Goal: Task Accomplishment & Management: Use online tool/utility

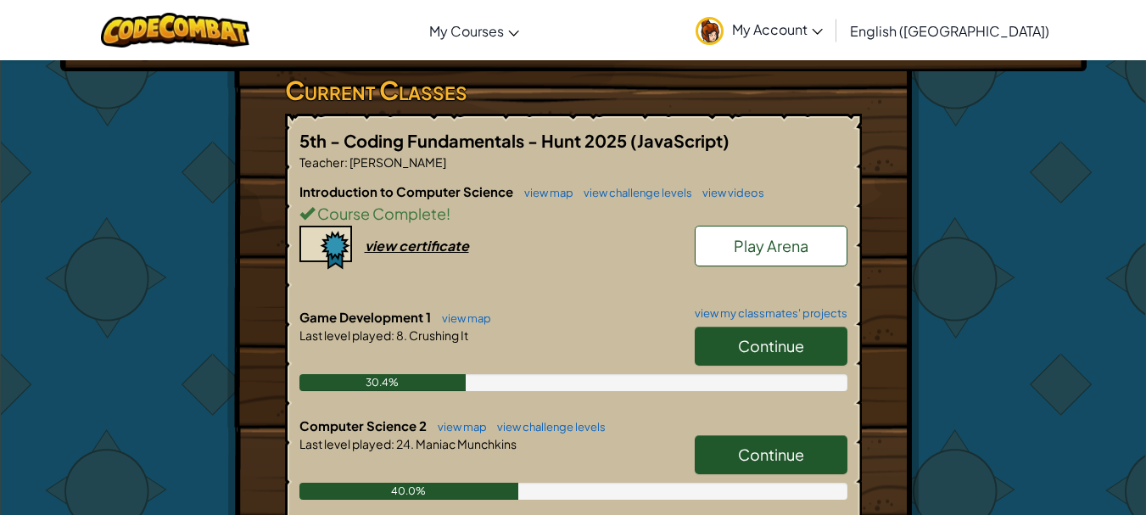
scroll to position [424, 0]
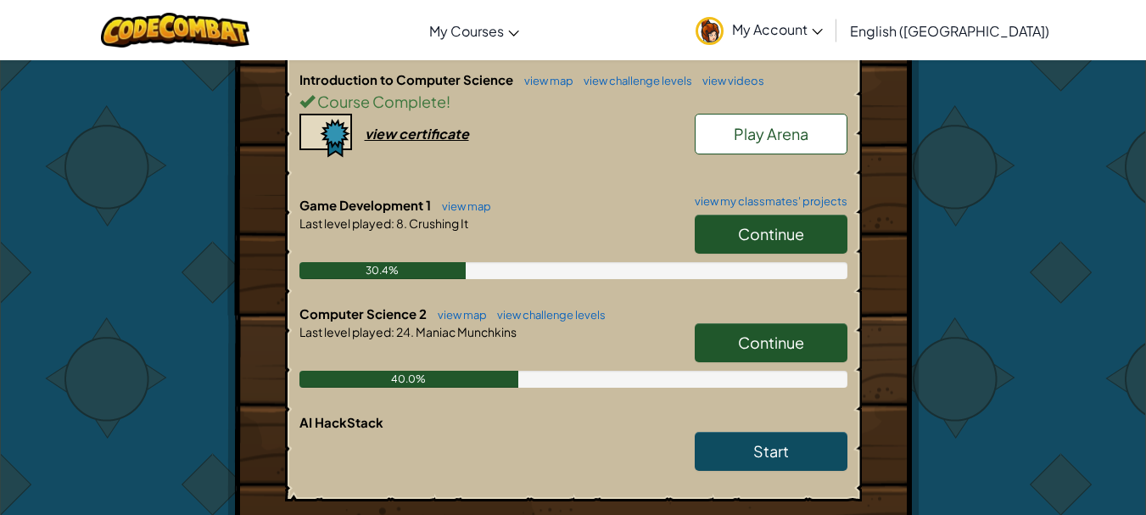
click at [820, 323] on link "Continue" at bounding box center [771, 342] width 153 height 39
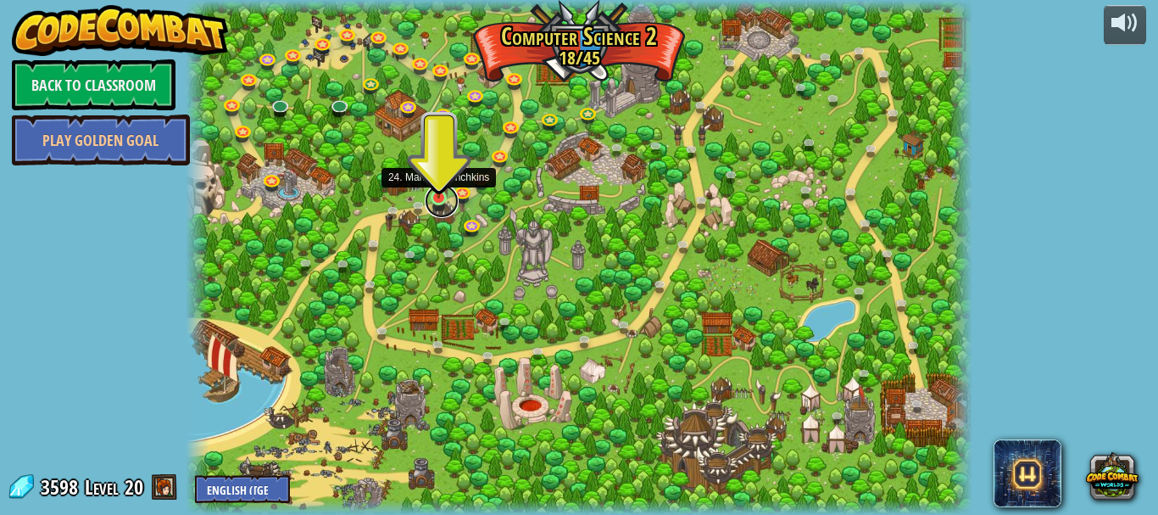
click at [438, 199] on link at bounding box center [442, 201] width 34 height 34
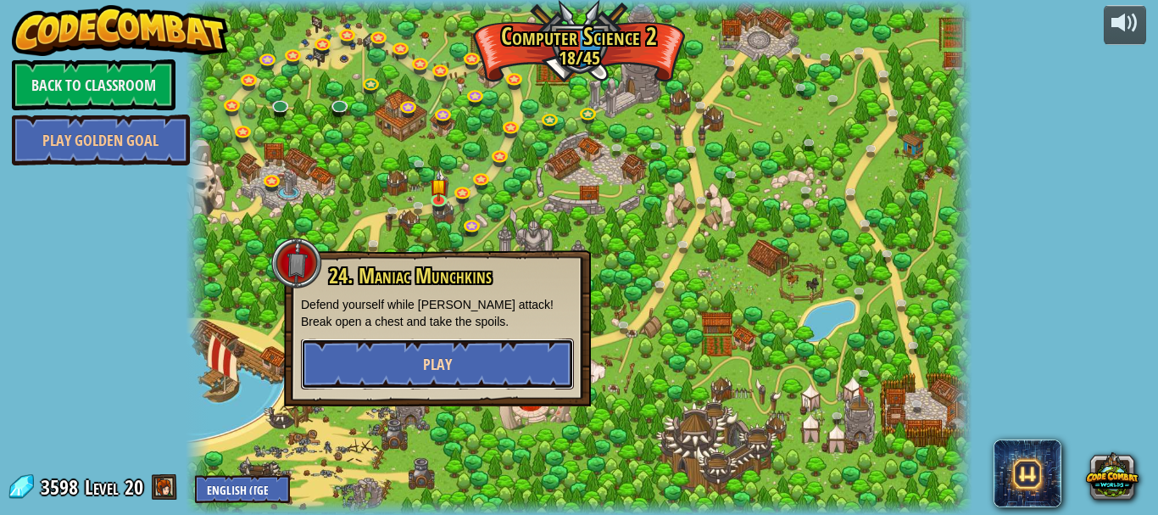
click at [412, 366] on button "Play" at bounding box center [437, 363] width 273 height 51
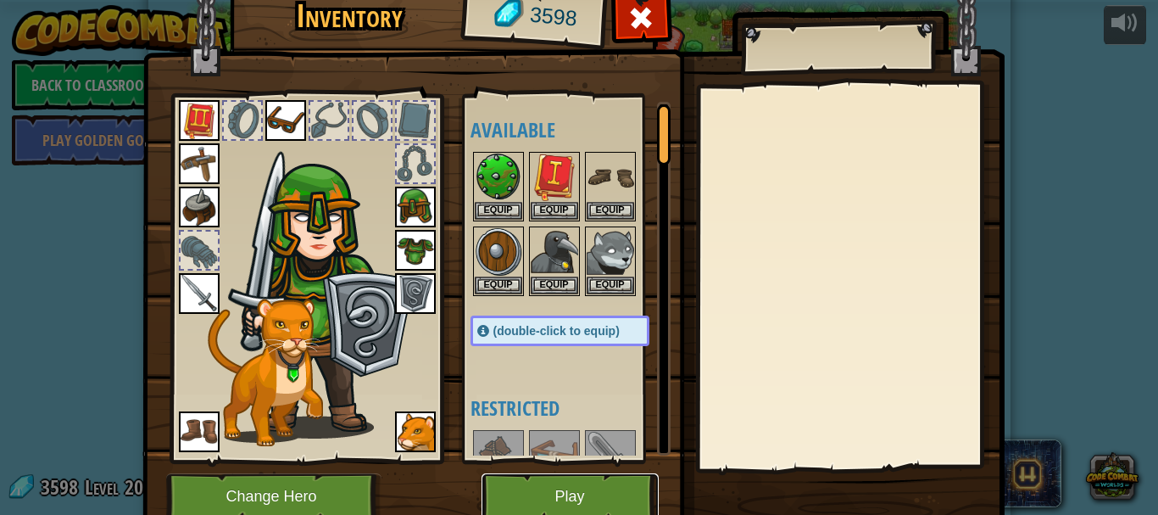
click at [571, 488] on button "Play" at bounding box center [570, 496] width 177 height 47
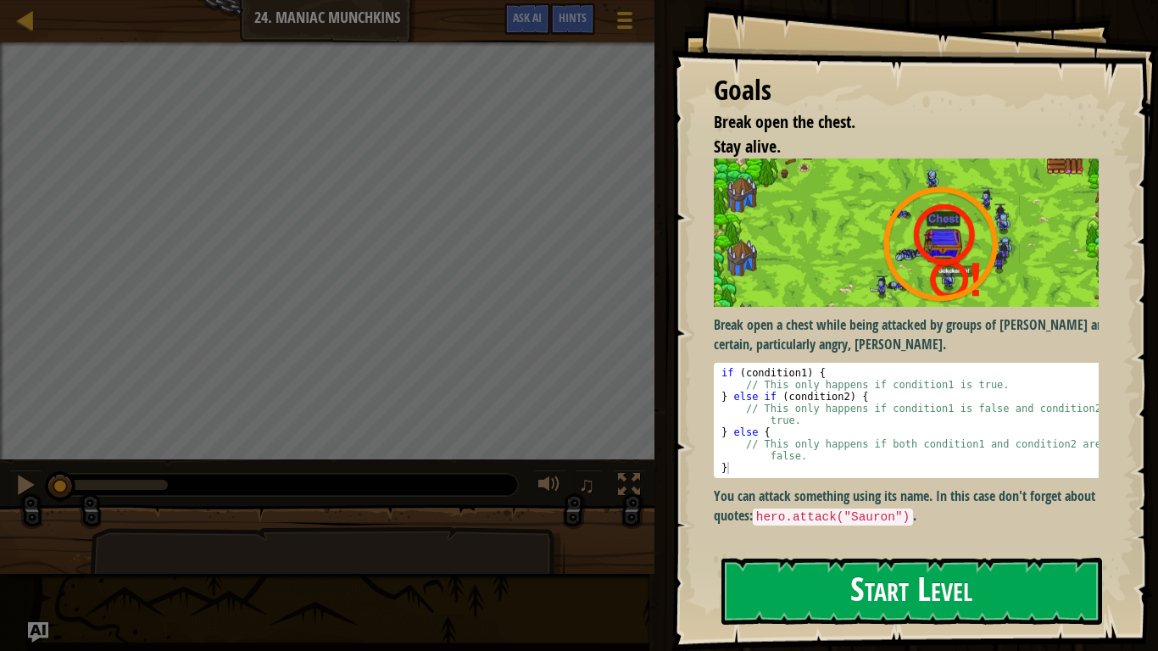
click at [838, 514] on button "Start Level" at bounding box center [912, 591] width 381 height 67
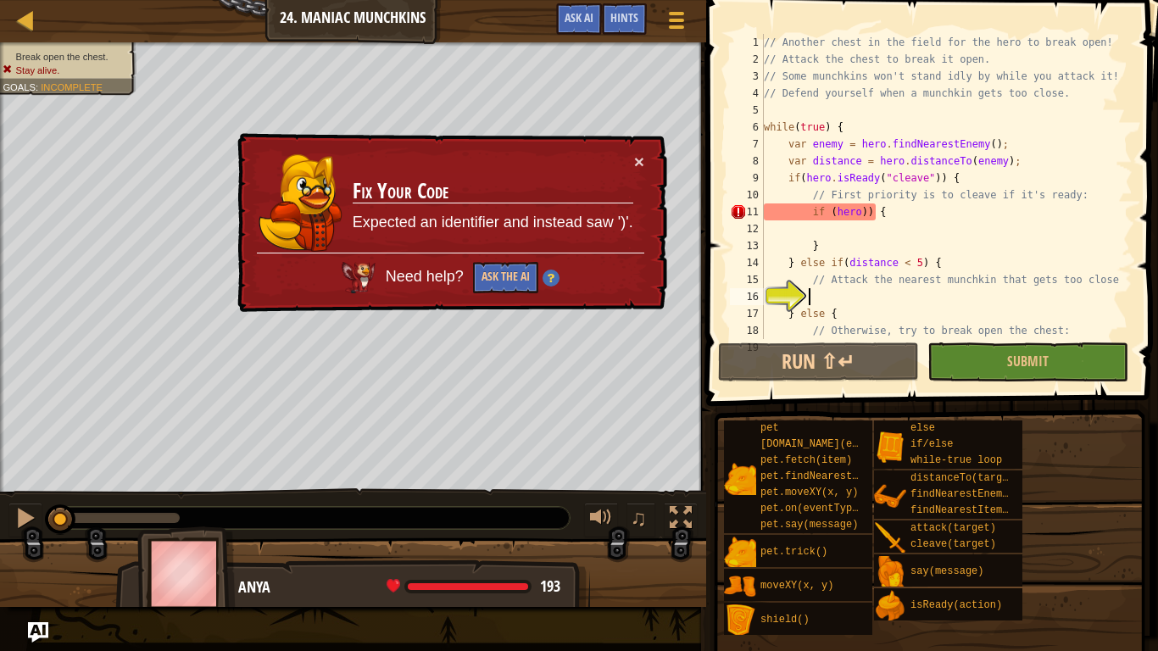
scroll to position [68, 0]
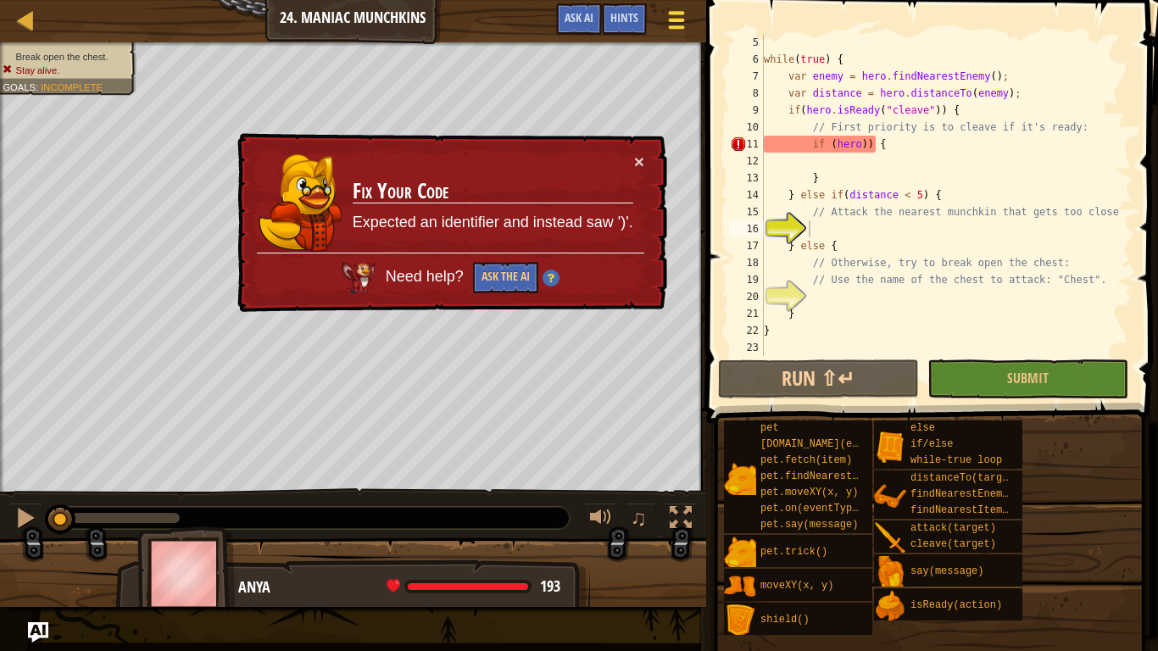
click at [682, 17] on div at bounding box center [676, 20] width 23 height 25
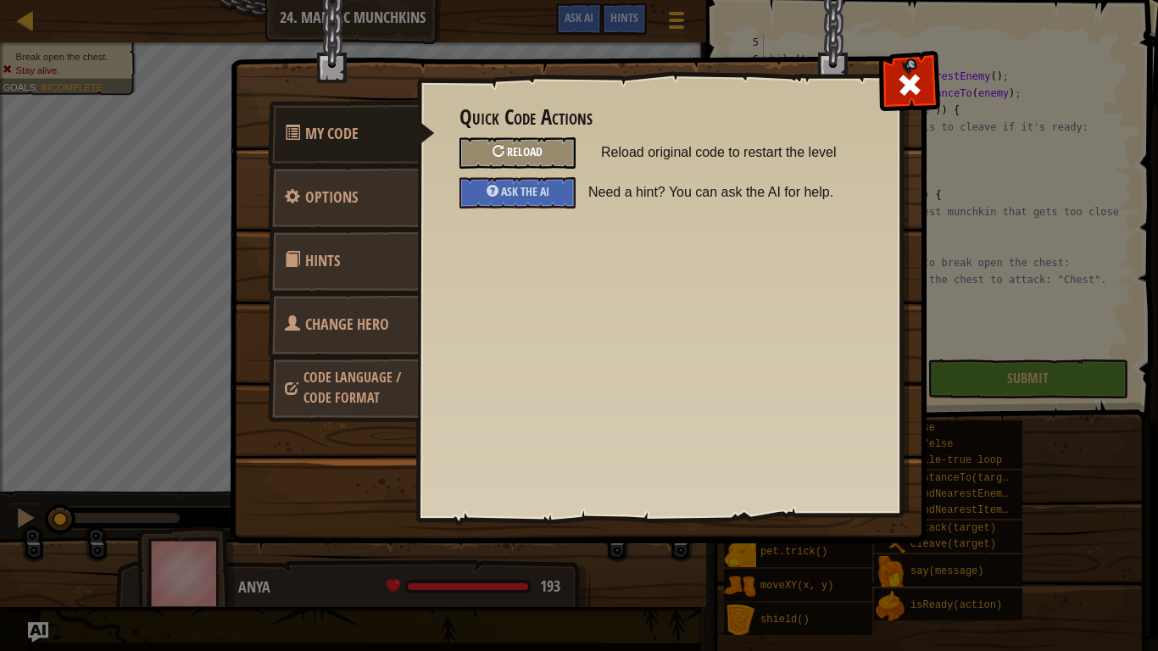
click at [547, 154] on div "Reload" at bounding box center [518, 152] width 116 height 31
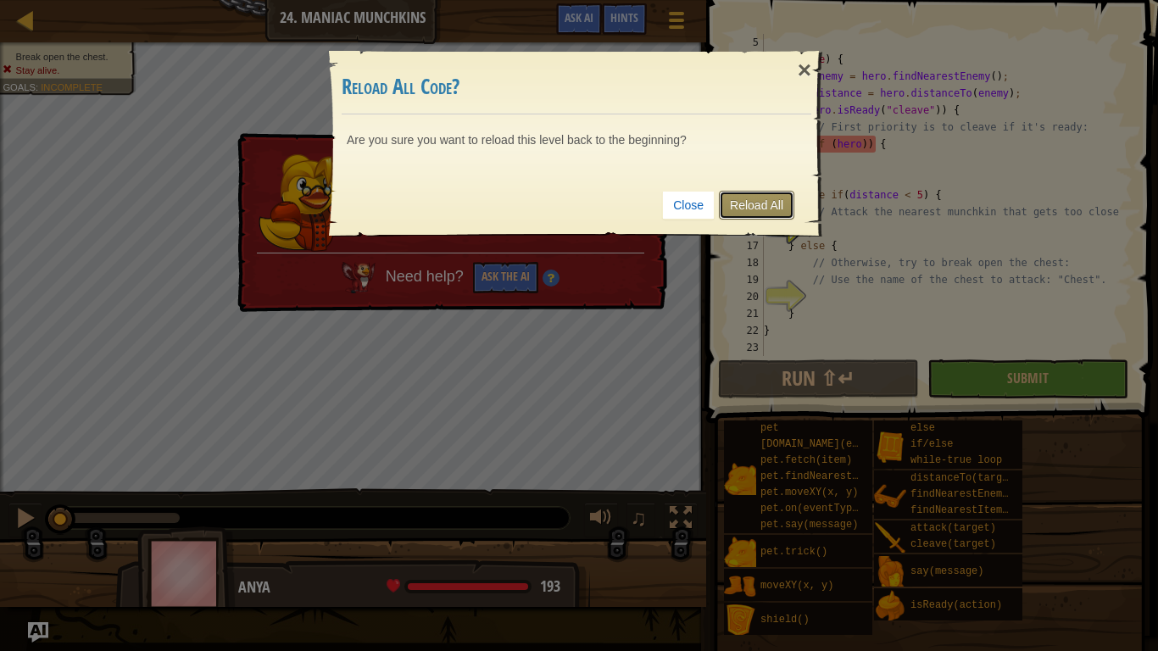
click at [778, 208] on link "Reload All" at bounding box center [756, 205] width 75 height 29
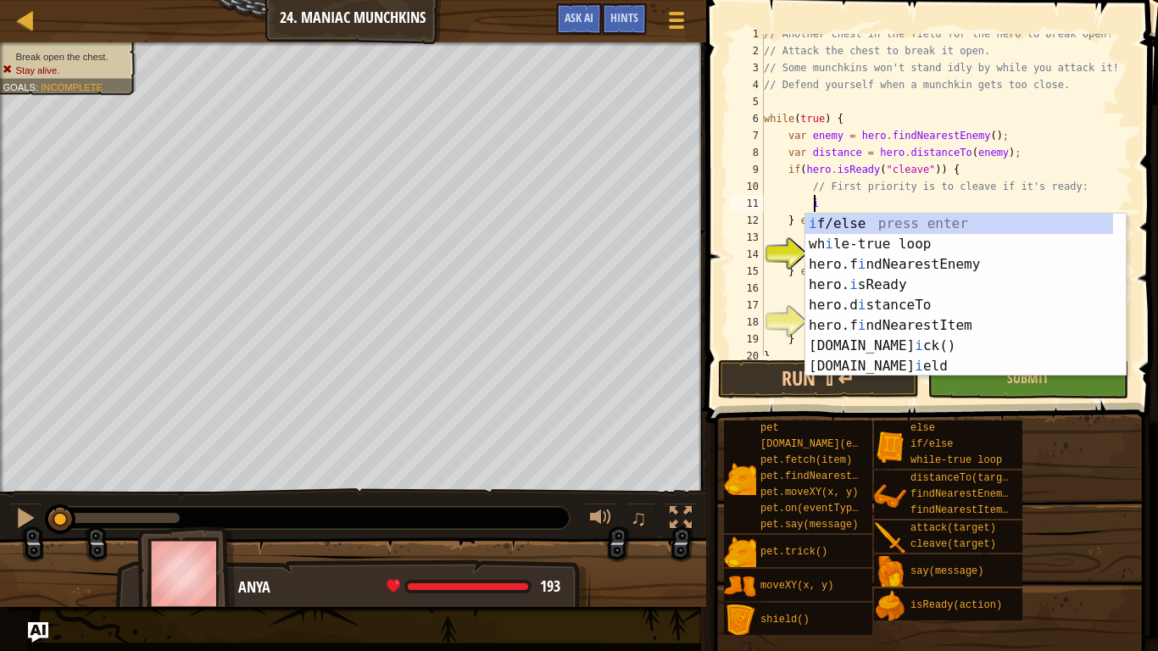
scroll to position [8, 3]
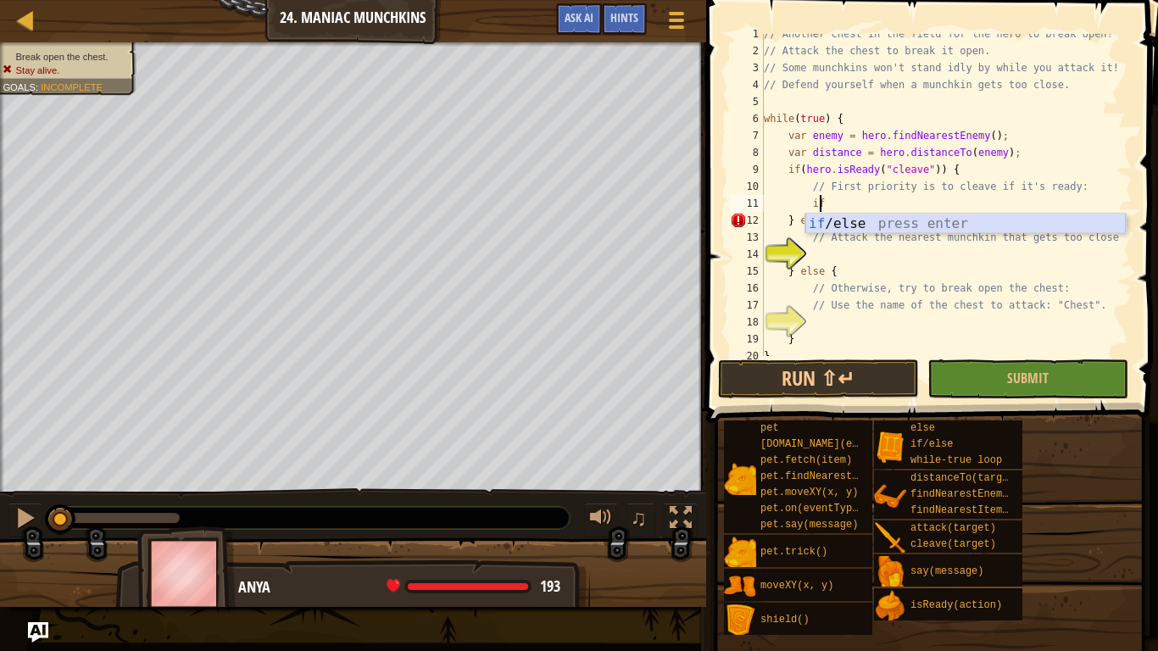
click at [879, 222] on div "if /else press enter" at bounding box center [966, 244] width 321 height 61
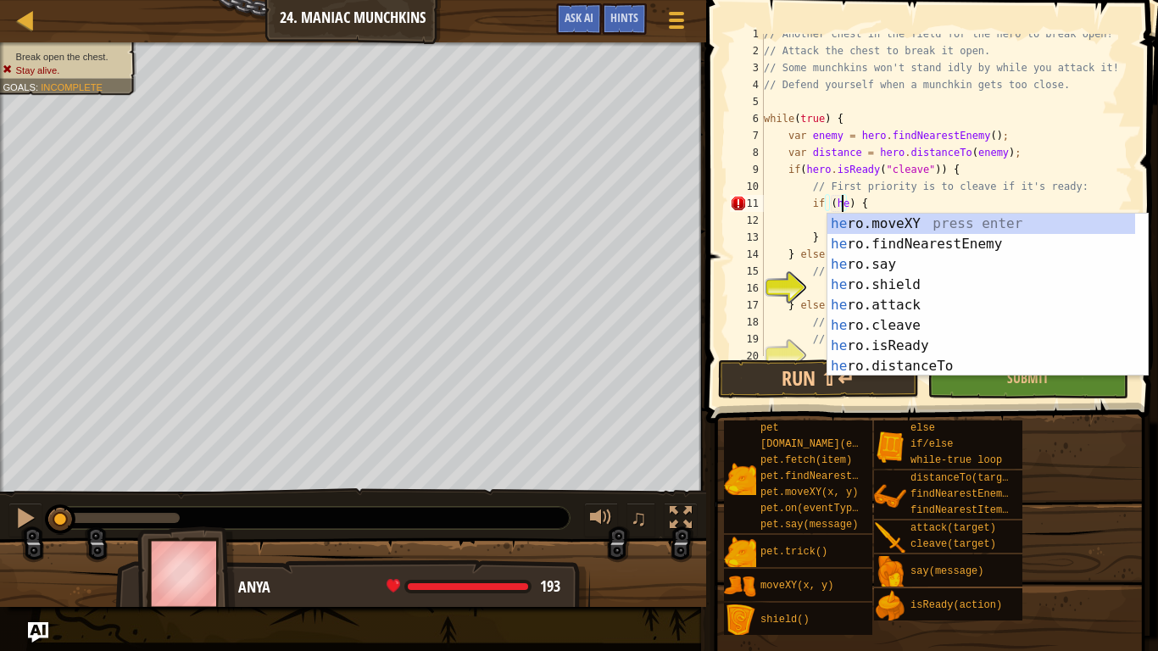
scroll to position [8, 7]
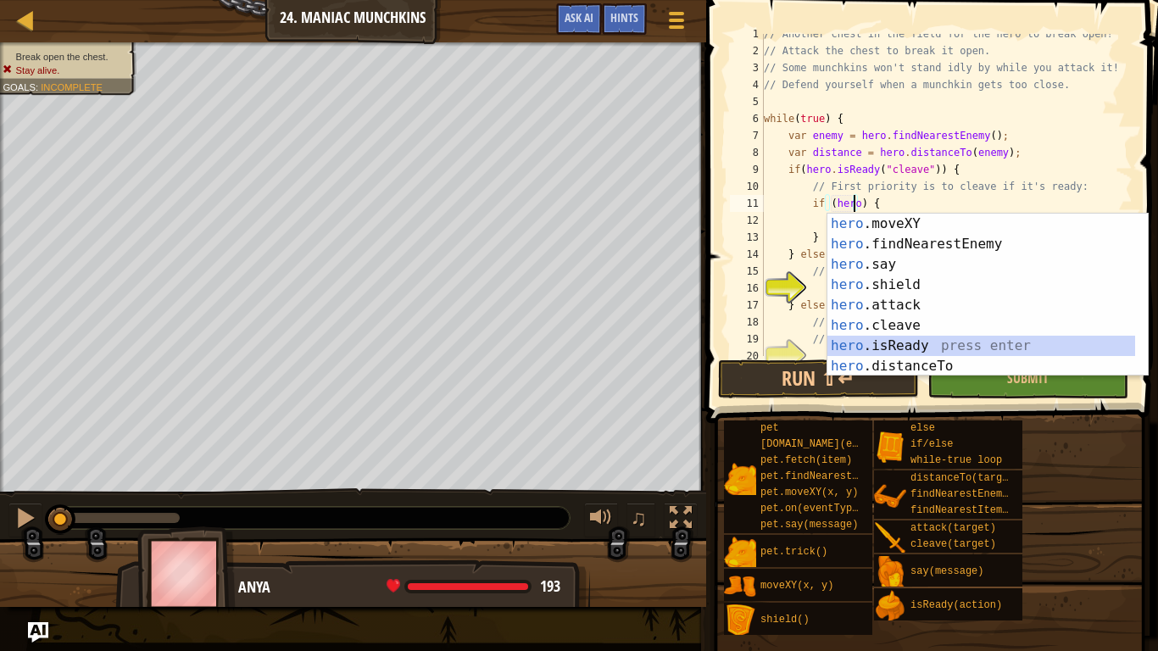
click at [894, 349] on div "hero .moveXY press enter hero .findNearestEnemy press enter hero .say press ent…" at bounding box center [982, 316] width 308 height 204
type textarea "if (hero.isReady("cleave")) {"
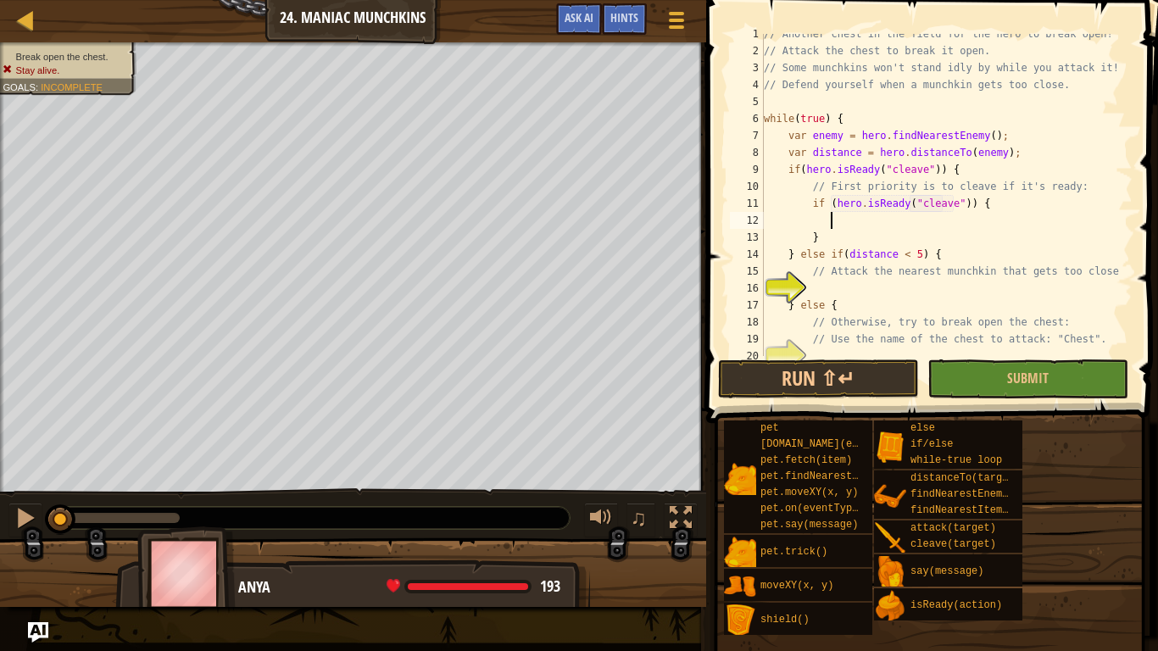
click at [940, 226] on div "// Another chest in the field for the hero to break open! // Attack the chest t…" at bounding box center [941, 203] width 360 height 356
click at [876, 393] on button "Run ⇧↵" at bounding box center [818, 379] width 201 height 39
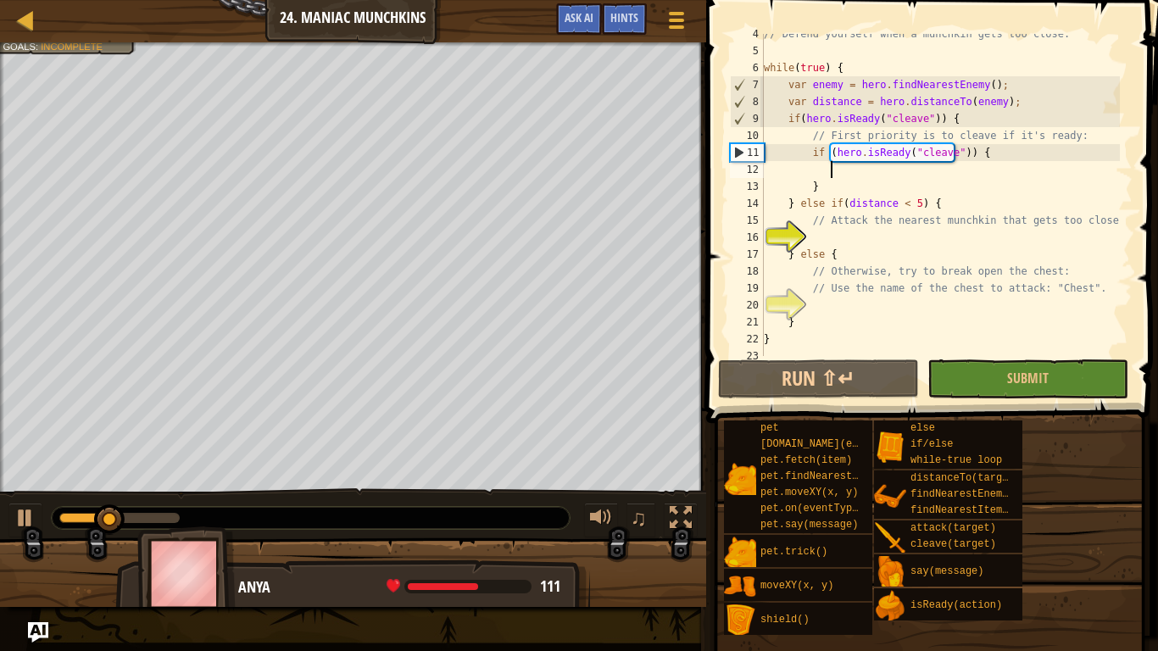
scroll to position [59, 0]
click at [813, 229] on div "// Defend yourself when a munchkin gets too close. while ( true ) { var enemy =…" at bounding box center [941, 203] width 360 height 356
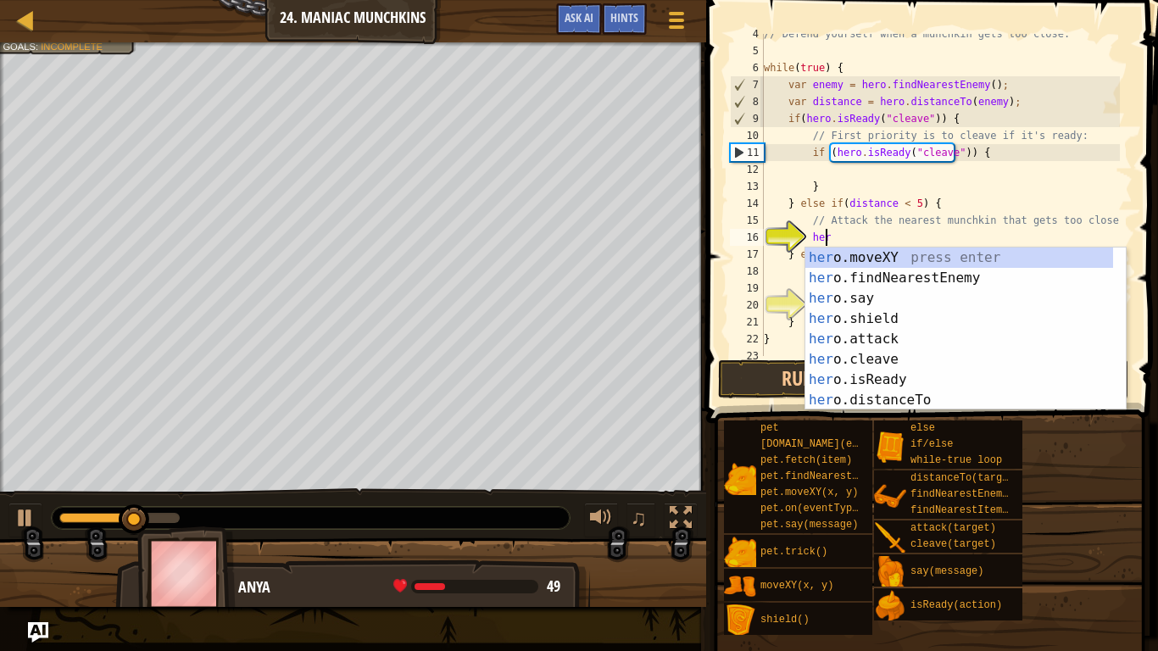
scroll to position [8, 4]
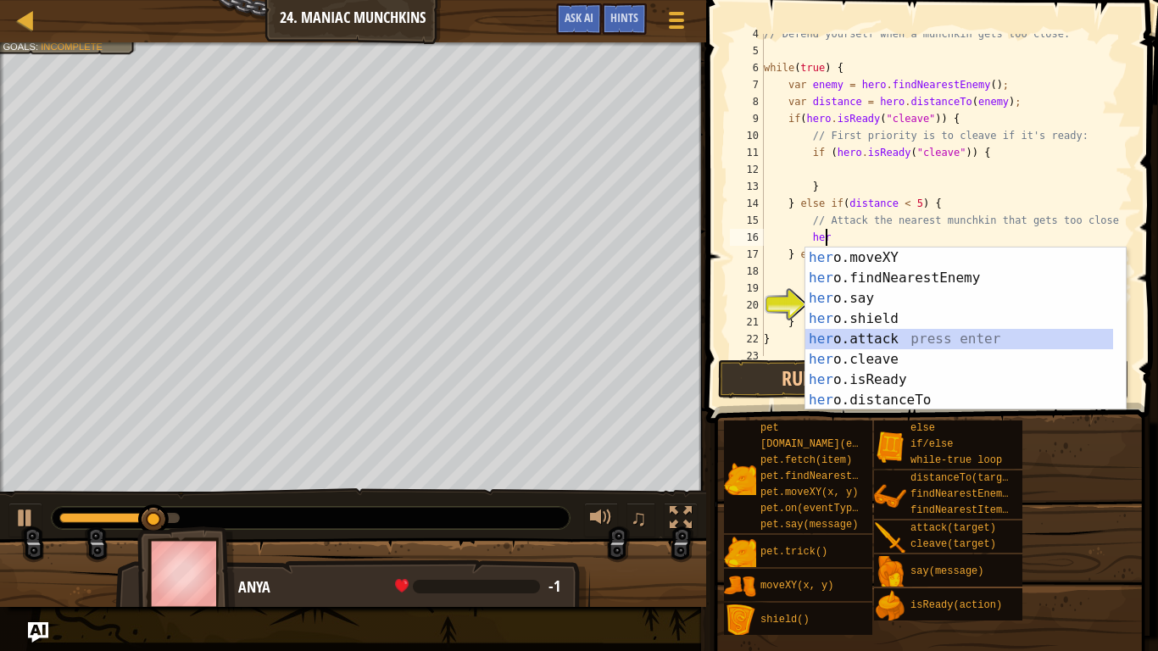
click at [880, 340] on div "her o.moveXY press enter her o.findNearestEnemy press enter her o.say press ent…" at bounding box center [960, 350] width 308 height 204
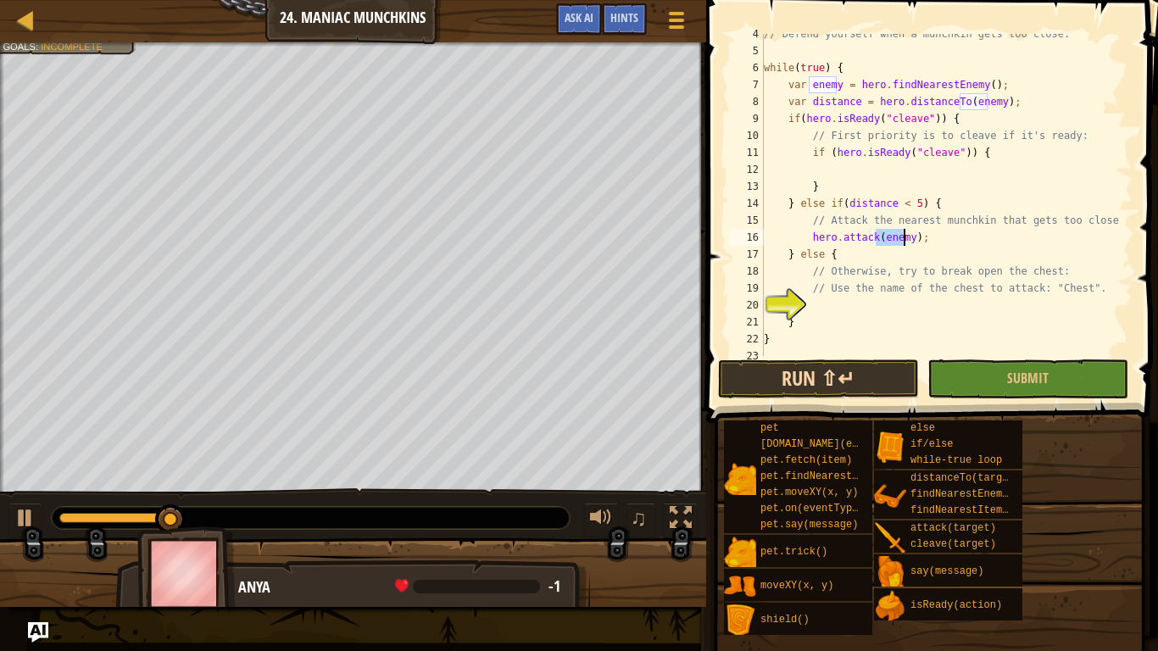
type textarea "hero.attack(enemy);"
click at [895, 383] on button "Run ⇧↵" at bounding box center [818, 379] width 201 height 39
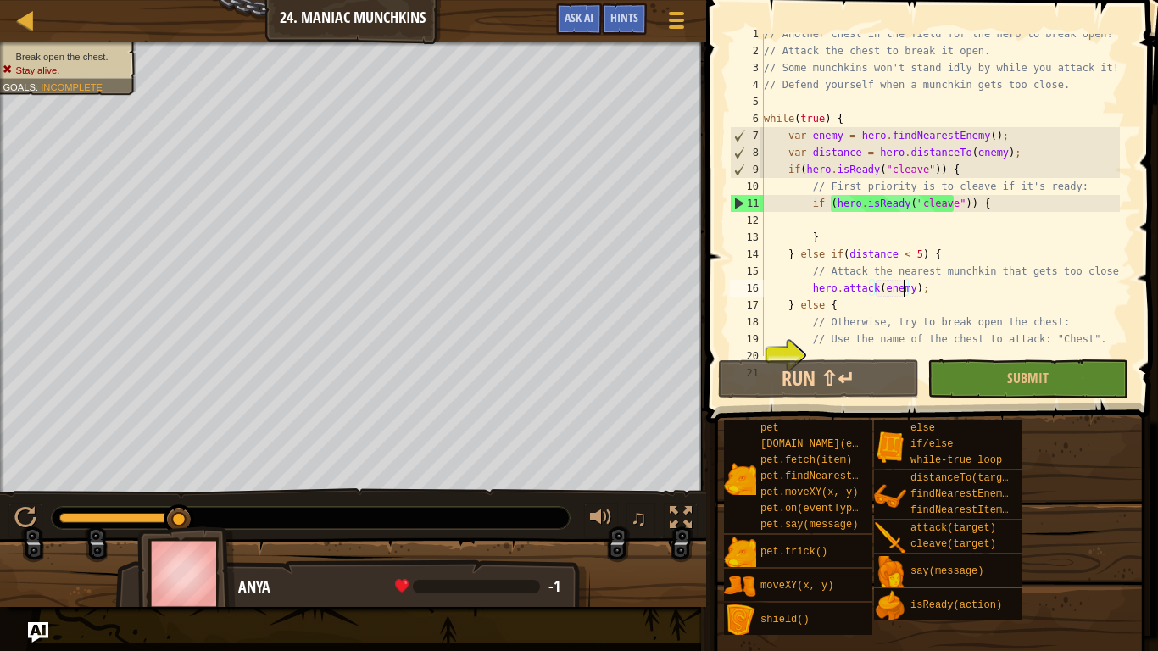
scroll to position [8, 0]
click at [679, 8] on div at bounding box center [676, 20] width 23 height 25
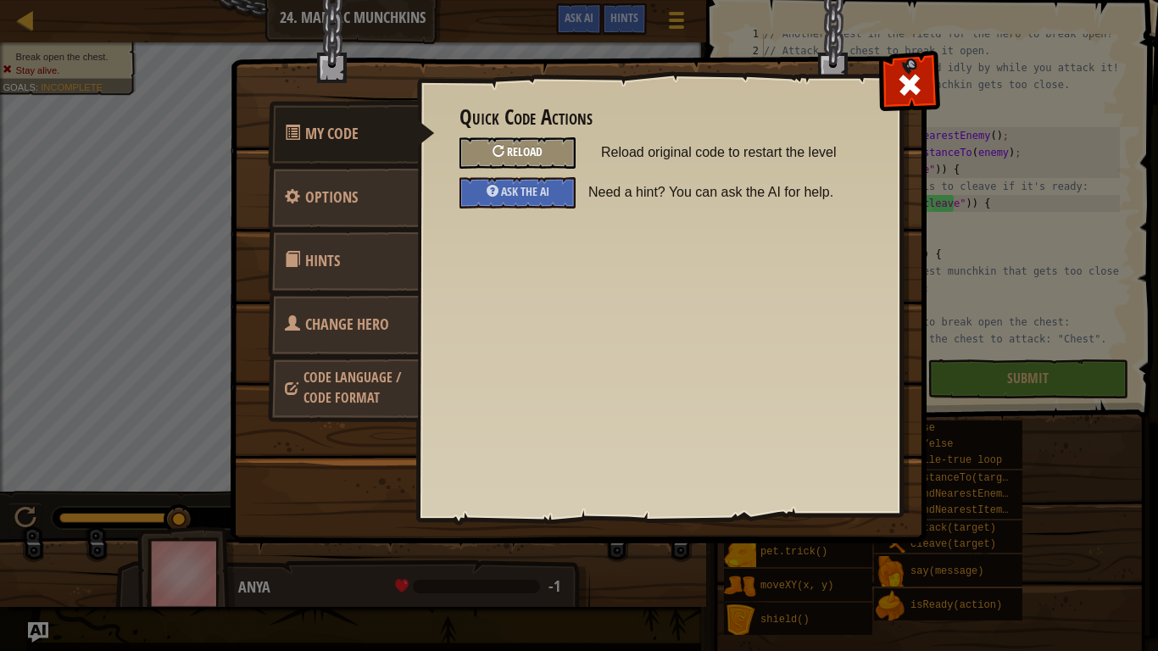
click at [522, 156] on span "Reload" at bounding box center [525, 151] width 36 height 16
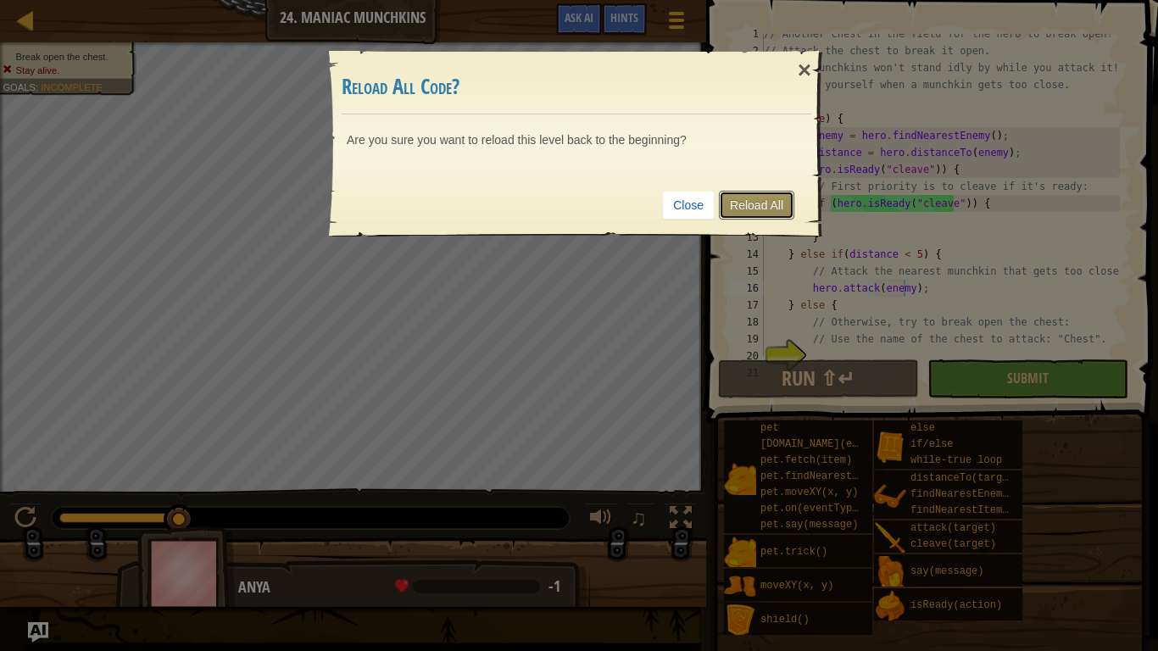
click at [765, 206] on link "Reload All" at bounding box center [756, 205] width 75 height 29
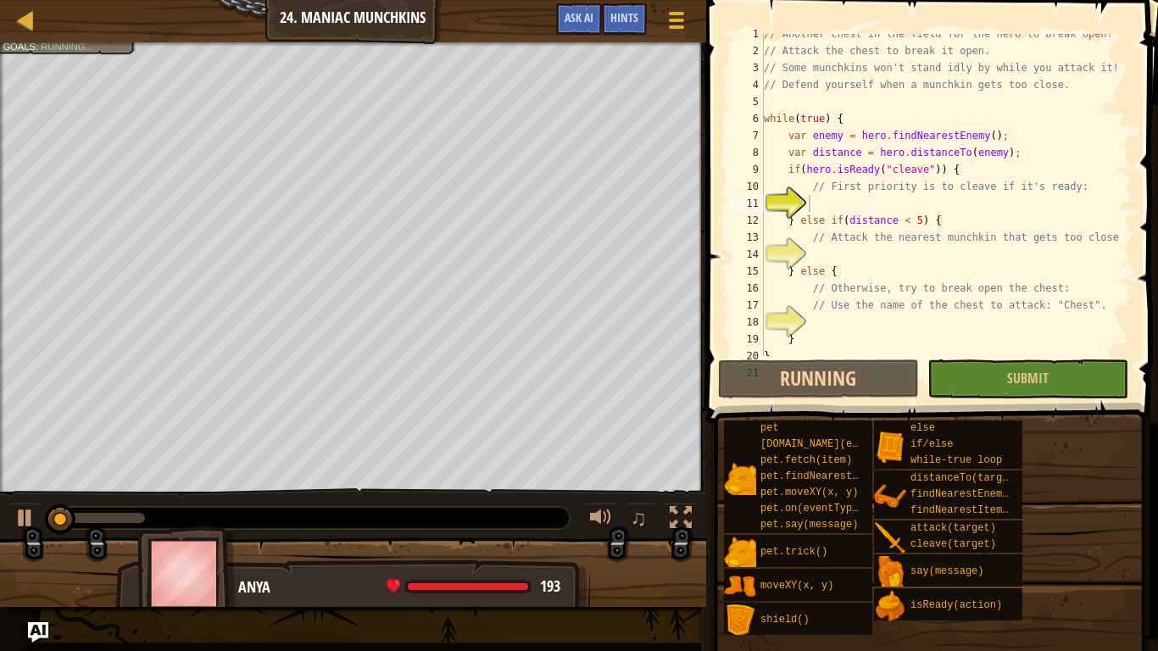
scroll to position [8, 3]
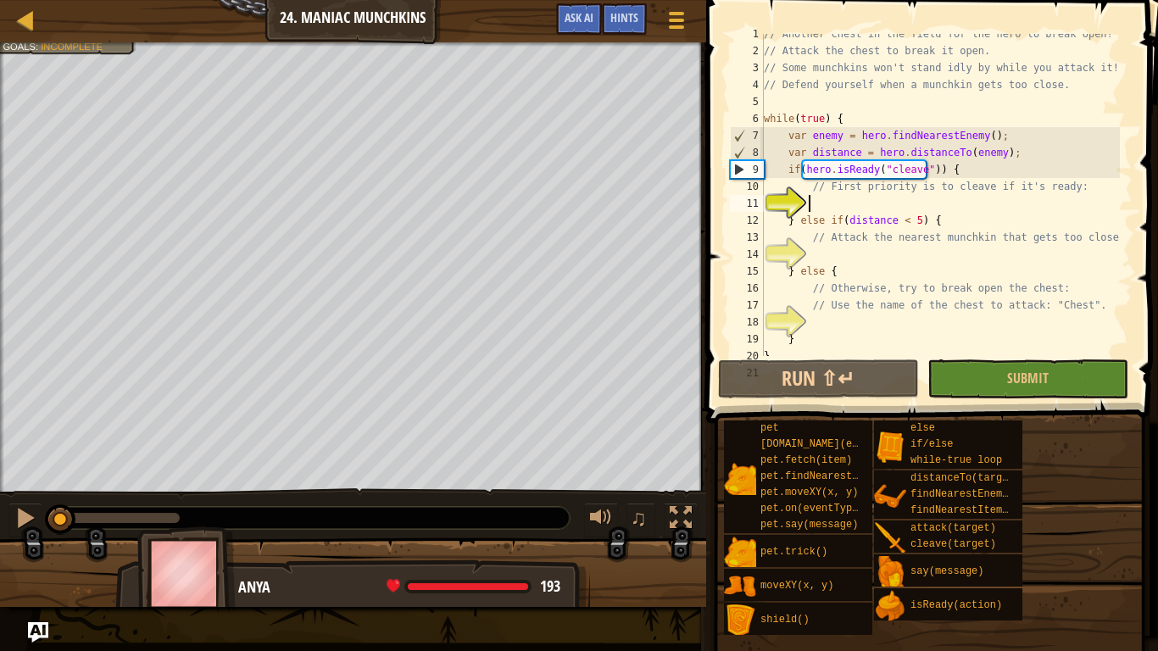
click at [1003, 215] on div "// Another chest in the field for the hero to break open! // Attack the chest t…" at bounding box center [941, 203] width 360 height 356
click at [1003, 159] on div "// Another chest in the field for the hero to break open! // Attack the chest t…" at bounding box center [941, 203] width 360 height 356
type textarea "var distance = hero.distanceTo(enemy);"
click at [877, 199] on div "// Another chest in the field for the hero to break open! // Attack the chest t…" at bounding box center [941, 203] width 360 height 356
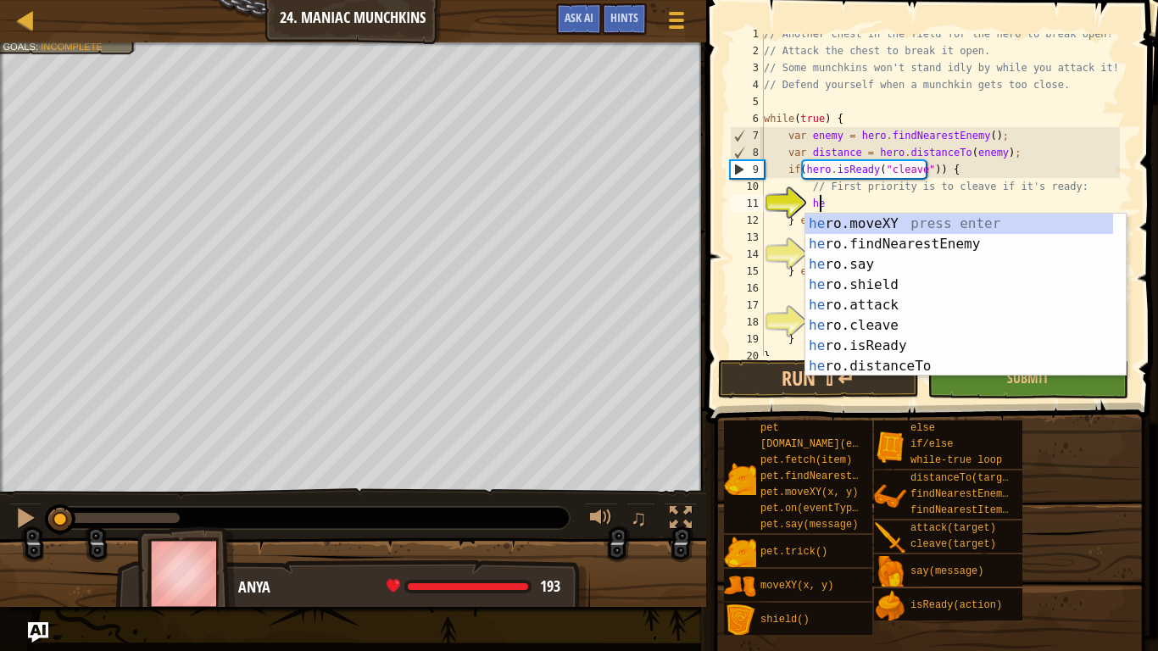
scroll to position [8, 4]
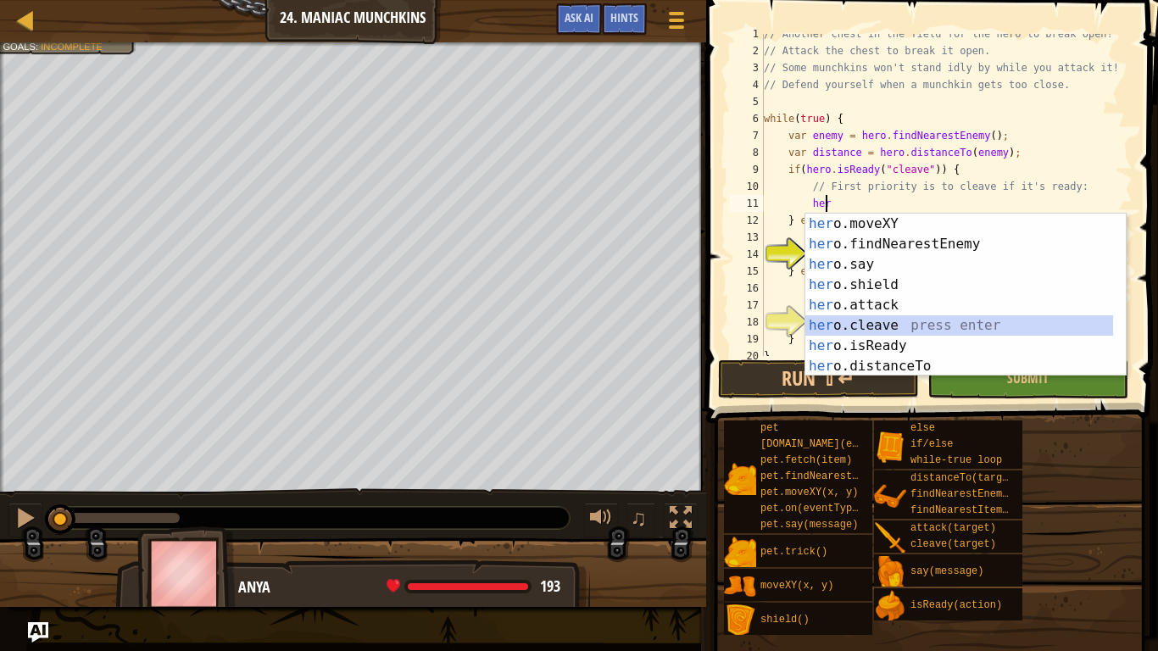
click at [816, 328] on div "her o.moveXY press enter her o.findNearestEnemy press enter her o.say press ent…" at bounding box center [960, 316] width 308 height 204
type textarea "hero.cleave(enemy);"
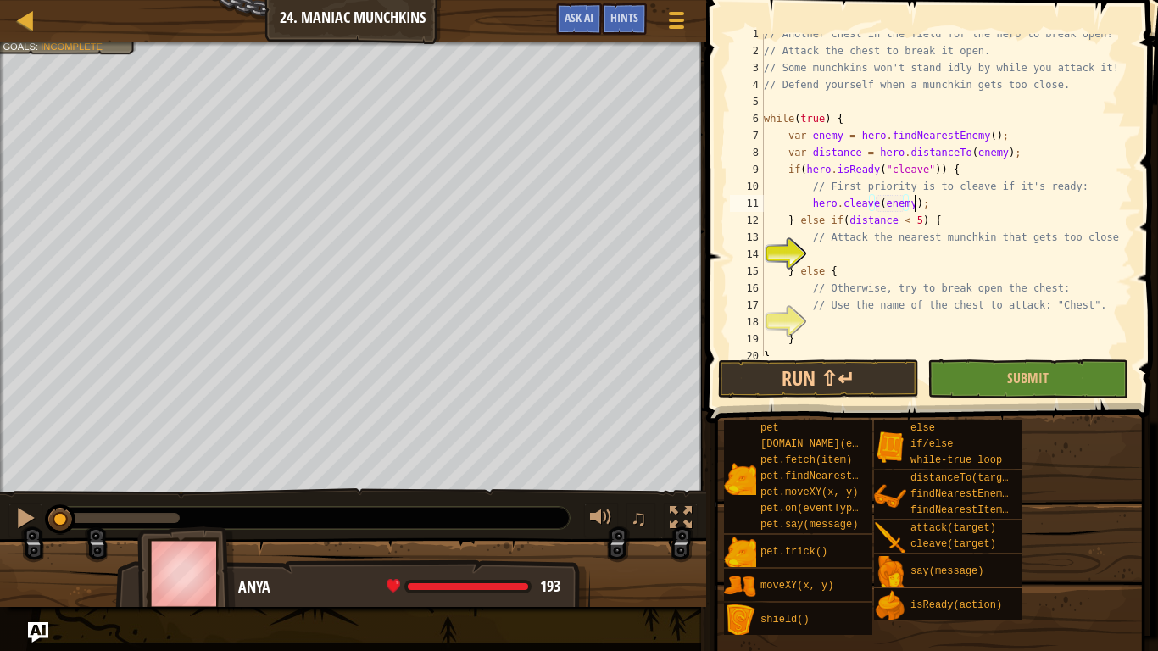
click at [923, 202] on div "// Another chest in the field for the hero to break open! // Attack the chest t…" at bounding box center [941, 203] width 360 height 356
click at [820, 251] on div "// Another chest in the field for the hero to break open! // Attack the chest t…" at bounding box center [941, 203] width 360 height 356
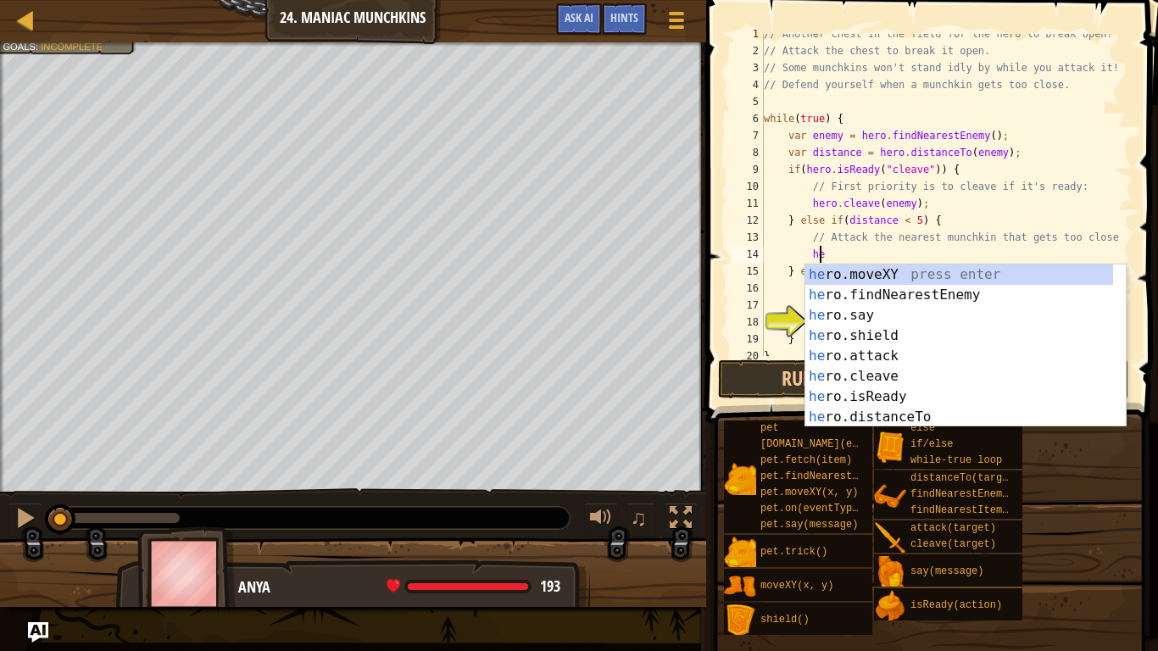
type textarea "her"
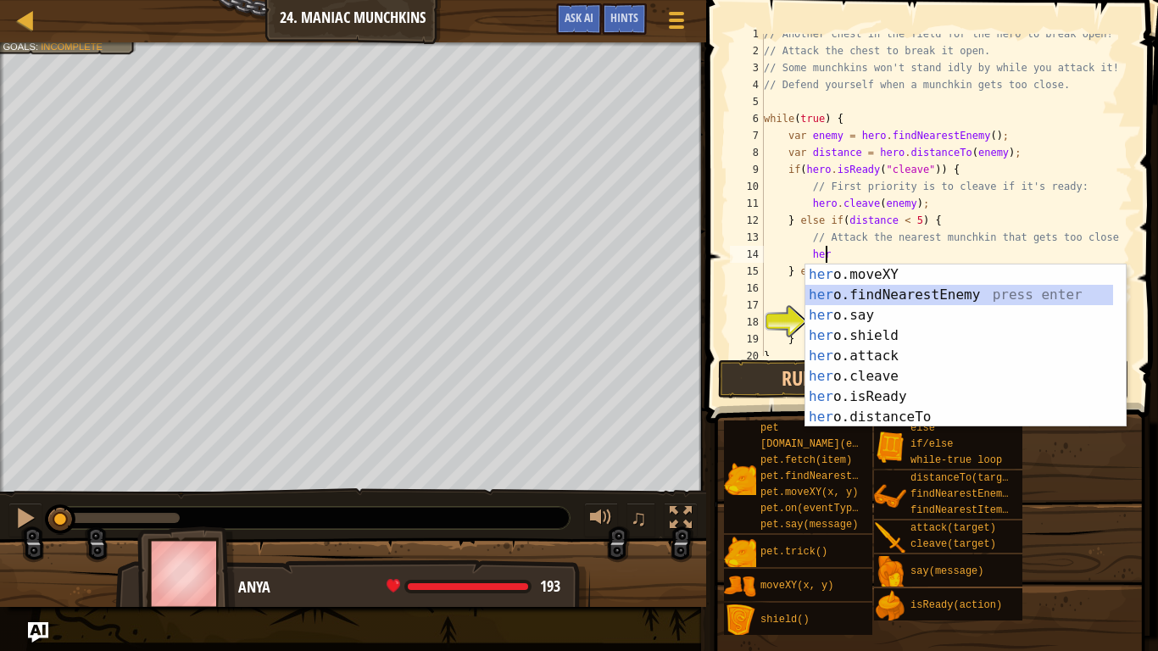
click at [875, 290] on div "her o.moveXY press enter her o.findNearestEnemy press enter her o.say press ent…" at bounding box center [960, 367] width 308 height 204
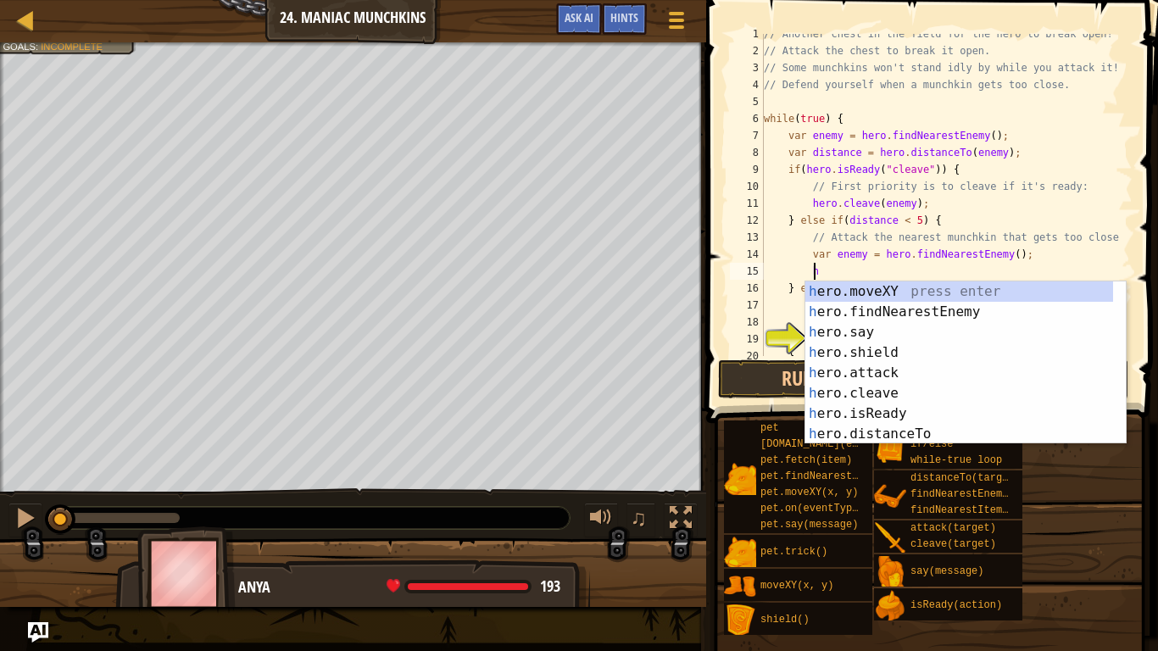
click at [982, 252] on div "// Another chest in the field for the hero to break open! // Attack the chest t…" at bounding box center [941, 203] width 360 height 356
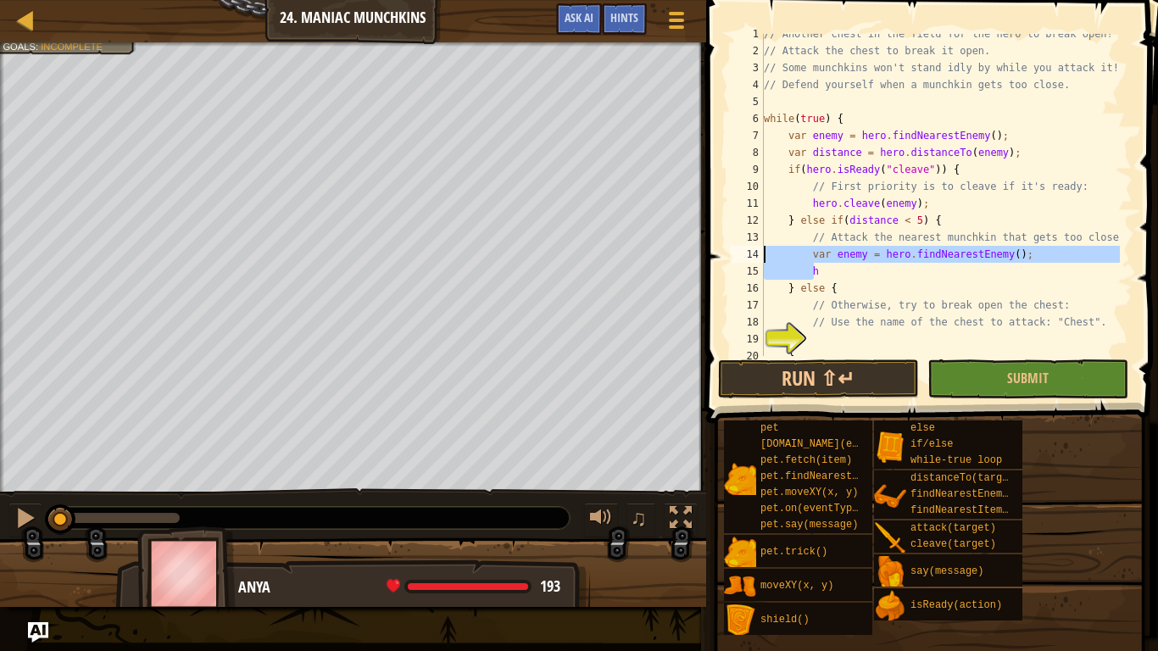
drag, startPoint x: 826, startPoint y: 277, endPoint x: 752, endPoint y: 247, distance: 79.8
click at [752, 247] on div "var enemy = hero.findNearestEnemy(); 1 2 3 4 5 6 7 8 9 10 11 12 13 14 15 16 17 …" at bounding box center [930, 195] width 406 height 322
type textarea "var enemy = hero.findNearestEnemy(); h"
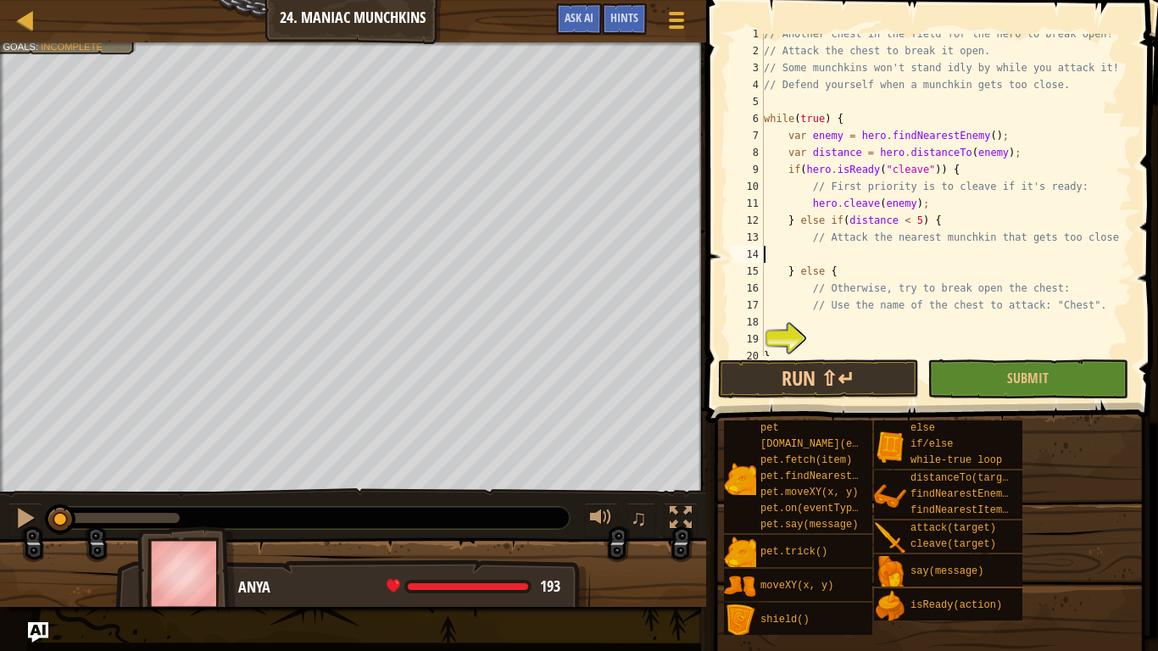
scroll to position [8, 0]
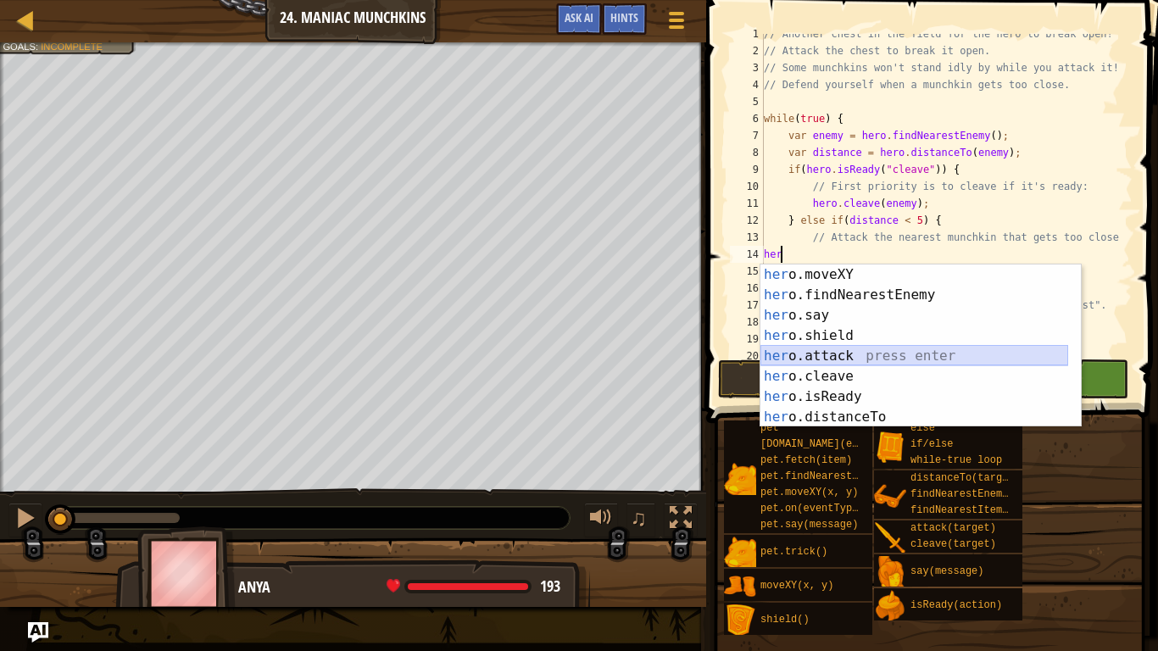
click at [841, 355] on div "her o.moveXY press enter her o.findNearestEnemy press enter her o.say press ent…" at bounding box center [915, 367] width 308 height 204
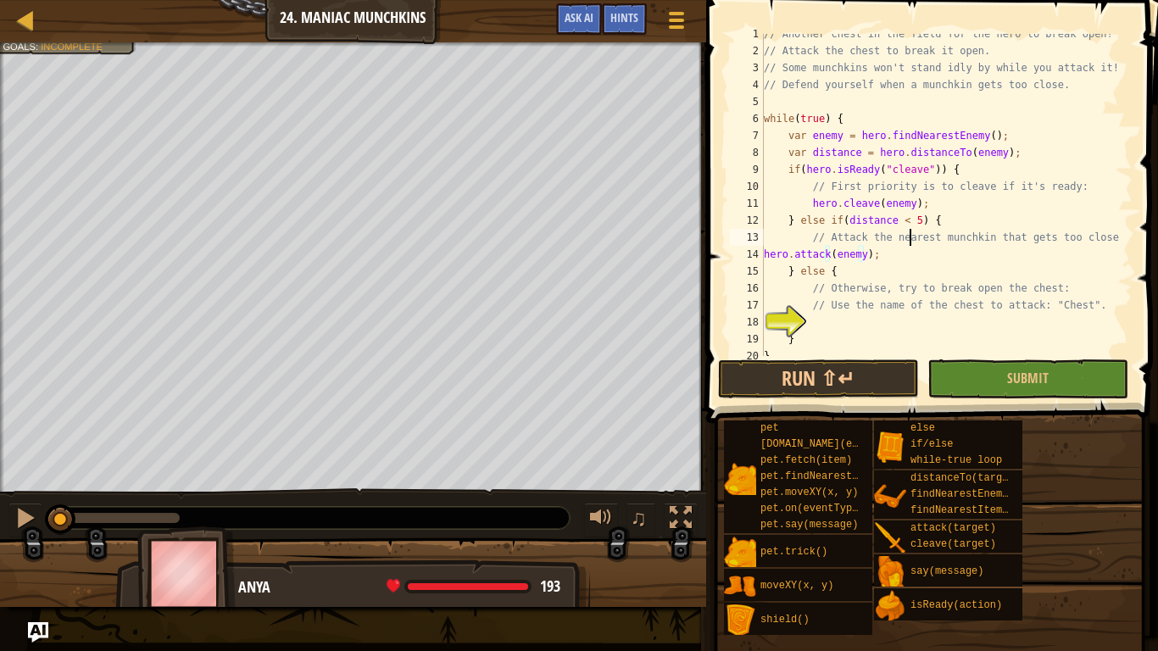
drag, startPoint x: 908, startPoint y: 241, endPoint x: 884, endPoint y: 256, distance: 28.9
click at [905, 243] on div "// Another chest in the field for the hero to break open! // Attack the chest t…" at bounding box center [941, 203] width 360 height 356
click at [891, 254] on div "// Another chest in the field for the hero to break open! // Attack the chest t…" at bounding box center [941, 203] width 360 height 356
type textarea "hero.attack(enemy); n"
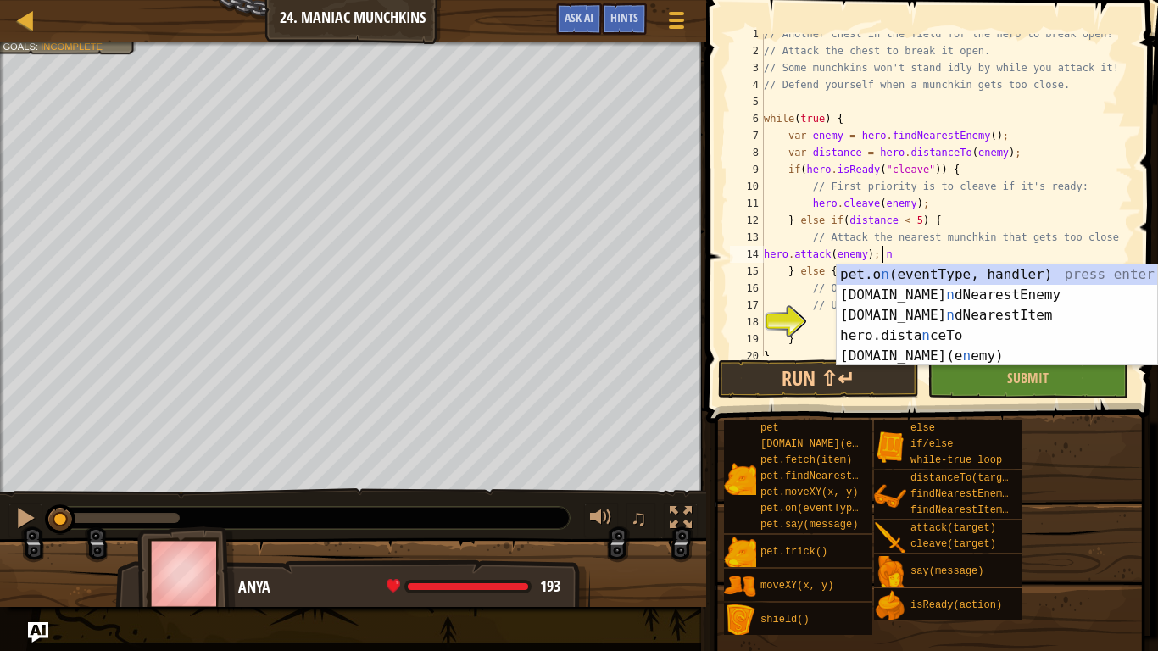
scroll to position [8, 8]
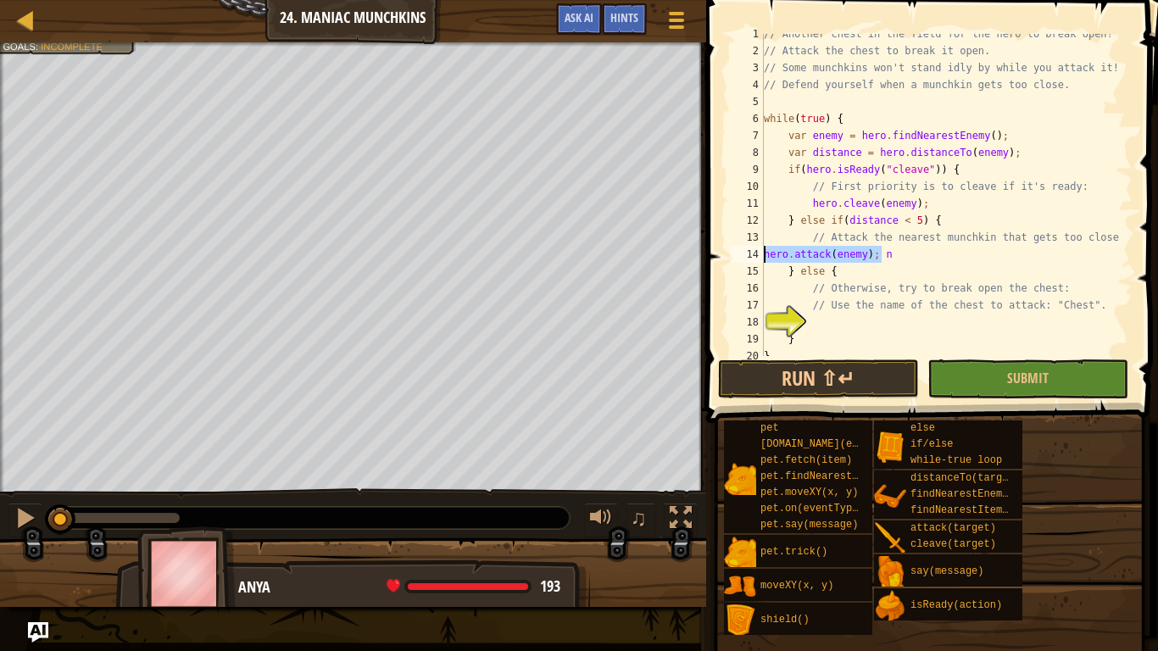
drag, startPoint x: 894, startPoint y: 253, endPoint x: 699, endPoint y: 251, distance: 195.0
click at [701, 251] on div "Hints hero.attack(enemy); n 1 2 3 4 5 6 7 8 9 10 11 12 13 14 15 16 17 18 19 20 …" at bounding box center [929, 325] width 457 height 651
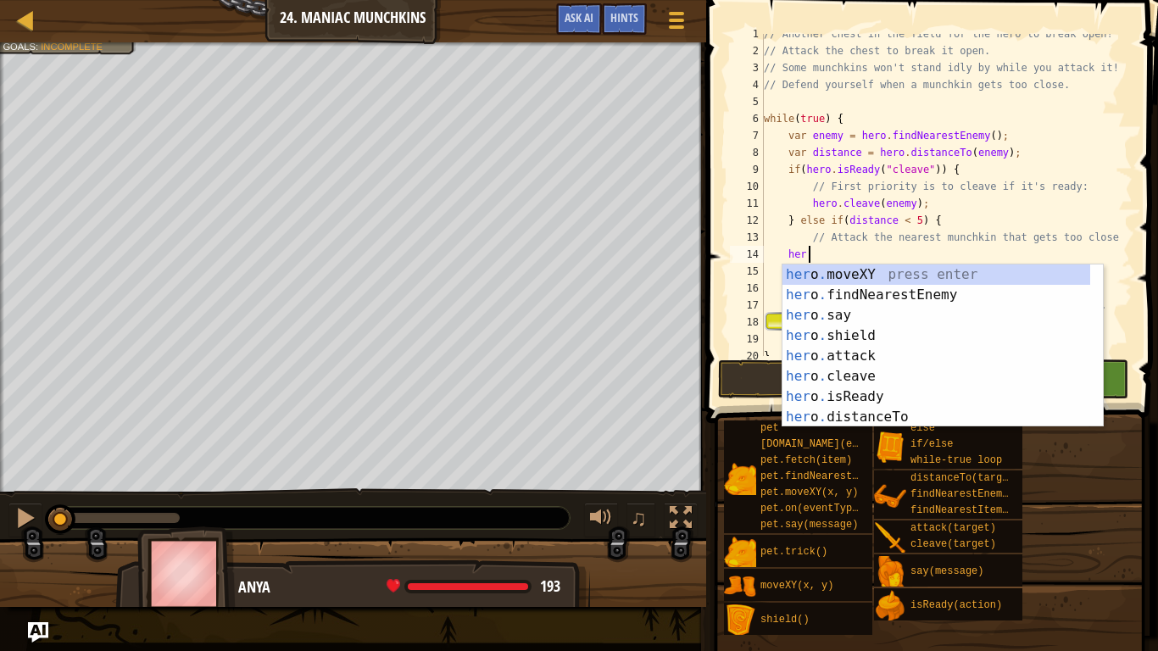
scroll to position [8, 3]
type textarea "her.f"
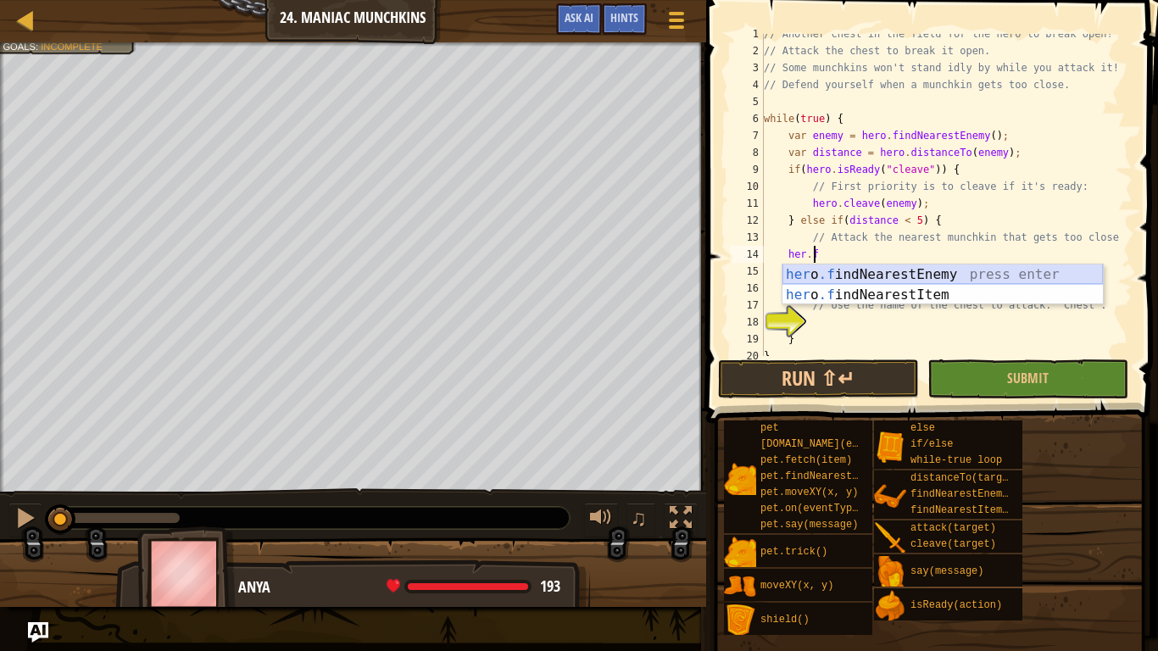
click at [826, 279] on div "her o .f indNearestEnemy press enter her o .f indNearestItem press enter" at bounding box center [943, 305] width 321 height 81
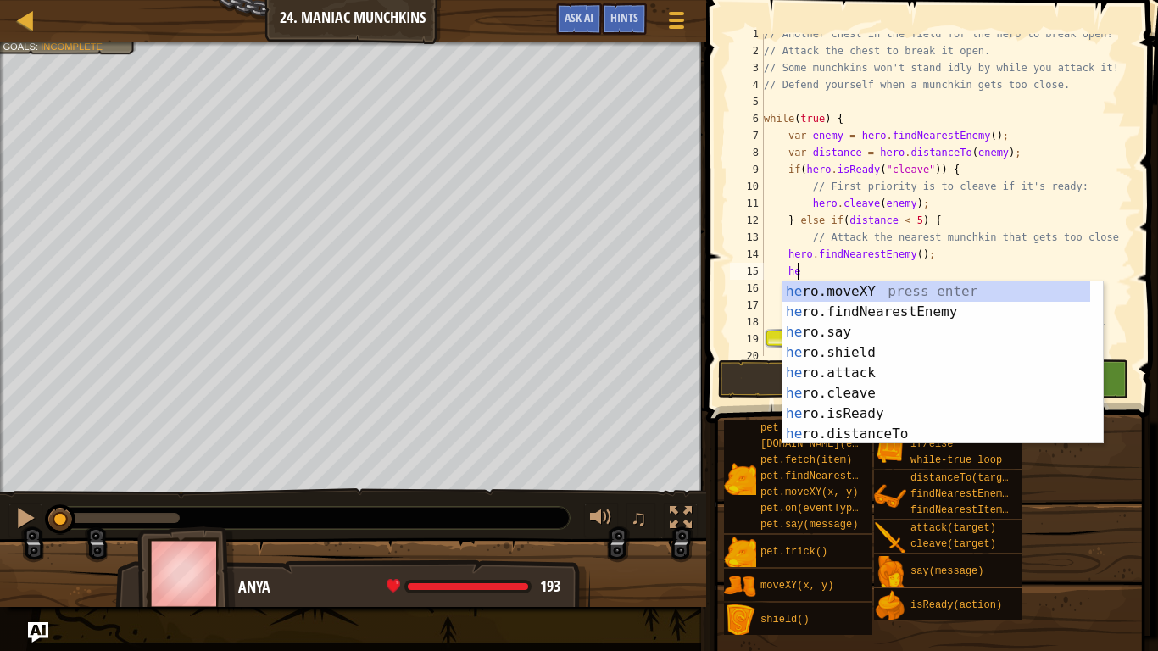
scroll to position [8, 2]
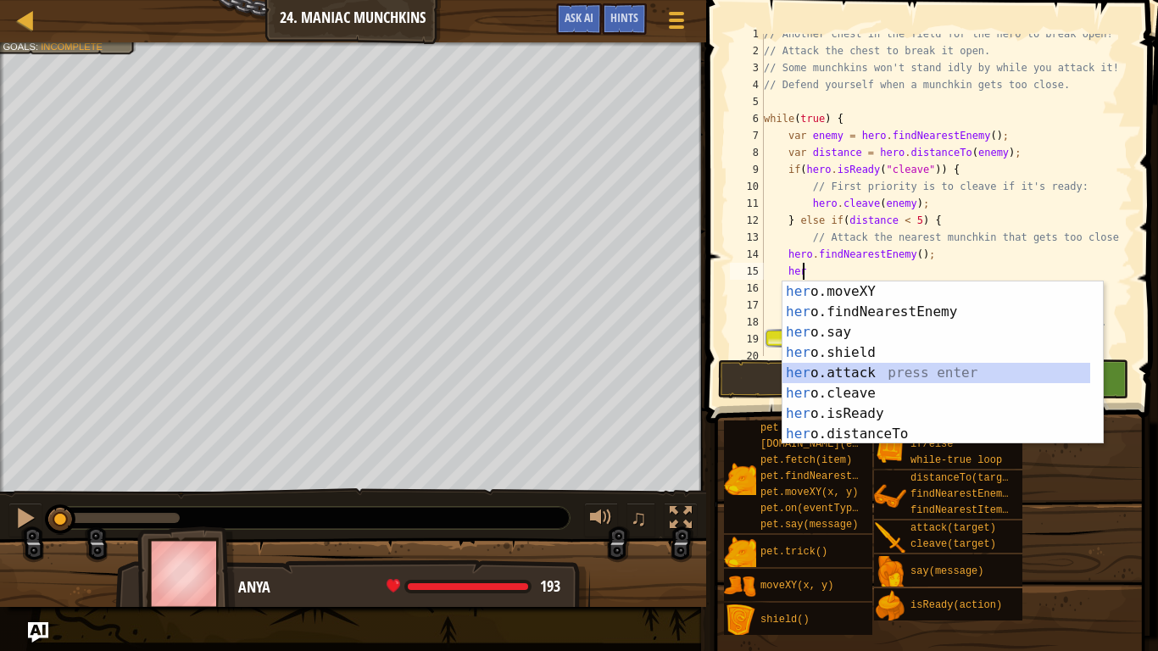
click at [872, 371] on div "her o.moveXY press enter her o.findNearestEnemy press enter her o.say press ent…" at bounding box center [937, 384] width 308 height 204
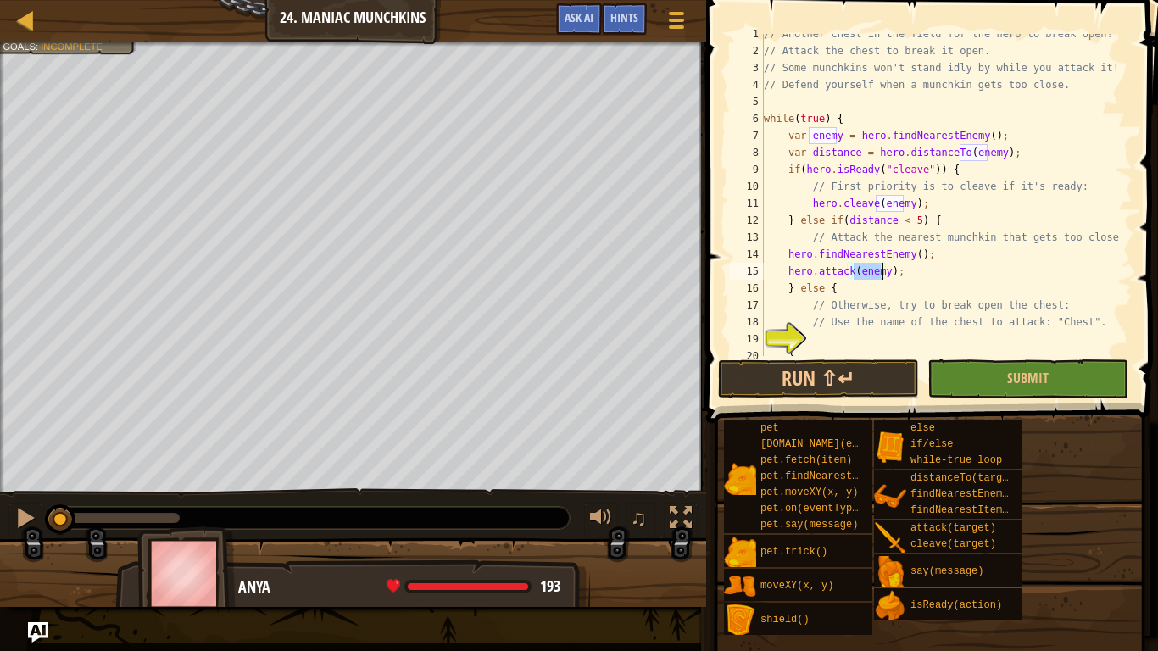
click at [834, 280] on div "// Another chest in the field for the hero to break open! // Attack the chest t…" at bounding box center [941, 203] width 360 height 356
type textarea "} else {"
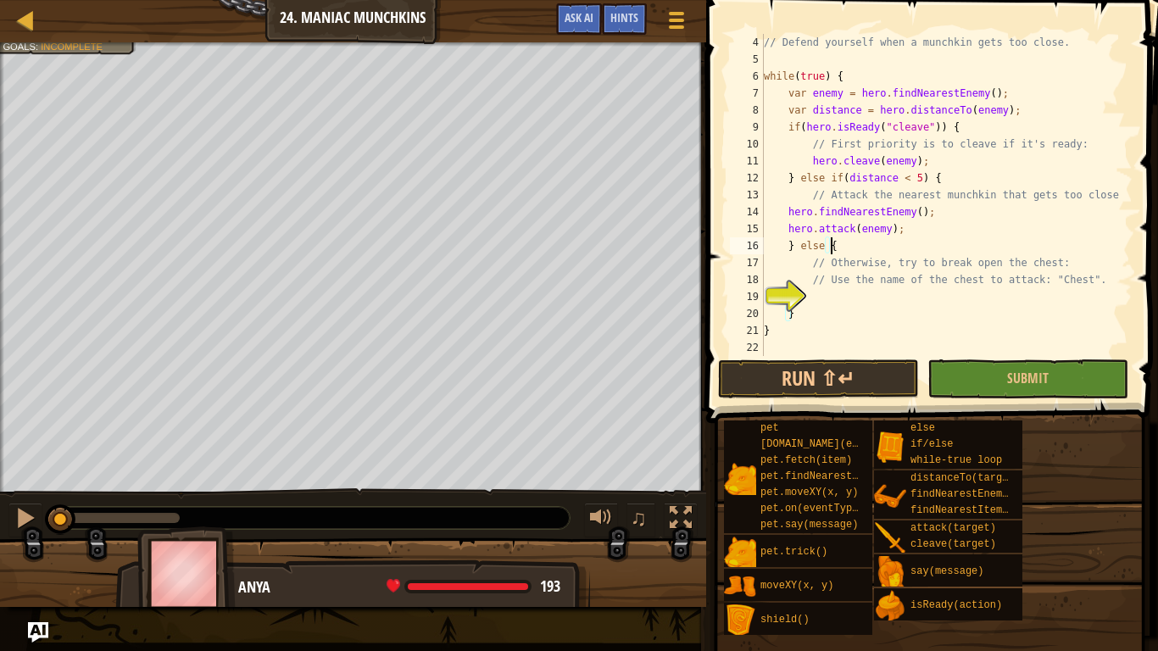
scroll to position [51, 0]
click at [837, 291] on div "// Defend yourself when a munchkin gets too close. while ( true ) { var enemy =…" at bounding box center [941, 212] width 360 height 356
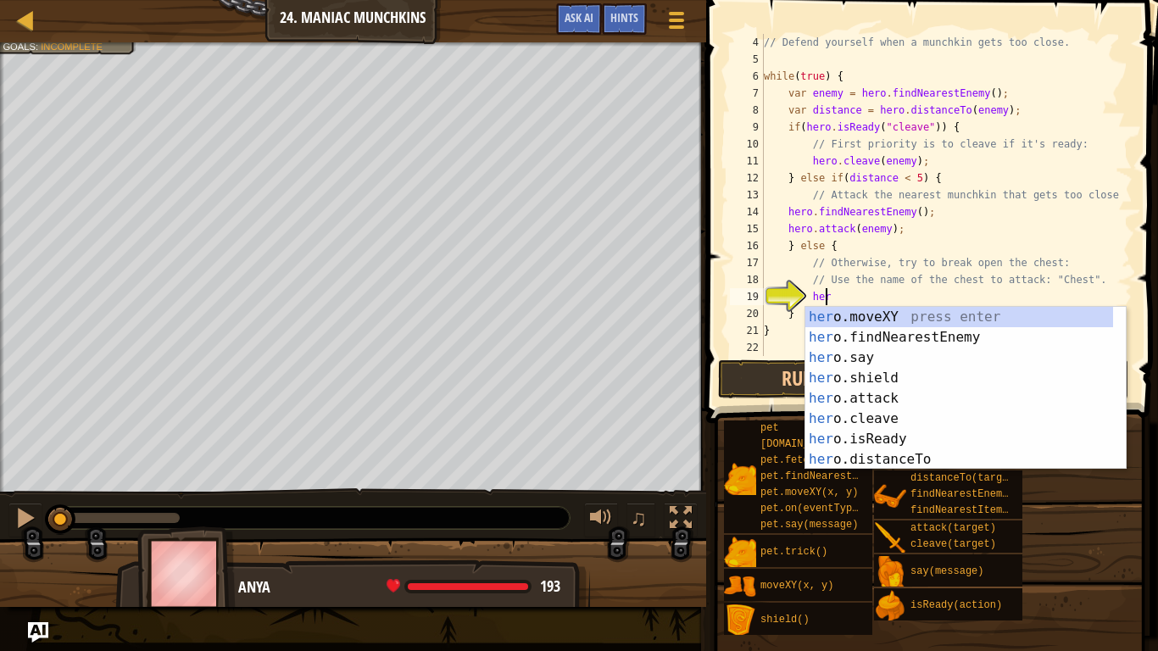
scroll to position [8, 4]
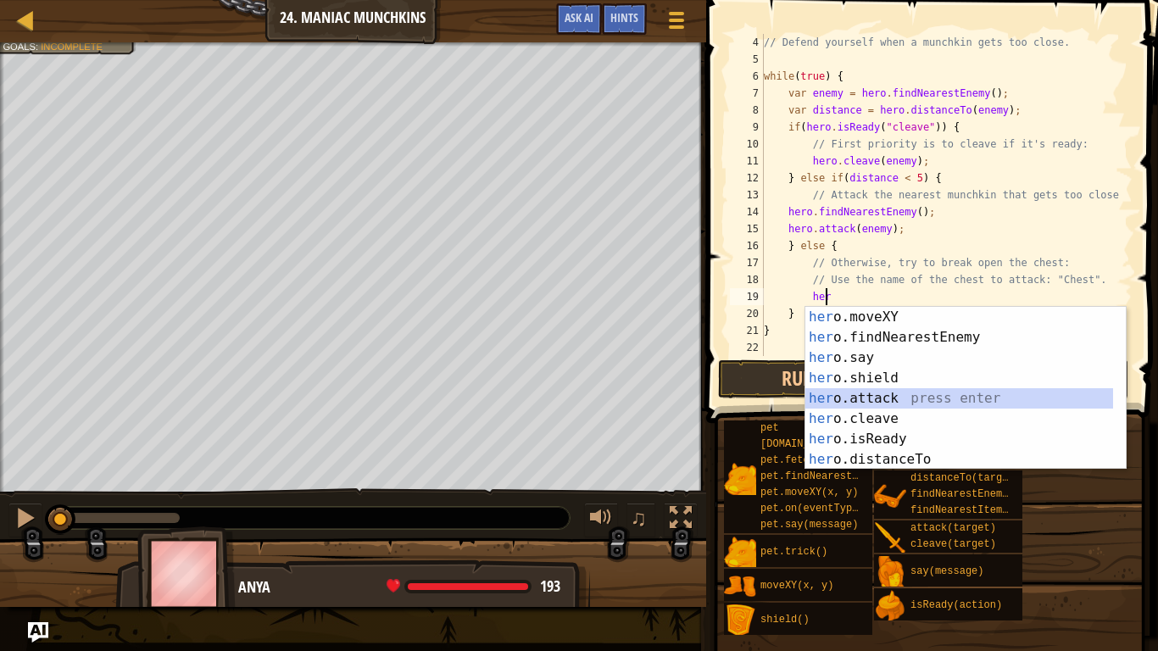
click at [840, 399] on div "her o.moveXY press enter her o.findNearestEnemy press enter her o.say press ent…" at bounding box center [960, 409] width 308 height 204
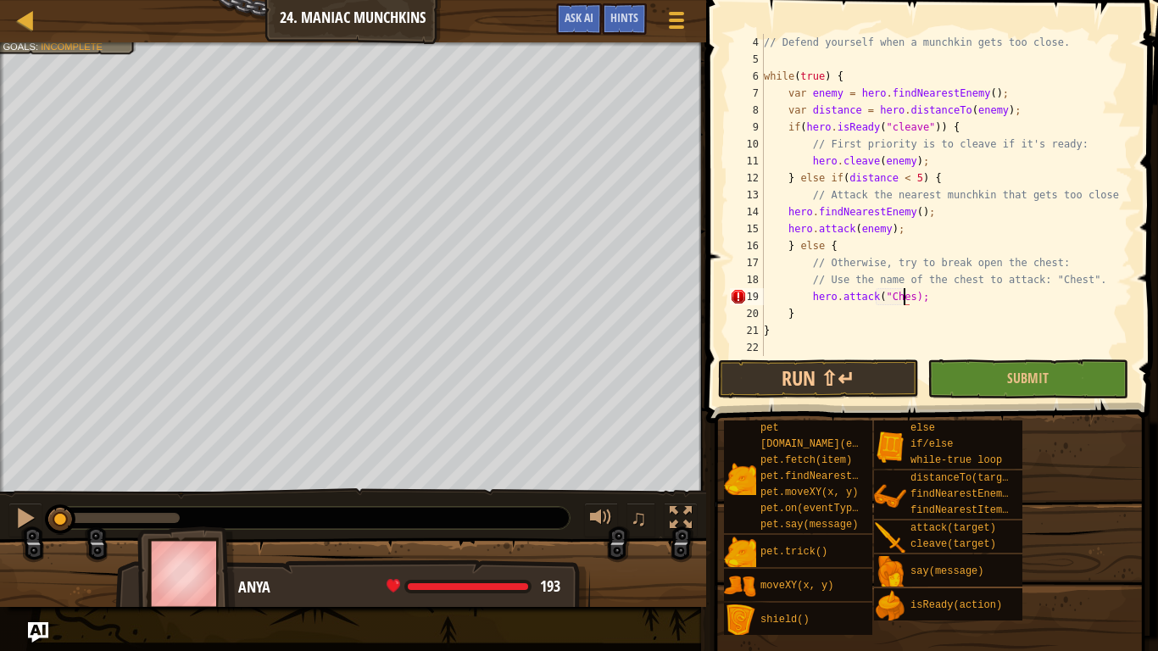
scroll to position [8, 12]
type textarea "hero.attack("Chest");"
click at [826, 374] on button "Run ⇧↵" at bounding box center [818, 379] width 201 height 39
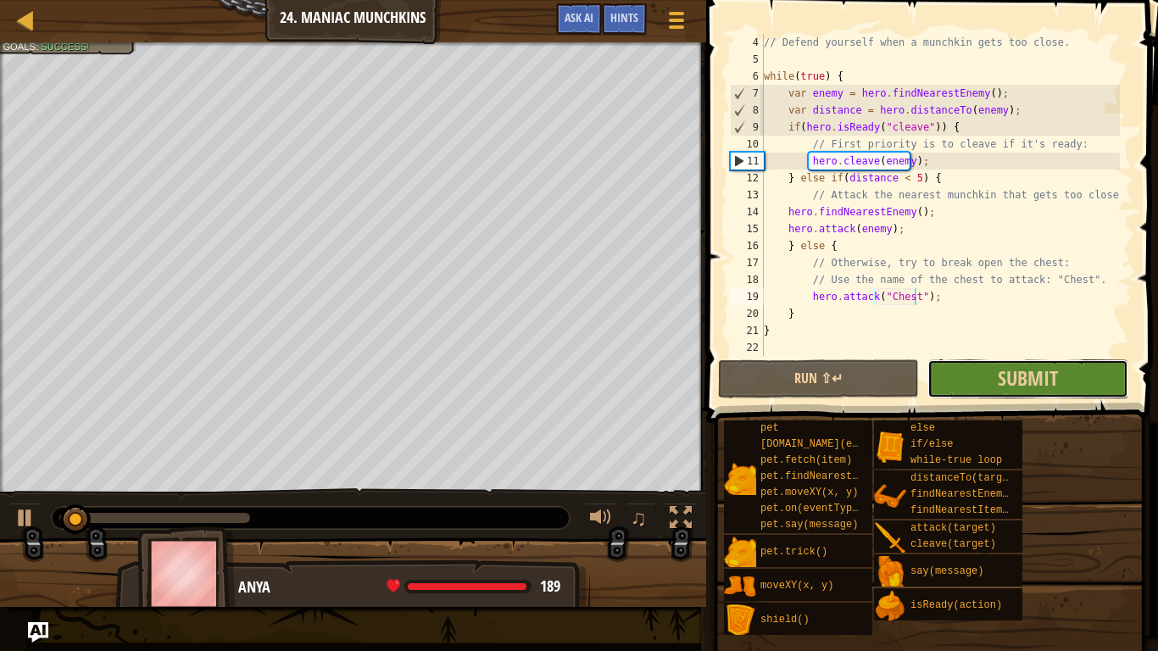
click at [1014, 396] on button "Submit" at bounding box center [1028, 379] width 201 height 39
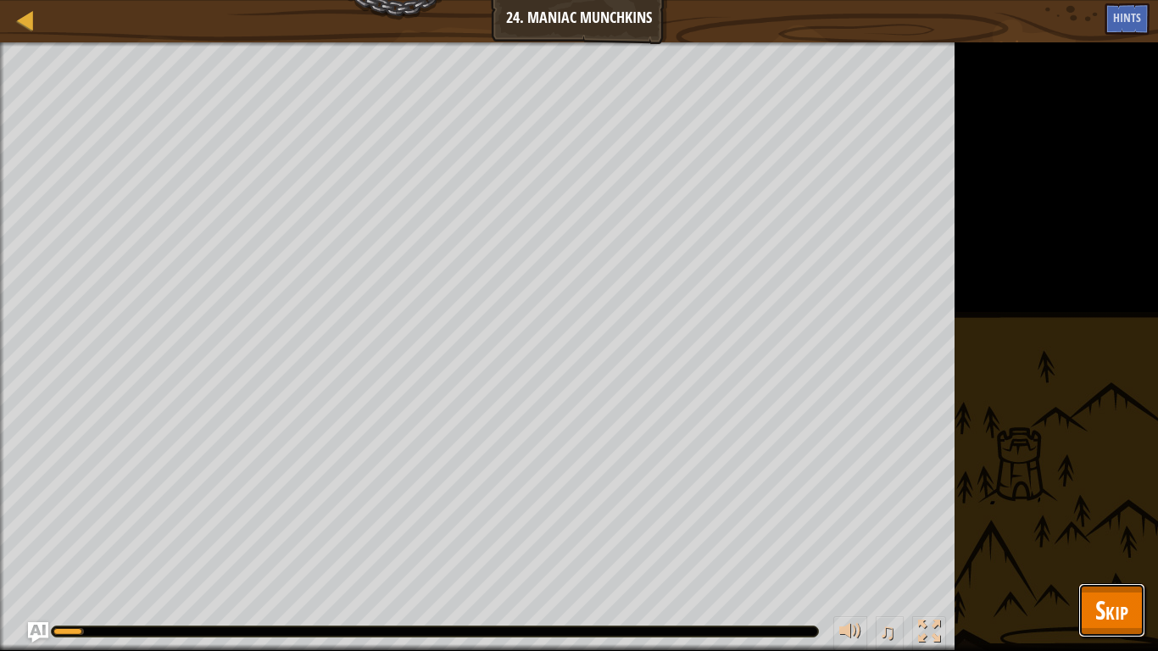
click at [1124, 514] on span "Skip" at bounding box center [1112, 610] width 33 height 35
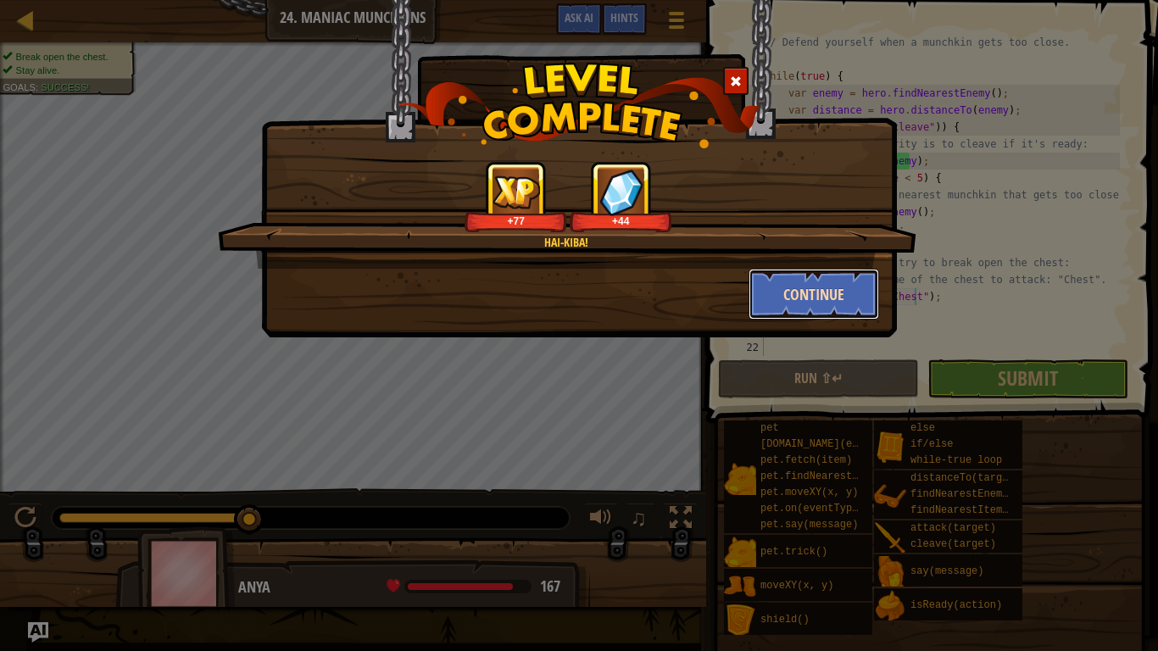
click at [797, 270] on button "Continue" at bounding box center [814, 294] width 131 height 51
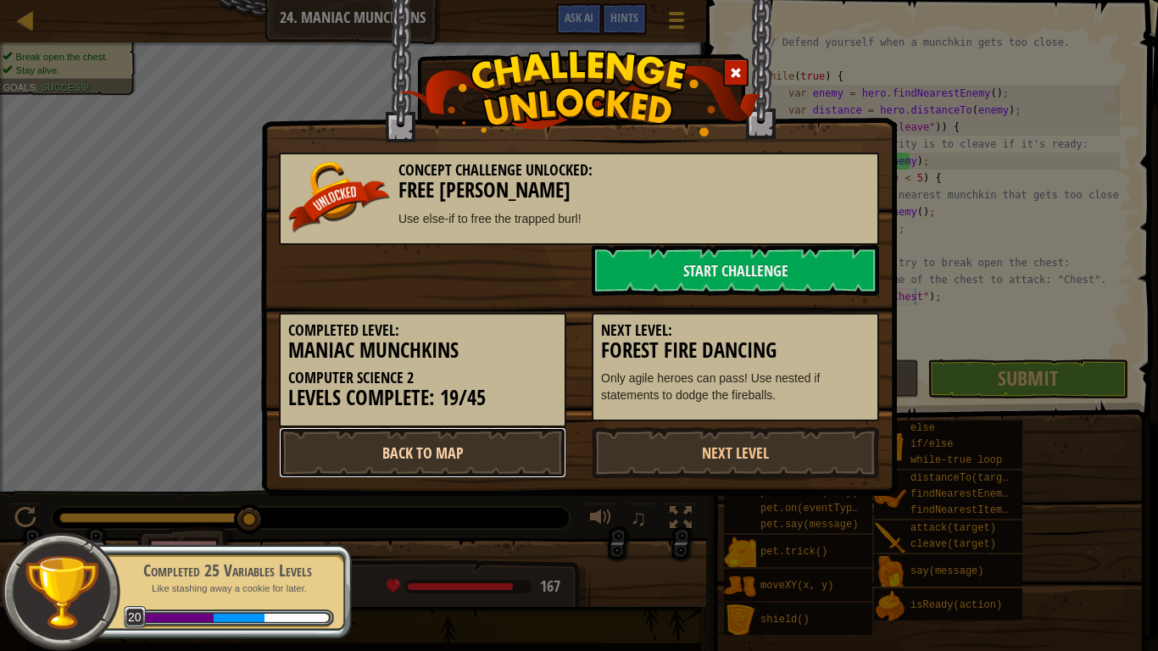
click at [458, 439] on link "Back to Map" at bounding box center [422, 452] width 287 height 51
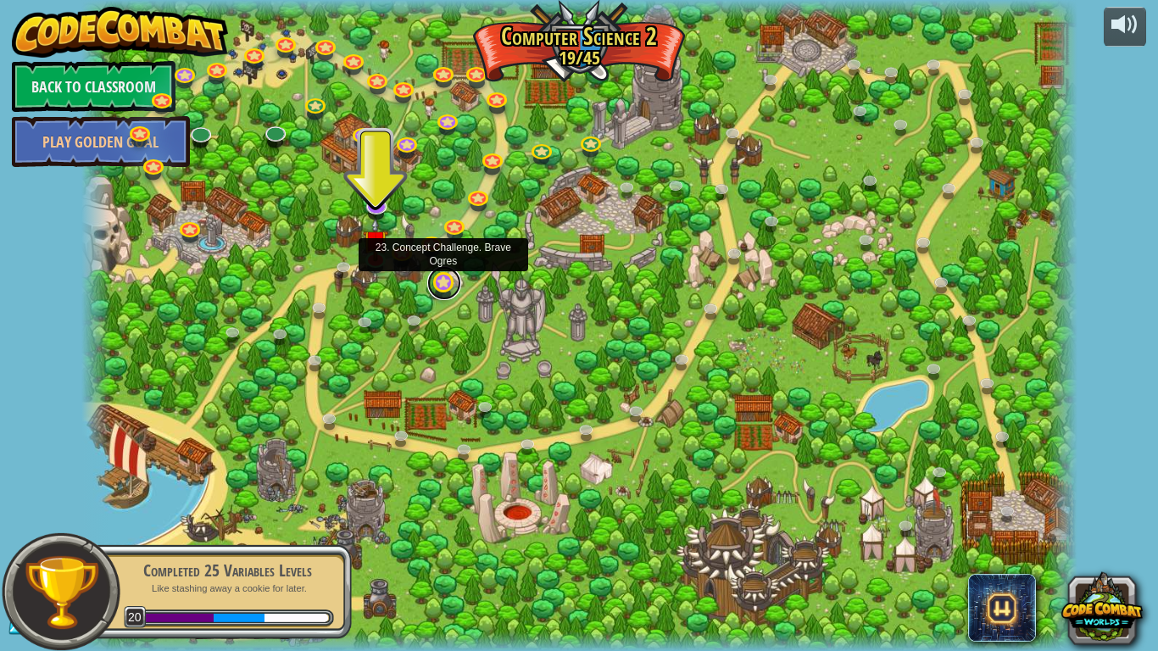
click at [439, 287] on link at bounding box center [444, 283] width 34 height 34
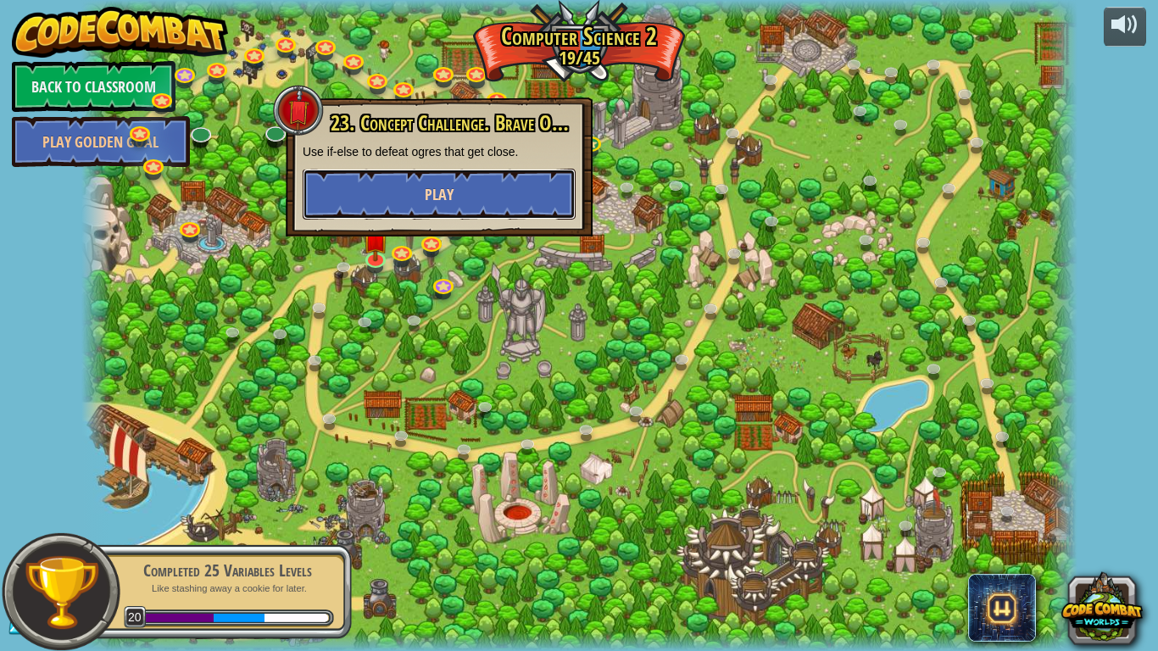
click at [474, 203] on button "Play" at bounding box center [439, 194] width 273 height 51
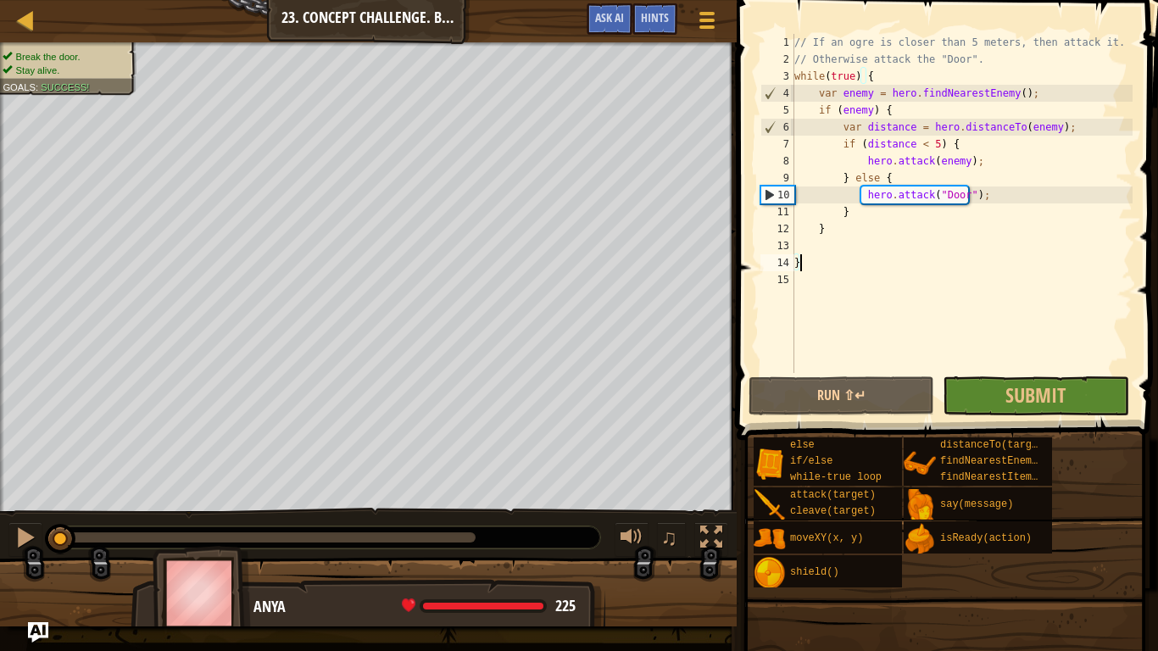
click at [810, 269] on div "// If an ogre is closer than 5 meters, then attack it. // Otherwise attack the …" at bounding box center [962, 220] width 342 height 373
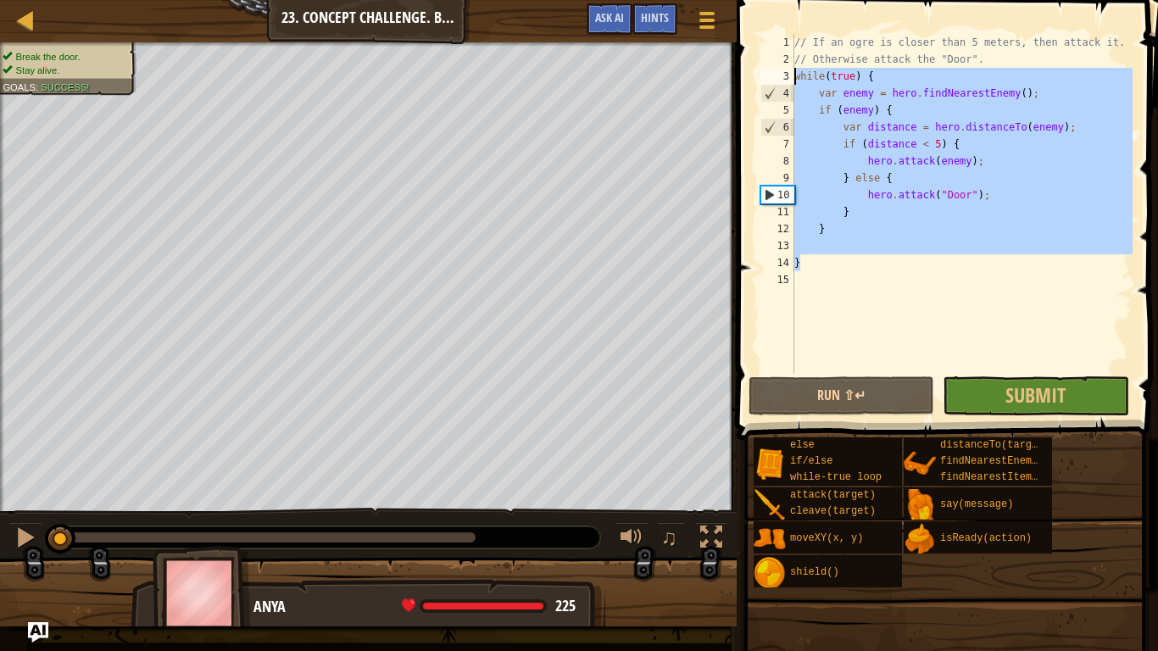
click at [666, 79] on div "Map Computer Science 2 23. Concept Challenge. Brave Ogres Game Menu Done Hints …" at bounding box center [579, 325] width 1158 height 651
type textarea "while(true) { var enemy = hero.findNearestEnemy();"
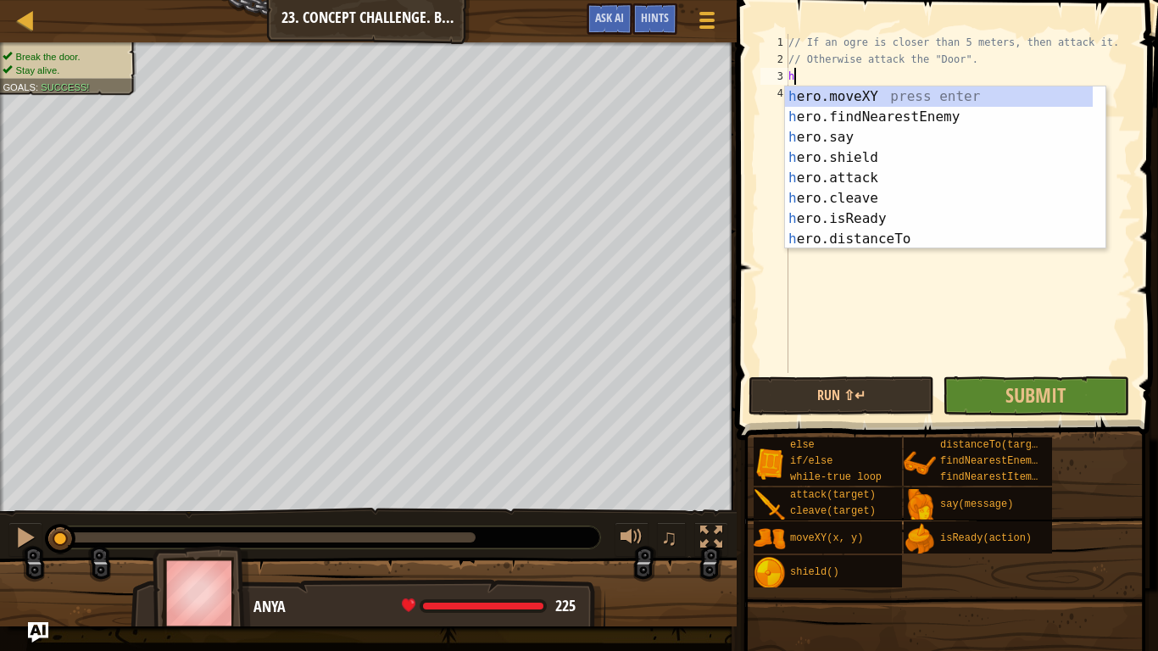
scroll to position [8, 0]
type textarea "her"
click at [888, 124] on div "her o.moveXY press enter her o.findNearestEnemy press enter her o.say press ent…" at bounding box center [939, 188] width 308 height 204
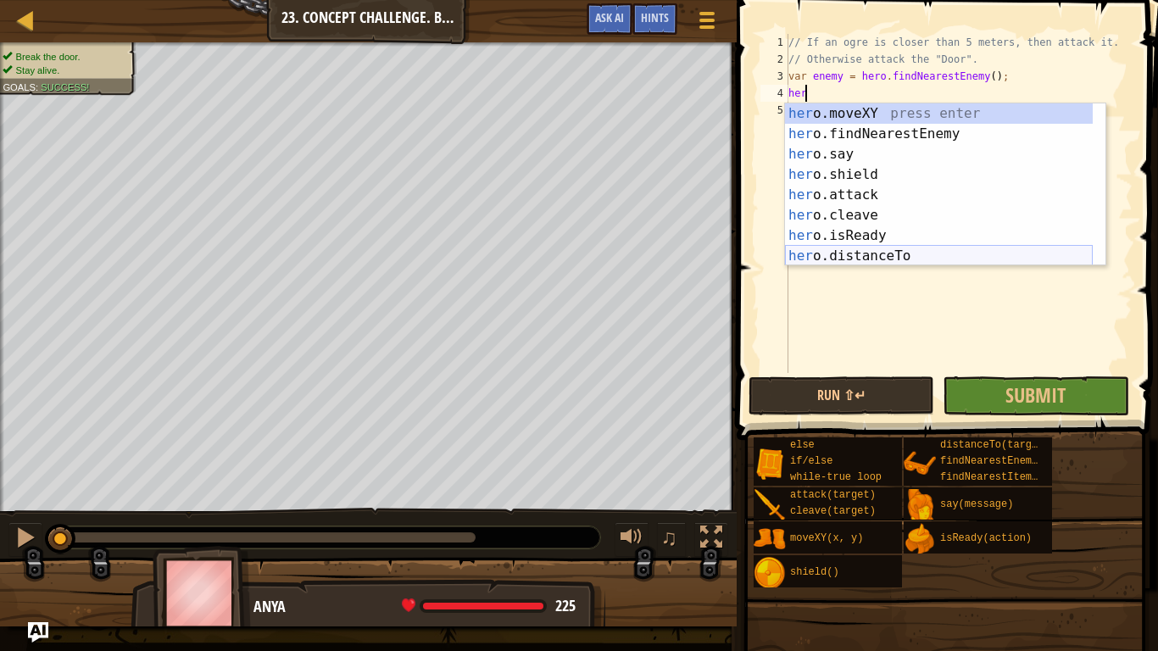
click at [893, 258] on div "her o.moveXY press enter her o.findNearestEnemy press enter her o.say press ent…" at bounding box center [939, 205] width 308 height 204
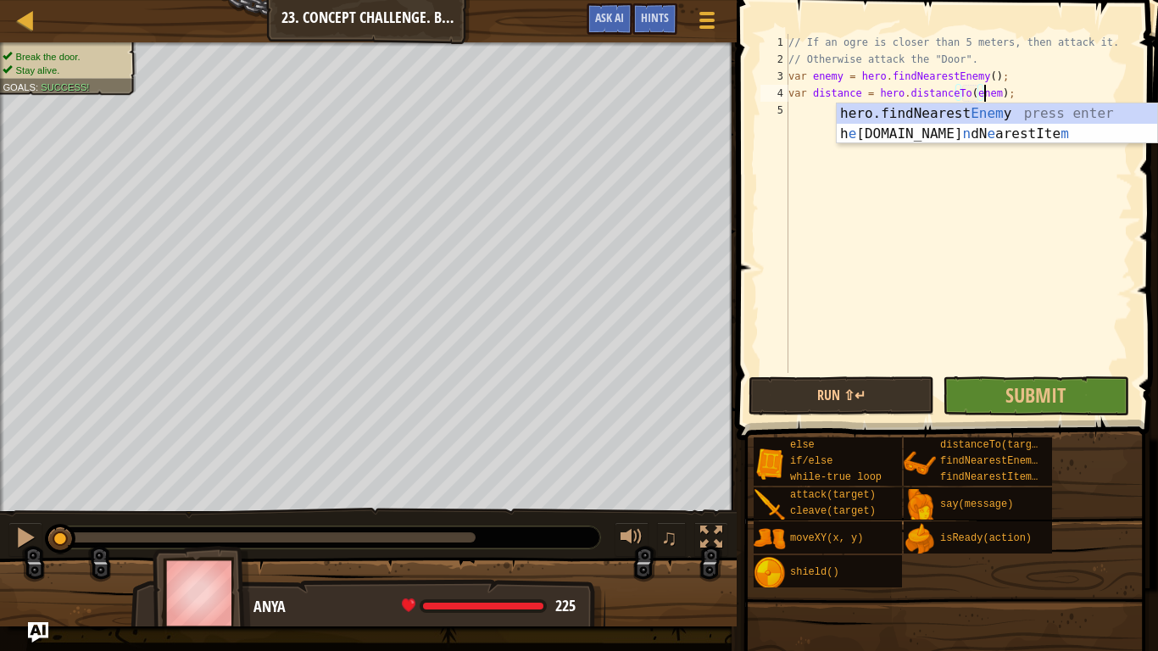
scroll to position [8, 16]
type textarea "var distance = hero.distanceTo(enemy);"
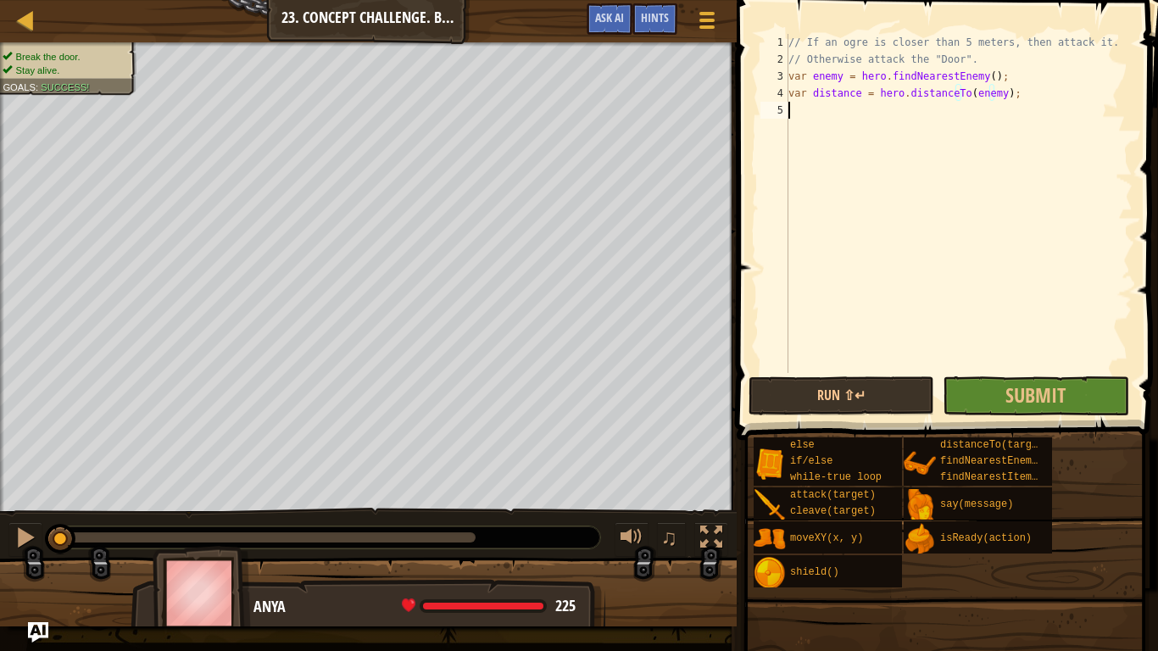
click at [823, 234] on div "// If an ogre is closer than 5 meters, then attack it. // Otherwise attack the …" at bounding box center [959, 220] width 348 height 373
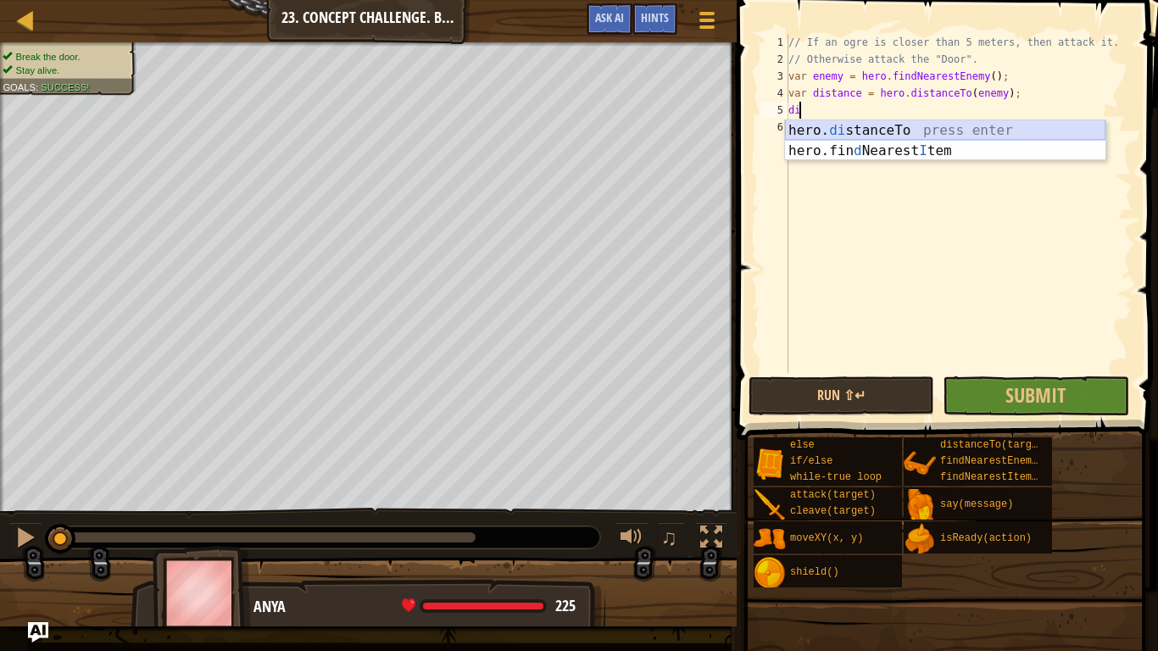
click at [867, 121] on div "hero. di stanceTo press enter hero.fin d Nearest I tem press enter" at bounding box center [945, 160] width 321 height 81
type textarea "var distance = hero.distanceTo(target);"
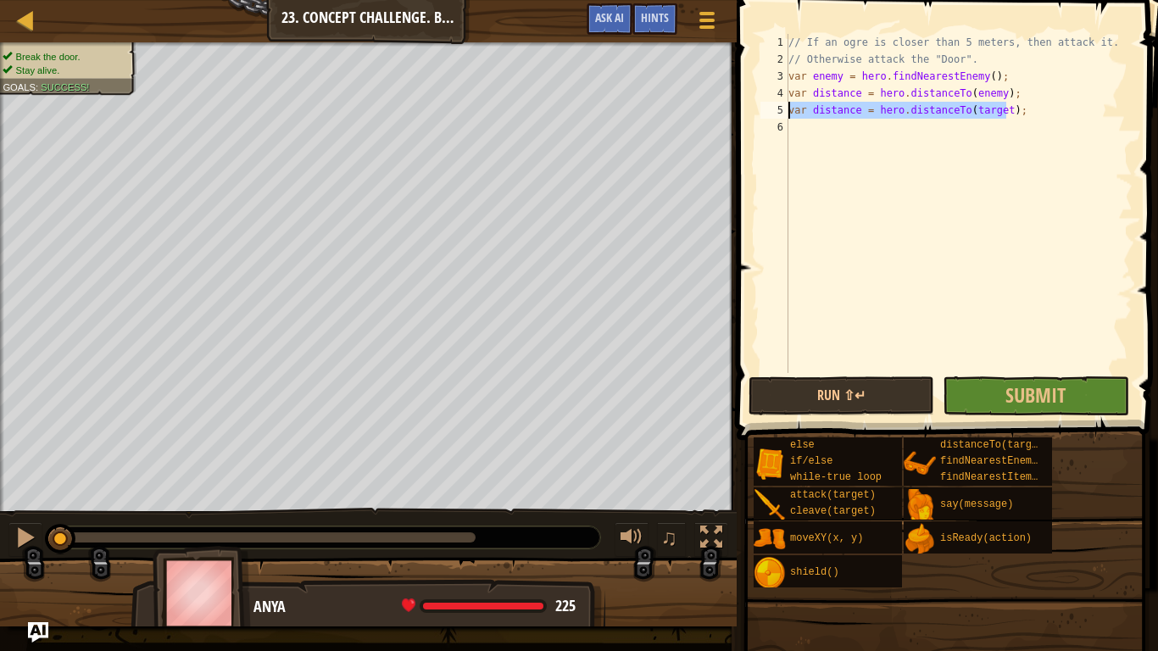
click at [551, 106] on div "Map Computer Science 2 23. Concept Challenge. Brave Ogres Game Menu Done Hints …" at bounding box center [579, 325] width 1158 height 651
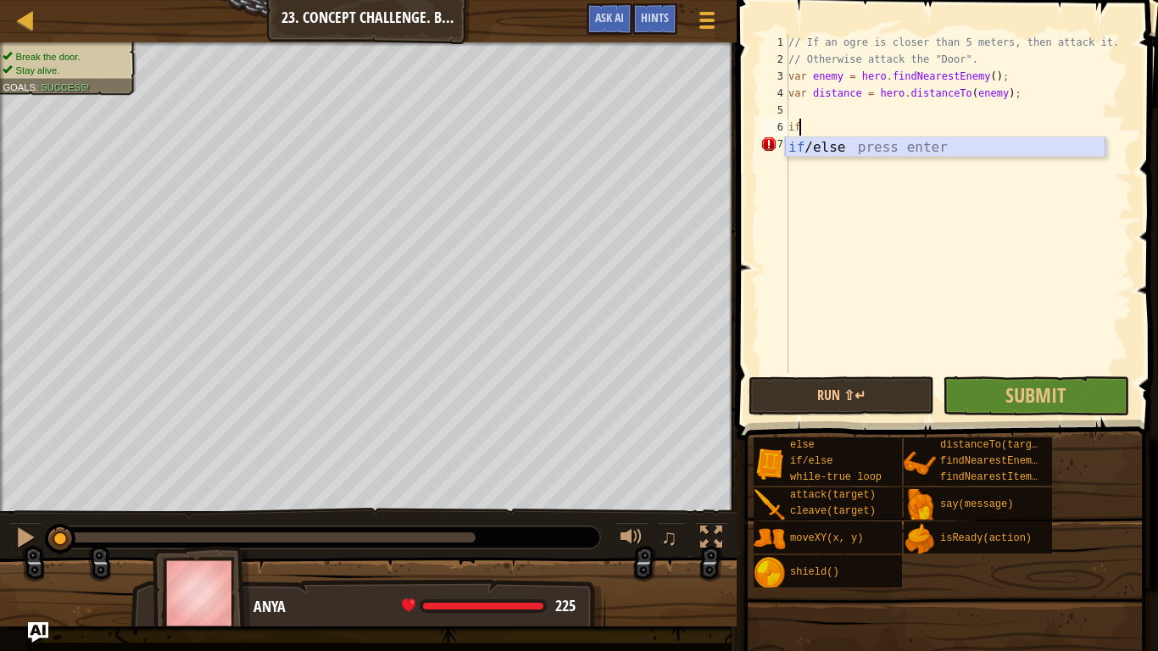
click at [829, 152] on div "if /else press enter" at bounding box center [945, 167] width 321 height 61
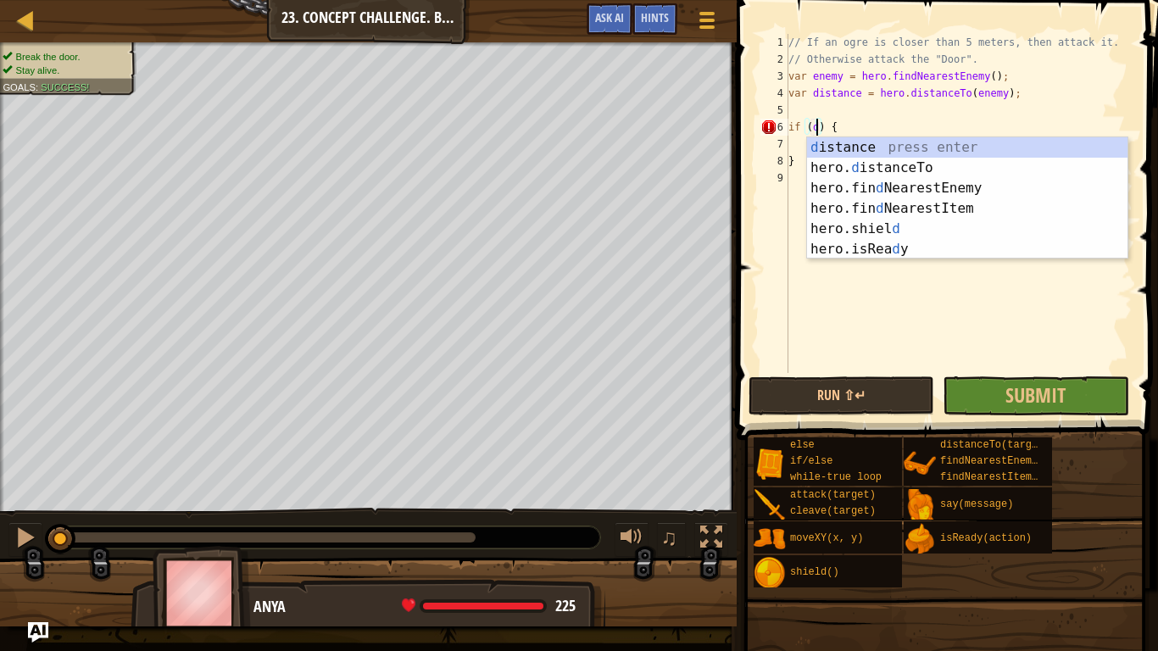
scroll to position [8, 3]
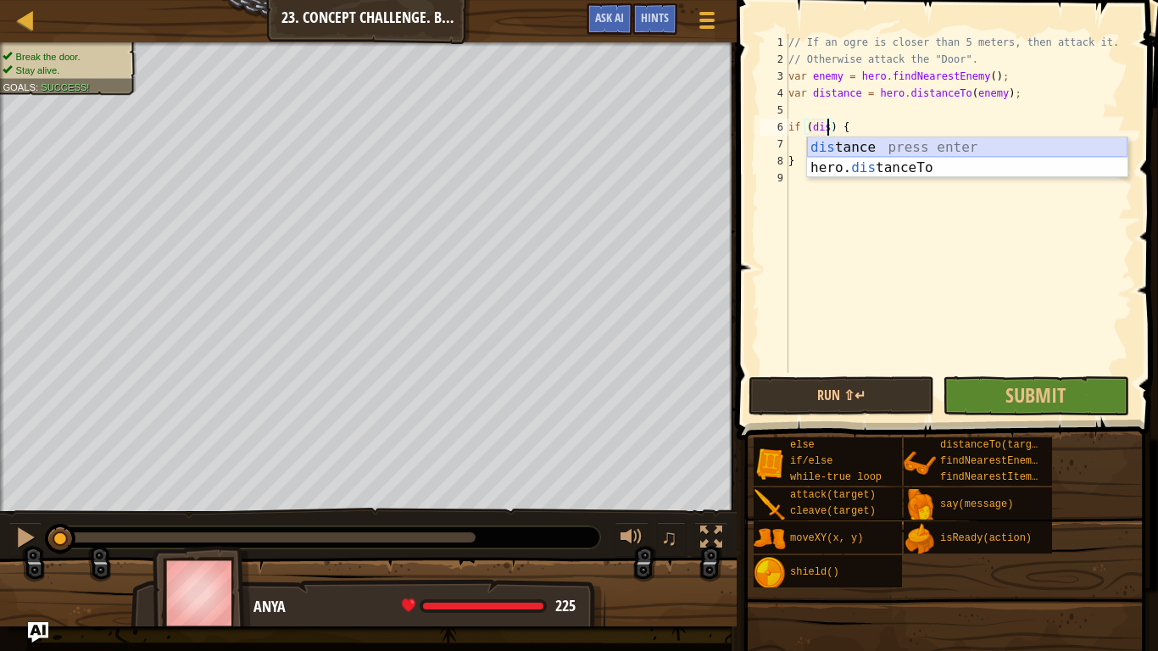
click at [835, 143] on div "dis tance press enter hero. dis tanceTo press enter" at bounding box center [967, 177] width 321 height 81
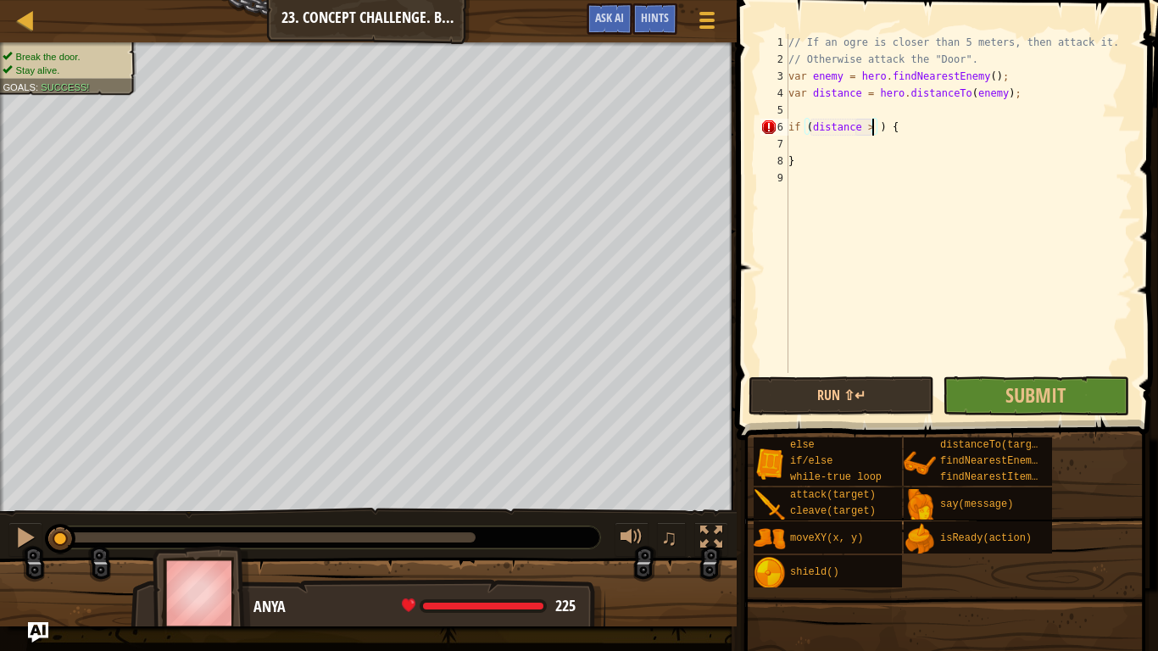
scroll to position [8, 7]
click at [831, 153] on div "// If an ogre is closer than 5 meters, then attack it. // Otherwise attack the …" at bounding box center [959, 220] width 348 height 373
type textarea "}"
click at [840, 151] on div "// If an ogre is closer than 5 meters, then attack it. // Otherwise attack the …" at bounding box center [959, 220] width 348 height 373
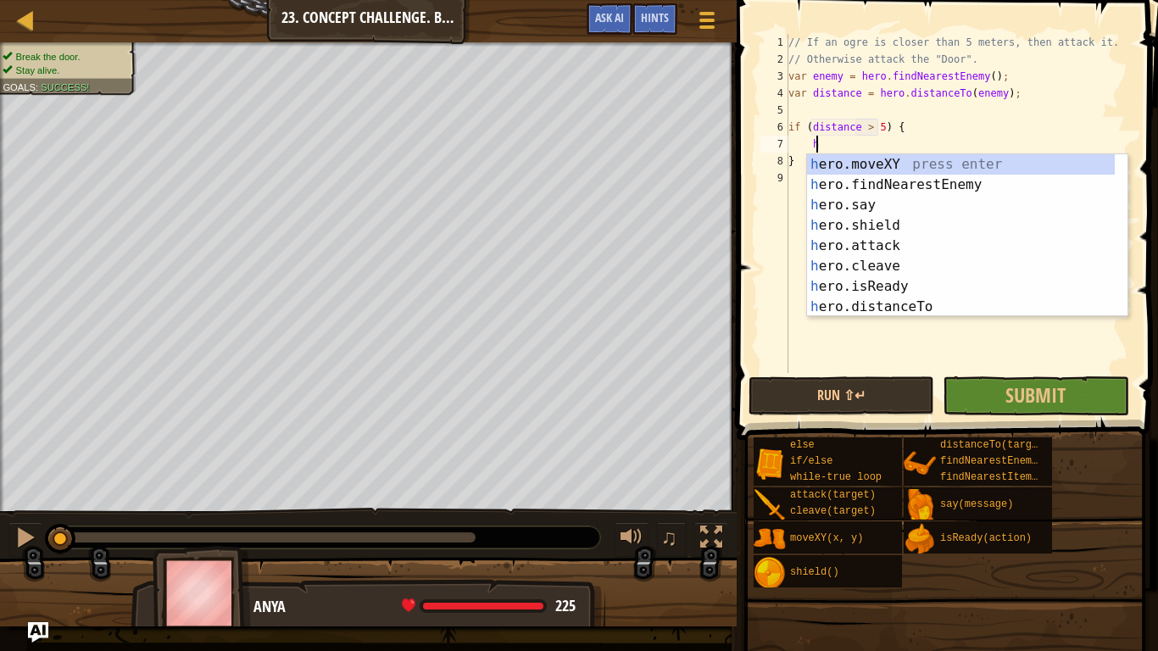
scroll to position [8, 2]
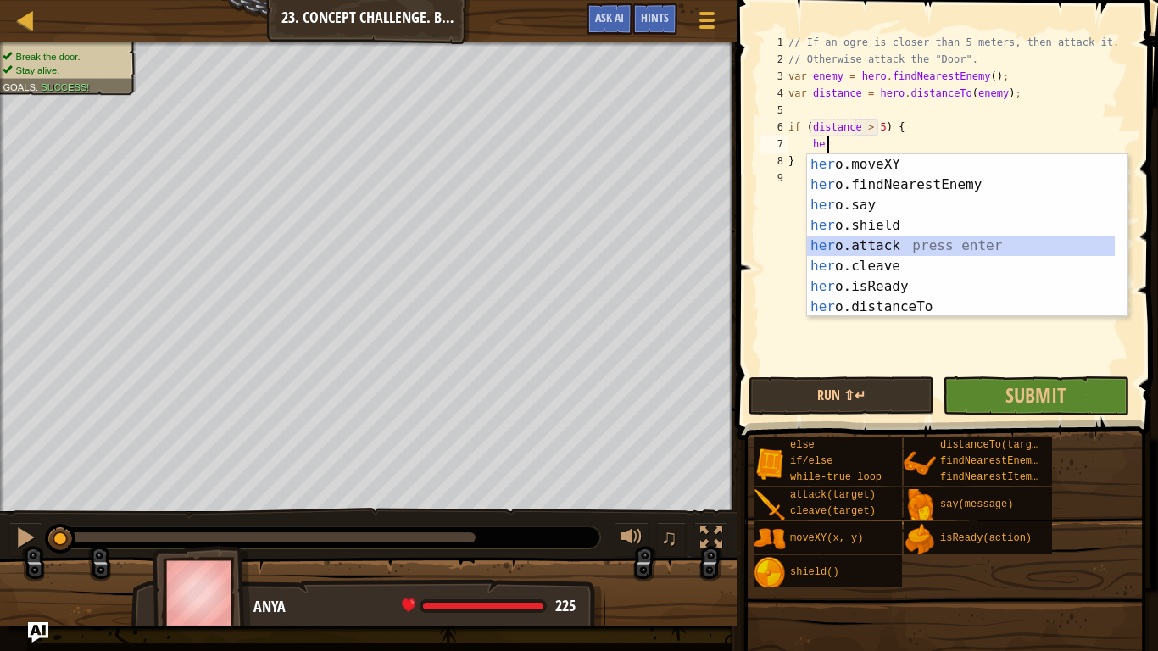
click at [857, 249] on div "her o.moveXY press enter her o.findNearestEnemy press enter her o.say press ent…" at bounding box center [961, 256] width 308 height 204
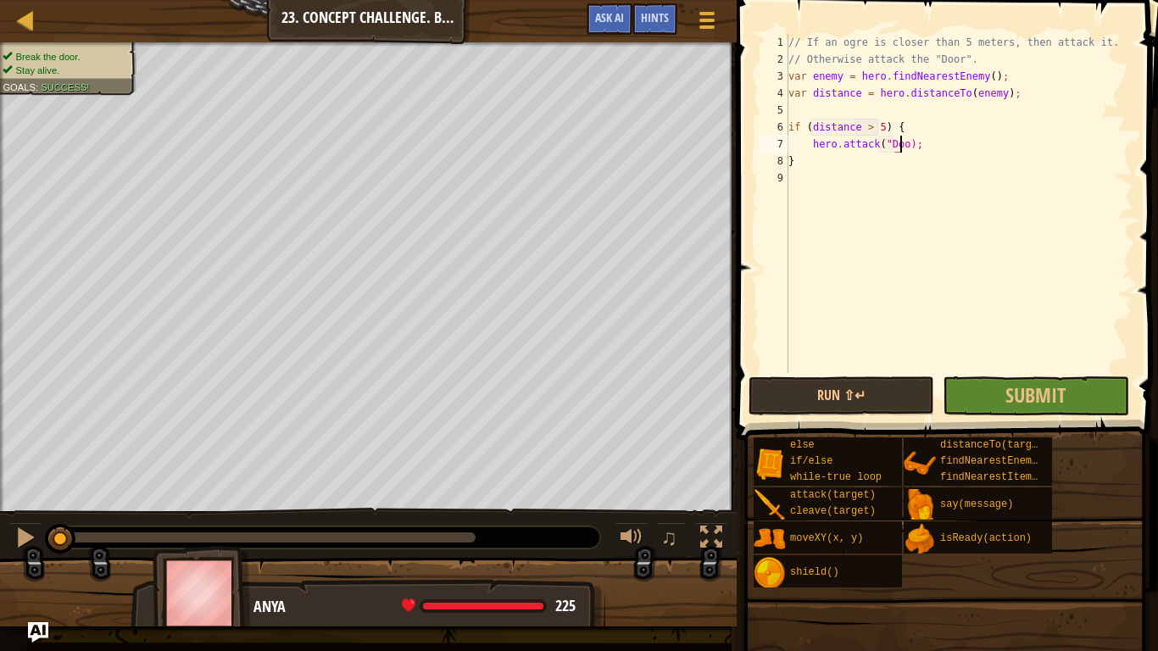
scroll to position [8, 9]
type textarea "hero.attack("Door");"
click at [826, 170] on div "// If an ogre is closer than 5 meters, then attack it. // Otherwise attack the …" at bounding box center [959, 220] width 348 height 373
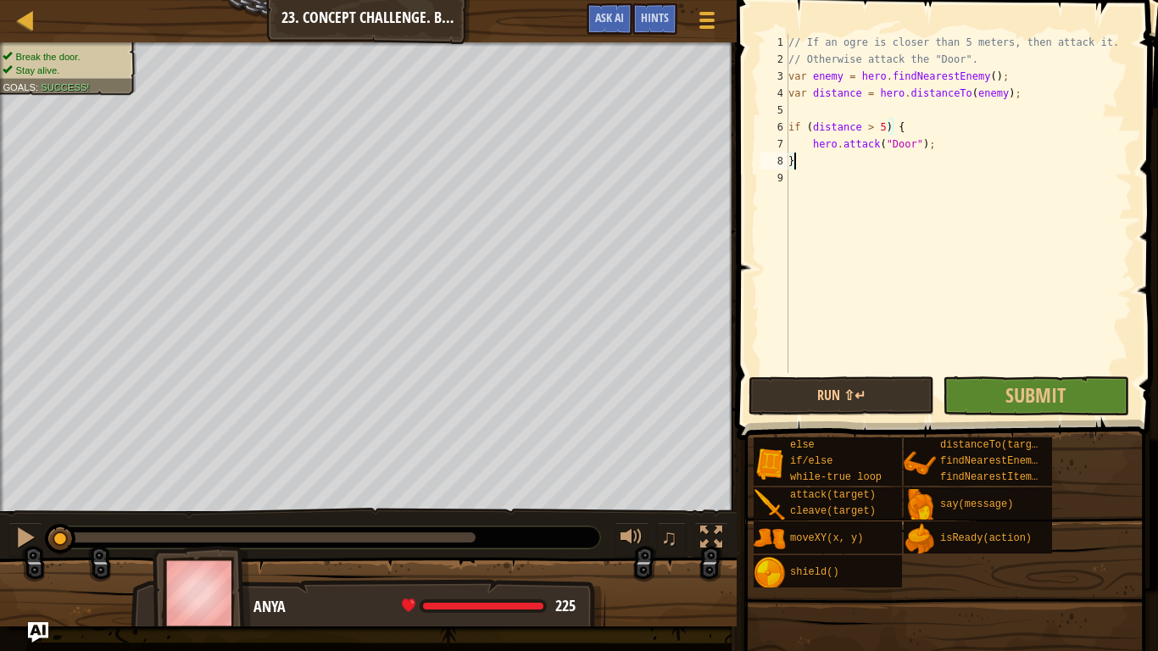
click at [826, 169] on div "// If an ogre is closer than 5 meters, then attack it. // Otherwise attack the …" at bounding box center [959, 220] width 348 height 373
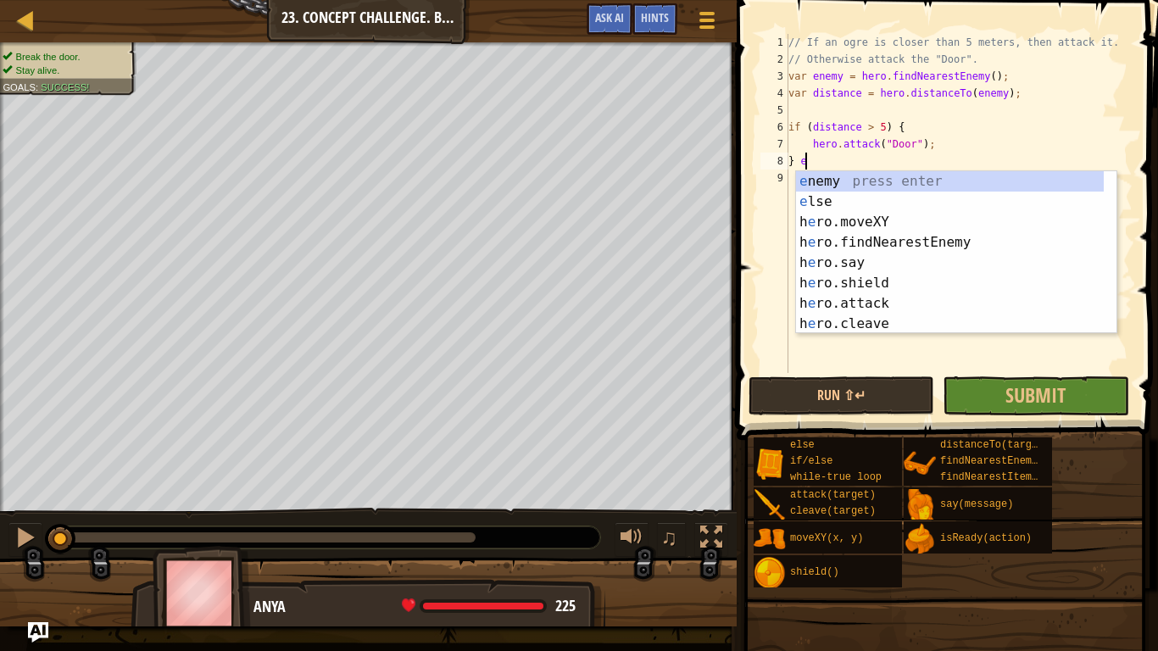
type textarea "} el"
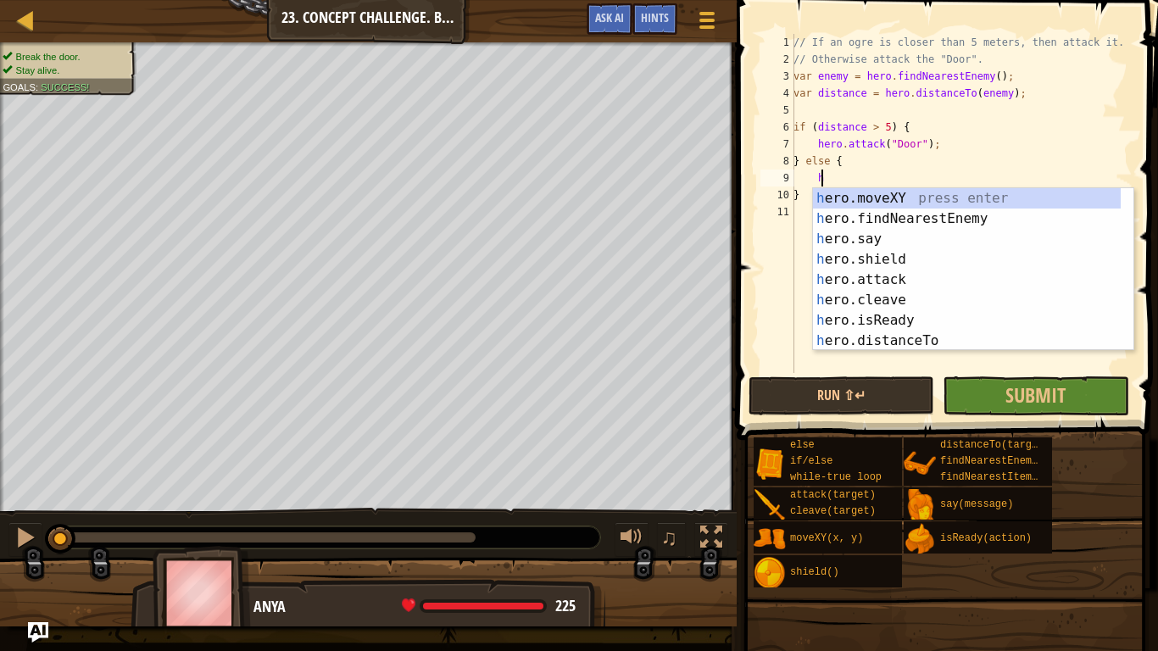
scroll to position [8, 2]
click at [862, 283] on div "her o.moveXY press enter her o.findNearestEnemy press enter her o.say press ent…" at bounding box center [967, 290] width 308 height 204
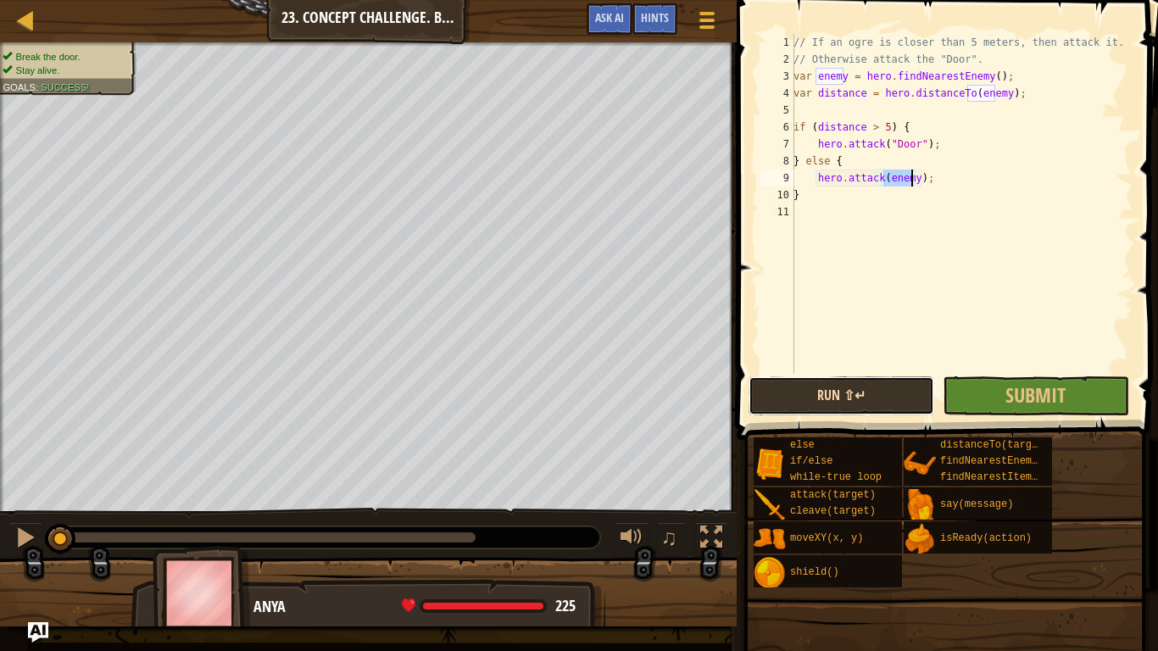
click at [856, 412] on button "Run ⇧↵" at bounding box center [842, 396] width 186 height 39
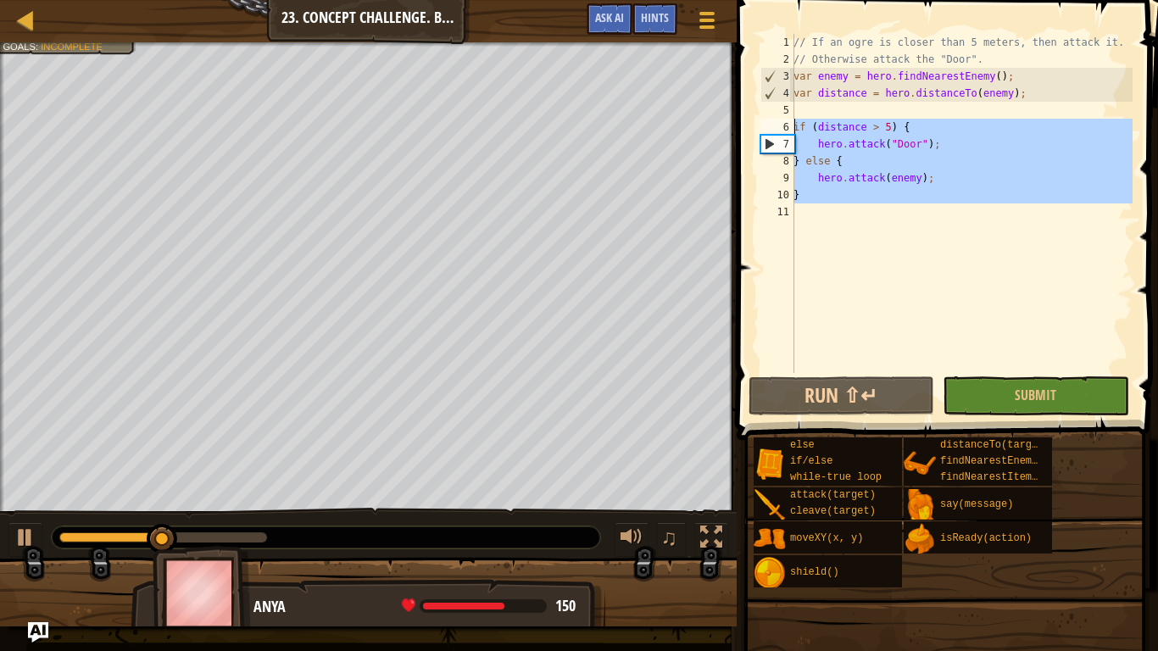
click at [543, 125] on div "Map Computer Science 2 23. Concept Challenge. Brave Ogres Game Menu Done Hints …" at bounding box center [579, 325] width 1158 height 651
type textarea "if (distance > 5) { hero.attack("Door");"
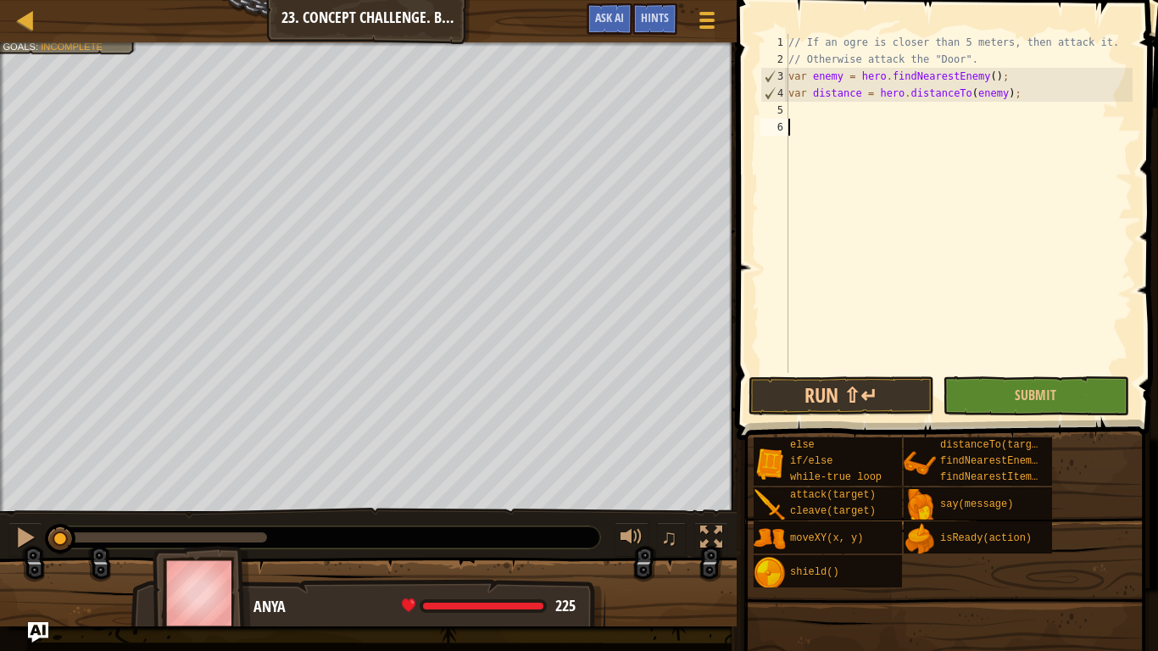
drag, startPoint x: 182, startPoint y: 530, endPoint x: 29, endPoint y: 571, distance: 158.8
click at [29, 514] on div "Break the door. Stay alive. Goals : Incomplete ♫ Anya 225 x: 34 y: 25 Door" at bounding box center [579, 334] width 1158 height 584
click at [806, 111] on div "// If an ogre is closer than 5 meters, then attack it. // Otherwise attack the …" at bounding box center [959, 220] width 348 height 373
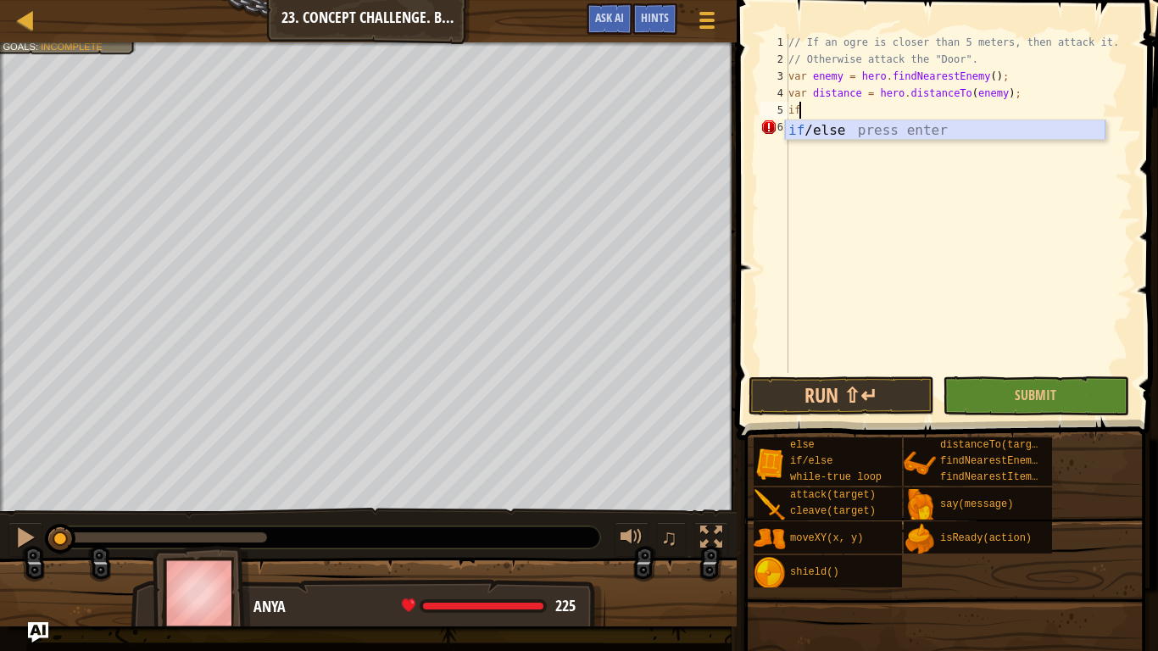
click at [808, 125] on div "if /else press enter" at bounding box center [945, 150] width 321 height 61
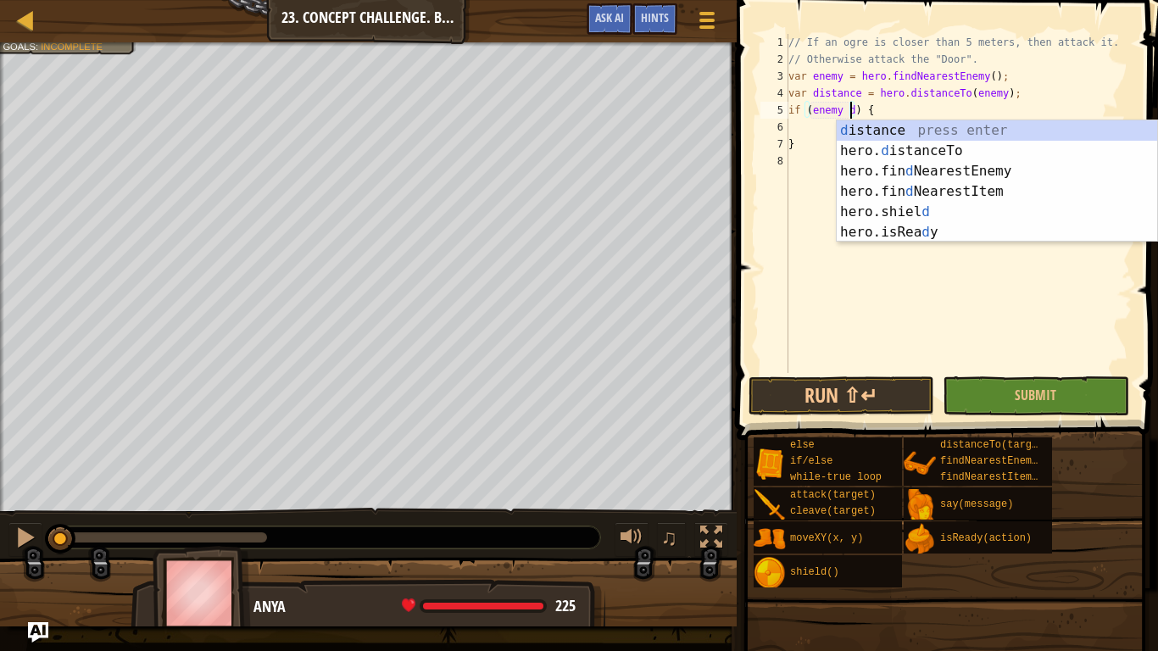
scroll to position [8, 5]
click at [901, 150] on div "d istance press enter hero. d istanceTo press enter hero.fin d NearestEnemy pre…" at bounding box center [997, 201] width 321 height 163
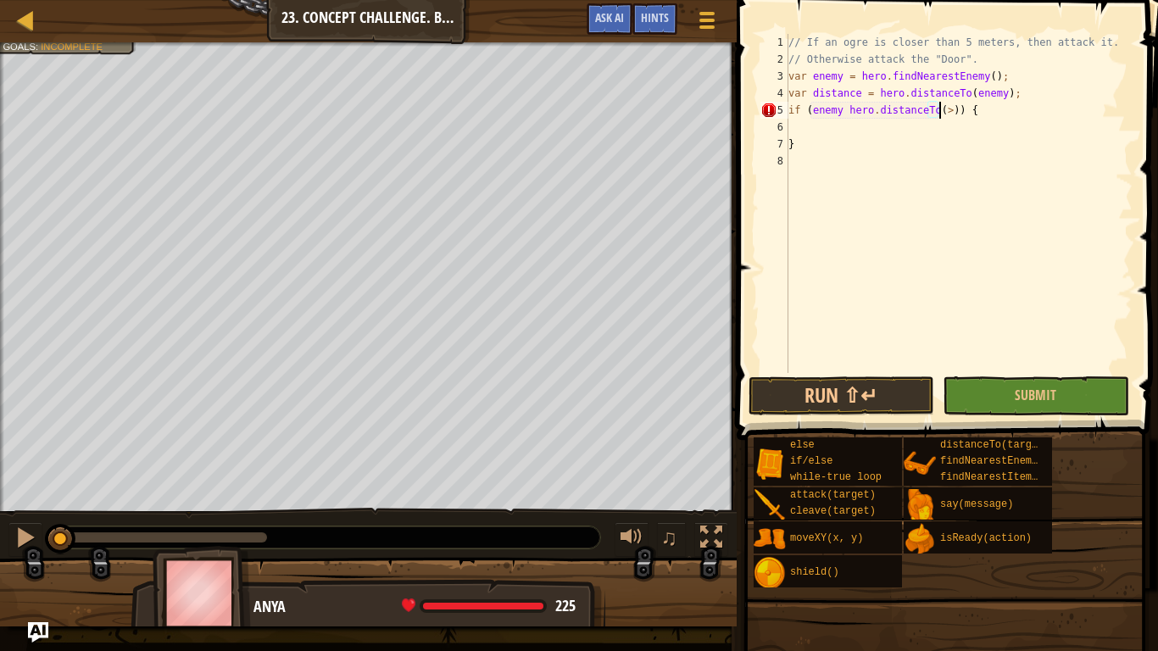
scroll to position [8, 12]
type textarea "if (enemy hero.distanceTo(> 5)) {"
click at [616, 107] on div "Map Computer Science 2 23. Concept Challenge. Brave Ogres Game Menu Done Hints …" at bounding box center [579, 325] width 1158 height 651
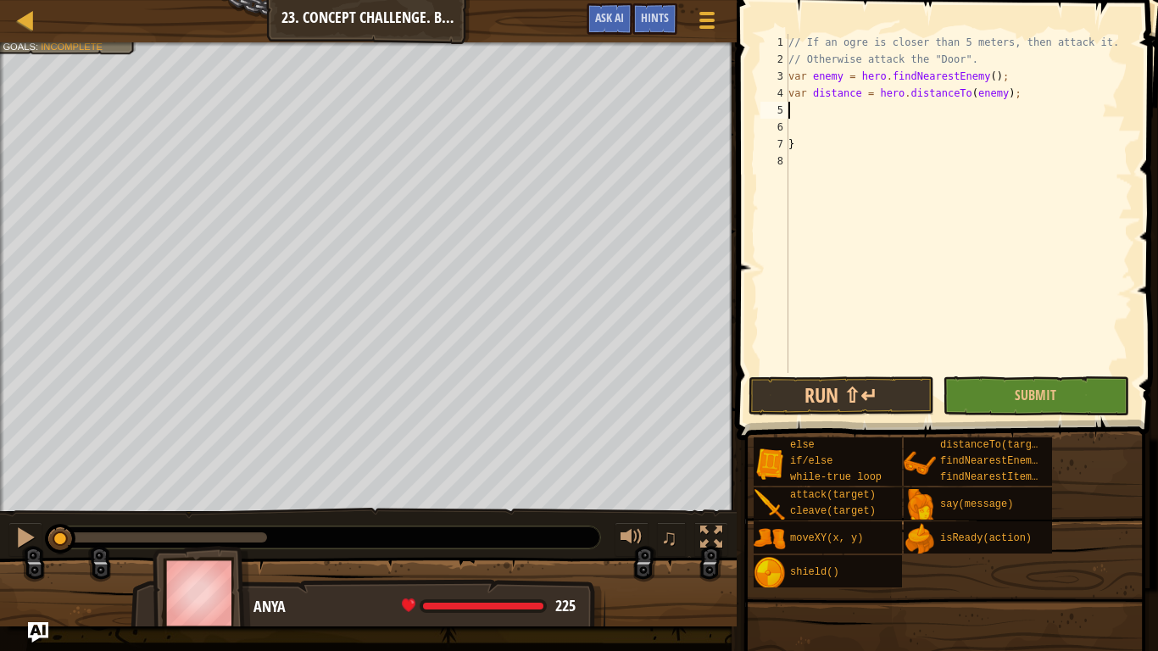
click at [795, 144] on div "// If an ogre is closer than 5 meters, then attack it. // Otherwise attack the …" at bounding box center [959, 220] width 348 height 373
type textarea "}"
click at [815, 105] on div "// If an ogre is closer than 5 meters, then attack it. // Otherwise attack the …" at bounding box center [959, 220] width 348 height 373
click at [805, 137] on div "// If an ogre is closer than 5 meters, then attack it. // Otherwise attack the …" at bounding box center [959, 220] width 348 height 373
click at [807, 123] on div "// If an ogre is closer than 5 meters, then attack it. // Otherwise attack the …" at bounding box center [959, 220] width 348 height 373
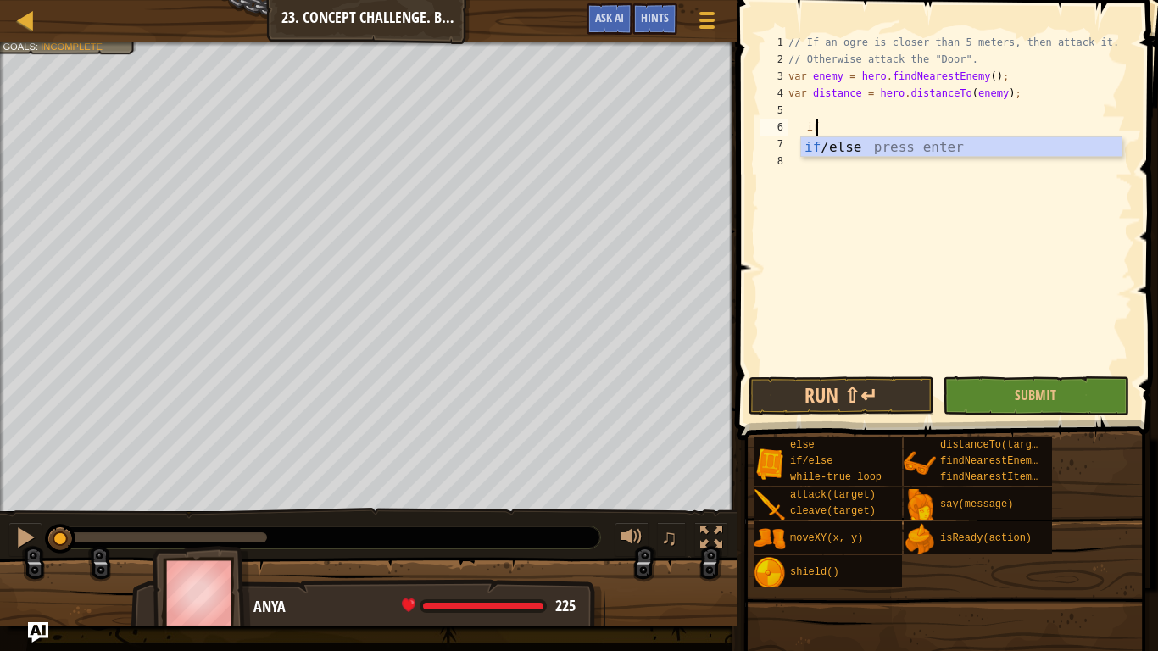
scroll to position [8, 2]
click at [812, 149] on div "if /else press enter" at bounding box center [961, 167] width 321 height 61
type textarea "if (enemy) {"
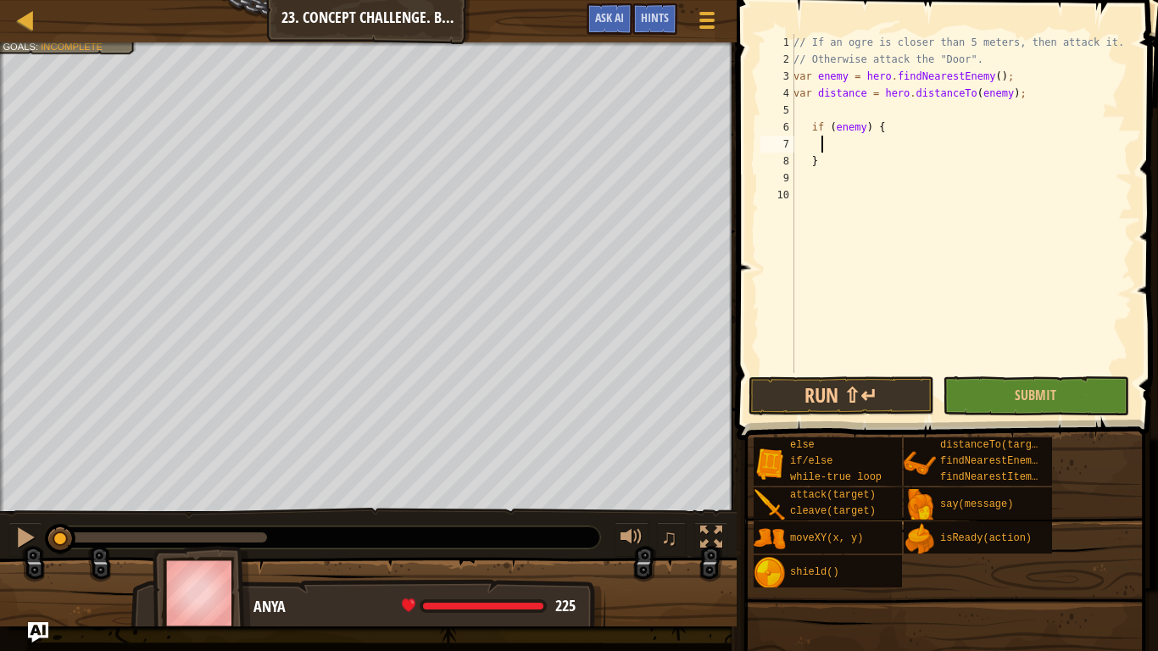
click at [820, 141] on div "// If an ogre is closer than 5 meters, then attack it. // Otherwise attack the …" at bounding box center [961, 220] width 343 height 373
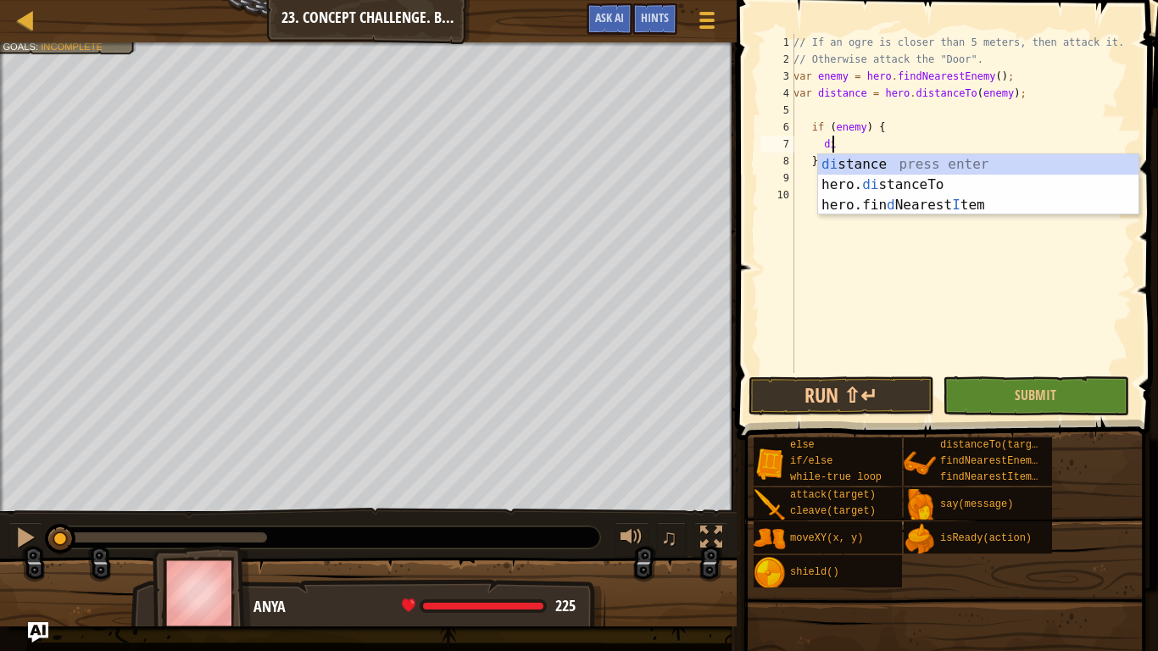
scroll to position [8, 3]
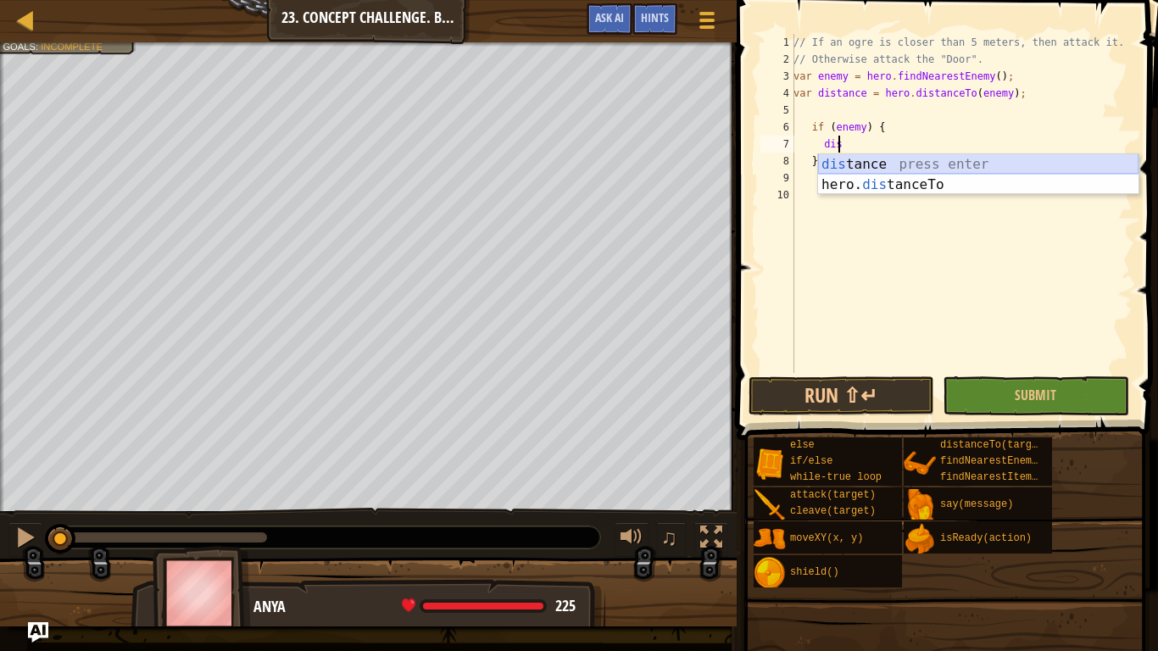
click at [857, 171] on div "dis tance press enter hero. dis tanceTo press enter" at bounding box center [978, 194] width 321 height 81
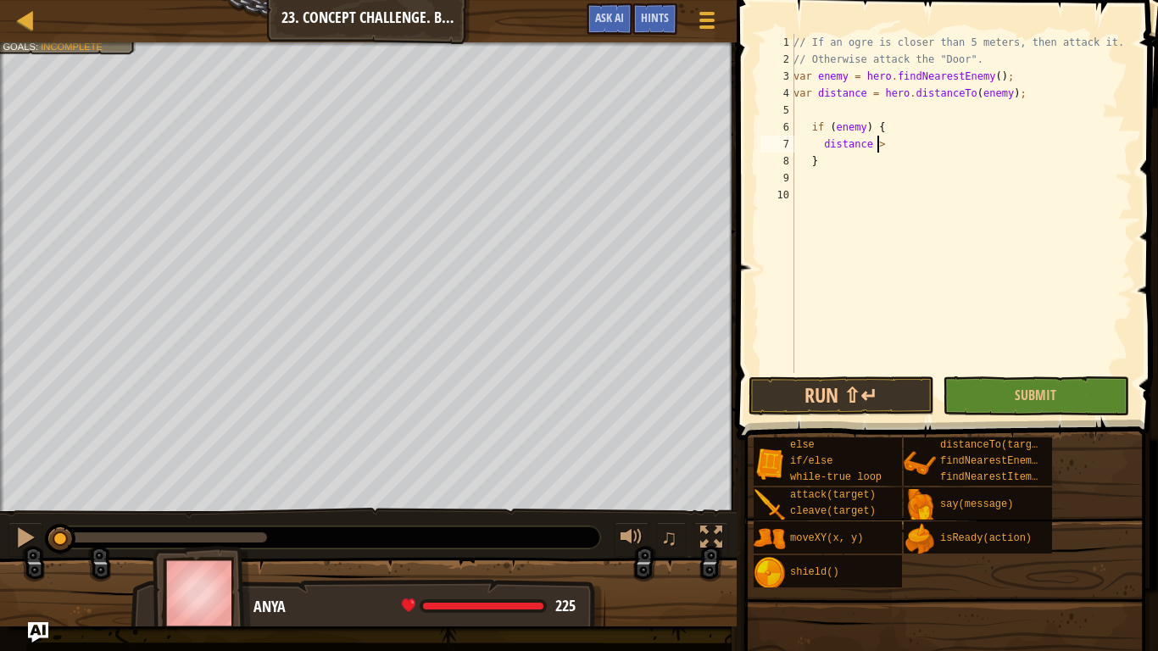
scroll to position [8, 7]
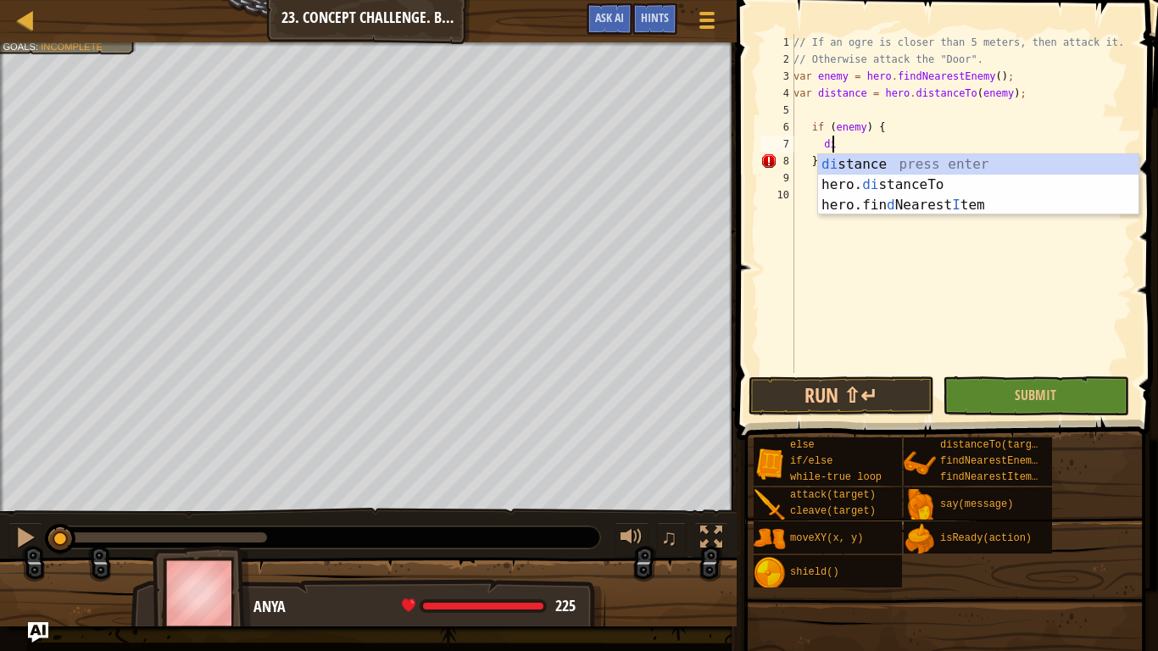
type textarea "d"
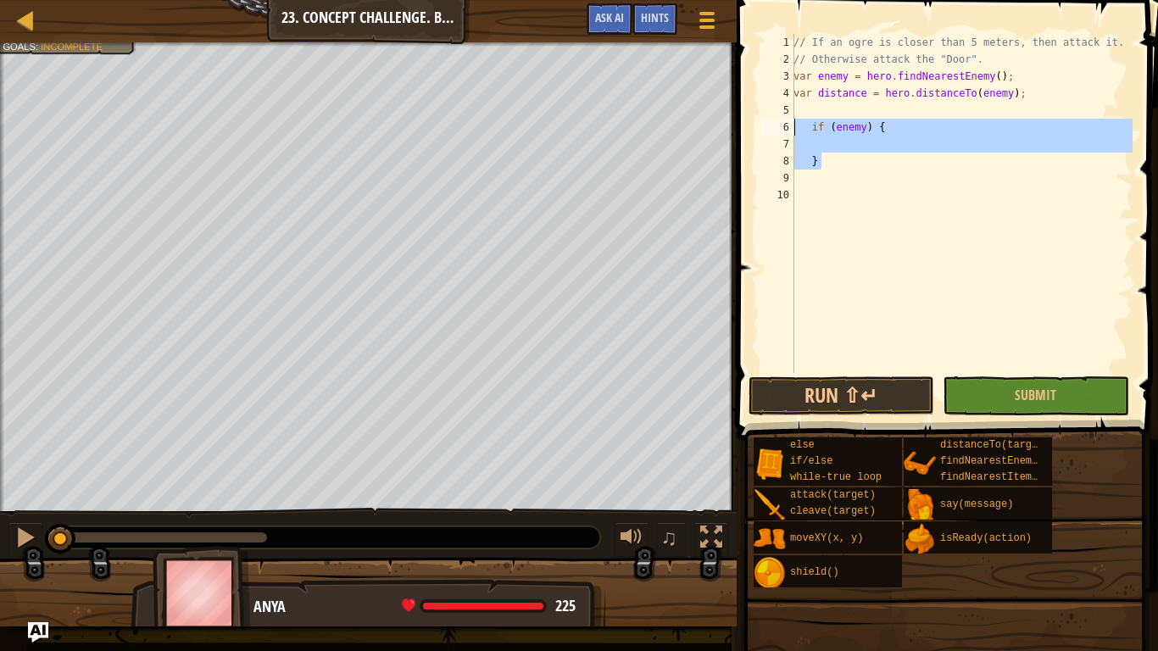
click at [679, 120] on div "Map Computer Science 2 23. Concept Challenge. Brave Ogres Game Menu Done Hints …" at bounding box center [579, 325] width 1158 height 651
type textarea "if (enemy) {"
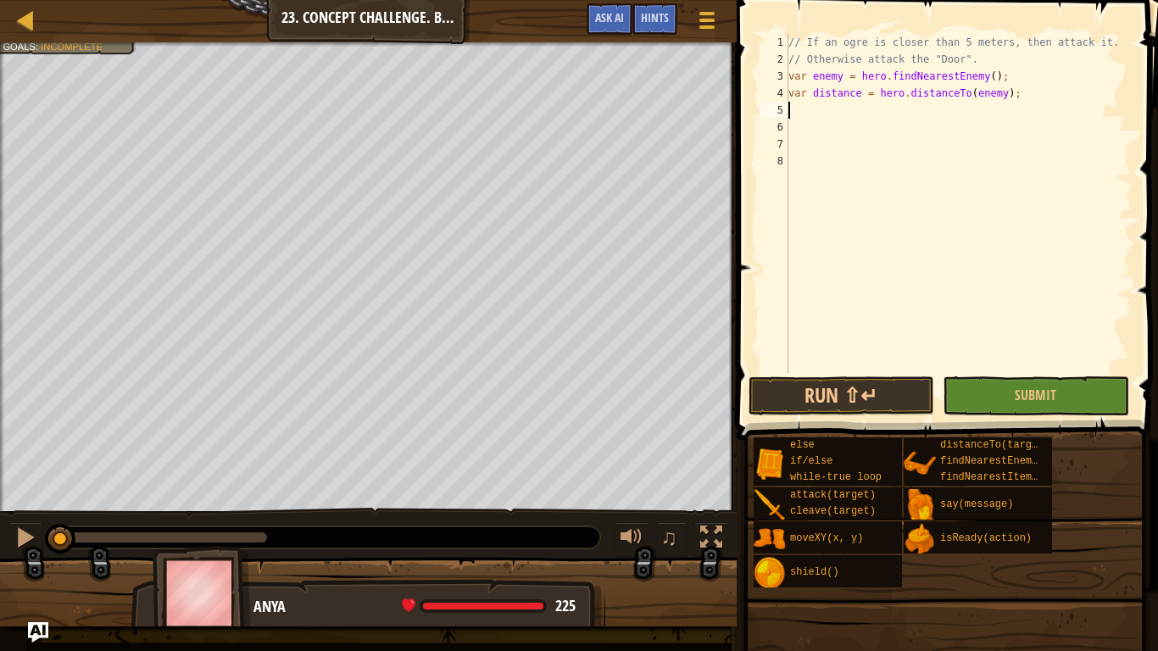
click at [805, 102] on div "// If an ogre is closer than 5 meters, then attack it. // Otherwise attack the …" at bounding box center [959, 220] width 348 height 373
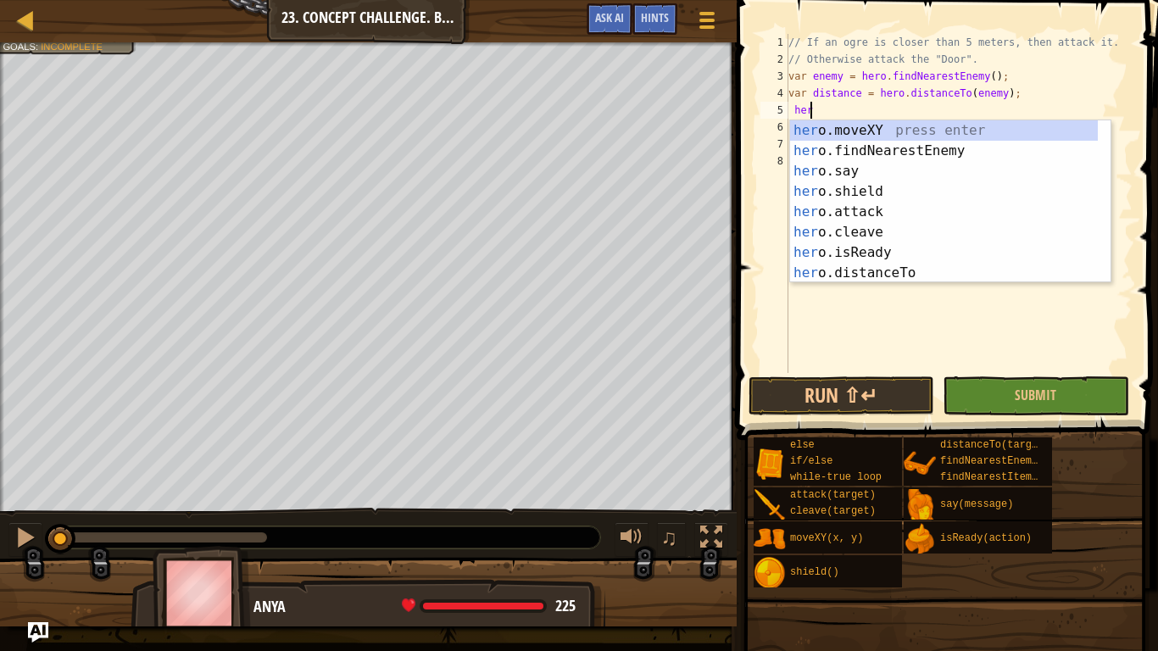
scroll to position [8, 1]
click at [851, 277] on div "her o.moveXY press enter her o.findNearestEnemy press enter her o.say press ent…" at bounding box center [944, 222] width 308 height 204
type textarea "var distance = hero.distanceTo(target);"
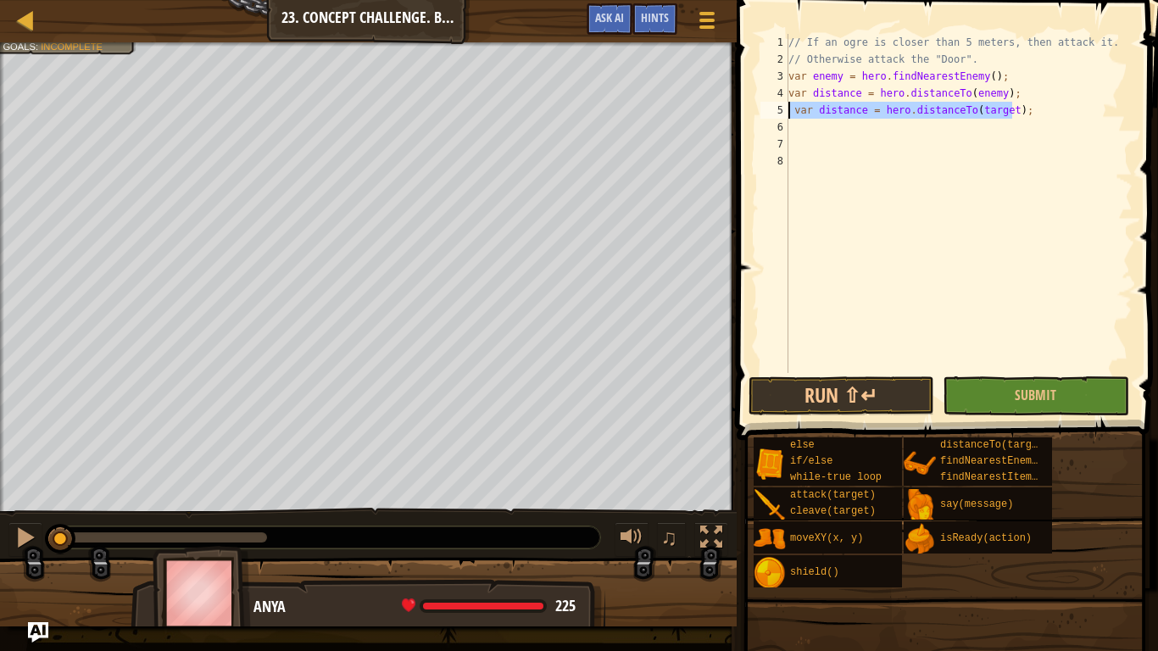
click at [557, 109] on div "Map Computer Science 2 23. Concept Challenge. Brave Ogres Game Menu Done Hints …" at bounding box center [579, 325] width 1158 height 651
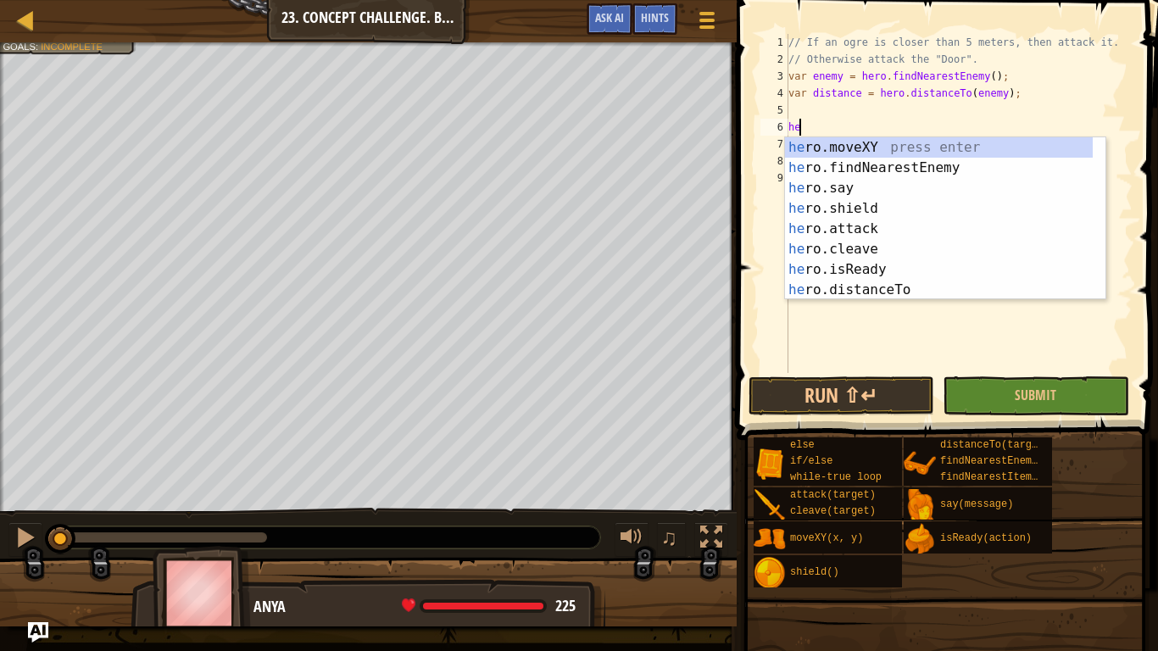
type textarea "h"
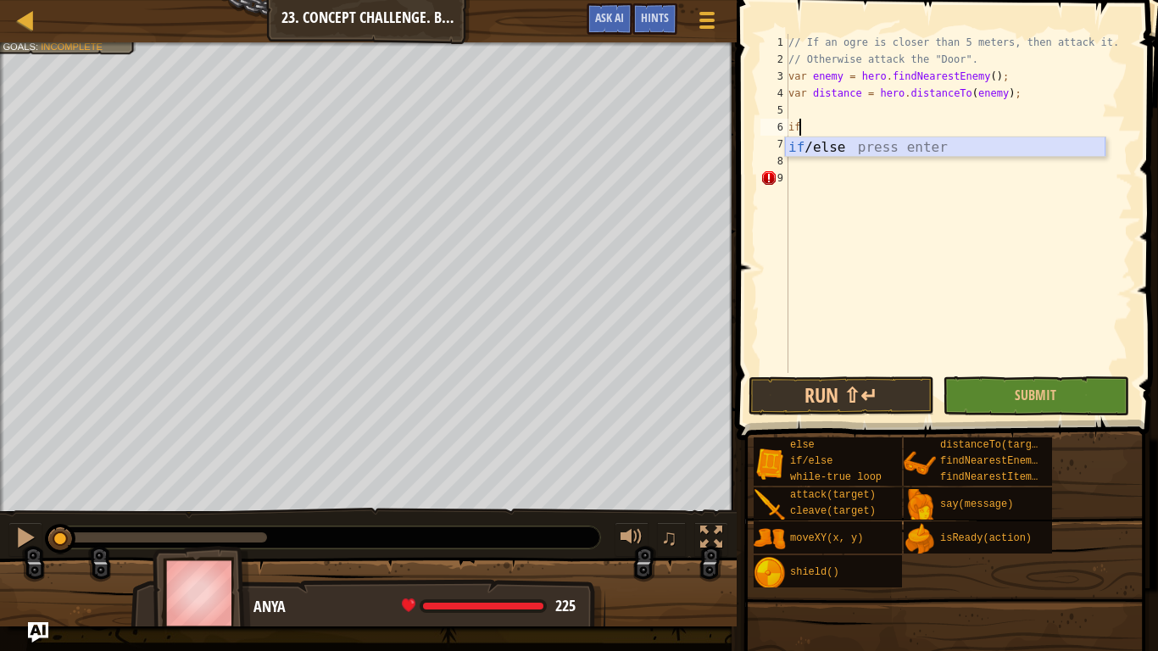
click at [848, 150] on div "if /else press enter" at bounding box center [945, 167] width 321 height 61
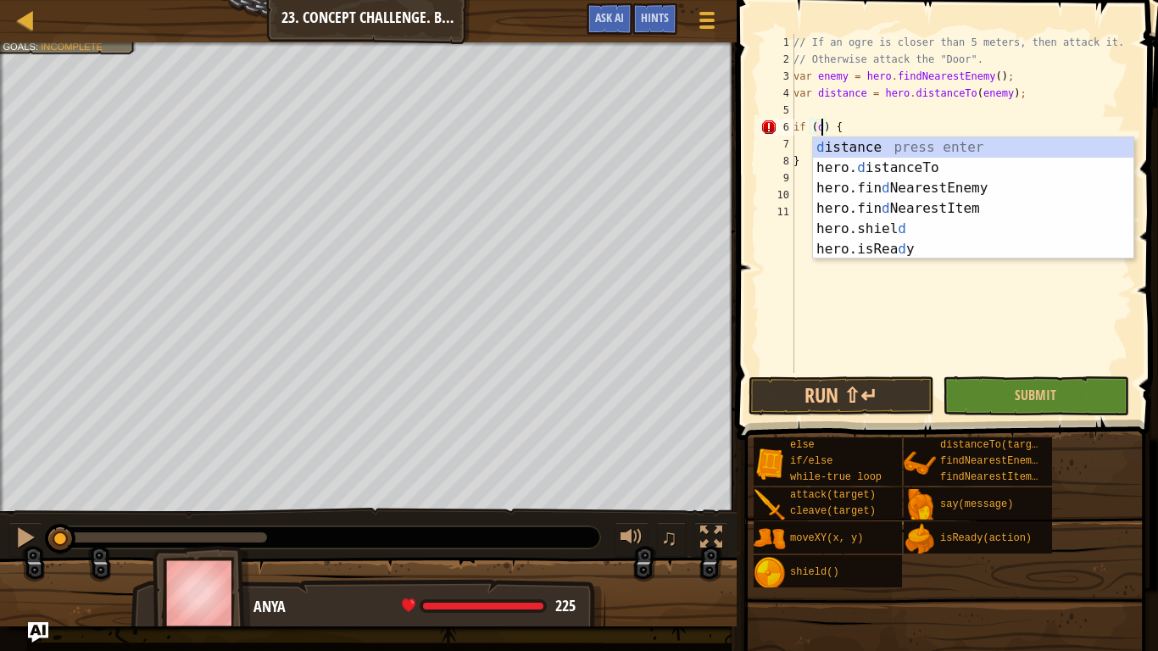
scroll to position [8, 3]
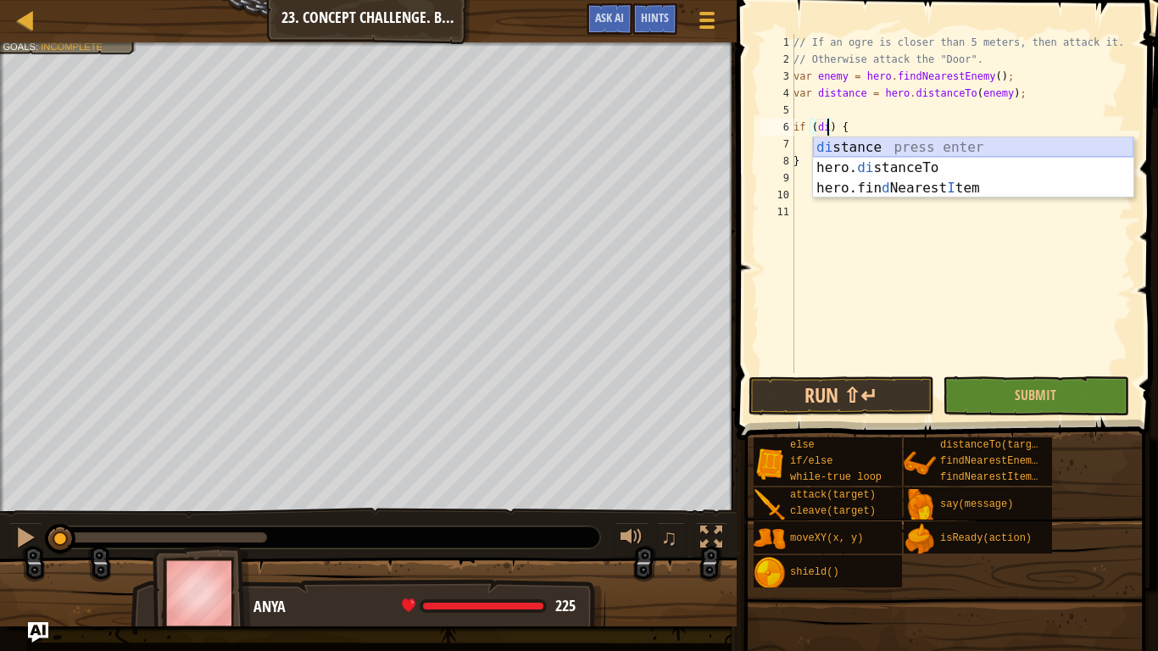
click at [840, 144] on div "di stance press enter hero. di stanceTo press enter hero.fin d Nearest I tem pr…" at bounding box center [973, 188] width 321 height 102
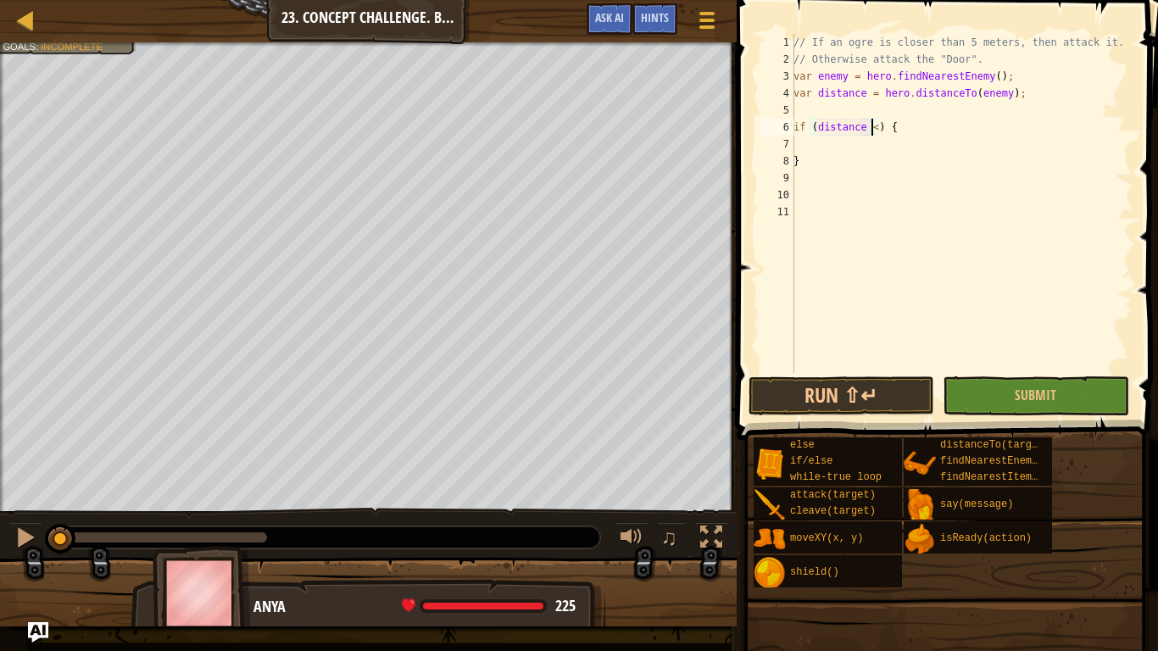
scroll to position [8, 6]
type textarea "if (distance < 5) {"
click at [809, 148] on div "// If an ogre is closer than 5 meters, then attack it. // Otherwise attack the …" at bounding box center [961, 220] width 343 height 373
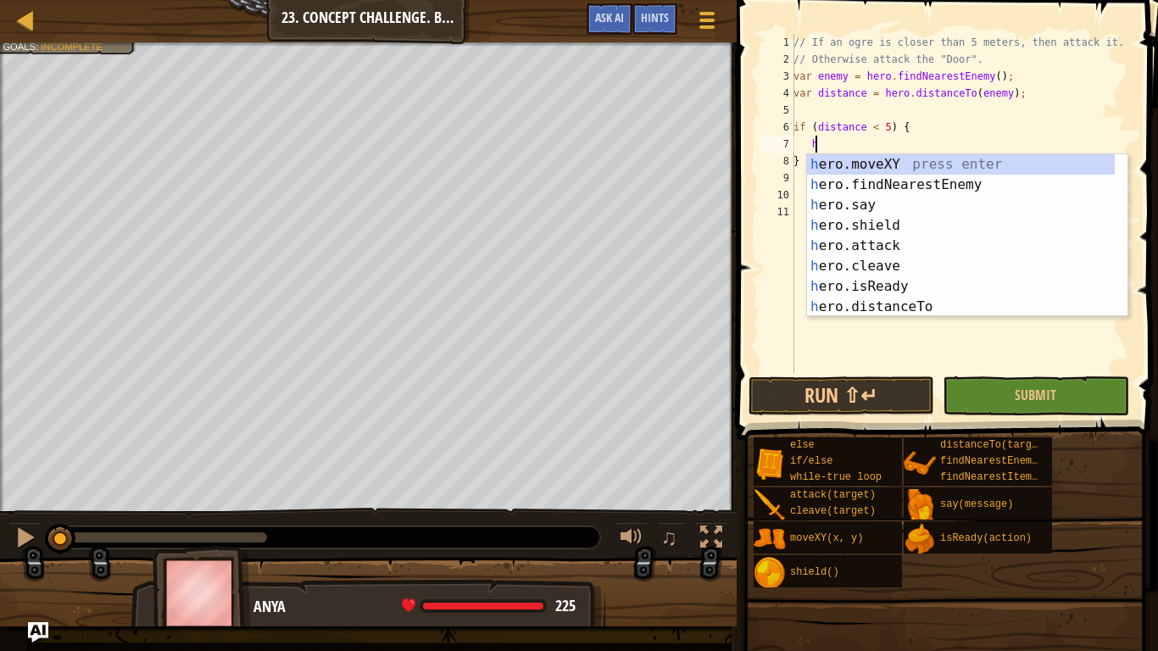
scroll to position [8, 2]
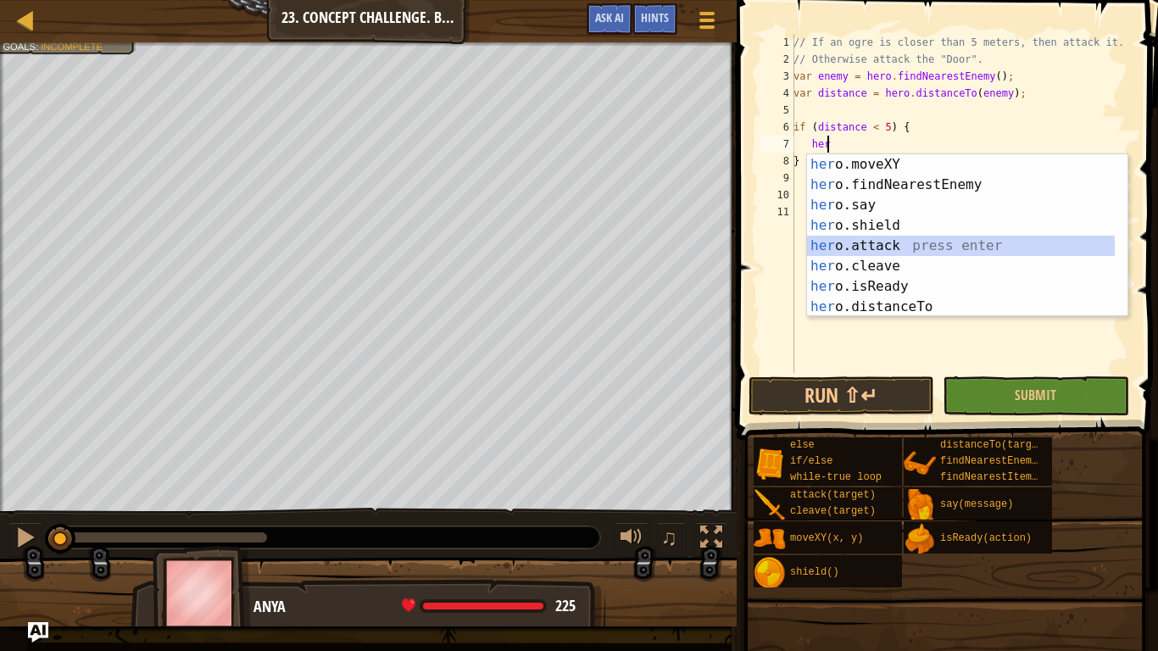
click at [834, 242] on div "her o.moveXY press enter her o.findNearestEnemy press enter her o.say press ent…" at bounding box center [961, 256] width 308 height 204
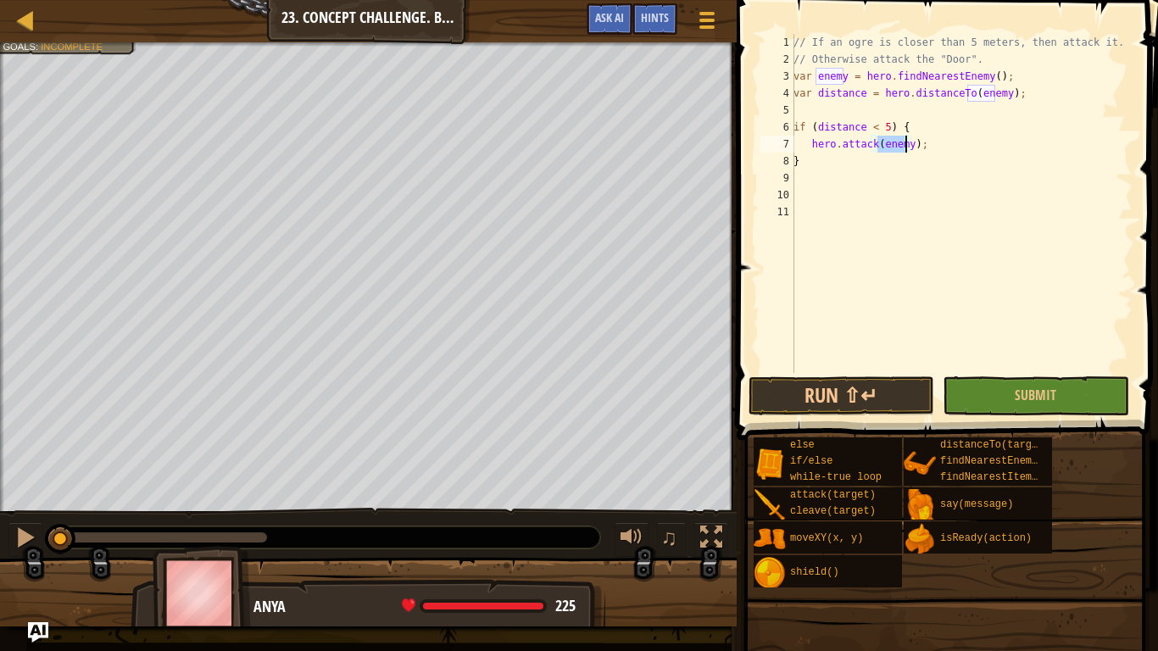
click at [837, 165] on div "// If an ogre is closer than 5 meters, then attack it. // Otherwise attack the …" at bounding box center [961, 220] width 343 height 373
click at [800, 159] on div "// If an ogre is closer than 5 meters, then attack it. // Otherwise attack the …" at bounding box center [961, 220] width 343 height 373
click at [828, 160] on div "// If an ogre is closer than 5 meters, then attack it. // Otherwise attack the …" at bounding box center [961, 220] width 343 height 373
type textarea "} els"
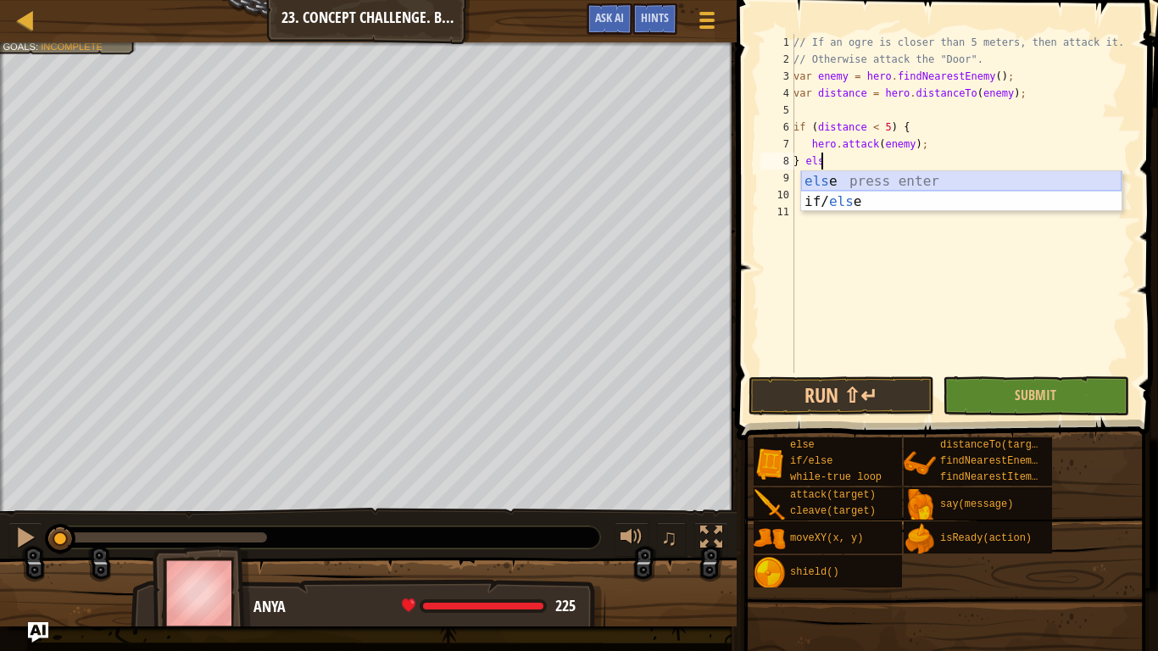
click at [826, 177] on div "els e press enter if/ els e press enter" at bounding box center [961, 211] width 321 height 81
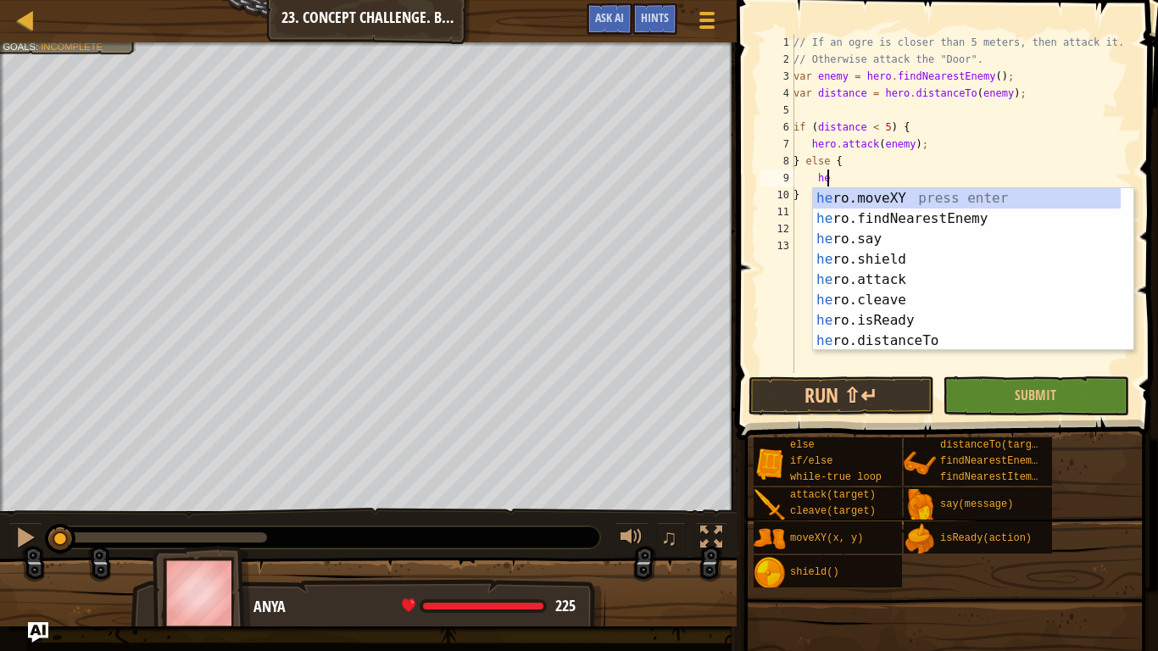
scroll to position [8, 2]
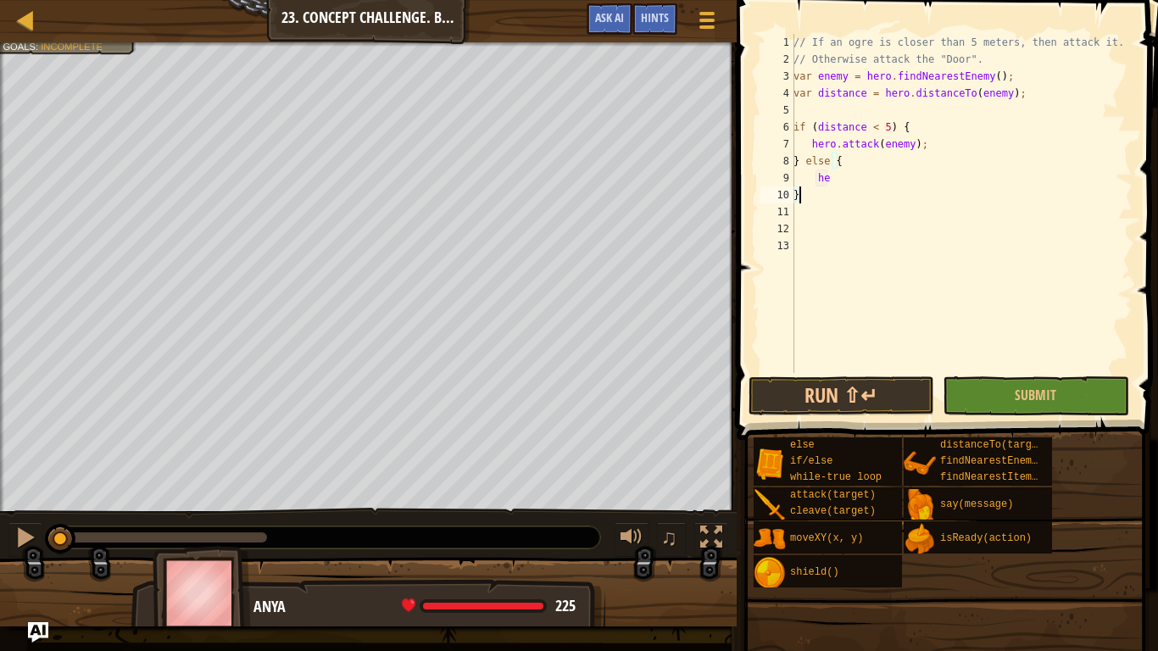
click at [799, 200] on div "// If an ogre is closer than 5 meters, then attack it. // Otherwise attack the …" at bounding box center [961, 220] width 343 height 373
click at [843, 171] on div "// If an ogre is closer than 5 meters, then attack it. // Otherwise attack the …" at bounding box center [961, 220] width 343 height 373
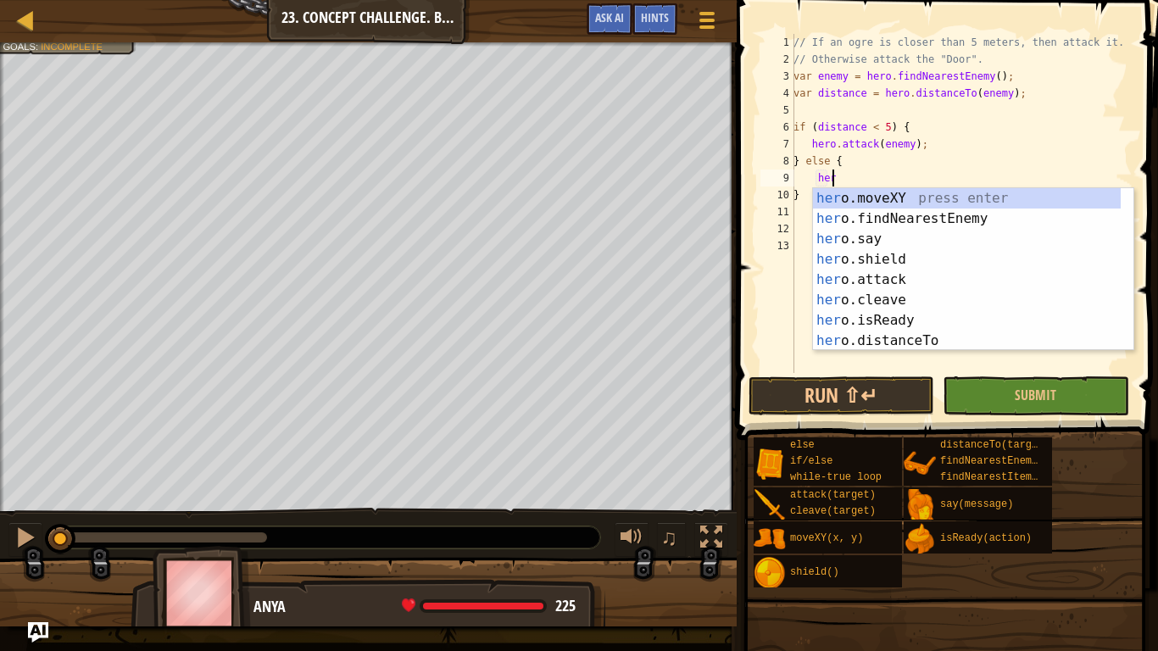
scroll to position [8, 3]
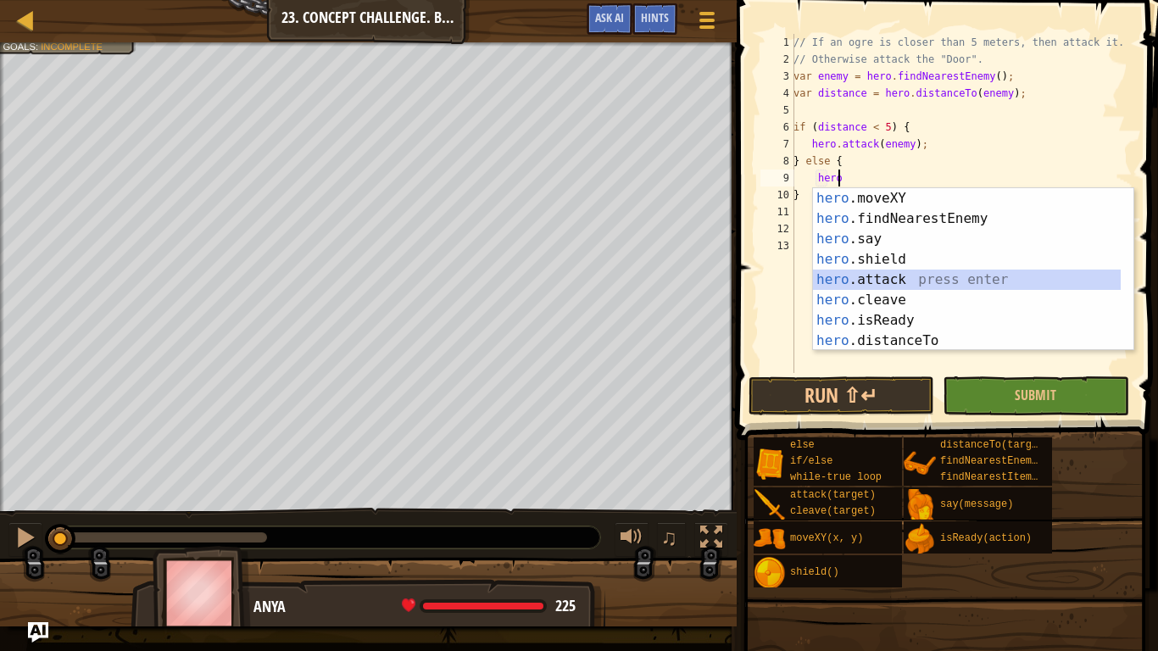
click at [890, 282] on div "hero .moveXY press enter hero .findNearestEnemy press enter hero .say press ent…" at bounding box center [967, 290] width 308 height 204
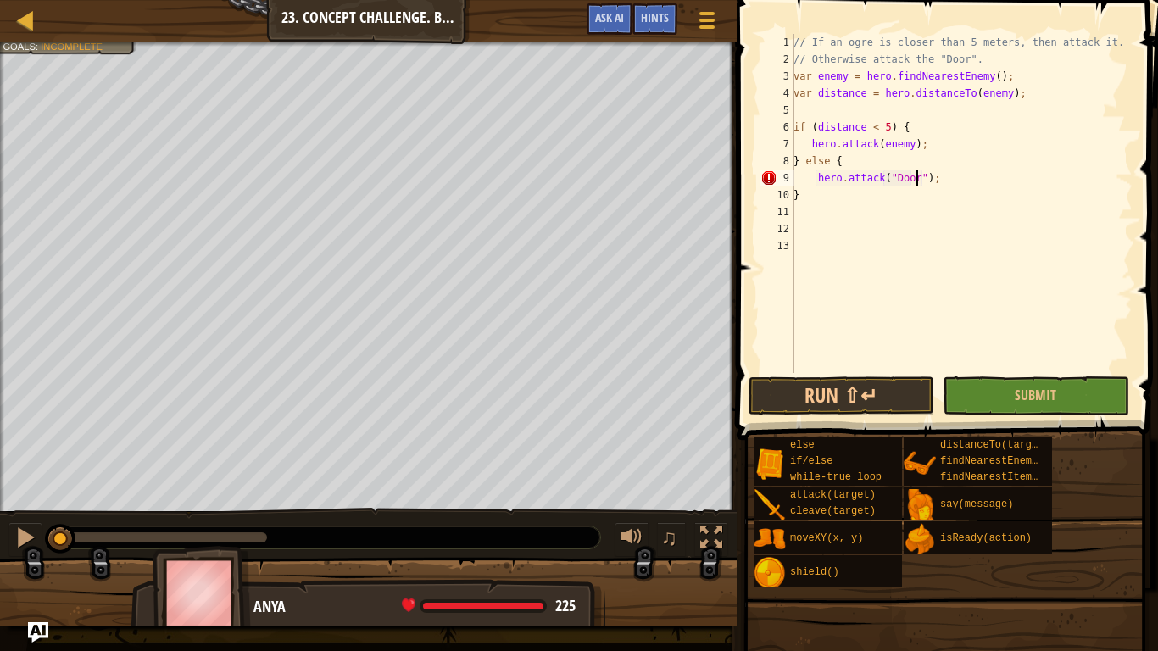
scroll to position [8, 10]
click at [880, 400] on button "Run ⇧↵" at bounding box center [842, 396] width 186 height 39
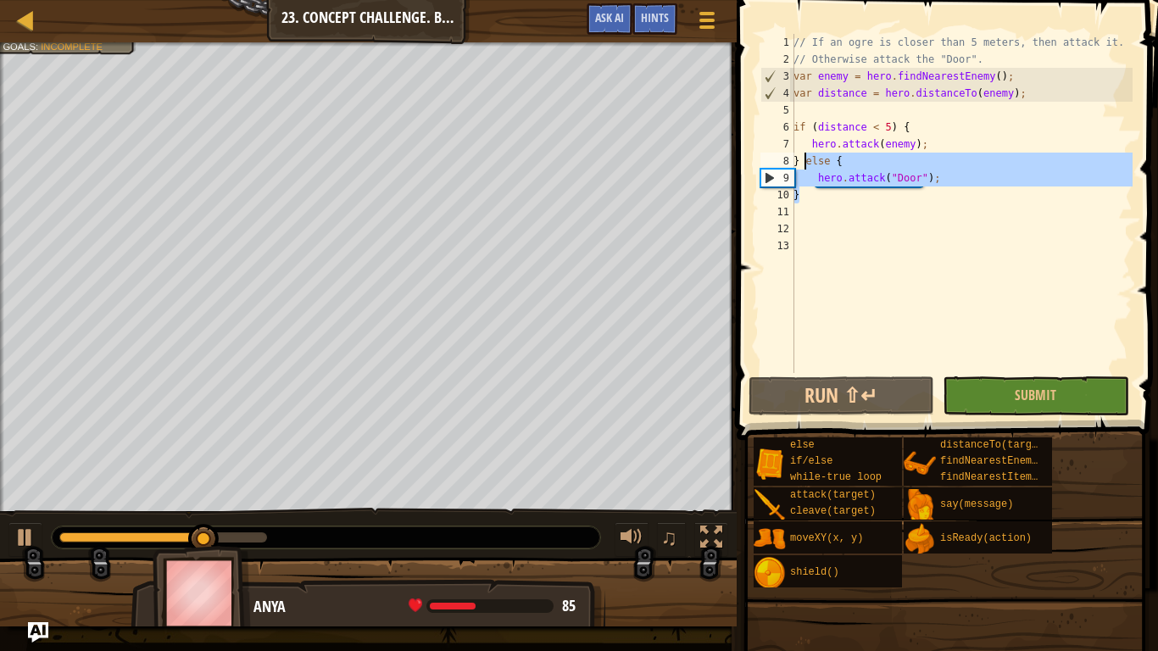
drag, startPoint x: 805, startPoint y: 203, endPoint x: 806, endPoint y: 159, distance: 44.1
click at [806, 159] on div "// If an ogre is closer than 5 meters, then attack it. // Otherwise attack the …" at bounding box center [961, 220] width 343 height 373
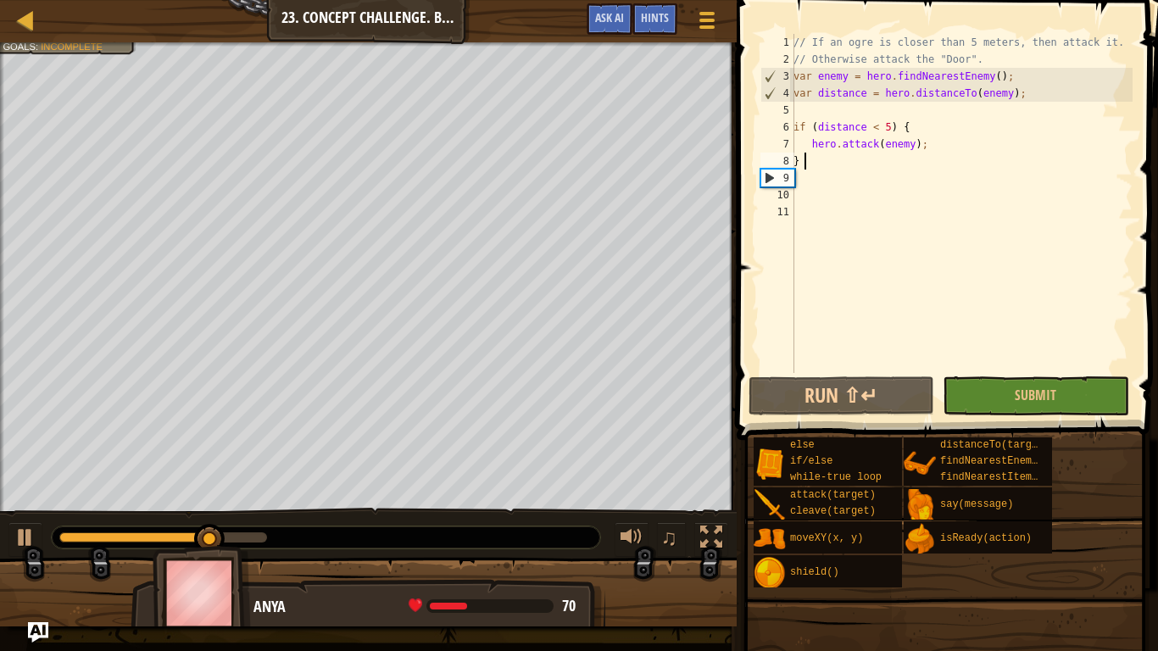
scroll to position [8, 0]
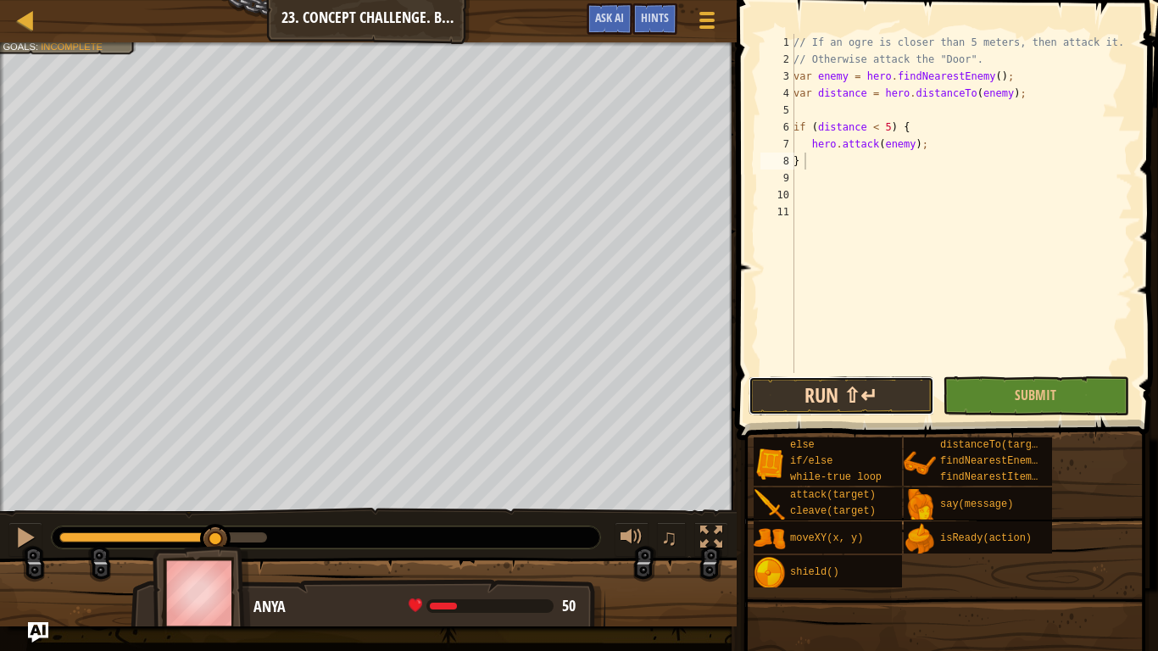
click at [831, 400] on button "Run ⇧↵" at bounding box center [842, 396] width 186 height 39
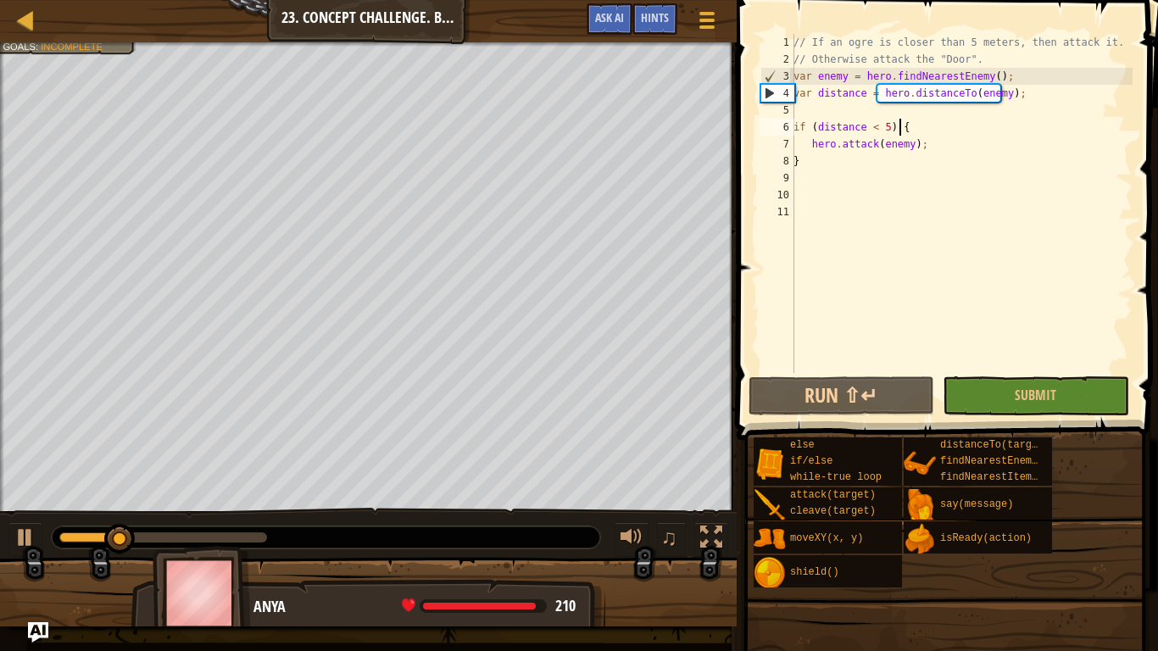
click at [973, 120] on div "// If an ogre is closer than 5 meters, then attack it. // Otherwise attack the …" at bounding box center [961, 220] width 343 height 373
click at [769, 90] on div "4" at bounding box center [778, 93] width 33 height 17
drag, startPoint x: 786, startPoint y: 97, endPoint x: 833, endPoint y: 91, distance: 47.0
click at [806, 95] on div "var distance = hero.distanceTo(enemy); 1 2 3 4 5 6 7 8 9 10 11 // If an ogre is…" at bounding box center [945, 203] width 376 height 339
click at [1010, 89] on div "// If an ogre is closer than 5 meters, then attack it. // Otherwise attack the …" at bounding box center [961, 203] width 343 height 339
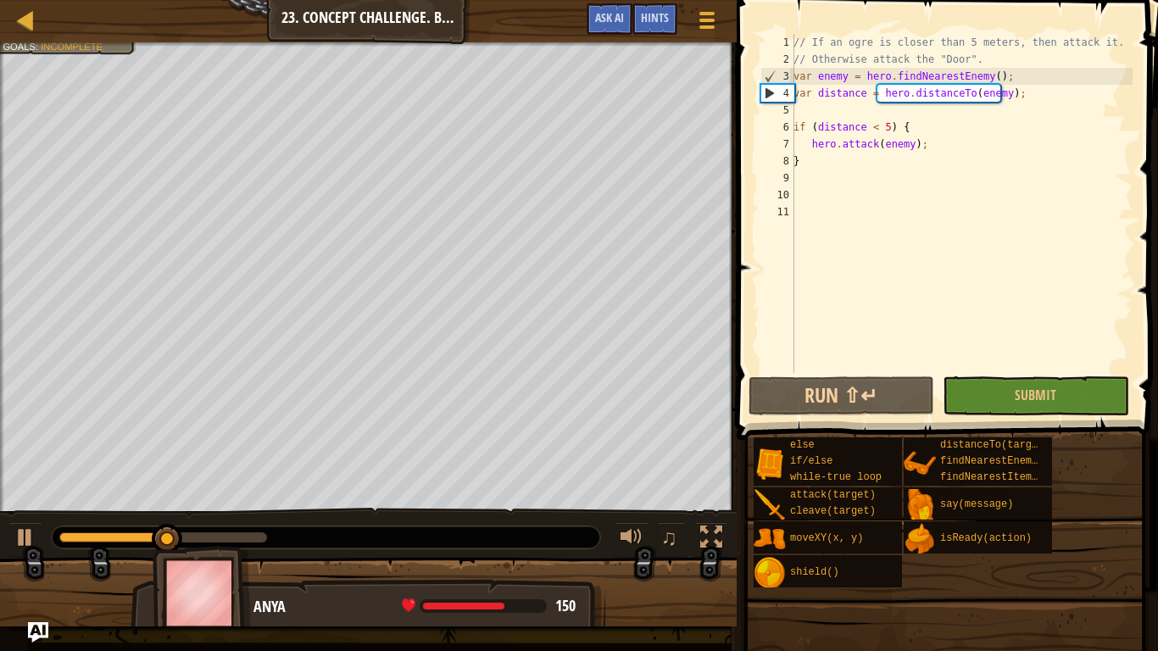
type textarea "var distance = hero.distanceTo(enemy);"
click at [871, 394] on button "Run ⇧↵" at bounding box center [842, 396] width 186 height 39
click at [27, 514] on div at bounding box center [25, 538] width 22 height 22
drag, startPoint x: 120, startPoint y: 538, endPoint x: 5, endPoint y: 568, distance: 119.1
click at [5, 514] on div "Break the door. Stay alive. Goals : Incomplete ♫ Anya 225 x: 34 y: 25 No target" at bounding box center [579, 334] width 1158 height 584
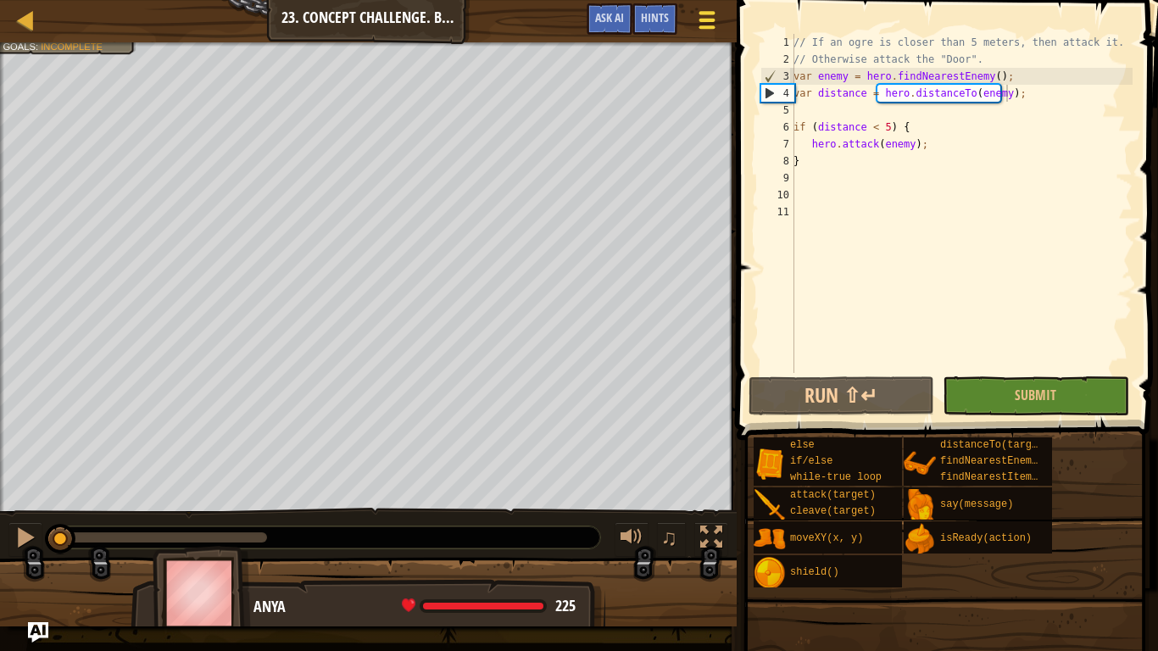
click at [710, 9] on div at bounding box center [706, 20] width 23 height 25
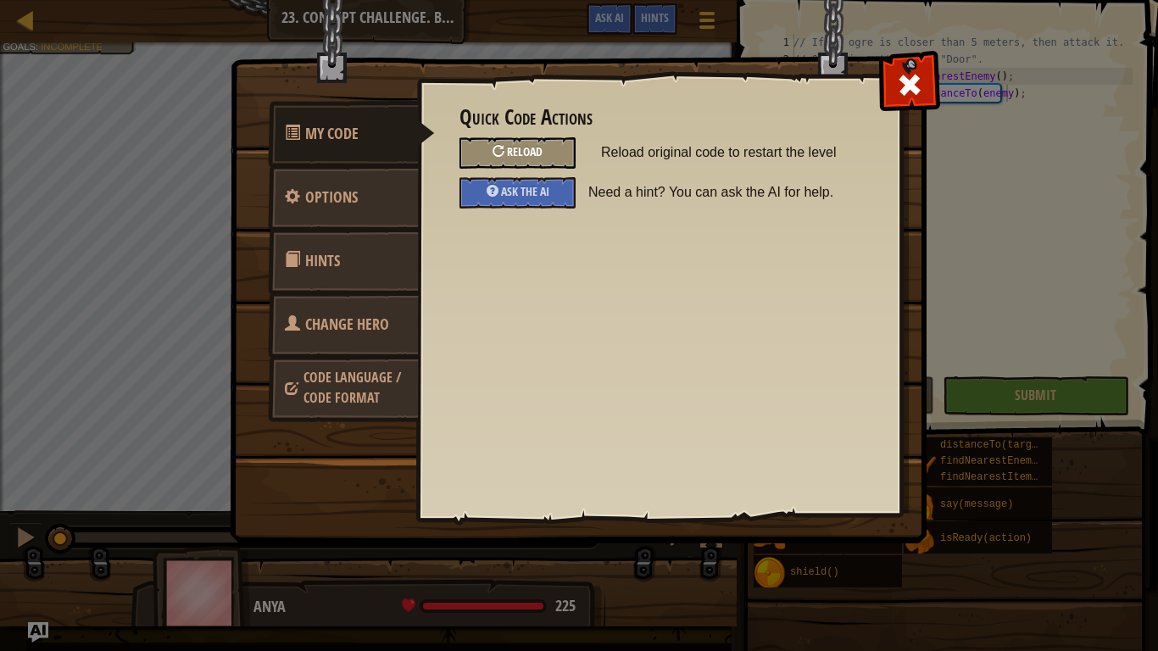
click at [541, 143] on div "Reload" at bounding box center [518, 152] width 116 height 31
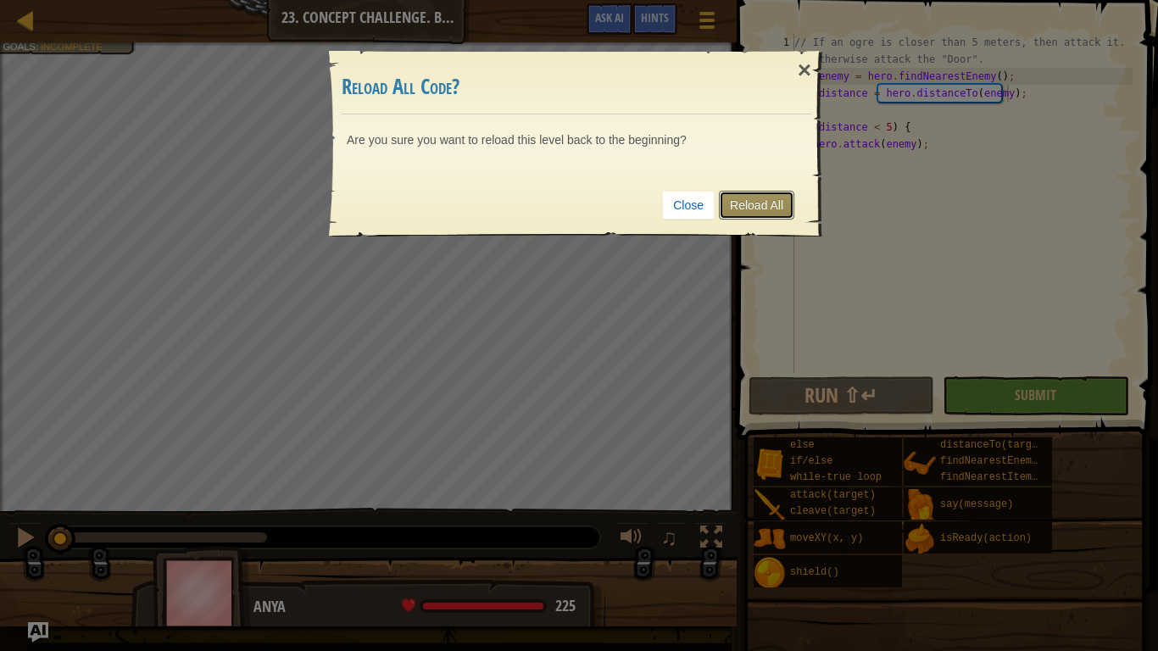
click at [740, 201] on link "Reload All" at bounding box center [756, 205] width 75 height 29
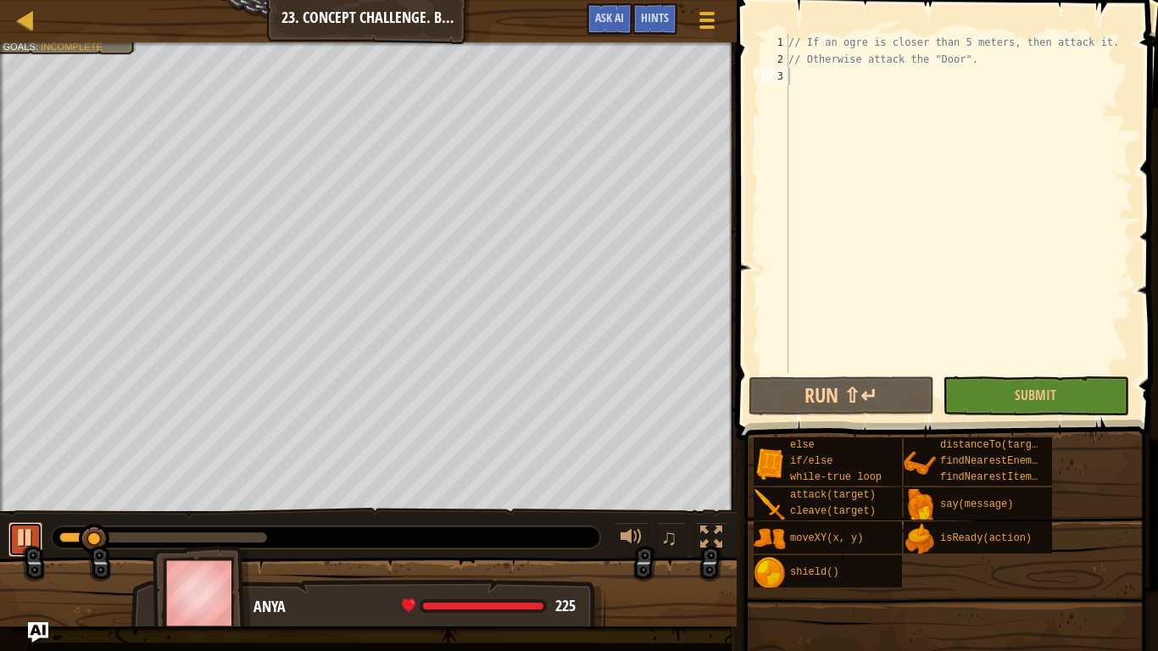
click at [29, 514] on button at bounding box center [25, 539] width 34 height 35
drag, startPoint x: 103, startPoint y: 541, endPoint x: 44, endPoint y: 530, distance: 59.5
click at [44, 514] on div "♫" at bounding box center [368, 533] width 737 height 51
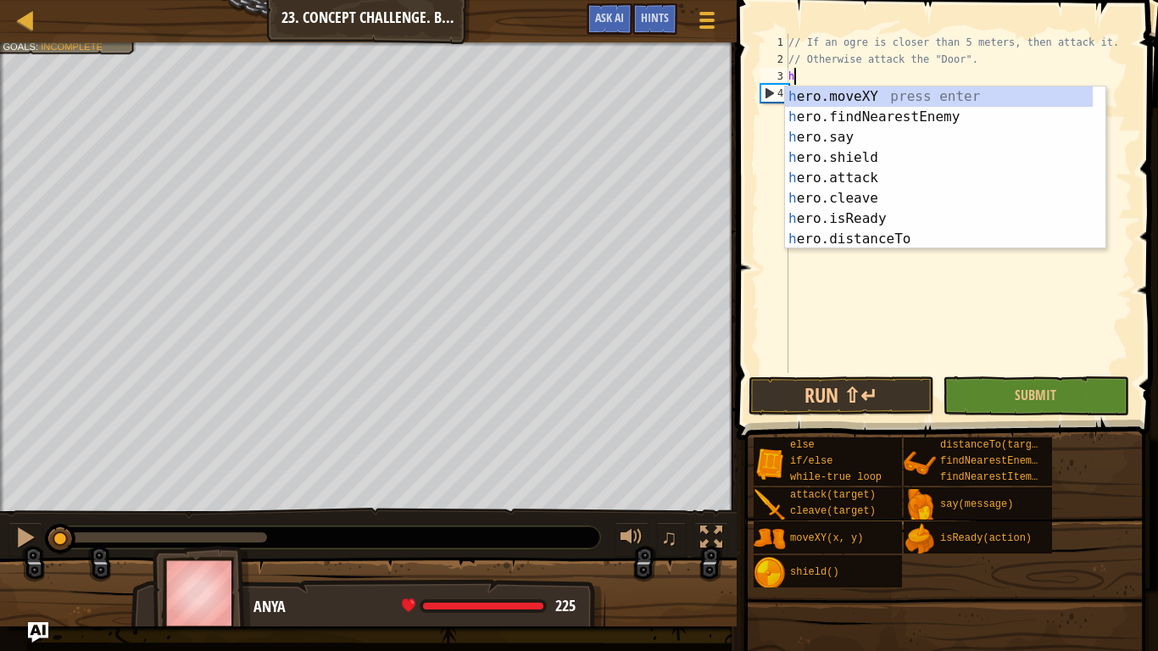
type textarea "her"
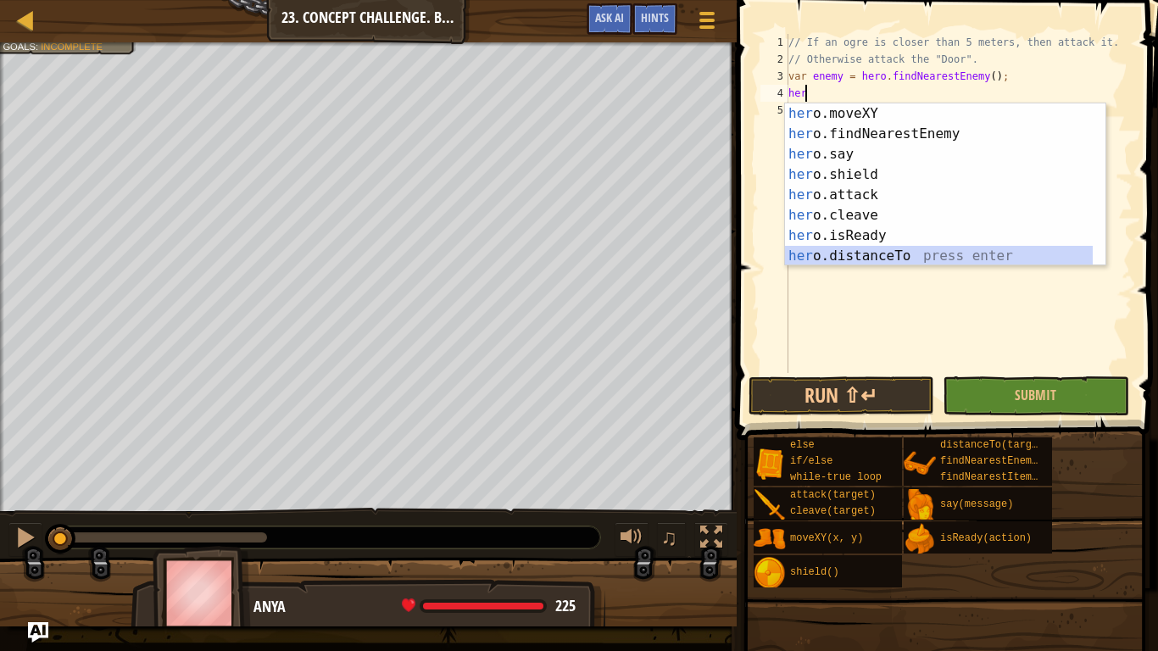
click at [911, 259] on div "her o.moveXY press enter her o.findNearestEnemy press enter her o.say press ent…" at bounding box center [939, 205] width 308 height 204
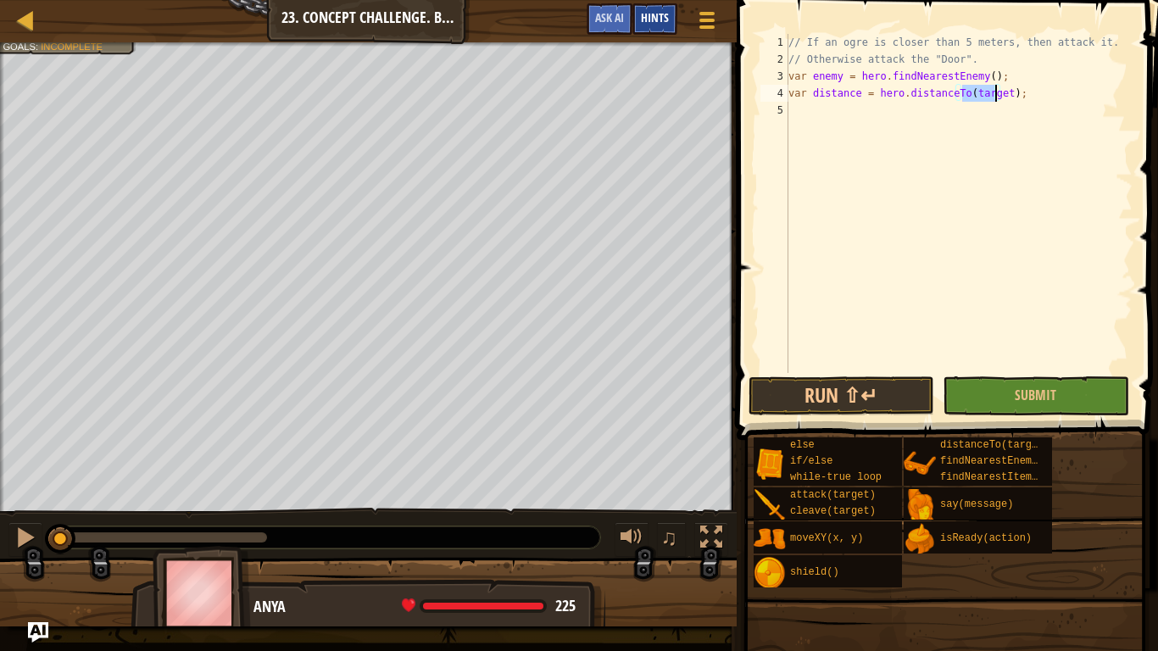
type textarea "var distance = hero.distanceTo(target);"
click at [639, 24] on div "Hints" at bounding box center [655, 18] width 45 height 31
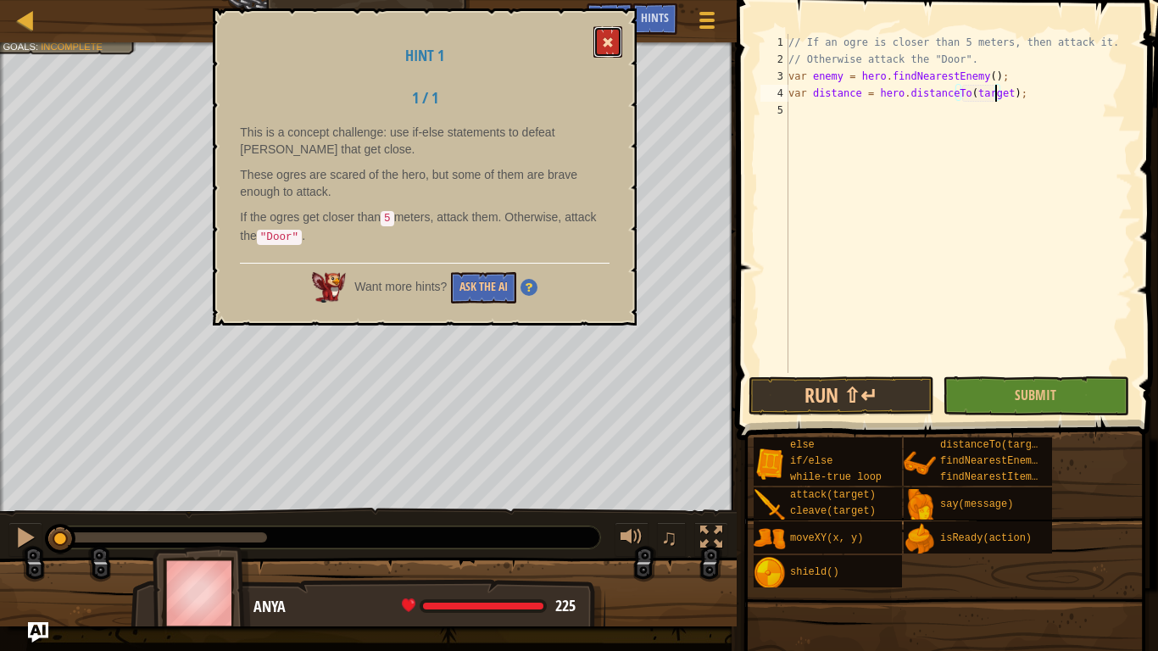
click at [619, 44] on button at bounding box center [608, 41] width 29 height 31
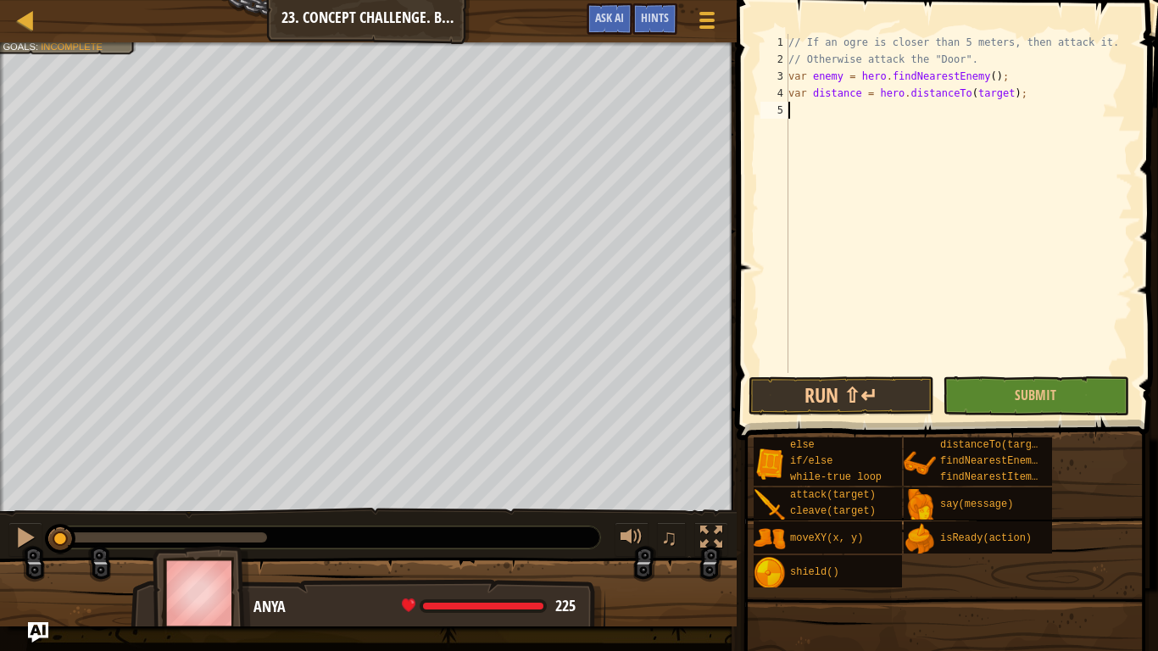
click at [825, 126] on div "// If an ogre is closer than 5 meters, then attack it. // Otherwise attack the …" at bounding box center [959, 220] width 348 height 373
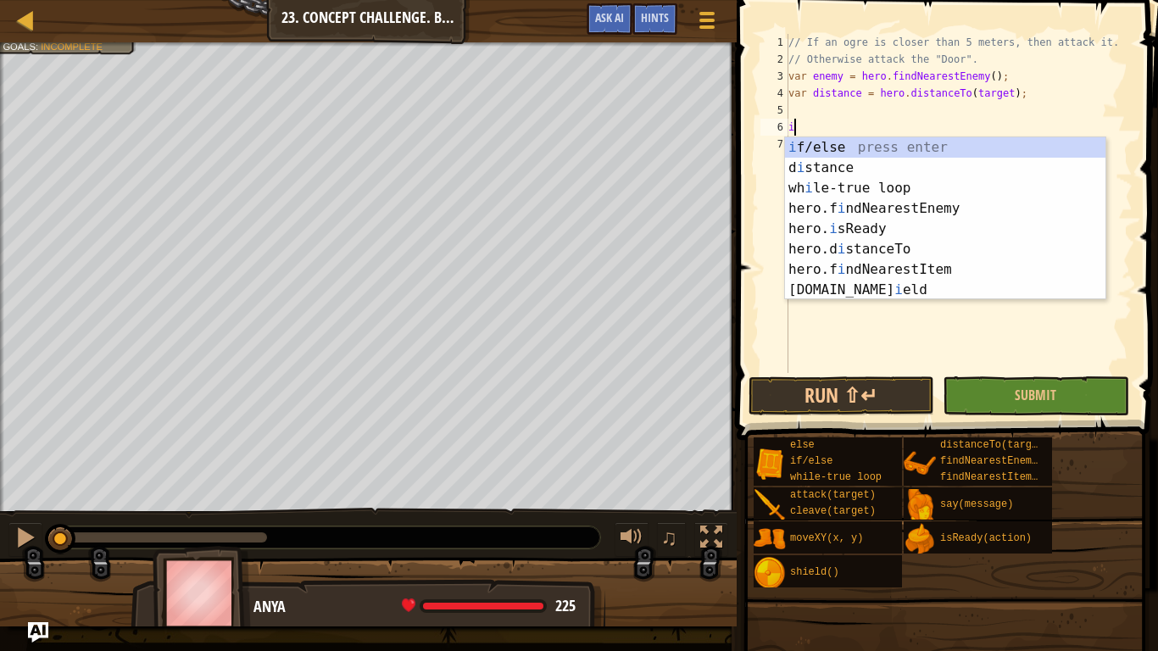
type textarea "if"
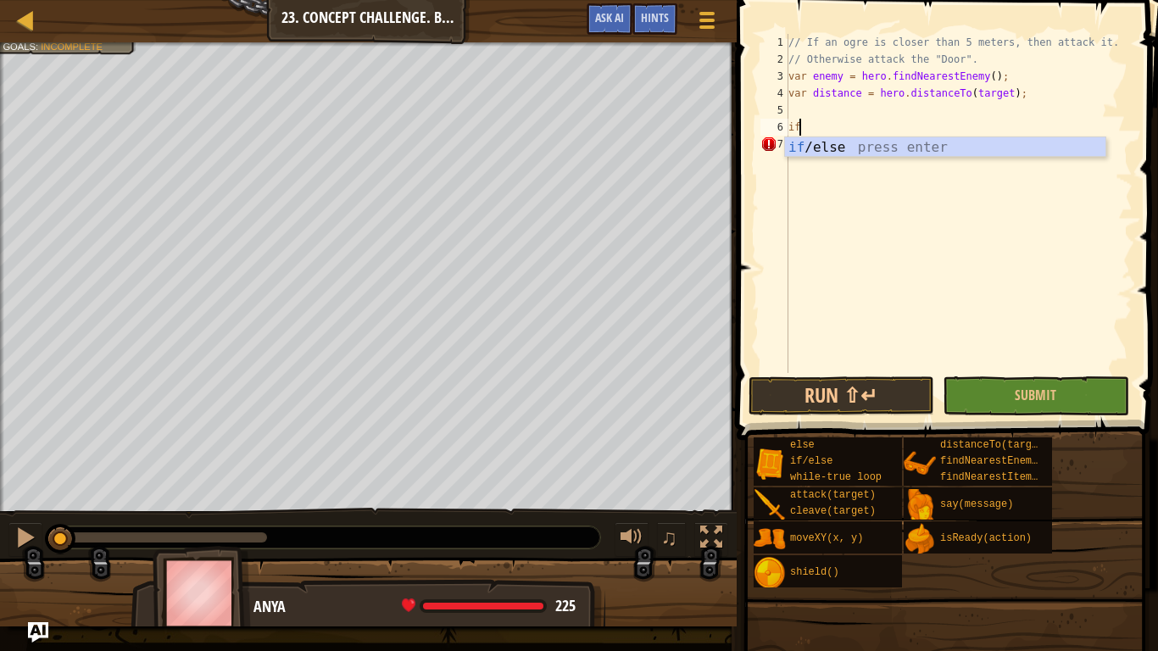
click at [824, 158] on div "// If an ogre is closer than 5 meters, then attack it. // Otherwise attack the …" at bounding box center [959, 220] width 348 height 373
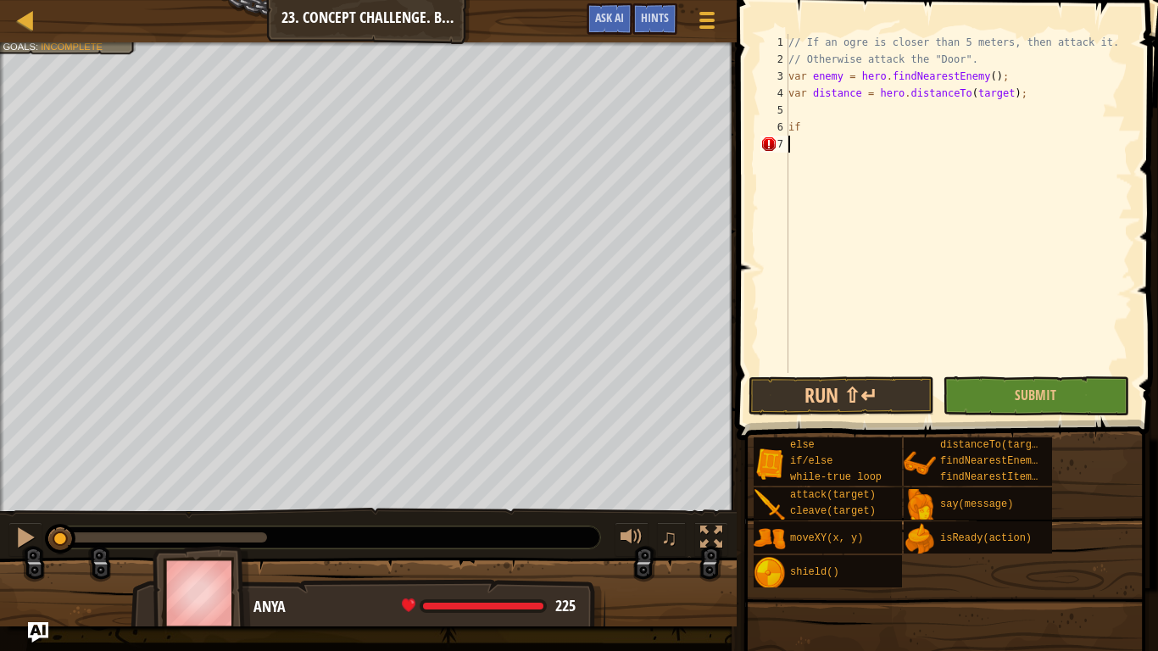
click at [809, 120] on div "// If an ogre is closer than 5 meters, then attack it. // Otherwise attack the …" at bounding box center [959, 220] width 348 height 373
type textarea "i"
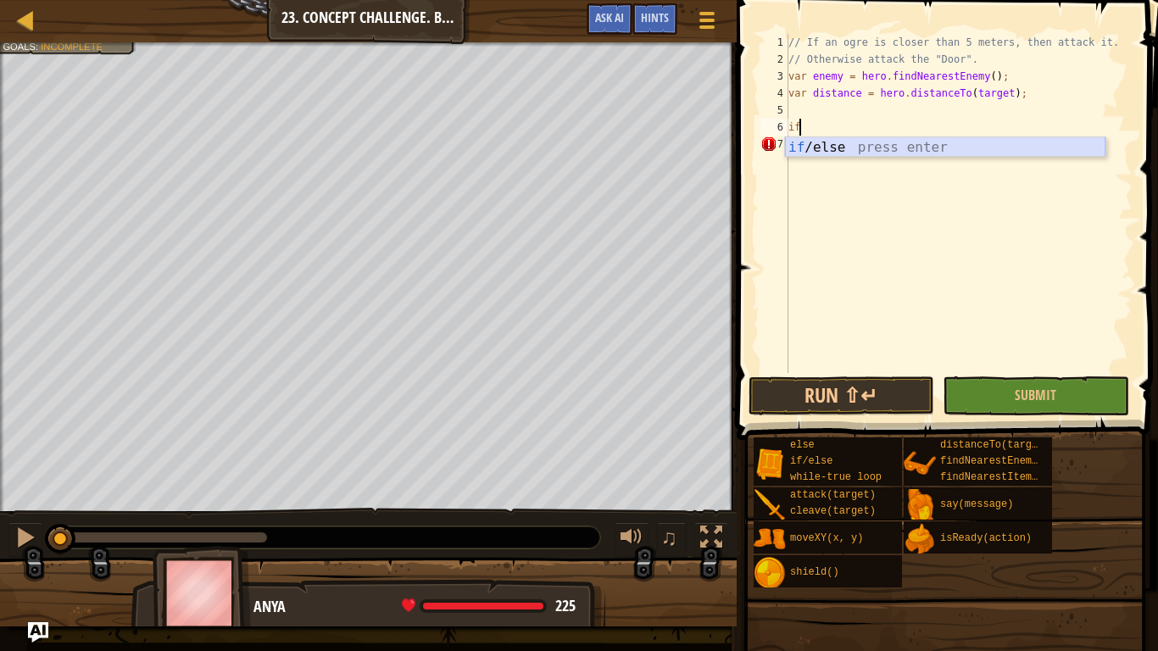
click at [812, 144] on div "if /else press enter" at bounding box center [945, 167] width 321 height 61
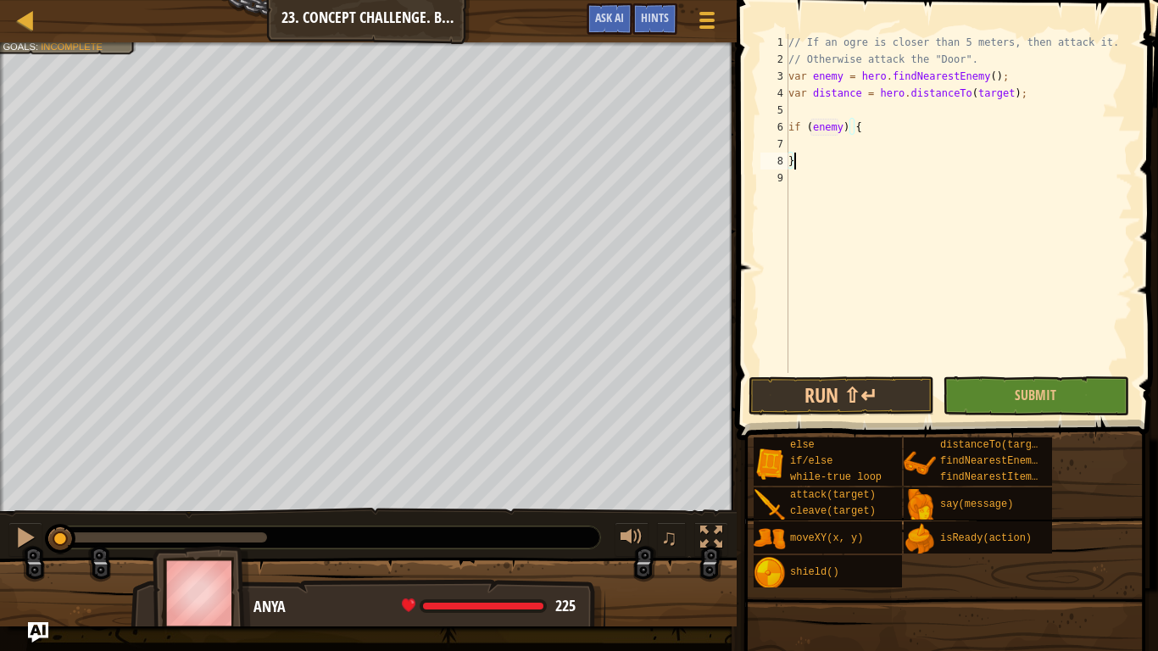
click at [812, 153] on div "// If an ogre is closer than 5 meters, then attack it. // Otherwise attack the …" at bounding box center [959, 220] width 348 height 373
click at [838, 130] on div "// If an ogre is closer than 5 meters, then attack it. // Otherwise attack the …" at bounding box center [959, 220] width 348 height 373
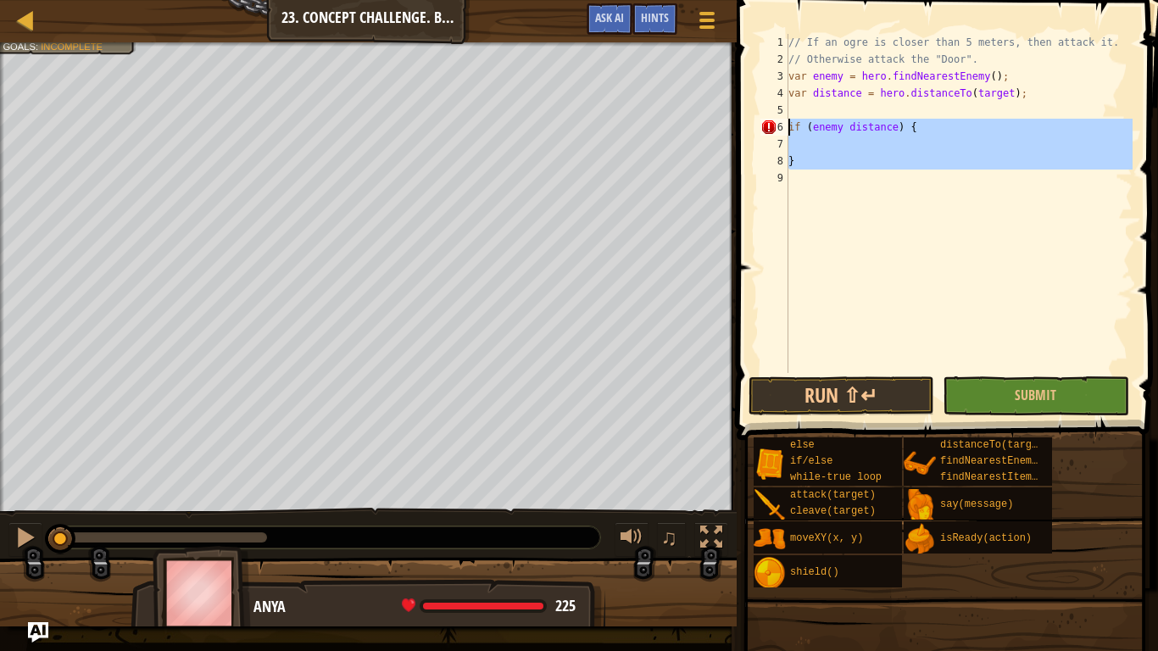
click at [691, 135] on div "Map Computer Science 2 23. Concept Challenge. Brave Ogres Game Menu Done Hints …" at bounding box center [579, 325] width 1158 height 651
type textarea "if (enemy distance) {"
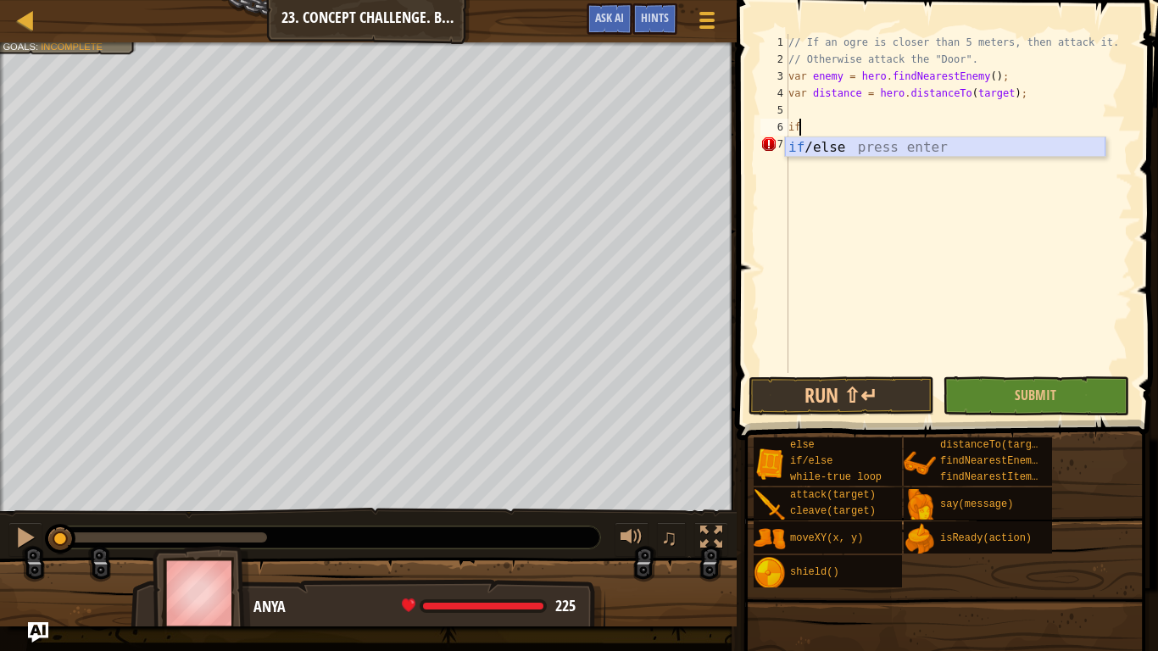
click at [838, 152] on div "if /else press enter" at bounding box center [945, 167] width 321 height 61
type textarea "if (enemy) {"
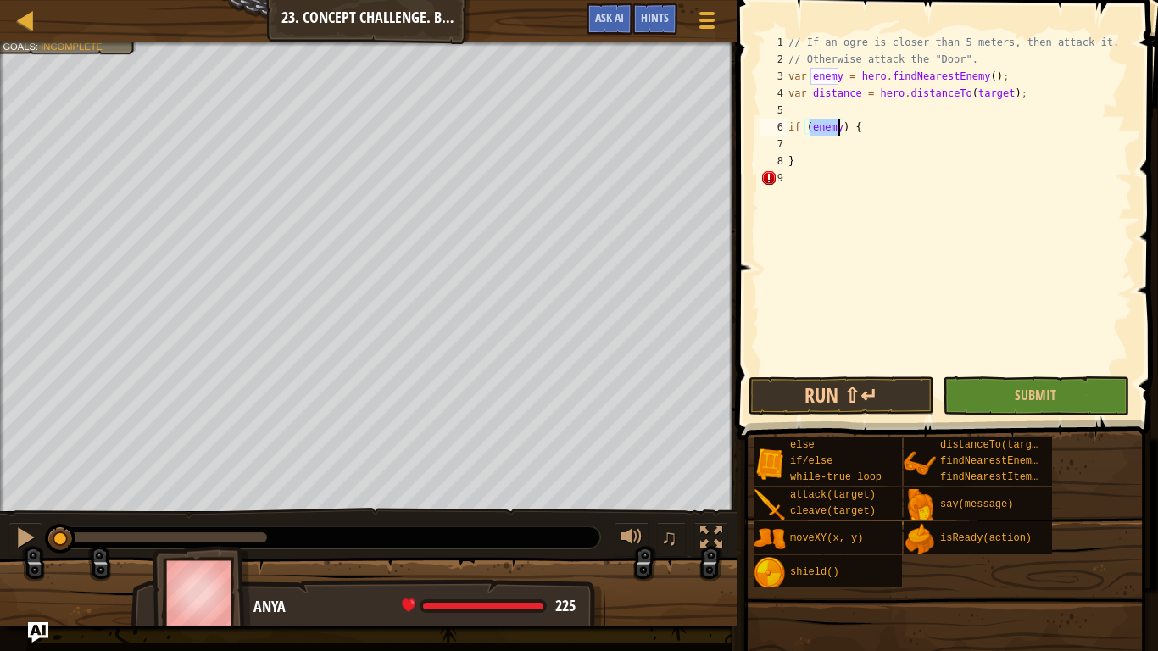
click at [838, 152] on div "// If an ogre is closer than 5 meters, then attack it. // Otherwise attack the …" at bounding box center [959, 220] width 348 height 373
click at [696, 7] on button "Game Menu" at bounding box center [707, 24] width 45 height 42
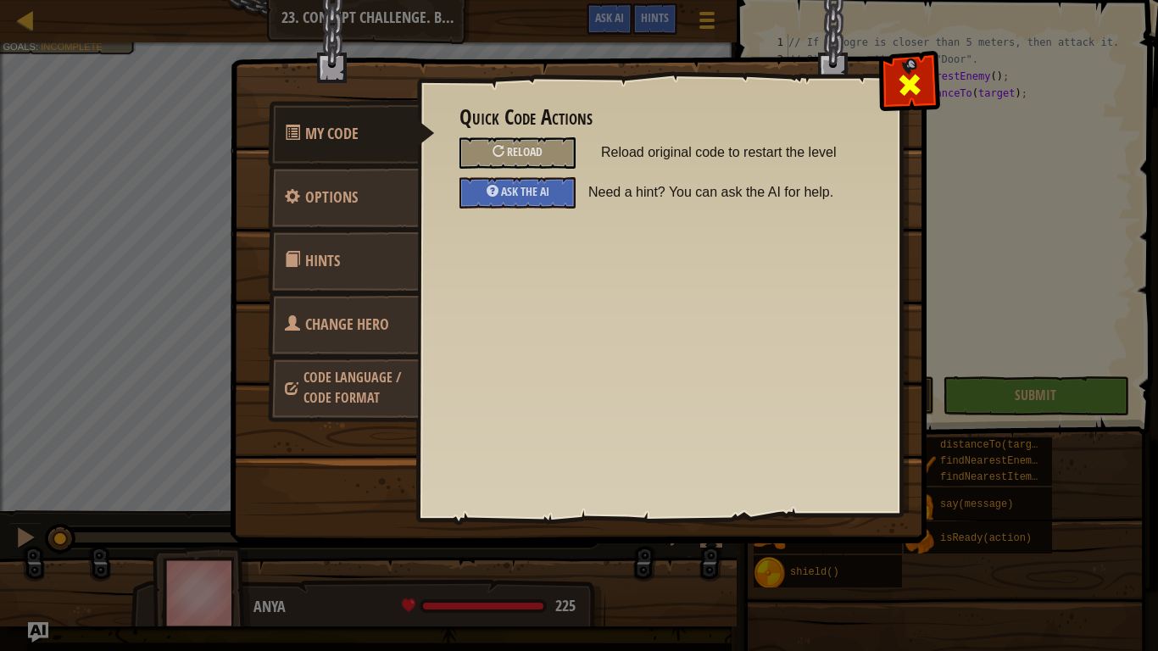
click at [907, 69] on div at bounding box center [909, 80] width 53 height 53
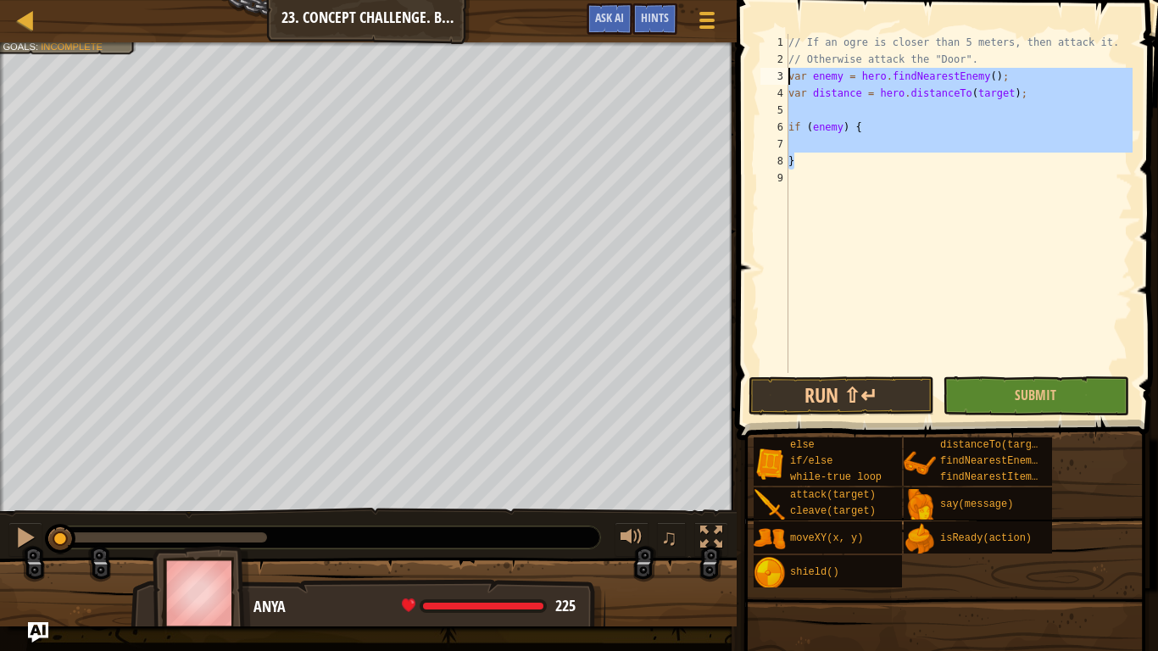
click at [479, 74] on div "Map Computer Science 2 23. Concept Challenge. Brave Ogres Game Menu Done Hints …" at bounding box center [579, 325] width 1158 height 651
type textarea "var enemy = hero.findNearestEnemy(); var distance = hero.distanceTo(target);"
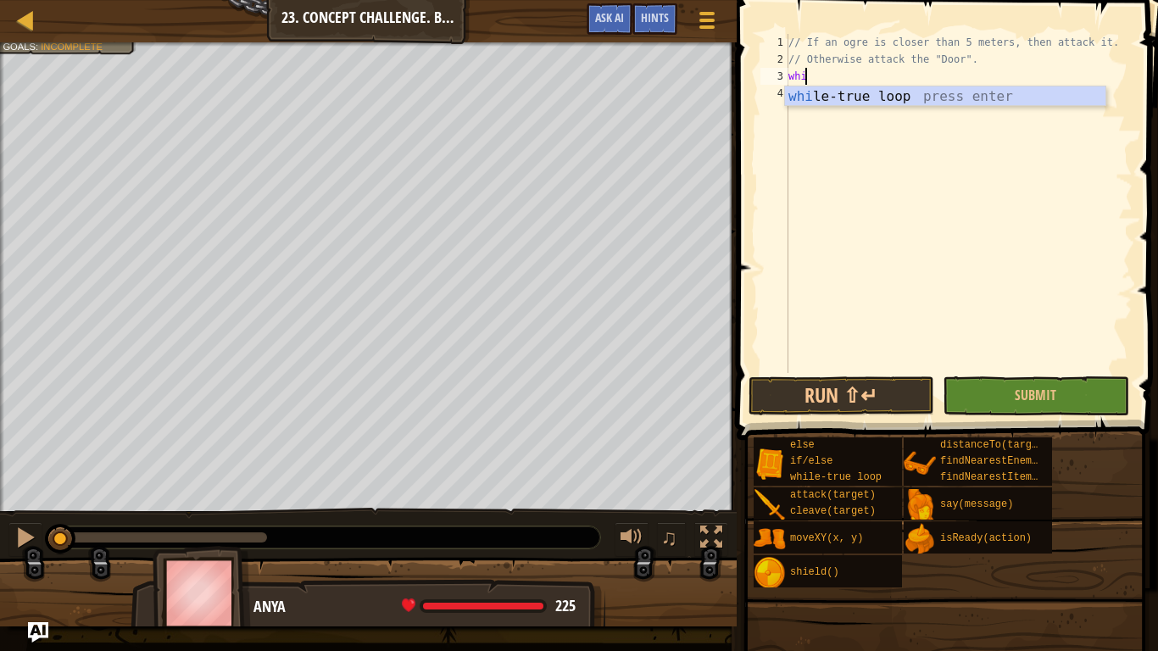
scroll to position [8, 1]
click at [911, 0] on body "Map Computer Science 2 23. Concept Challenge. Brave Ogres Game Menu Done Hints …" at bounding box center [579, 0] width 1158 height 0
click at [814, 67] on div "// If an ogre is closer than 5 meters, then attack it. // Otherwise attack the …" at bounding box center [959, 220] width 348 height 373
click at [824, 77] on div "// If an ogre is closer than 5 meters, then attack it. // Oherwise attack the "…" at bounding box center [959, 220] width 348 height 373
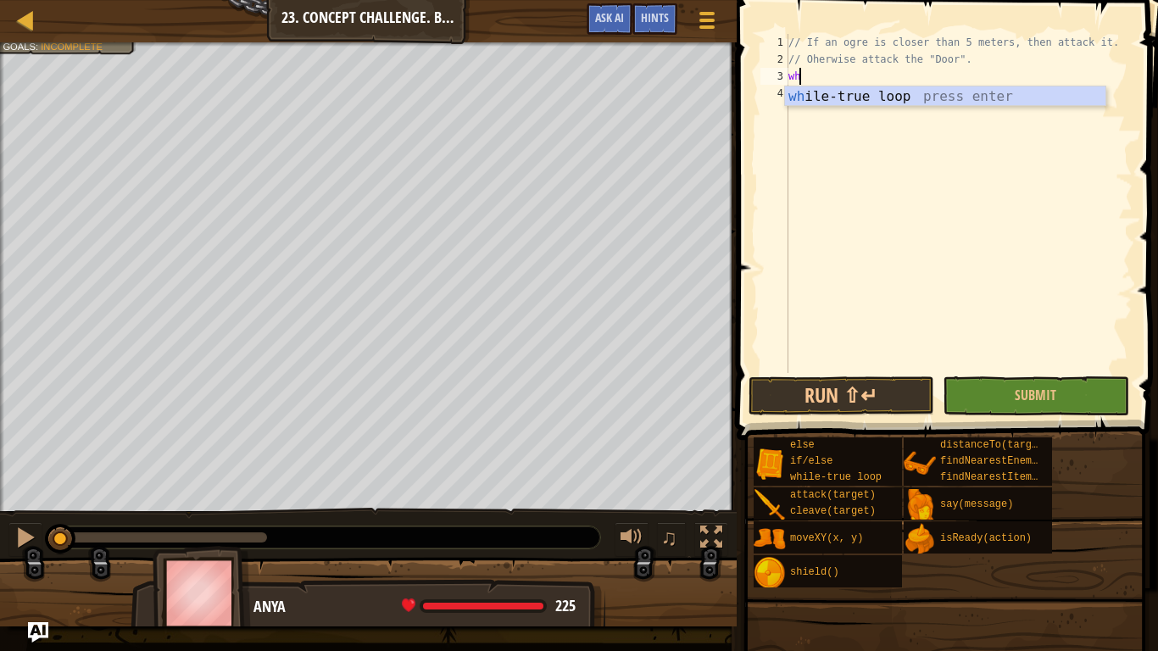
type textarea "w"
click at [823, 99] on div "w [PERSON_NAME]-true loop press enter" at bounding box center [945, 116] width 321 height 61
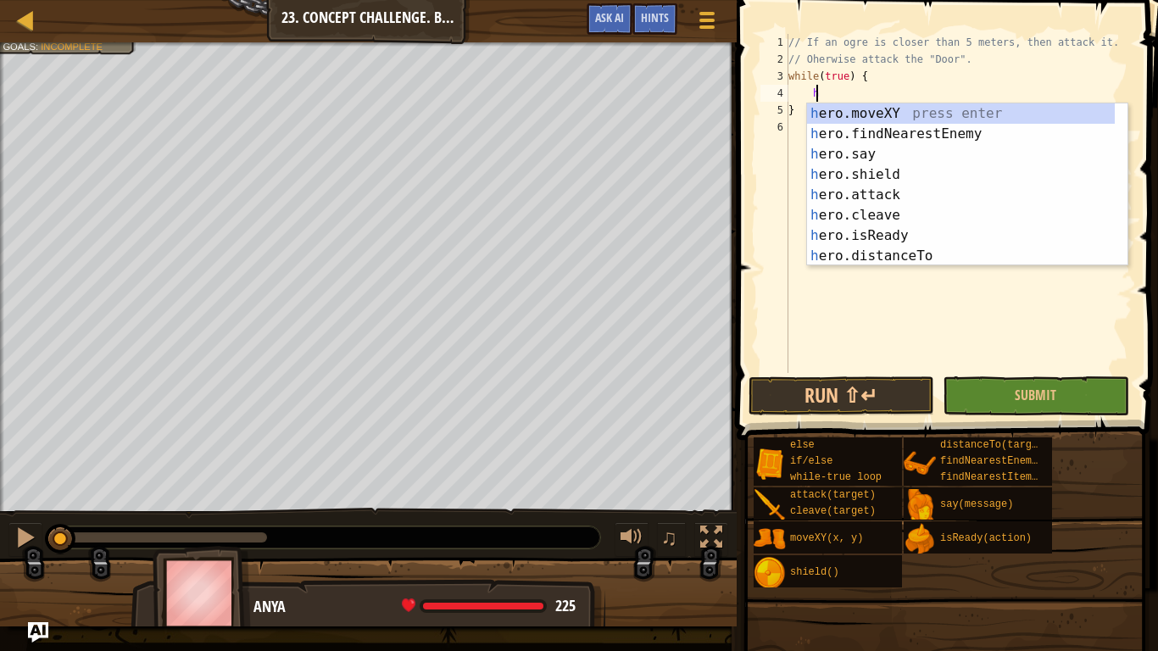
scroll to position [8, 2]
type textarea "her"
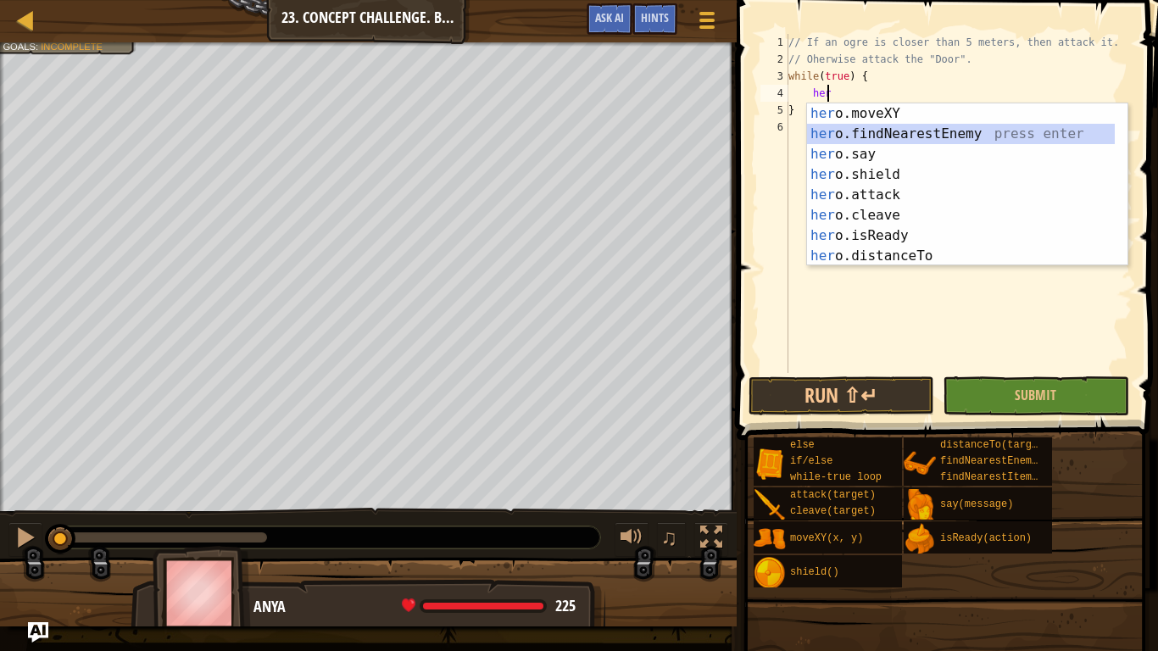
click at [861, 131] on div "her o.moveXY press enter her o.findNearestEnemy press enter her o.say press ent…" at bounding box center [961, 205] width 308 height 204
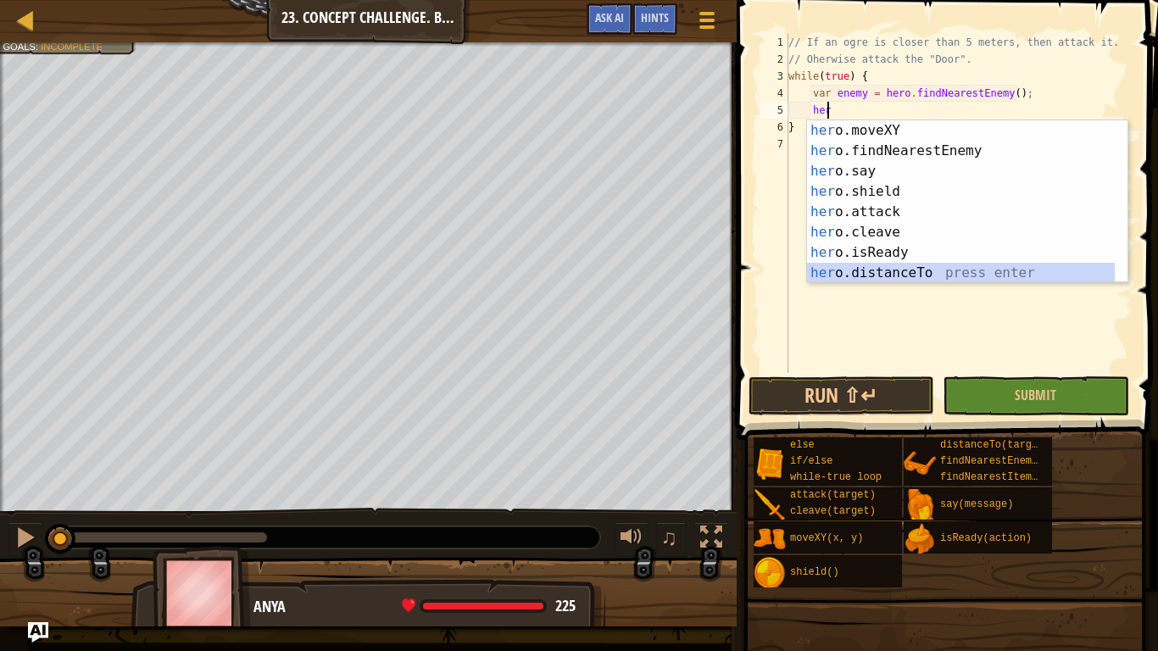
drag, startPoint x: 868, startPoint y: 264, endPoint x: 850, endPoint y: 213, distance: 53.9
click at [863, 263] on div "her o.moveXY press enter her o.findNearestEnemy press enter her o.say press ent…" at bounding box center [961, 222] width 308 height 204
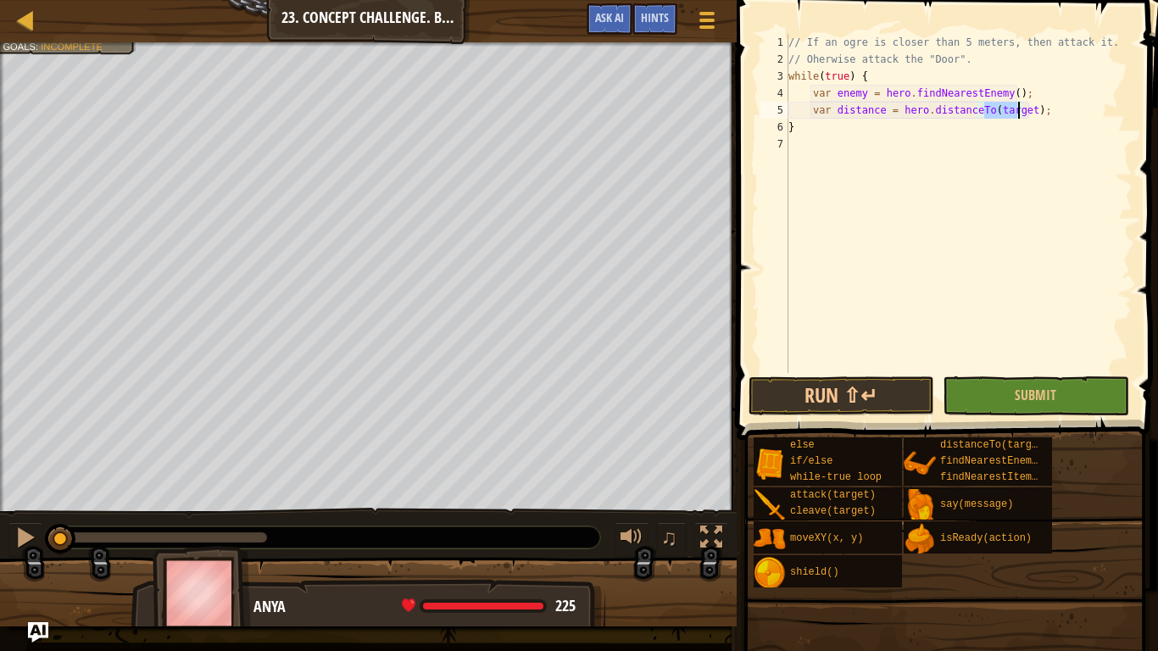
click at [1055, 97] on div "// If an ogre is closer than 5 meters, then attack it. // Oherwise attack the "…" at bounding box center [959, 220] width 348 height 373
click at [1054, 105] on div "// If an ogre is closer than 5 meters, then attack it. // Oherwise attack the "…" at bounding box center [959, 220] width 348 height 373
type textarea "var distance = hero.distanceTo(target);"
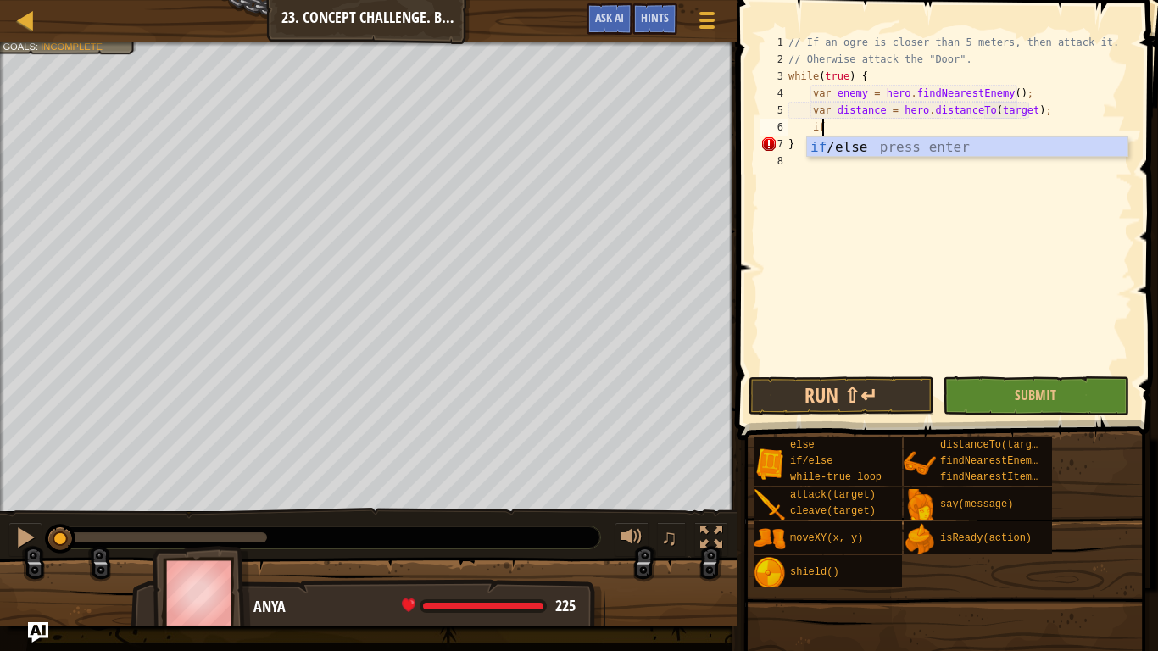
type textarea "i"
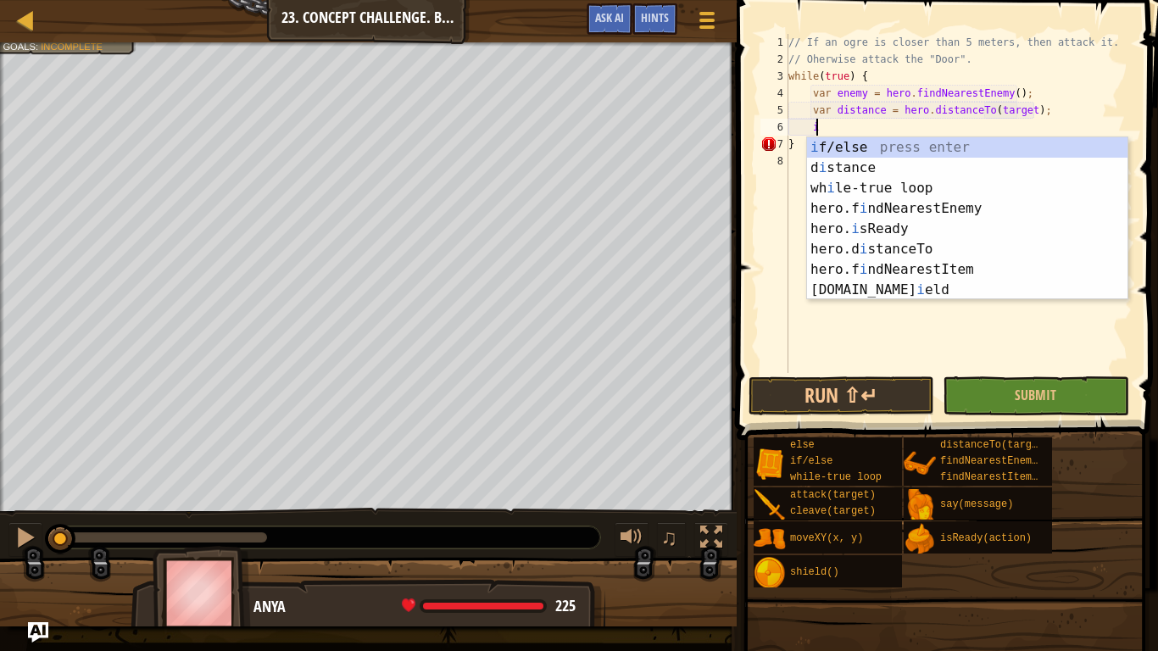
scroll to position [8, 1]
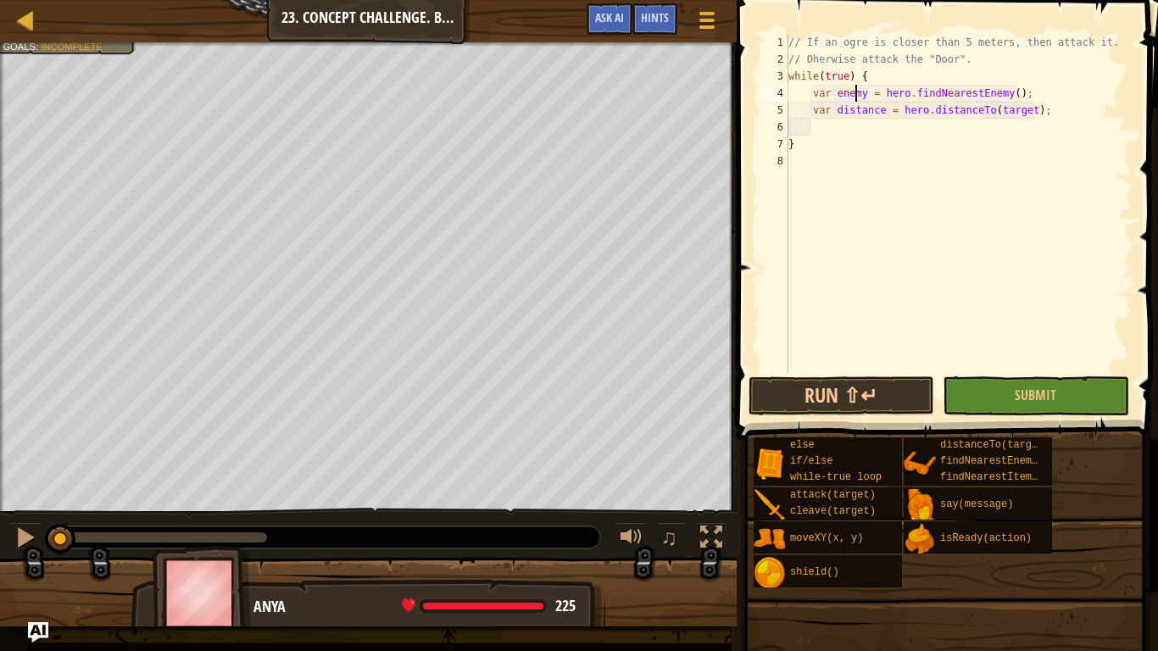
click at [856, 94] on div "// If an ogre is closer than 5 meters, then attack it. // Oherwise attack the "…" at bounding box center [959, 220] width 348 height 373
click at [858, 95] on div "// If an ogre is closer than 5 meters, then attack it. // Oherwise attack the "…" at bounding box center [959, 220] width 348 height 373
click at [861, 97] on div "// If an ogre is closer than 5 meters, then attack it. // Oherwise attack the "…" at bounding box center [959, 220] width 348 height 373
type textarea "var Orge = hero.findNearestEnemy();"
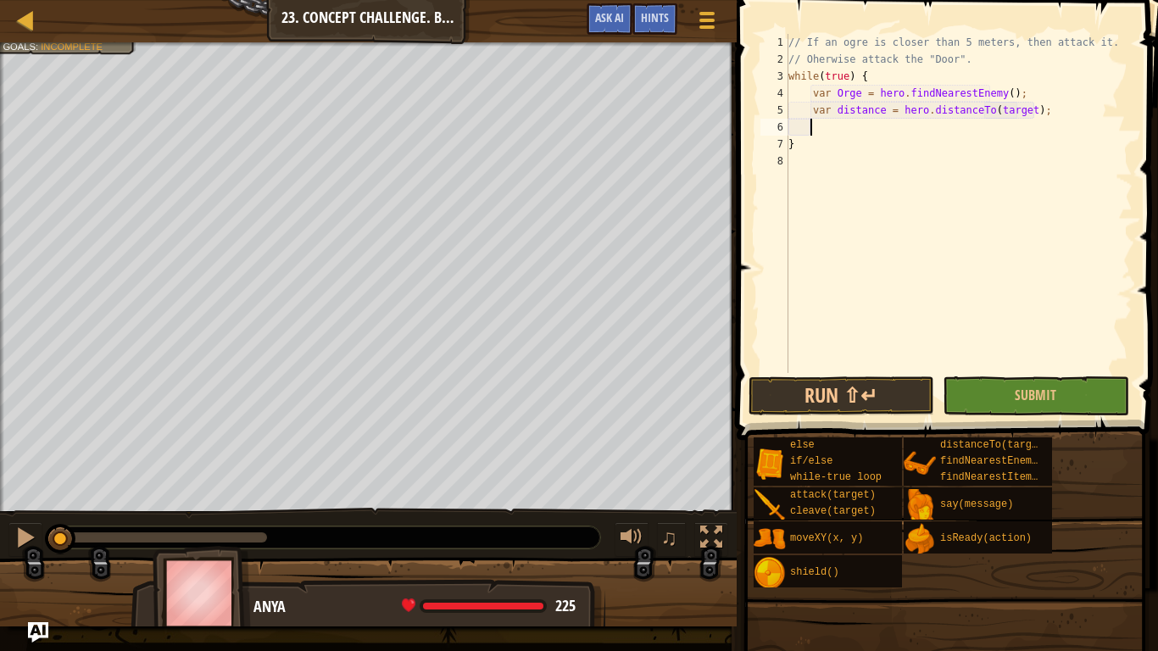
click at [837, 133] on div "// If an ogre is closer than 5 meters, then attack it. // Oherwise attack the "…" at bounding box center [959, 220] width 348 height 373
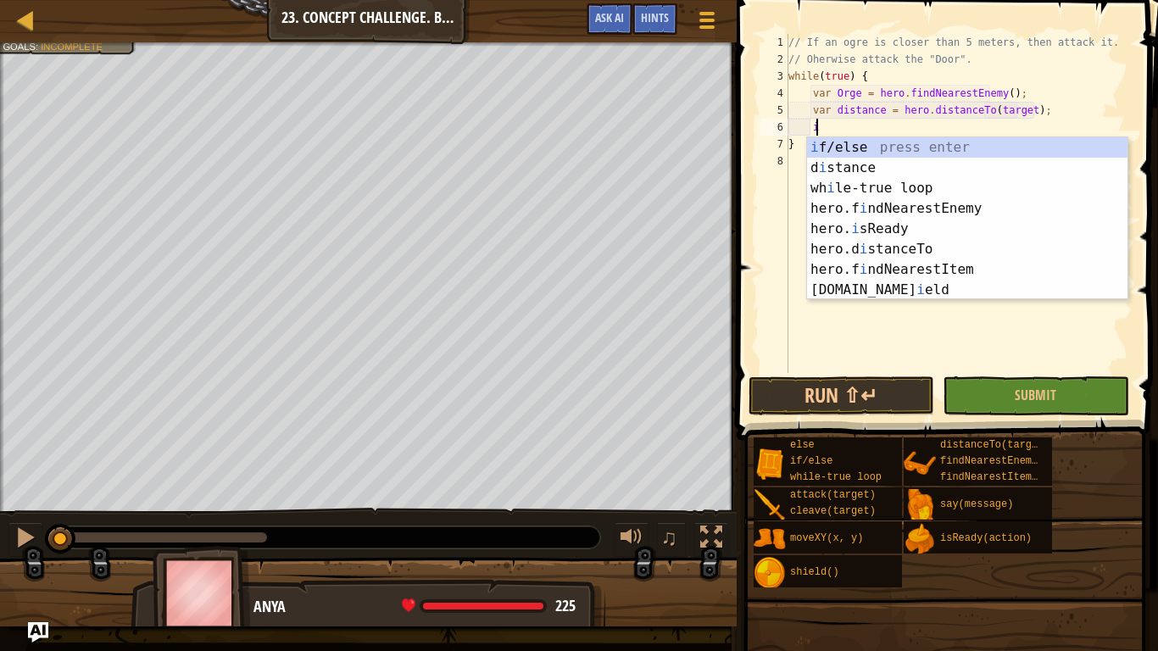
scroll to position [8, 2]
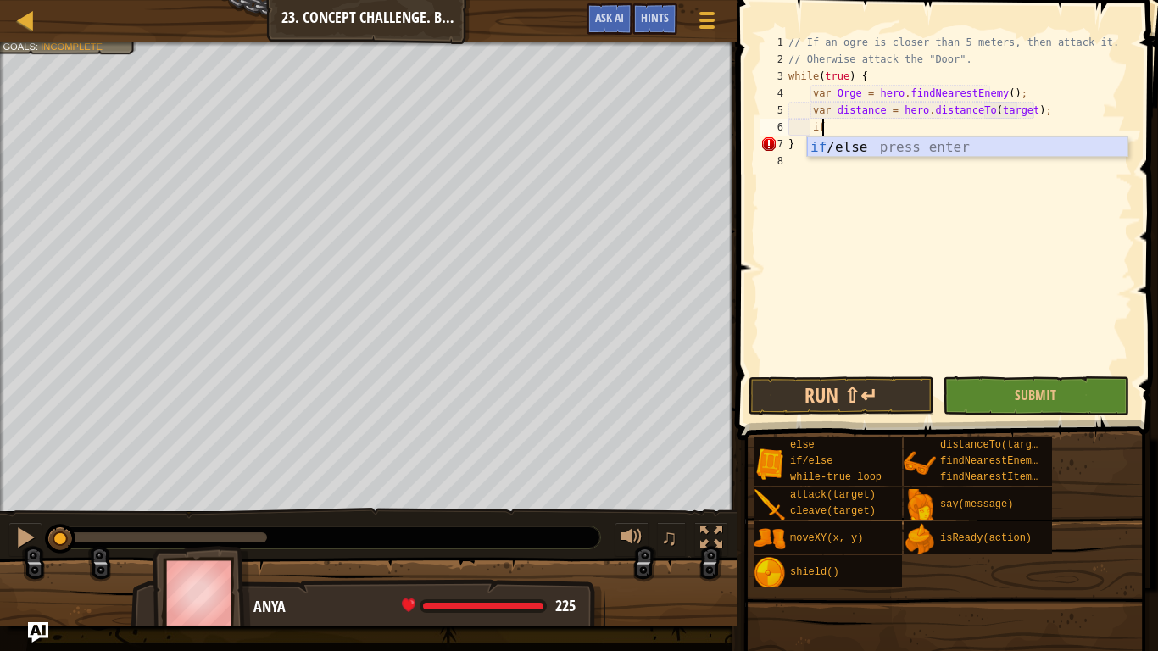
click at [879, 138] on div "if /else press enter" at bounding box center [967, 167] width 321 height 61
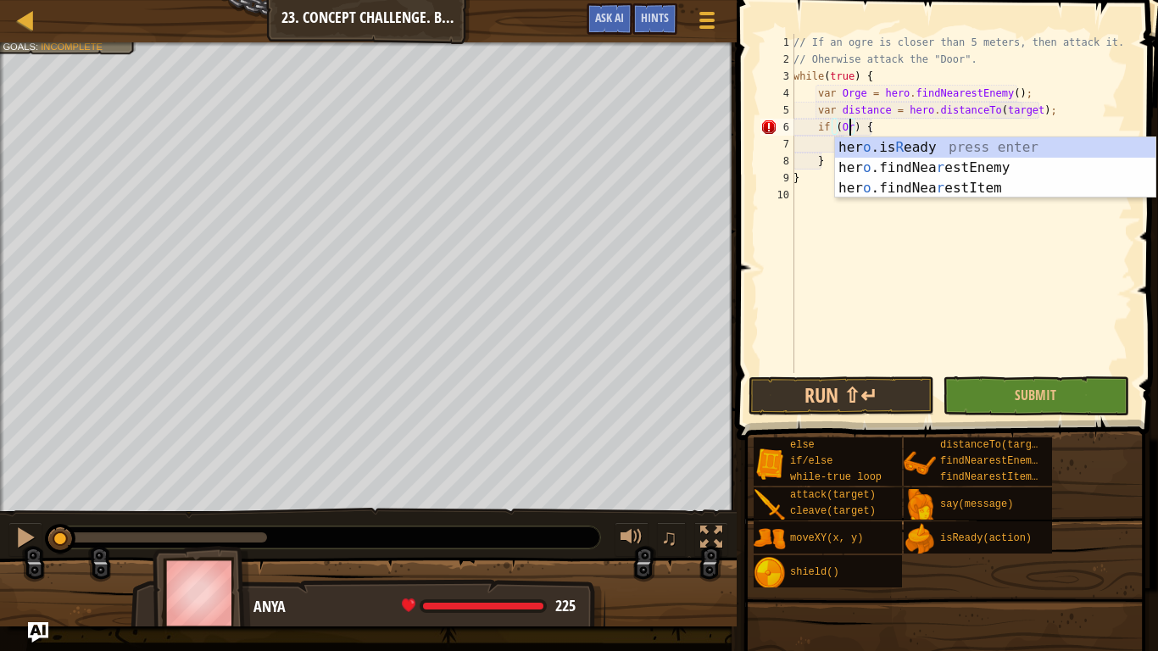
scroll to position [8, 5]
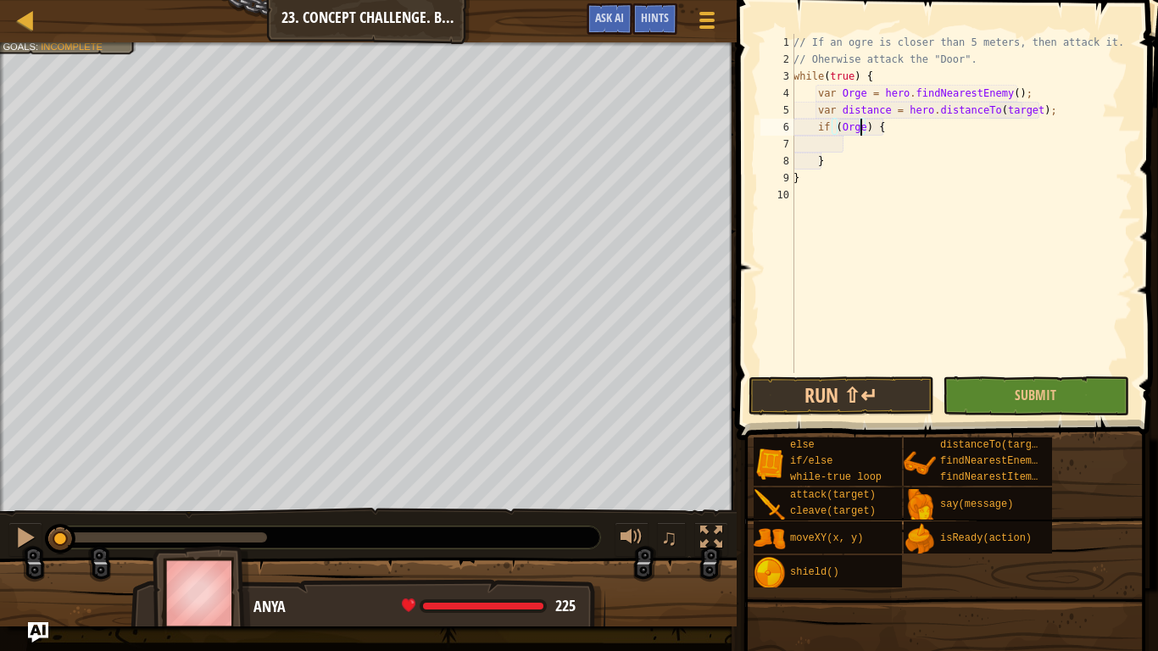
click at [859, 154] on div "// If an ogre is closer than 5 meters, then attack it. // Oherwise attack the "…" at bounding box center [961, 220] width 343 height 373
type textarea "}"
click at [859, 144] on div "// If an ogre is closer than 5 meters, then attack it. // Oherwise attack the "…" at bounding box center [961, 220] width 343 height 373
click at [863, 126] on div "// If an ogre is closer than 5 meters, then attack it. // Oherwise attack the "…" at bounding box center [961, 220] width 343 height 373
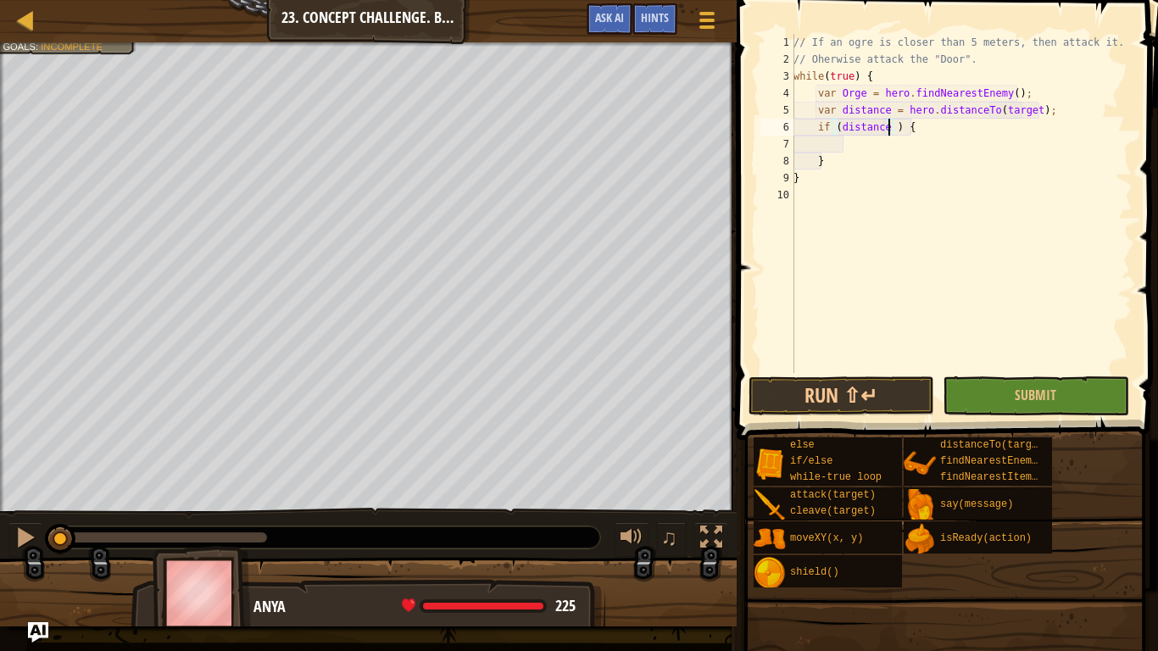
scroll to position [8, 8]
type textarea "if (distance < 5) {"
click at [852, 144] on div "// If an ogre is closer than 5 meters, then attack it. // Oherwise attack the "…" at bounding box center [961, 220] width 343 height 373
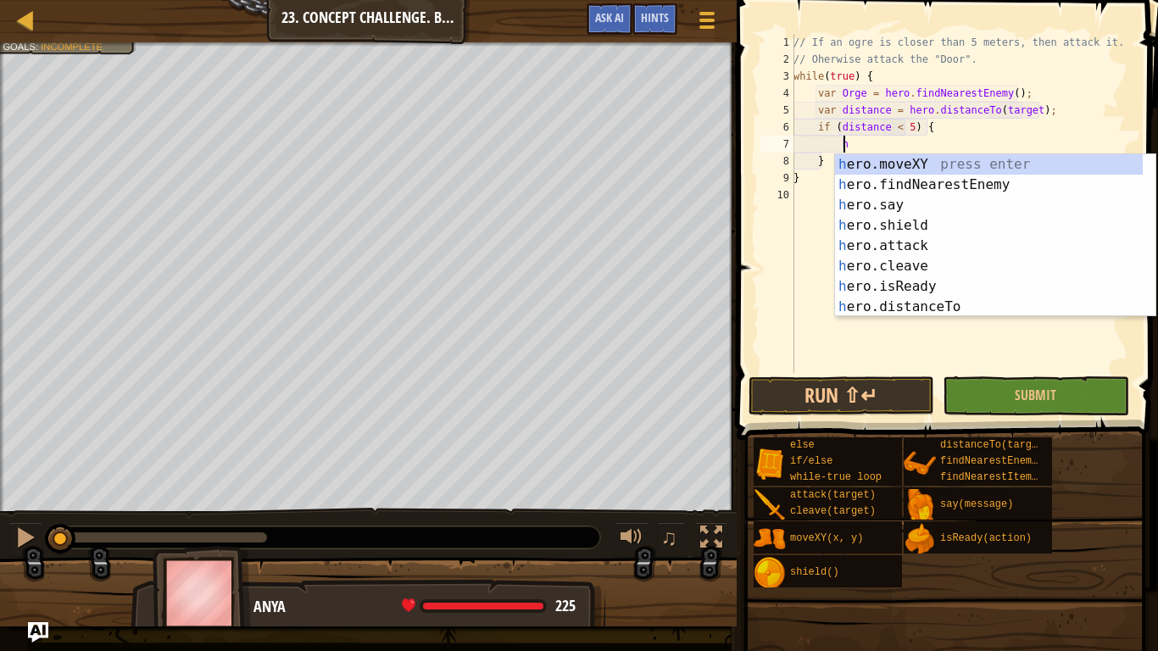
scroll to position [8, 4]
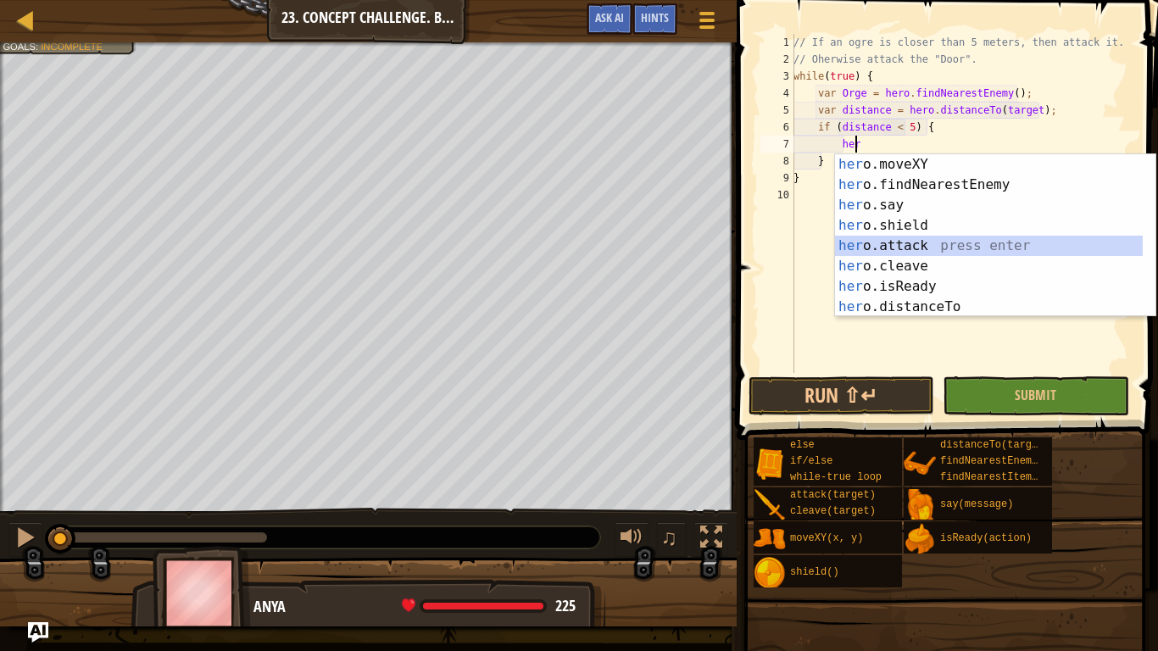
click at [890, 249] on div "her o.moveXY press enter her o.findNearestEnemy press enter her o.say press ent…" at bounding box center [989, 256] width 308 height 204
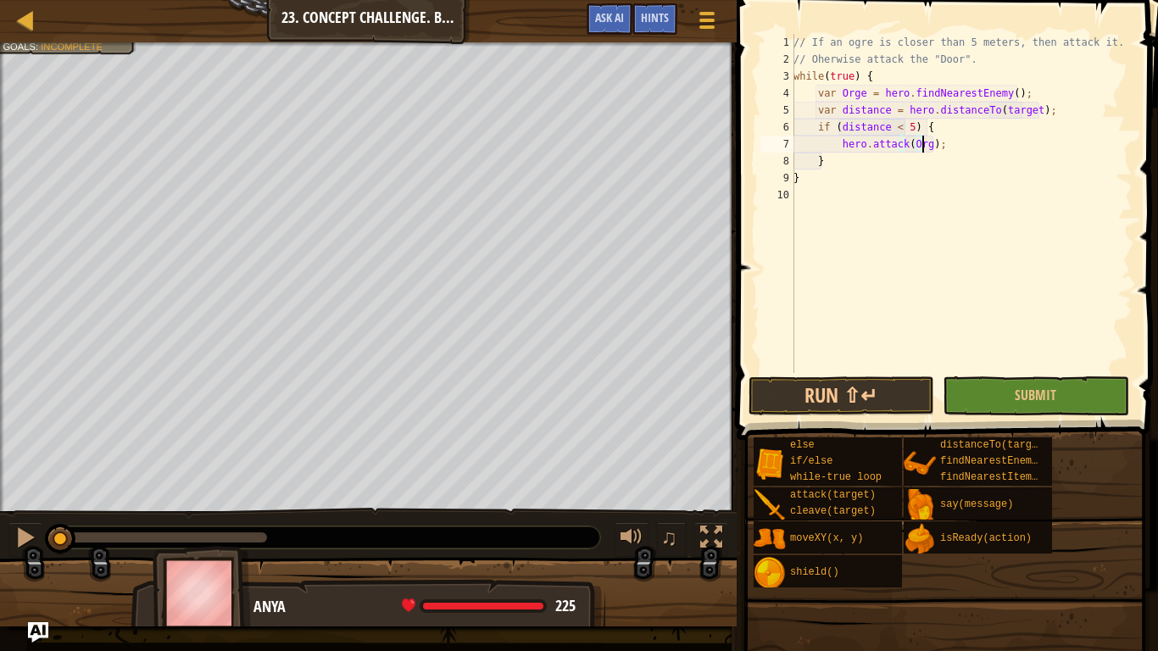
scroll to position [8, 11]
click at [973, 150] on div "// If an ogre is closer than 5 meters, then attack it. // Oherwise attack the "…" at bounding box center [961, 220] width 343 height 373
click at [862, 164] on div "// If an ogre is closer than 5 meters, then attack it. // Oherwise attack the "…" at bounding box center [961, 220] width 343 height 373
type textarea "} e"
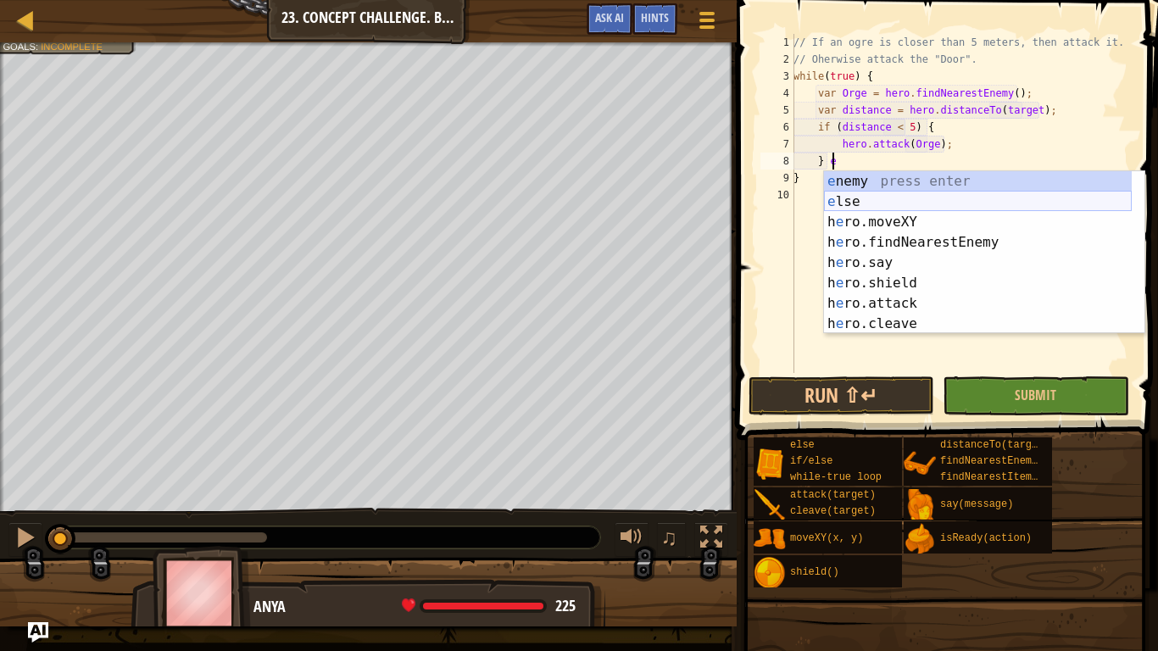
click at [886, 198] on div "e nemy press enter e lse press enter h e ro.moveXY press enter h e ro.findNeare…" at bounding box center [978, 273] width 308 height 204
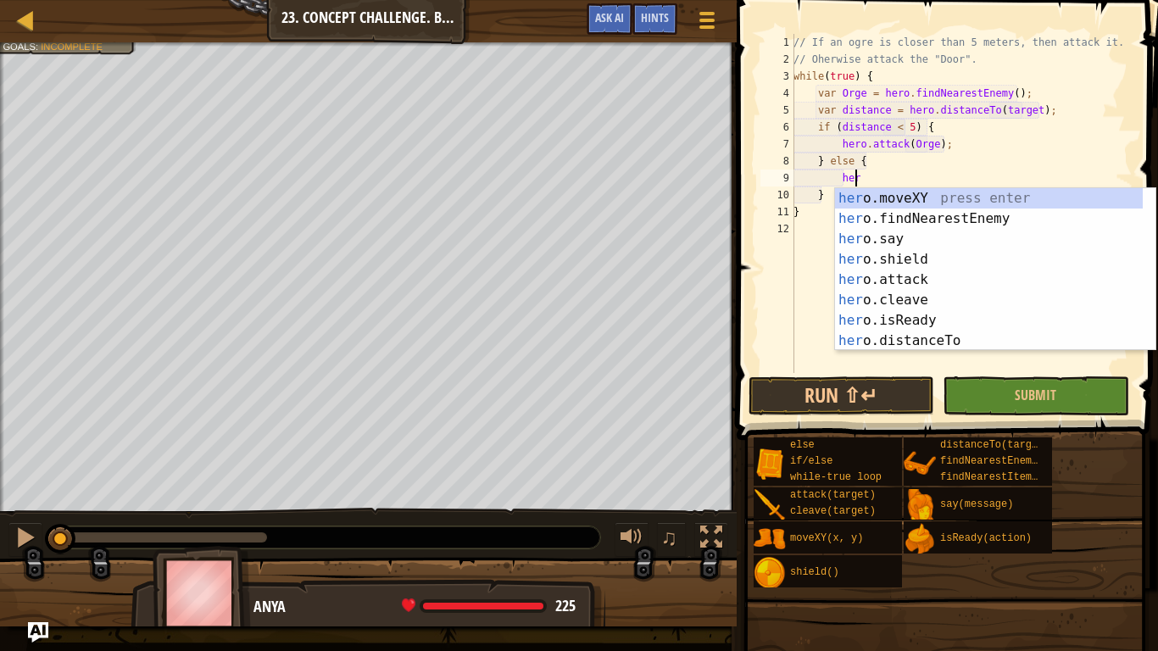
scroll to position [8, 4]
click at [891, 276] on div "her o.moveXY press enter her o.findNearestEnemy press enter her o.say press ent…" at bounding box center [989, 290] width 308 height 204
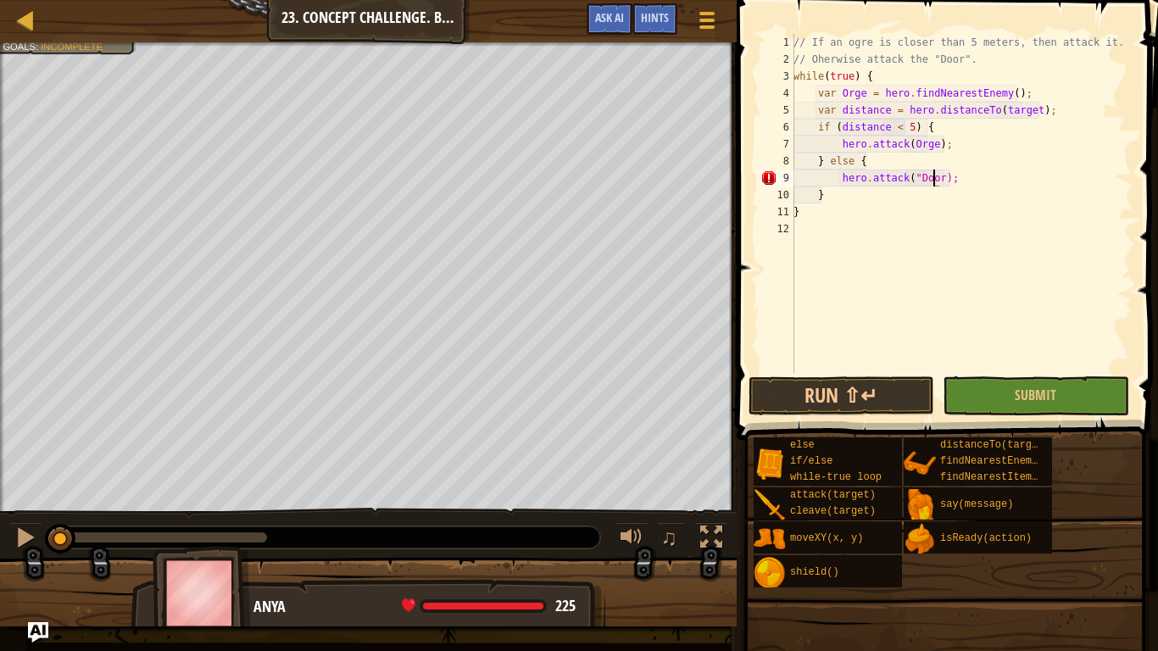
scroll to position [8, 12]
click at [1035, 404] on button "Submit" at bounding box center [1036, 396] width 186 height 39
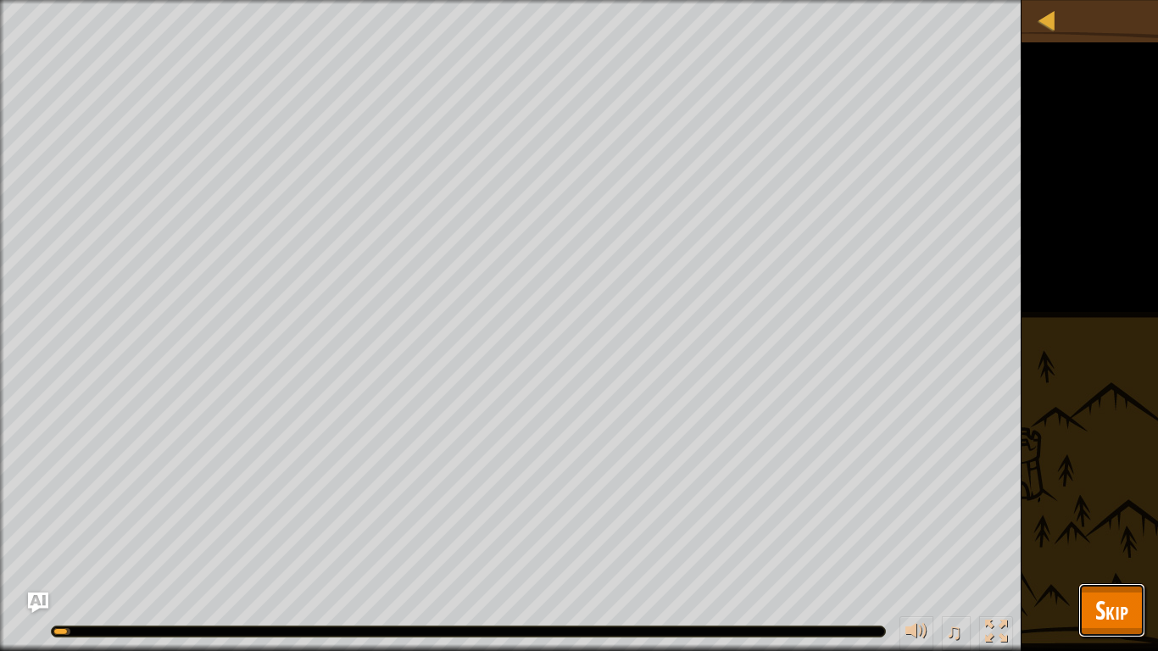
click at [1108, 514] on span "Skip" at bounding box center [1112, 610] width 33 height 35
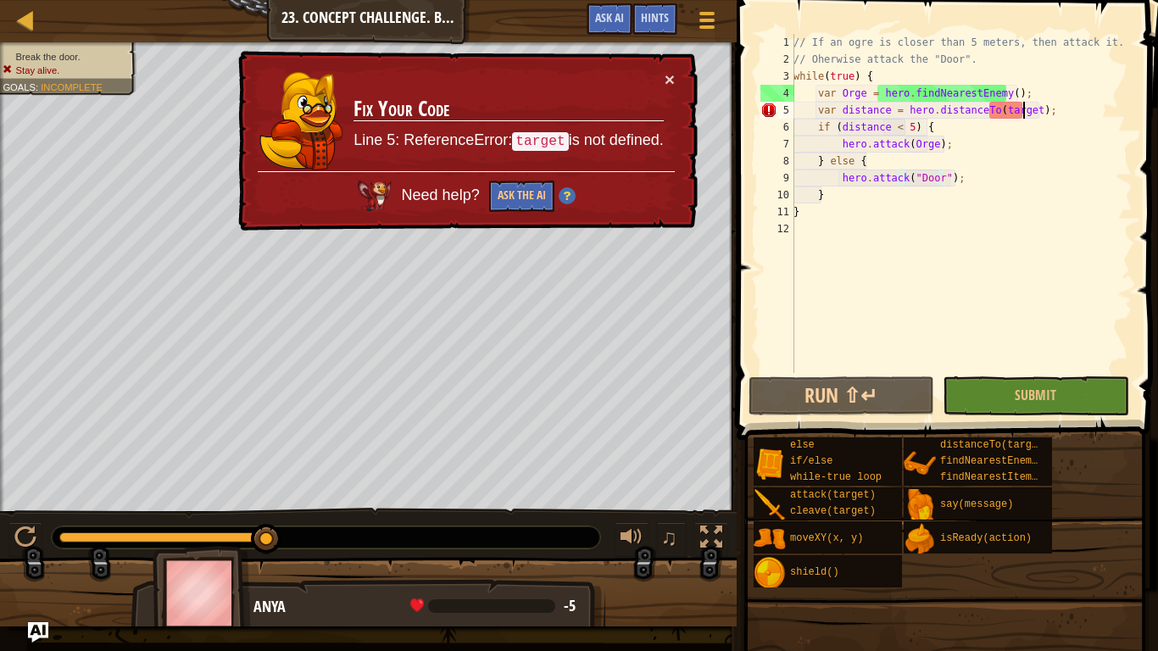
click at [1021, 114] on div "// If an ogre is closer than 5 meters, then attack it. // Oherwise attack the "…" at bounding box center [961, 220] width 343 height 373
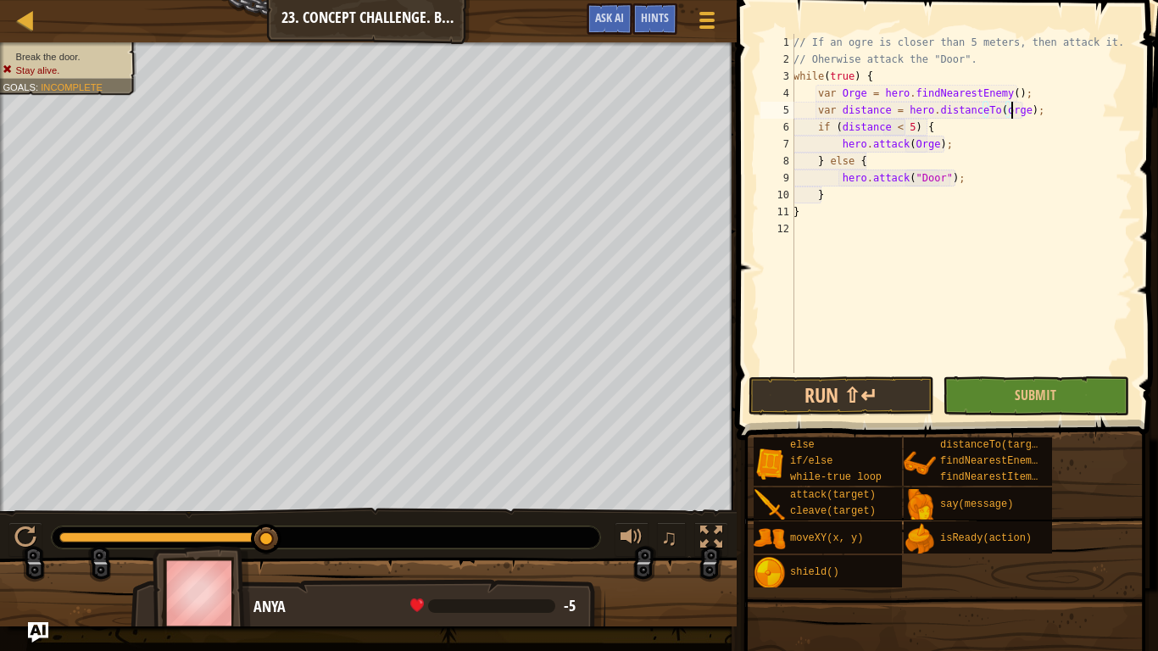
scroll to position [8, 18]
click at [803, 384] on button "Run ⇧↵" at bounding box center [842, 396] width 186 height 39
type textarea "var distance = hero.distanceTo(Orge);"
click at [783, 396] on button "Run ⇧↵" at bounding box center [842, 396] width 186 height 39
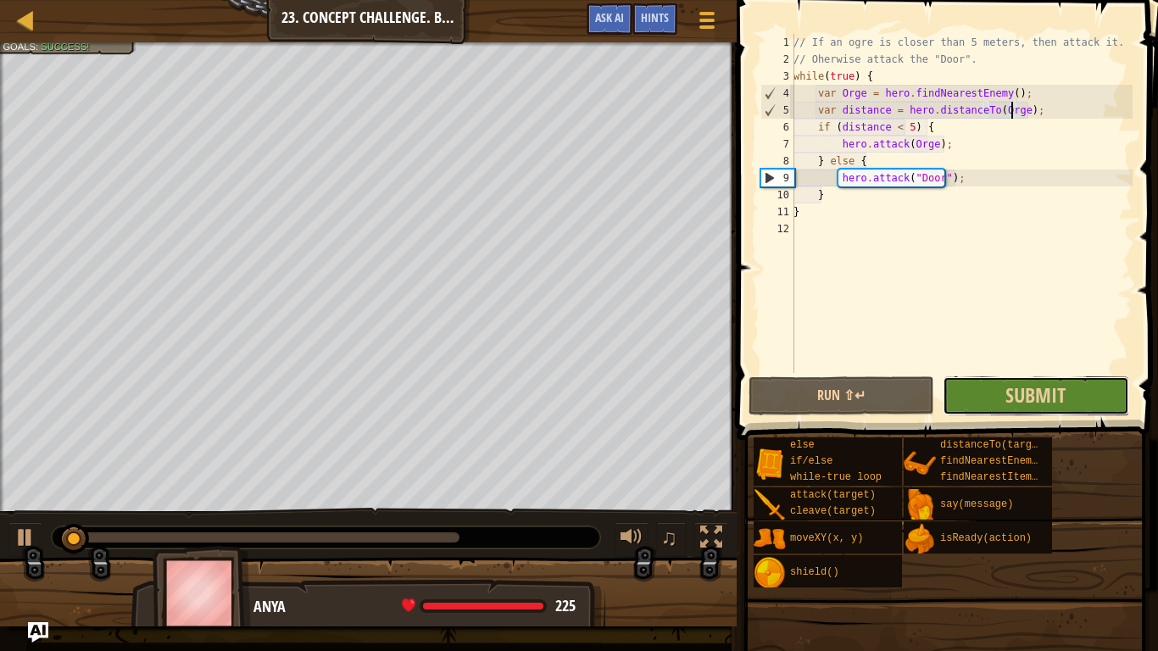
click at [985, 383] on button "Submit" at bounding box center [1036, 396] width 186 height 39
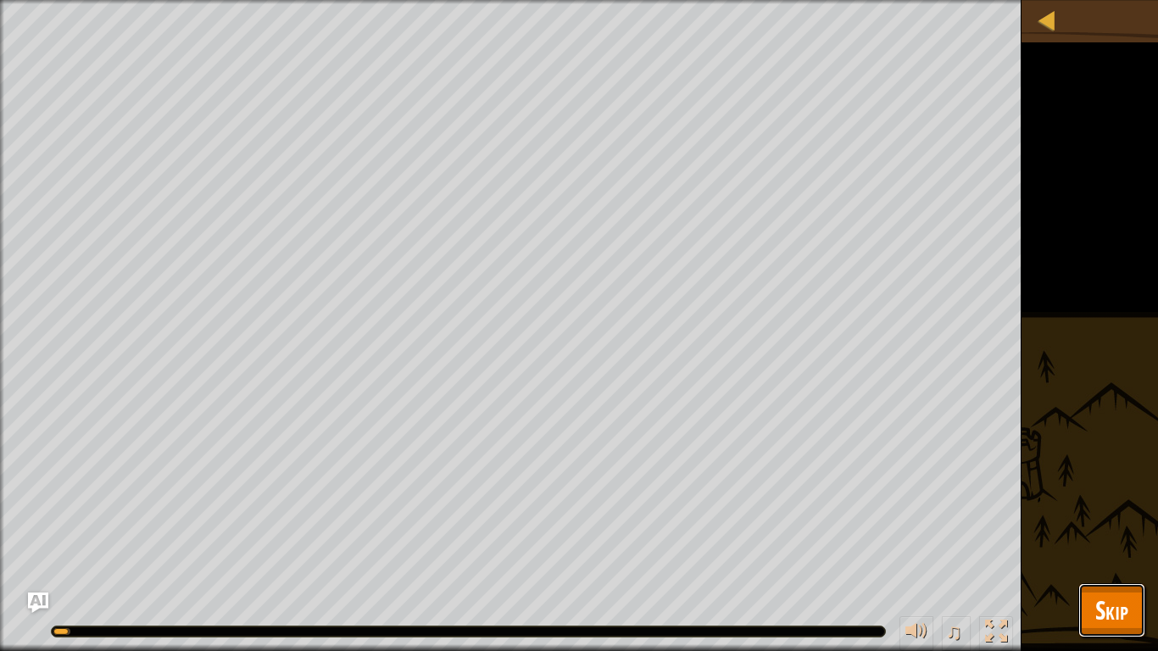
click at [1112, 514] on span "Skip" at bounding box center [1112, 610] width 33 height 35
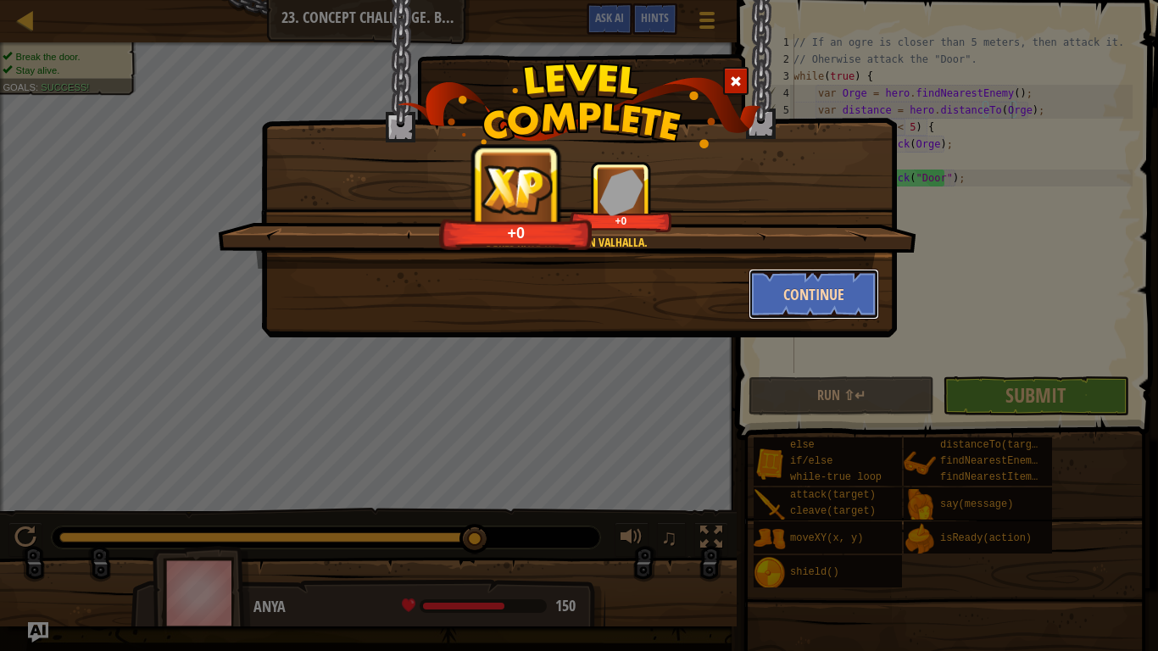
click at [828, 298] on button "Continue" at bounding box center [814, 294] width 131 height 51
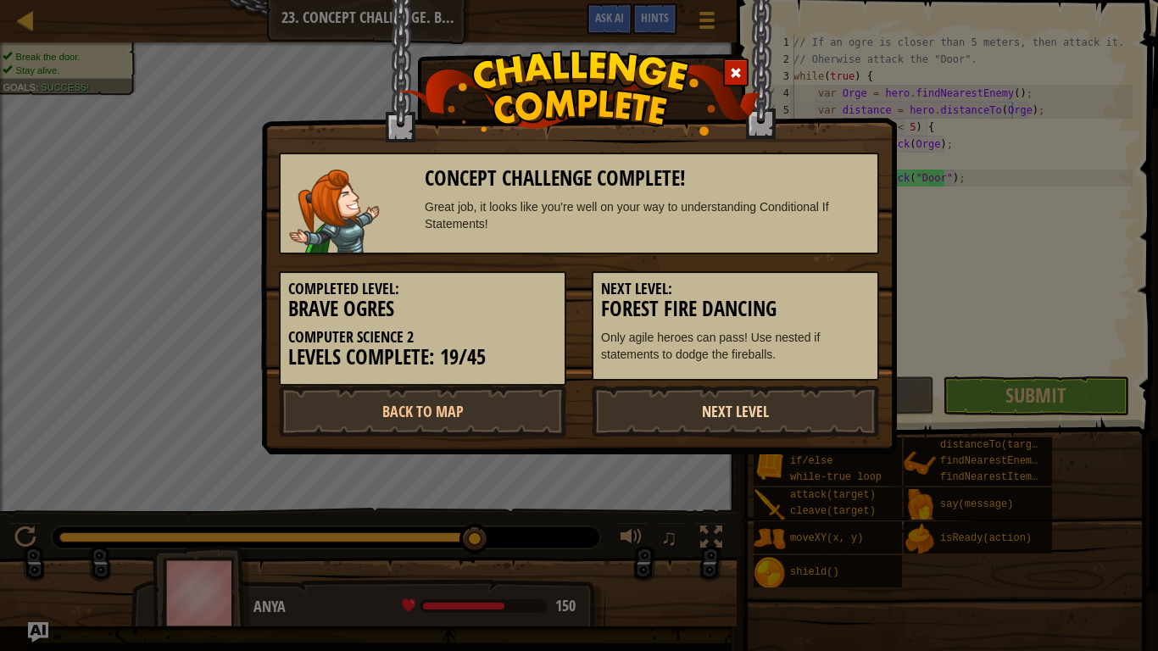
click at [706, 408] on link "Next Level" at bounding box center [735, 411] width 287 height 51
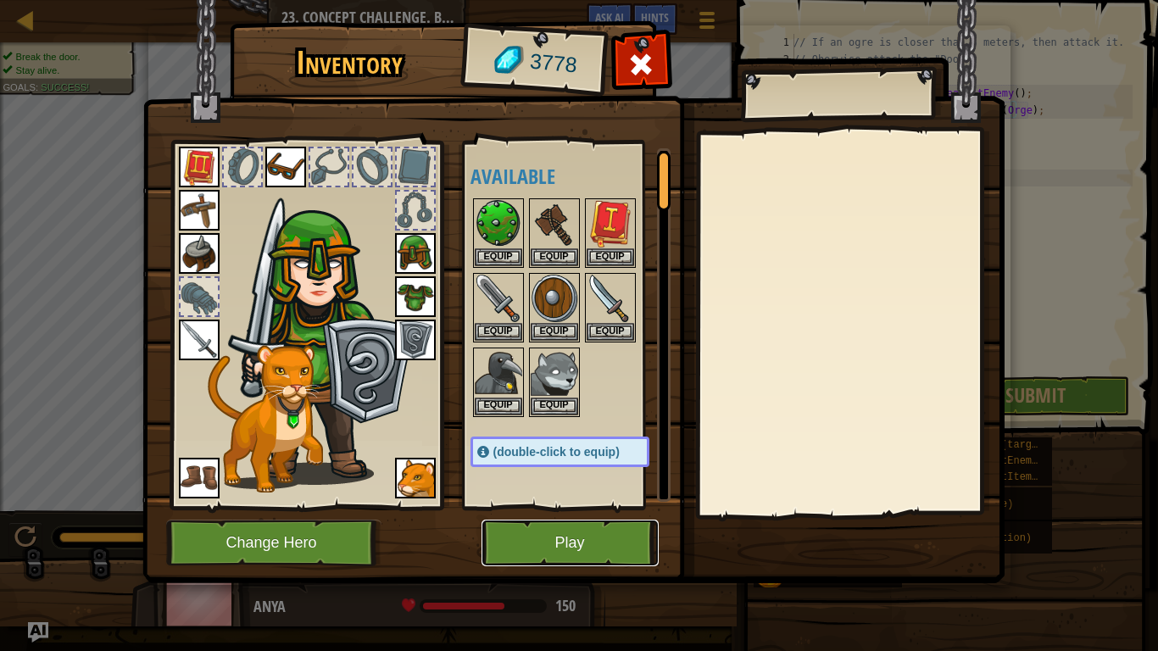
click at [635, 514] on button "Play" at bounding box center [570, 543] width 177 height 47
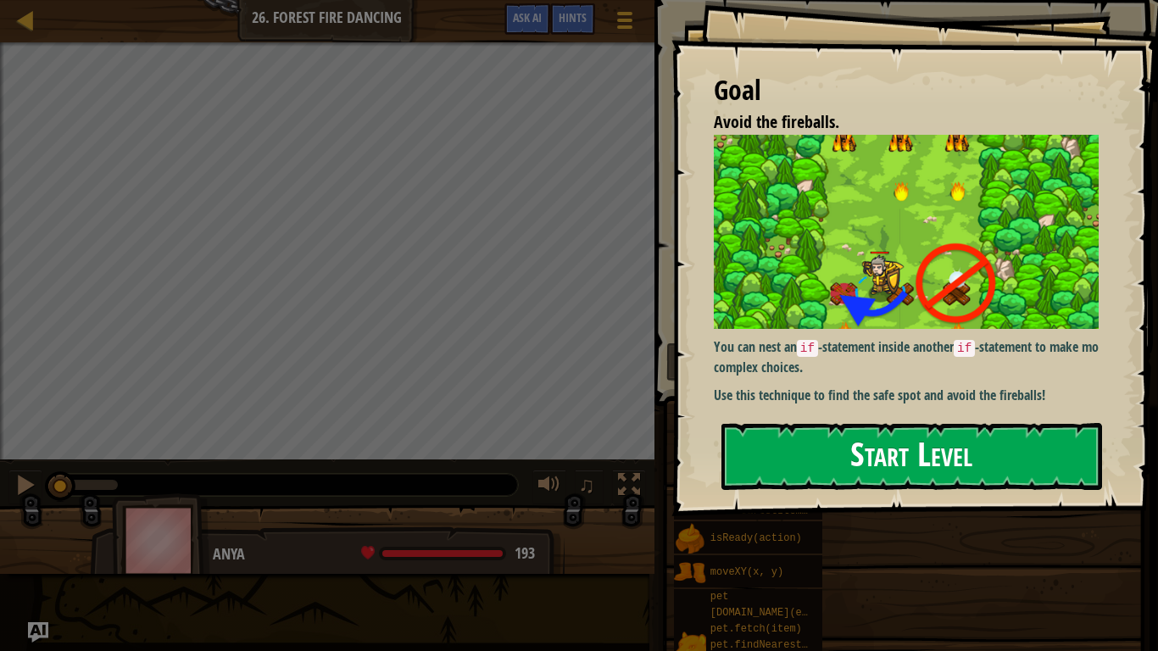
drag, startPoint x: 756, startPoint y: 461, endPoint x: 762, endPoint y: 438, distance: 23.7
click at [759, 455] on button "Start Level" at bounding box center [912, 456] width 381 height 67
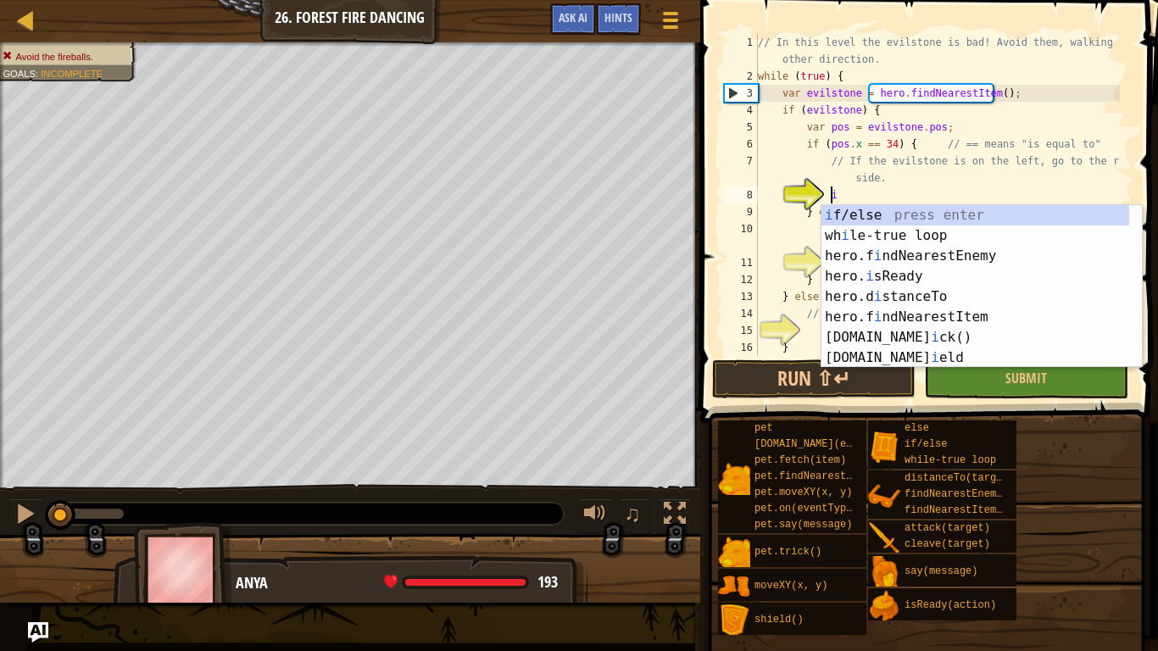
scroll to position [8, 5]
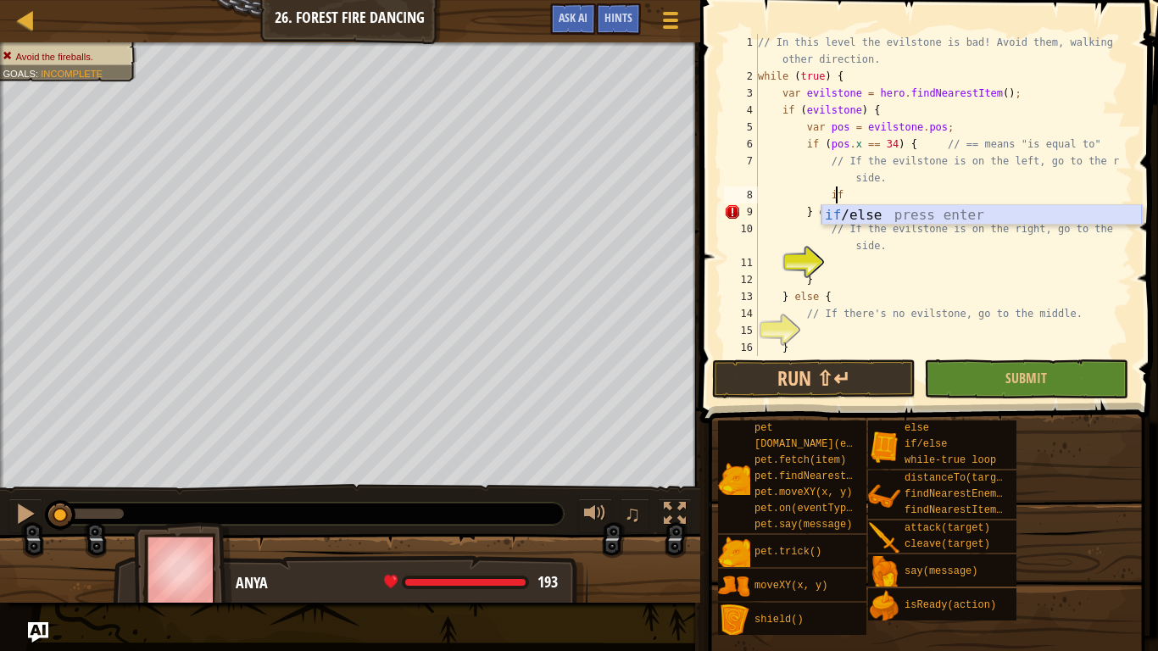
click at [850, 214] on div "if /else press enter" at bounding box center [982, 235] width 321 height 61
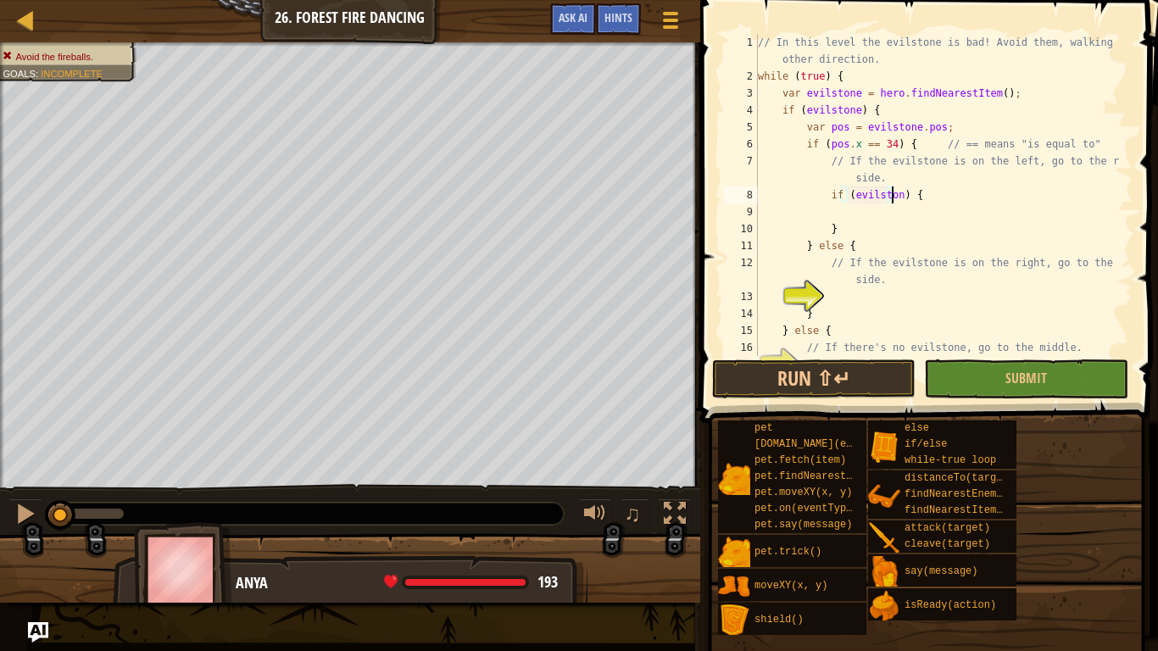
scroll to position [8, 11]
type textarea "if (evilstone) {"
click at [873, 198] on div "// In this level the evilstone is bad! Avoid them, walking the other direction.…" at bounding box center [937, 220] width 365 height 373
click at [926, 192] on div "// In this level the evilstone is bad! Avoid them, walking the other direction.…" at bounding box center [937, 220] width 365 height 373
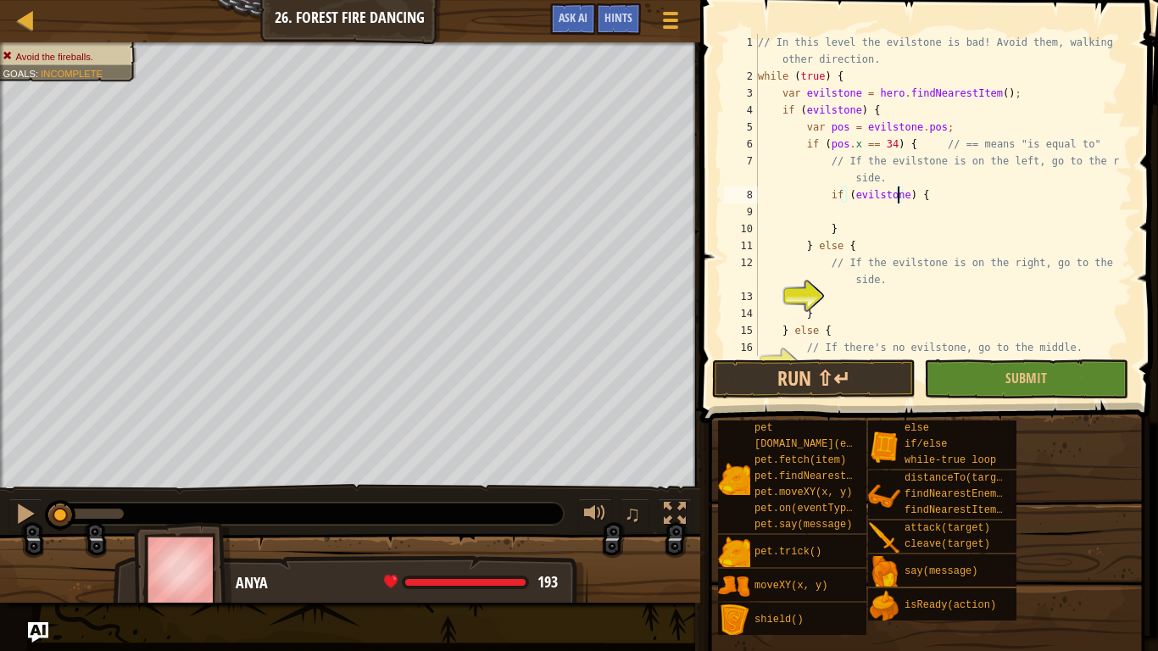
click at [895, 198] on div "// In this level the evilstone is bad! Avoid them, walking the other direction.…" at bounding box center [937, 220] width 365 height 373
click at [897, 198] on div "// In this level the evilstone is bad! Avoid them, walking the other direction.…" at bounding box center [937, 220] width 365 height 373
click at [889, 214] on div "// In this level the evilstone is bad! Avoid them, walking the other direction.…" at bounding box center [937, 220] width 365 height 373
click at [897, 195] on div "// In this level the evilstone is bad! Avoid them, walking the other direction.…" at bounding box center [937, 220] width 365 height 373
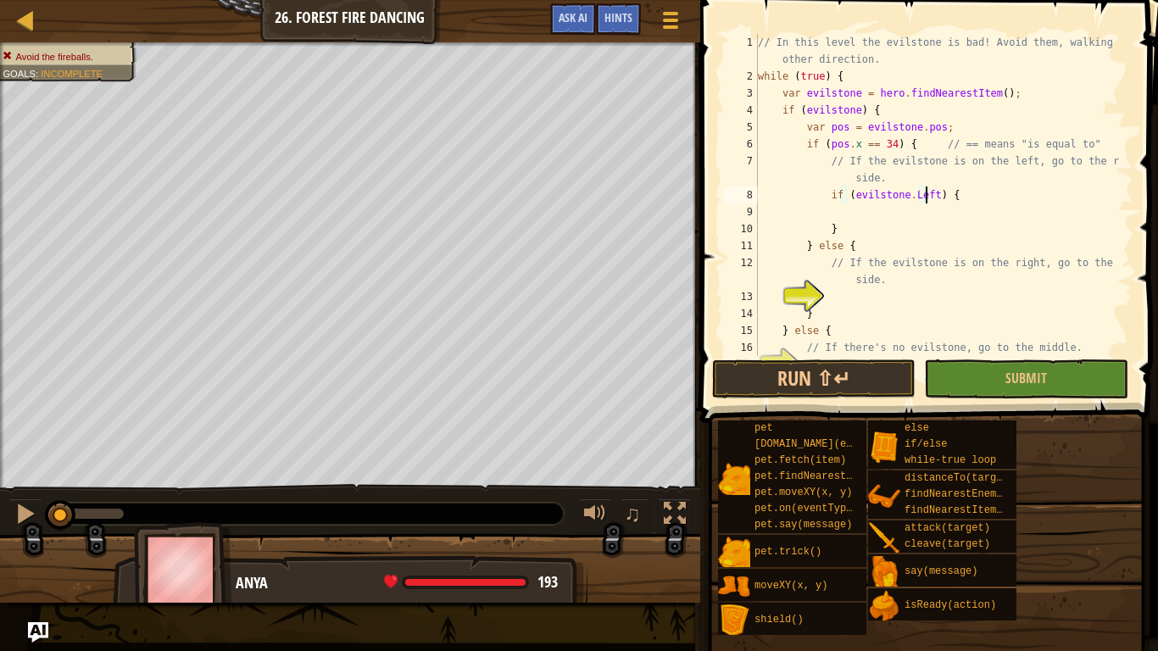
scroll to position [8, 14]
click at [1016, 236] on div "// In this level the evilstone is bad! Avoid them, walking the other direction.…" at bounding box center [937, 220] width 365 height 373
click at [840, 388] on button "Run ⇧↵" at bounding box center [814, 379] width 204 height 39
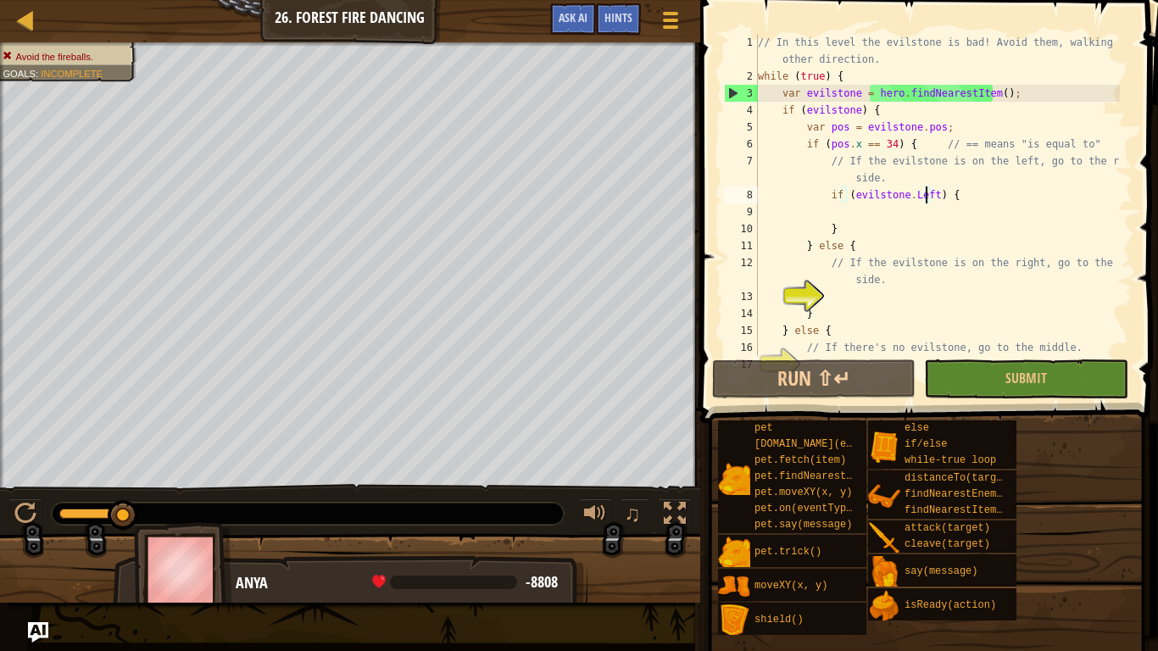
click at [928, 192] on div "// In this level the evilstone is bad! Avoid them, walking the other direction.…" at bounding box center [937, 220] width 365 height 373
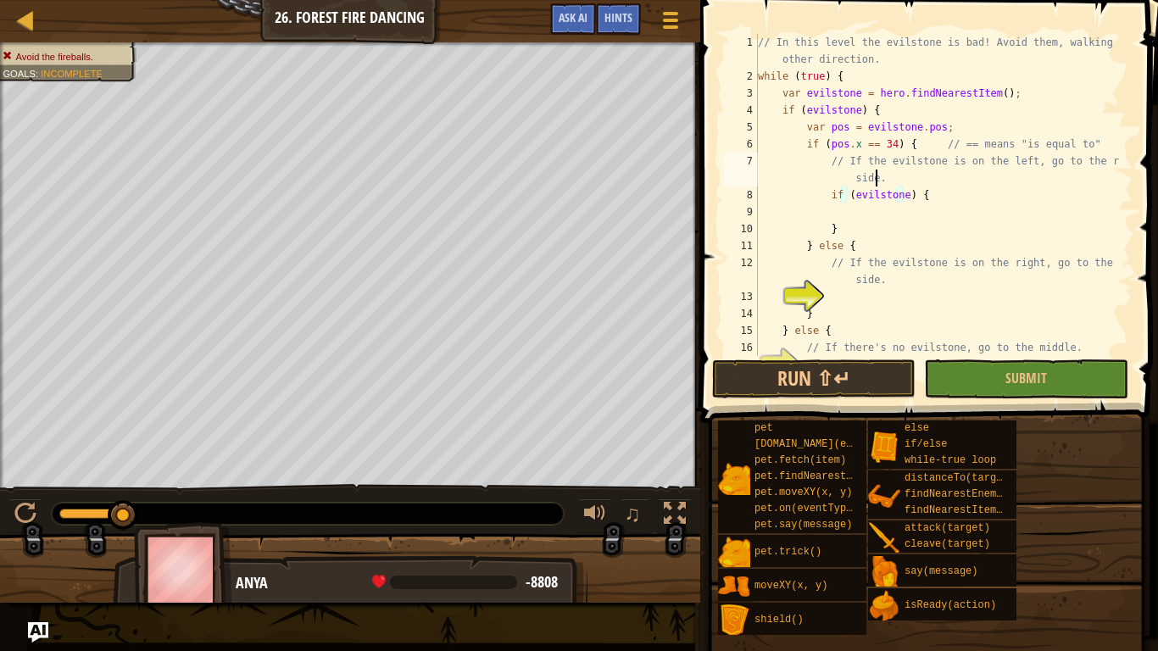
click at [873, 174] on div "// In this level the evilstone is bad! Avoid them, walking the other direction.…" at bounding box center [937, 220] width 365 height 373
type textarea "// If the evilstone is on the left, go to the right side."
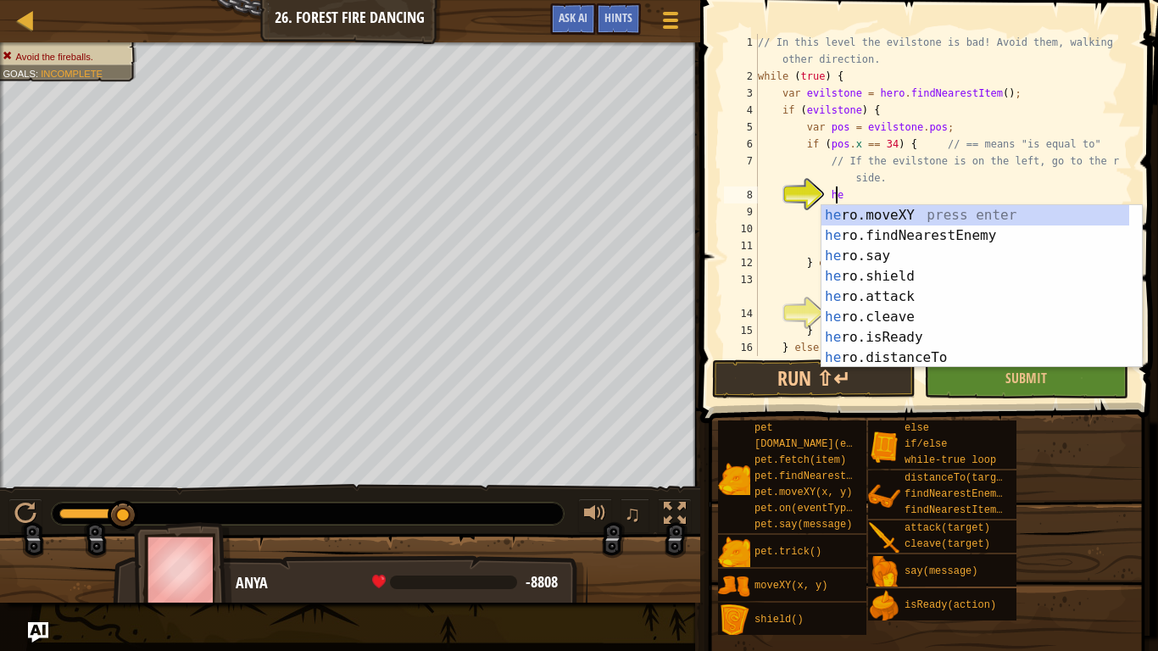
type textarea "her"
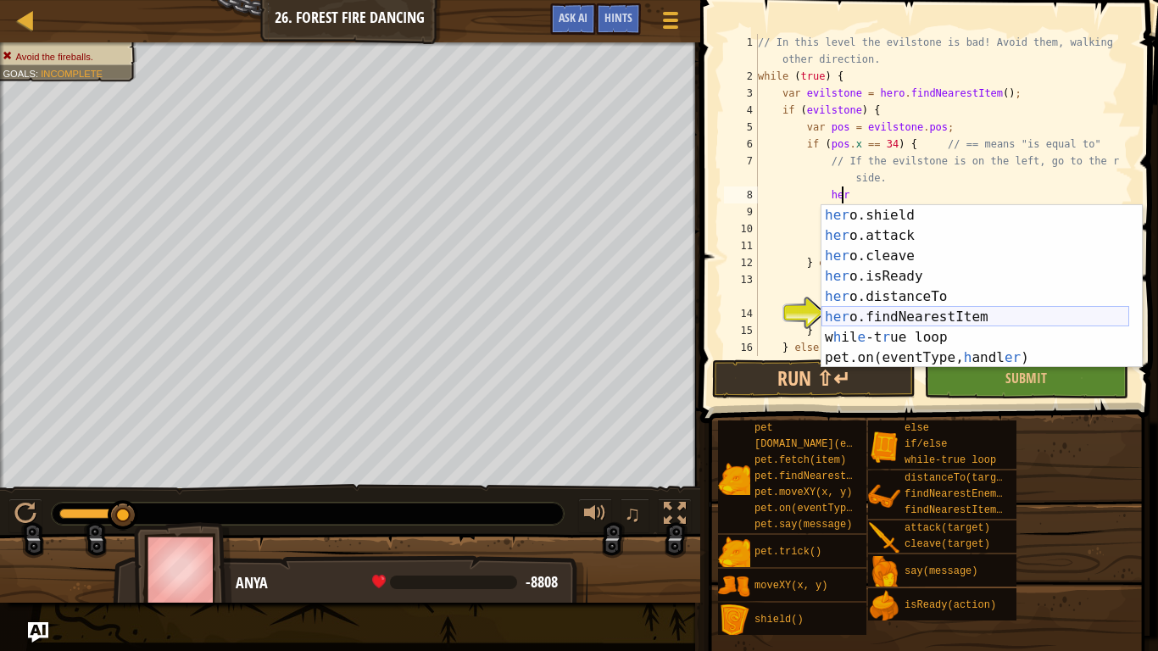
scroll to position [61, 0]
click at [931, 318] on div "her o.shield press enter her o.attack press enter her o.cleave press enter her …" at bounding box center [976, 307] width 308 height 204
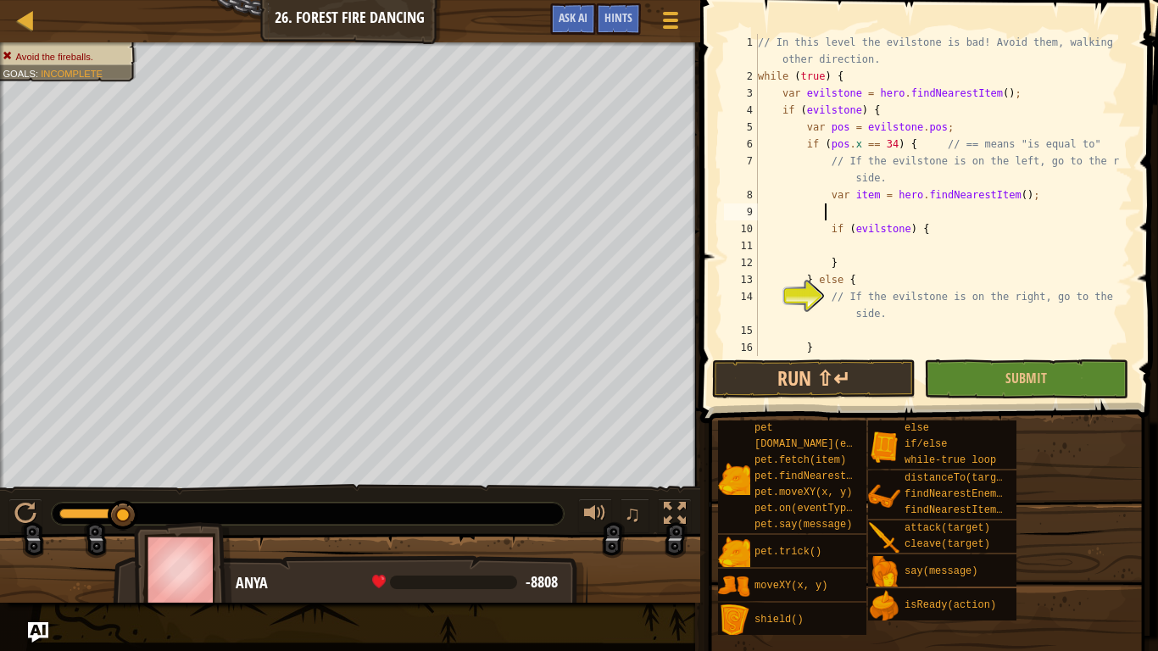
scroll to position [8, 5]
click at [636, 186] on div "Map Computer Science 2 26. Forest Fire Dancing Game Menu Done Hints Ask AI 1 הה…" at bounding box center [579, 325] width 1158 height 651
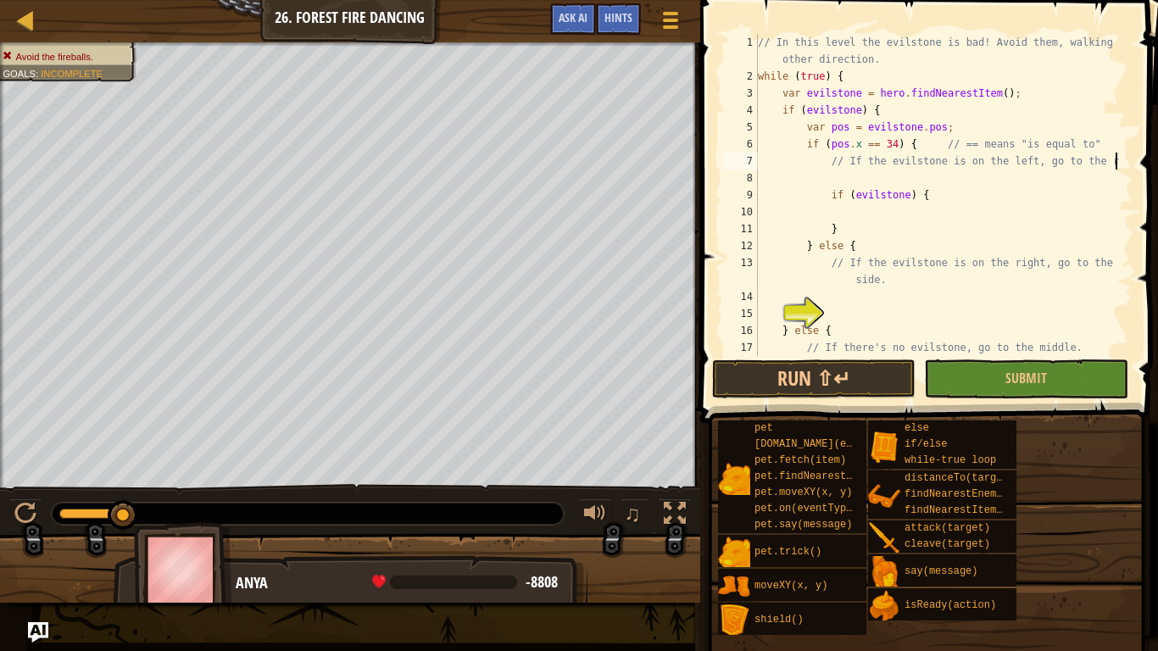
type textarea "// If the evilstone is on the left, go to the right"
click at [827, 176] on div "// In this level the evilstone is bad! Avoid them, walking the other direction.…" at bounding box center [937, 220] width 365 height 373
click at [779, 180] on div "// In this level the evilstone is bad! Avoid them, walking the other direction.…" at bounding box center [937, 220] width 365 height 373
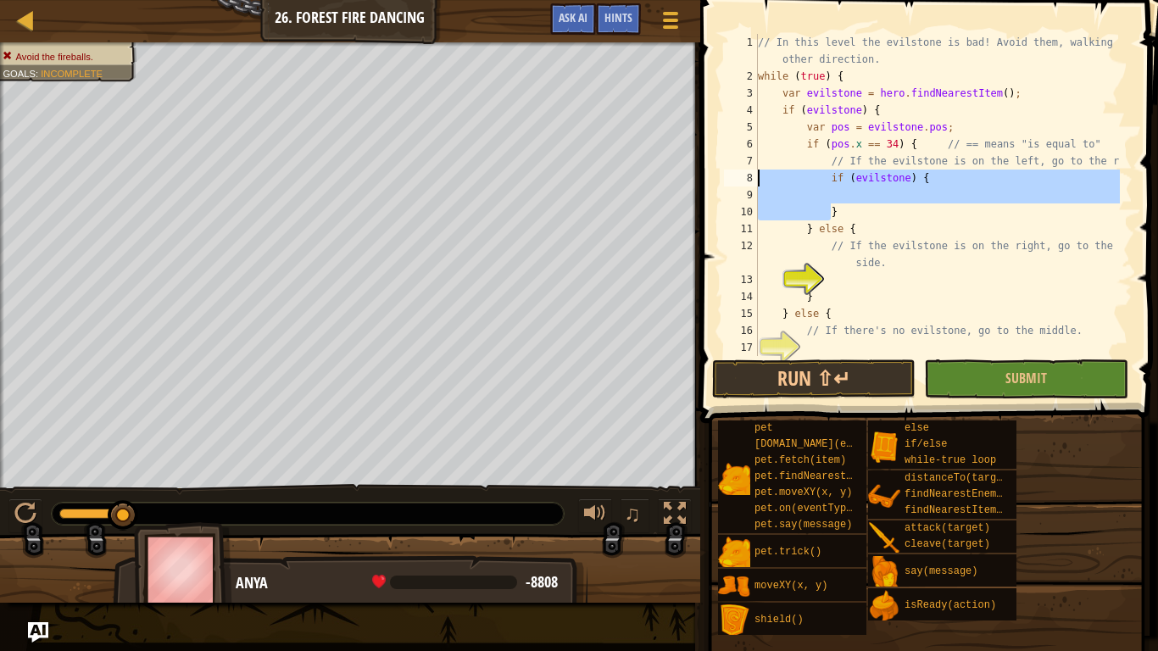
click at [591, 181] on div "Map Computer Science 2 26. Forest Fire Dancing Game Menu Done Hints Ask AI 1 הה…" at bounding box center [579, 325] width 1158 height 651
type textarea "if (evilstone) {"
click at [783, 189] on div "// In this level the evilstone is bad! Avoid them, walking the other direction.…" at bounding box center [937, 195] width 365 height 322
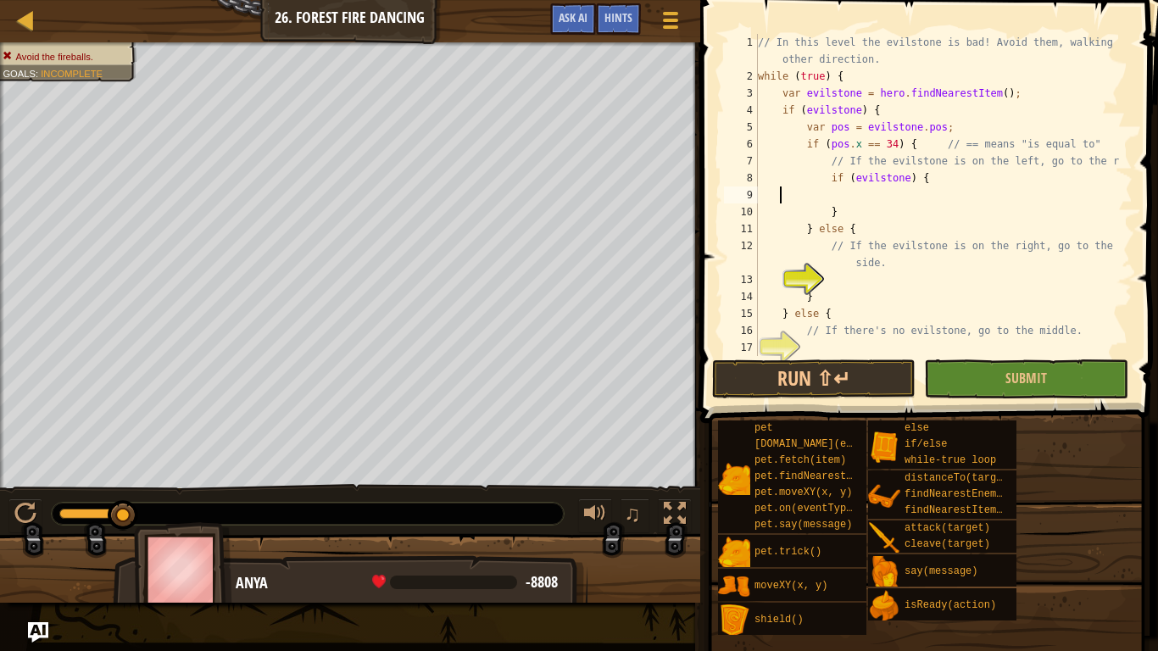
click at [897, 181] on div "// In this level the evilstone is bad! Avoid them, walking the other direction.…" at bounding box center [937, 220] width 365 height 373
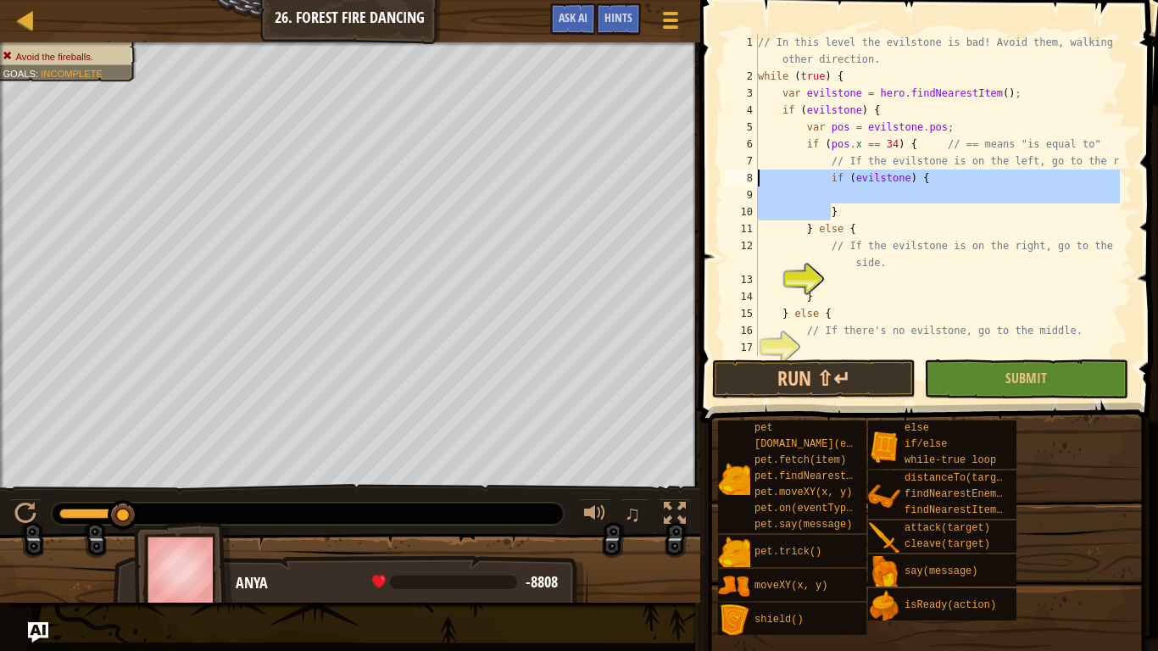
click at [691, 176] on div "Map Computer Science 2 26. Forest Fire Dancing Game Menu Done Hints Ask AI 1 הה…" at bounding box center [579, 325] width 1158 height 651
type textarea "if (evilstone) {"
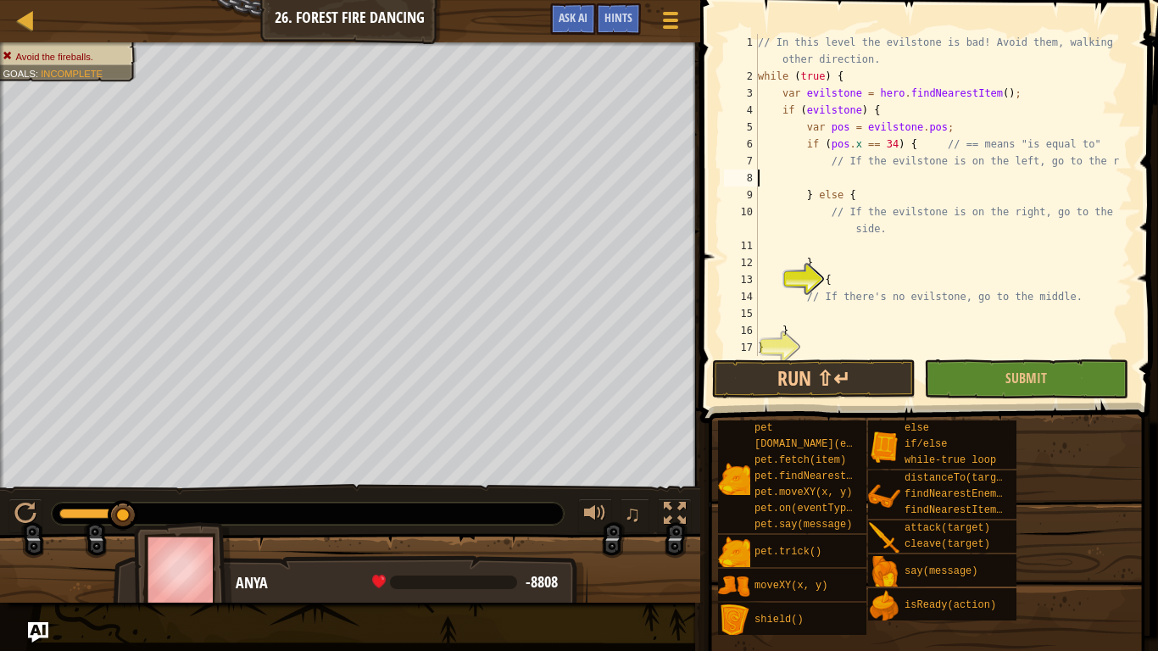
type textarea "// If the evilstone is on the left, go to the right"
type textarea "if (evilstone) {"
drag, startPoint x: 741, startPoint y: 215, endPoint x: 872, endPoint y: 179, distance: 135.4
click at [872, 179] on div "// In this level the evilstone is bad! Avoid them, walking the other direction.…" at bounding box center [937, 220] width 365 height 373
click at [857, 246] on div "// In this level the evilstone is bad! Avoid them, walking the other direction.…" at bounding box center [937, 220] width 365 height 373
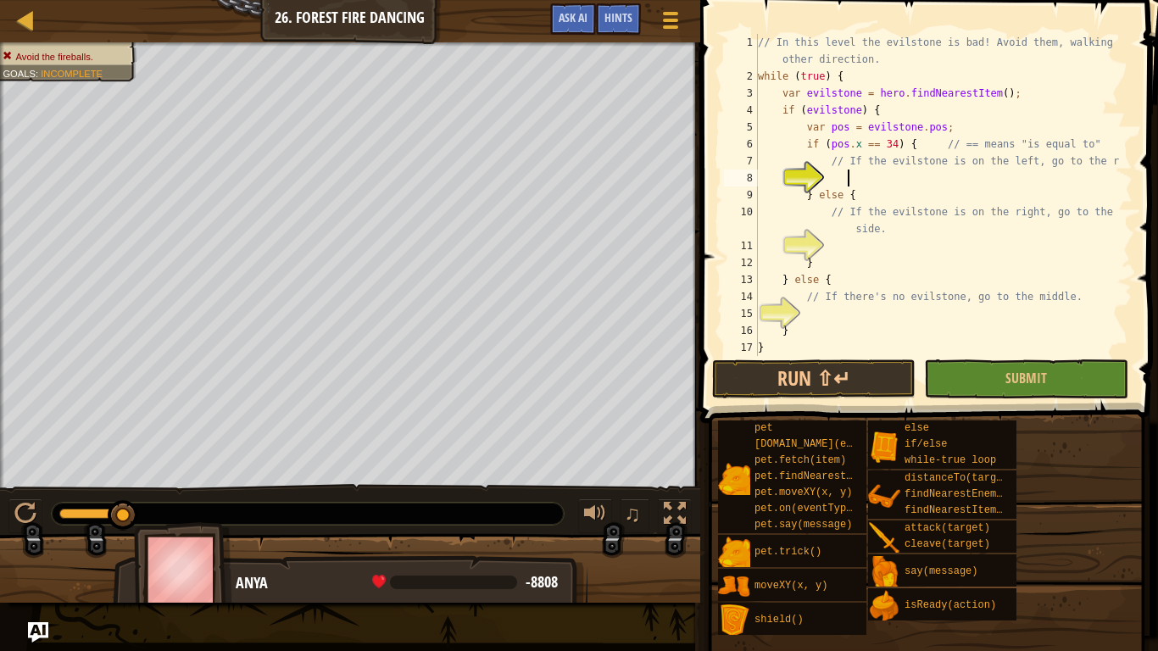
click at [845, 171] on div "// In this level the evilstone is bad! Avoid them, walking the other direction.…" at bounding box center [937, 220] width 365 height 373
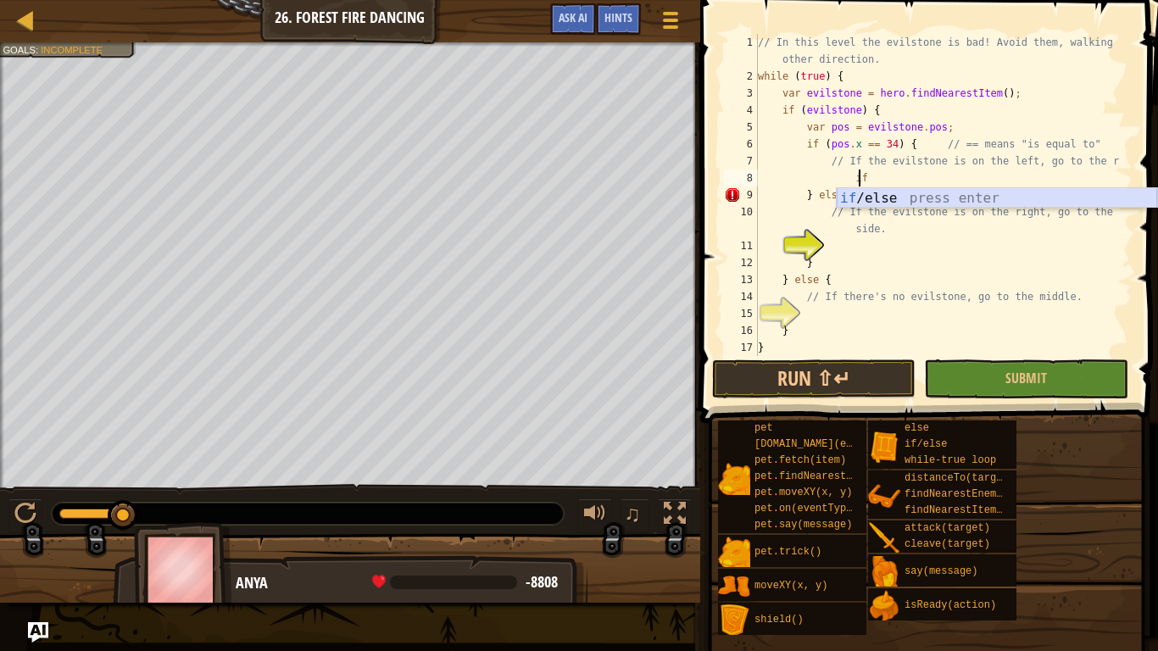
click at [871, 195] on div "if /else press enter" at bounding box center [997, 218] width 321 height 61
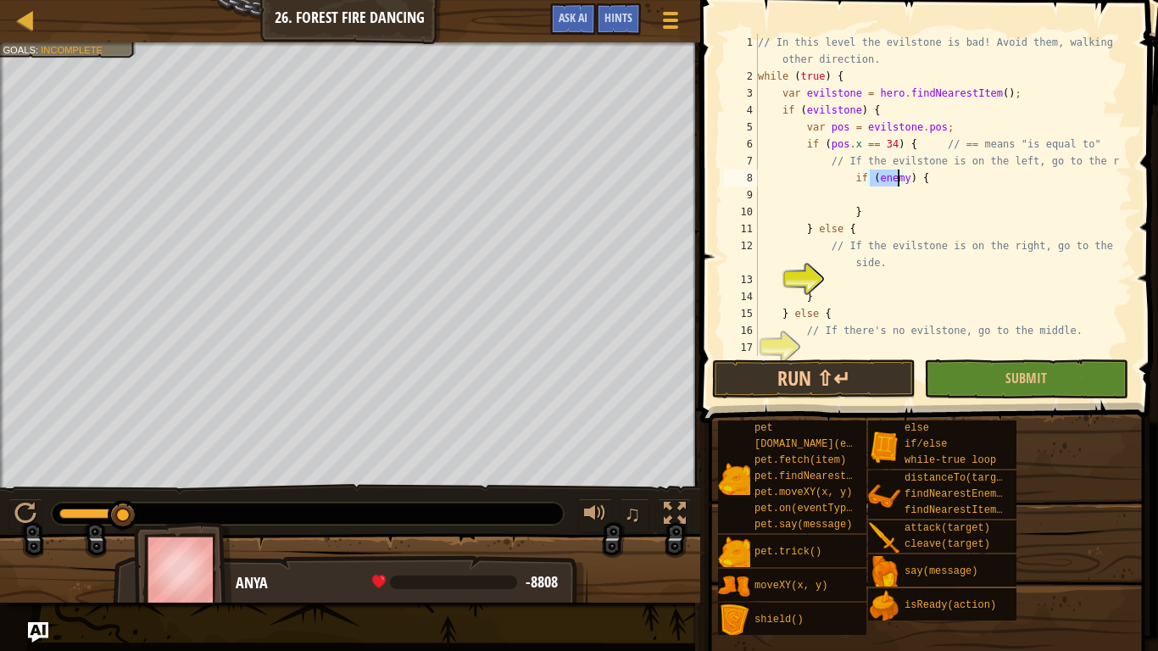
type textarea "if () {"
drag, startPoint x: 895, startPoint y: 176, endPoint x: 822, endPoint y: 185, distance: 74.3
click at [822, 185] on div "// In this level the evilstone is bad! Avoid them, walking the other direction.…" at bounding box center [937, 220] width 365 height 373
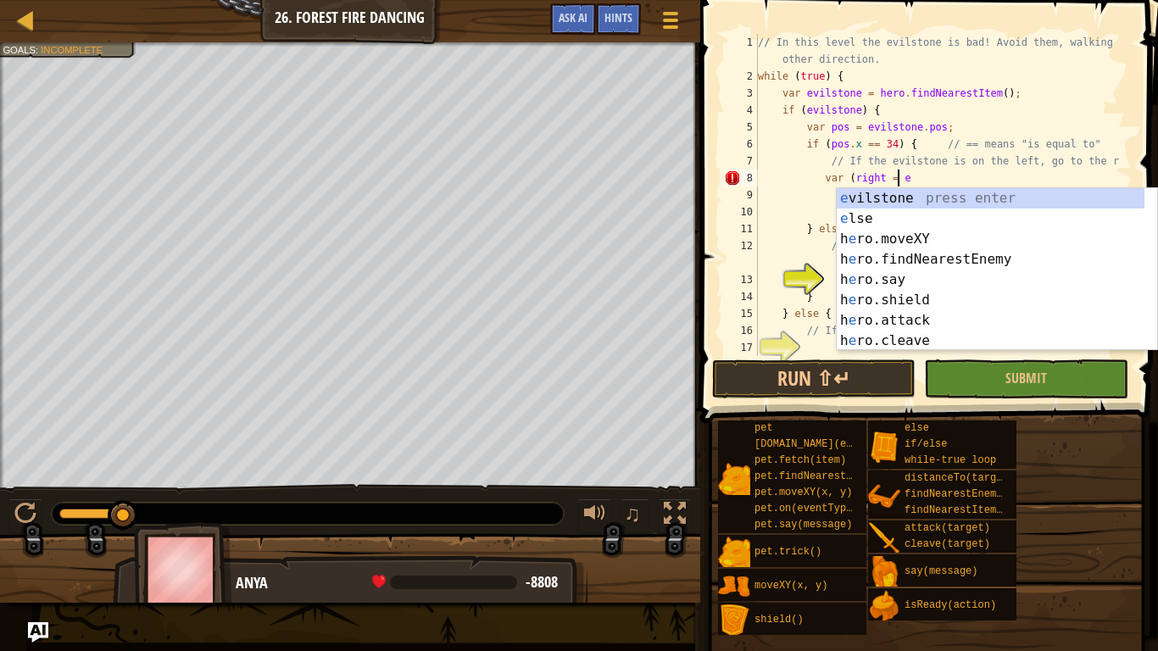
scroll to position [8, 11]
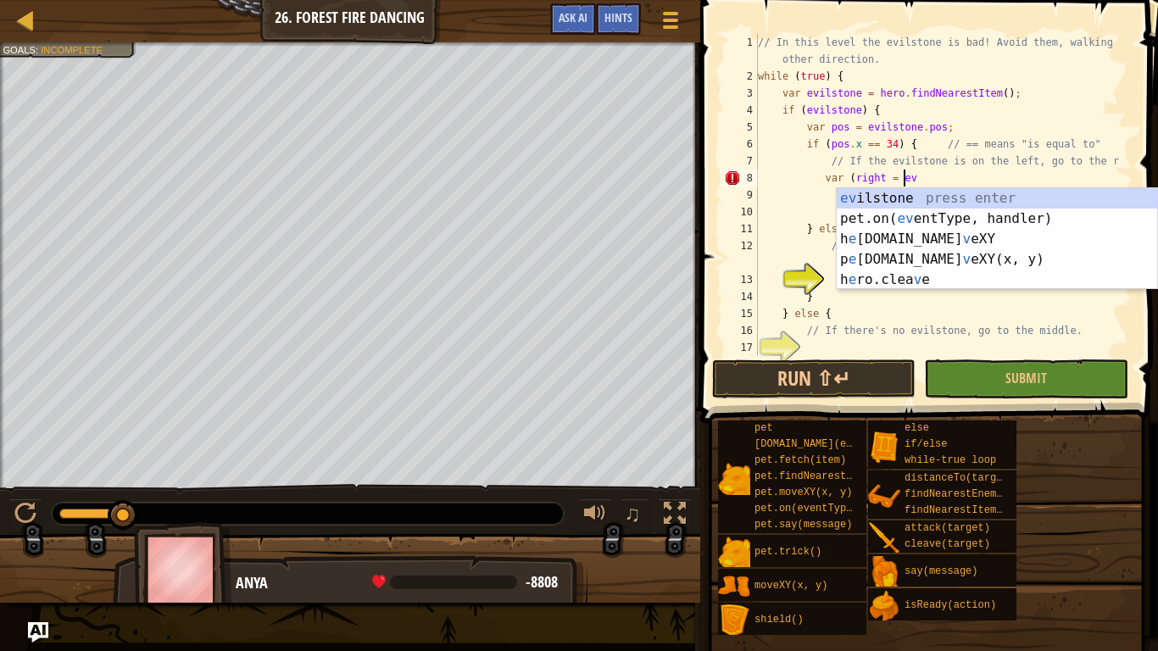
click at [879, 190] on div "ev ilstone press enter pet.on( ev entType, handler) press enter h e [DOMAIN_NAM…" at bounding box center [997, 259] width 321 height 142
type textarea "var (right = evilstone"
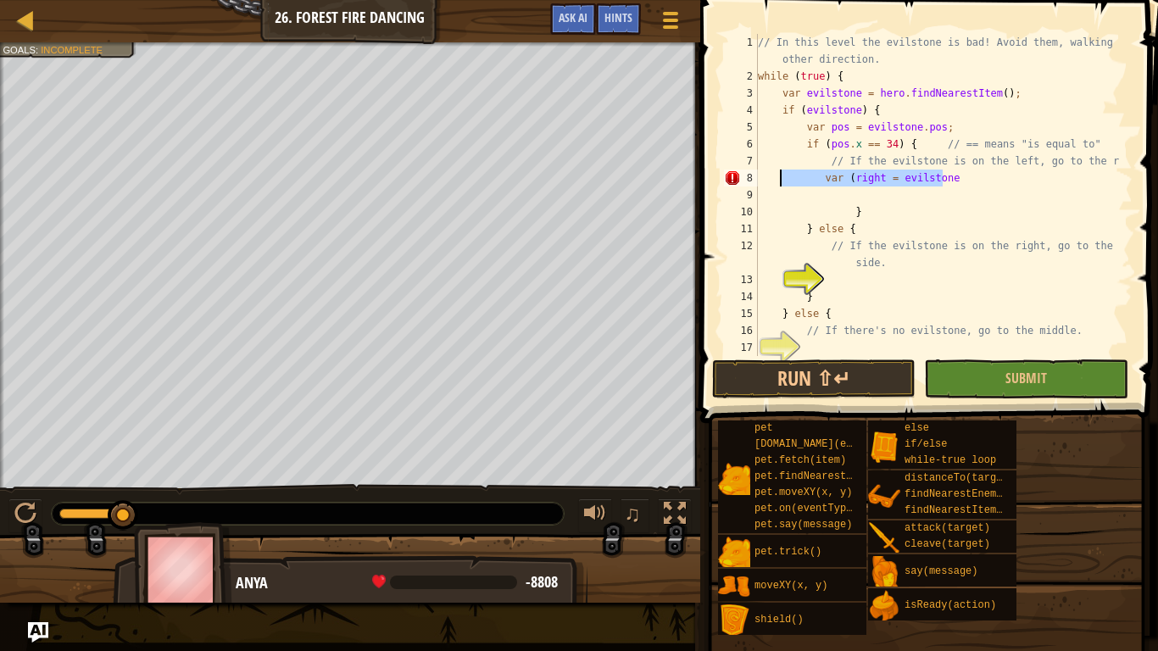
drag, startPoint x: 996, startPoint y: 176, endPoint x: 779, endPoint y: 176, distance: 216.2
click at [779, 176] on div "// In this level the evilstone is bad! Avoid them, walking the other direction.…" at bounding box center [937, 220] width 365 height 373
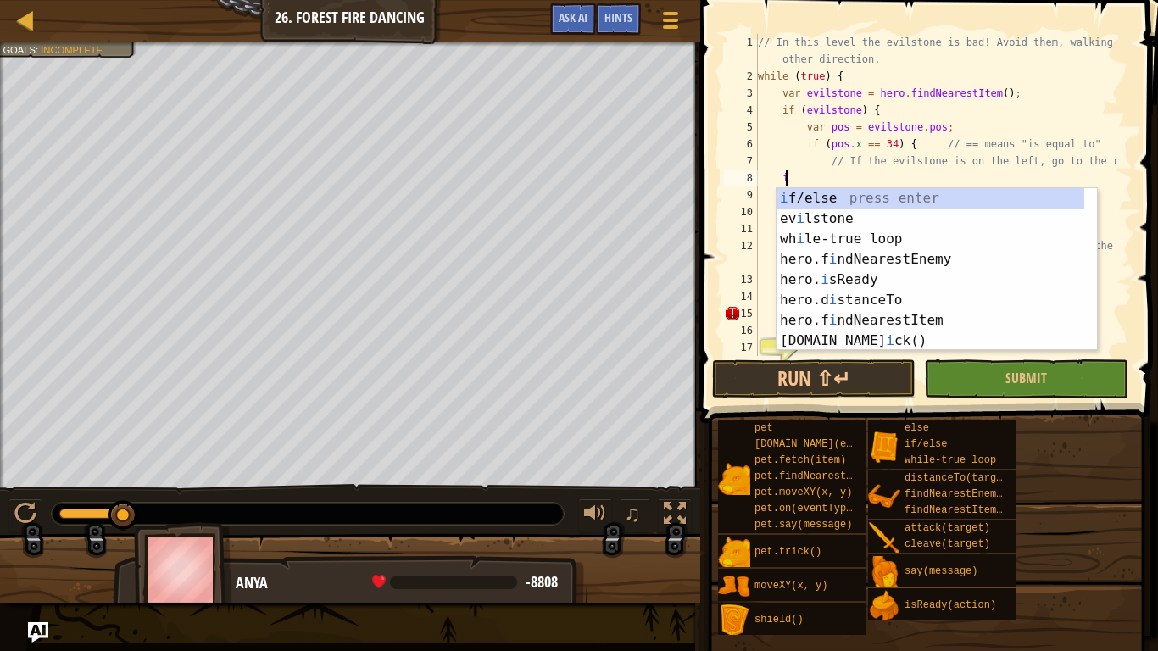
scroll to position [8, 2]
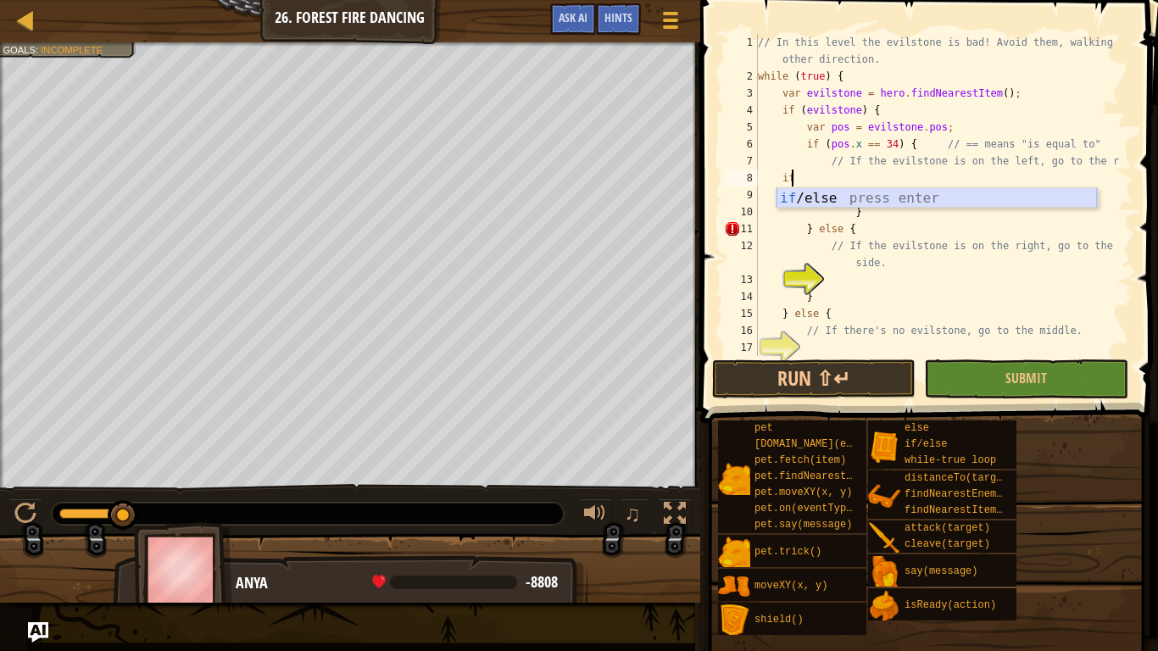
click at [812, 204] on div "if /else press enter" at bounding box center [937, 218] width 321 height 61
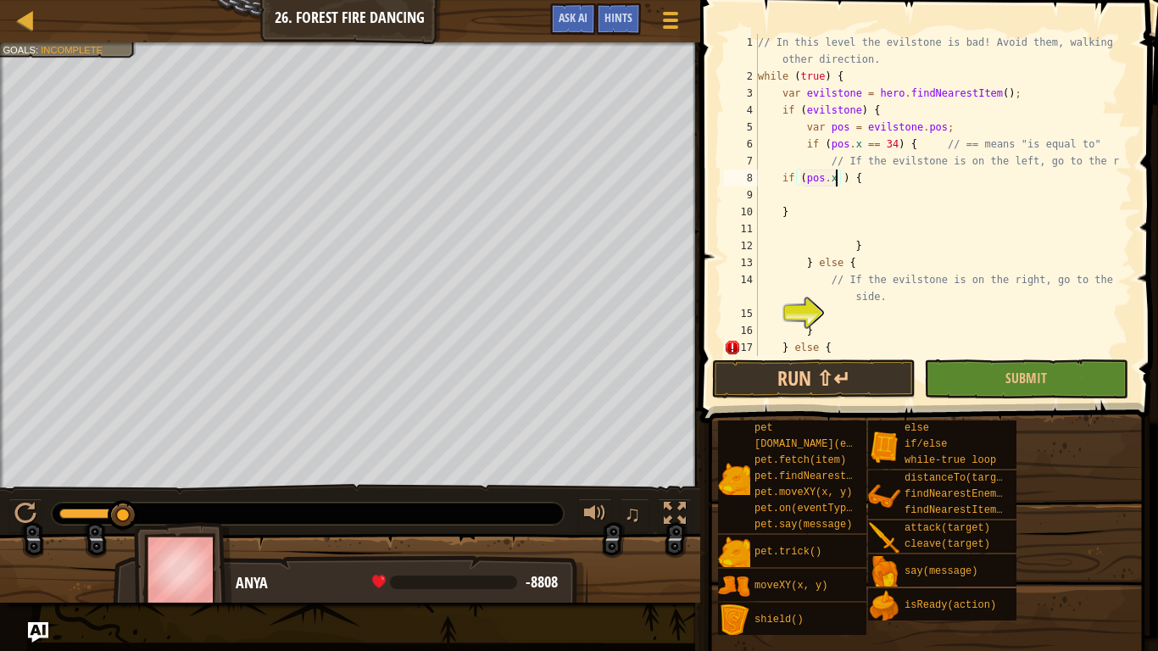
scroll to position [8, 7]
type textarea "if (pos.x == 34) {"
click at [795, 199] on div "// In this level the evilstone is bad! Avoid them, walking the other direction.…" at bounding box center [937, 220] width 365 height 373
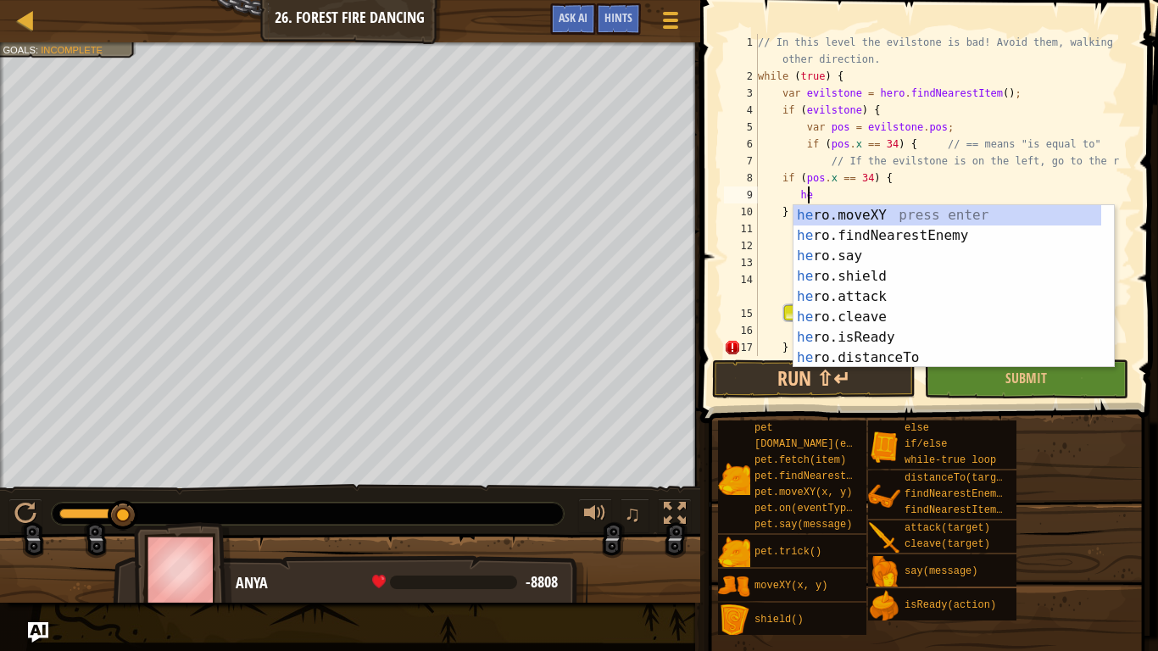
scroll to position [8, 4]
click at [867, 221] on div "her o.moveXY press enter her o.findNearestEnemy press enter her o.say press ent…" at bounding box center [948, 307] width 308 height 204
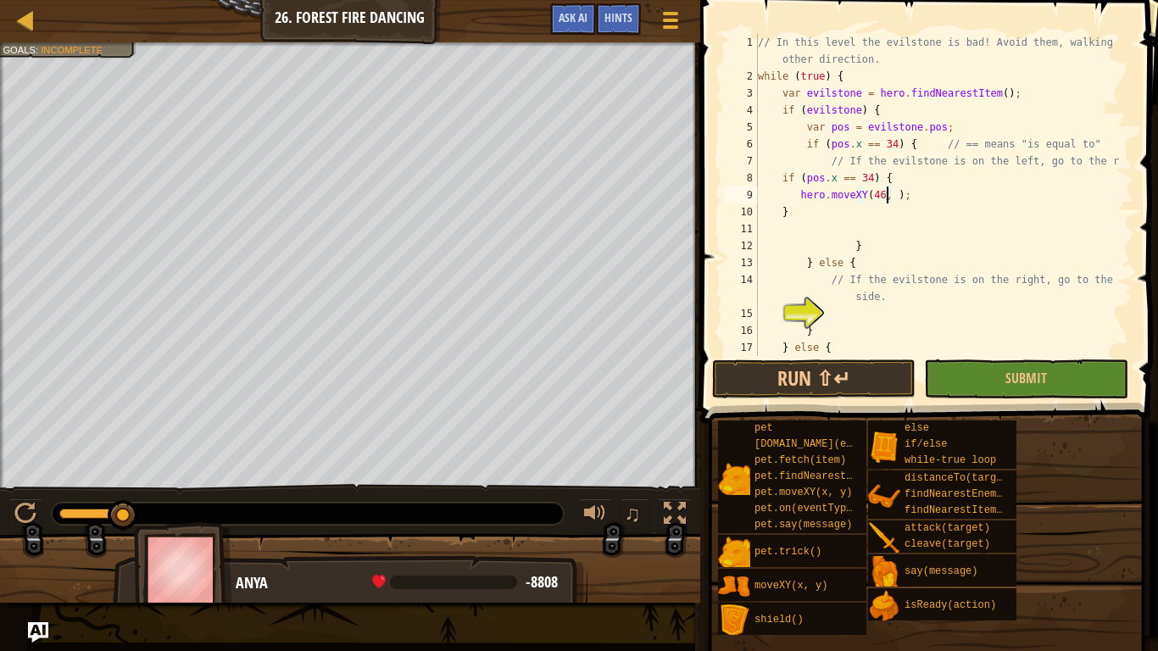
scroll to position [8, 11]
type textarea "hero.moveXY(46, 22);"
click at [739, 362] on button "Run ⇧↵" at bounding box center [814, 379] width 204 height 39
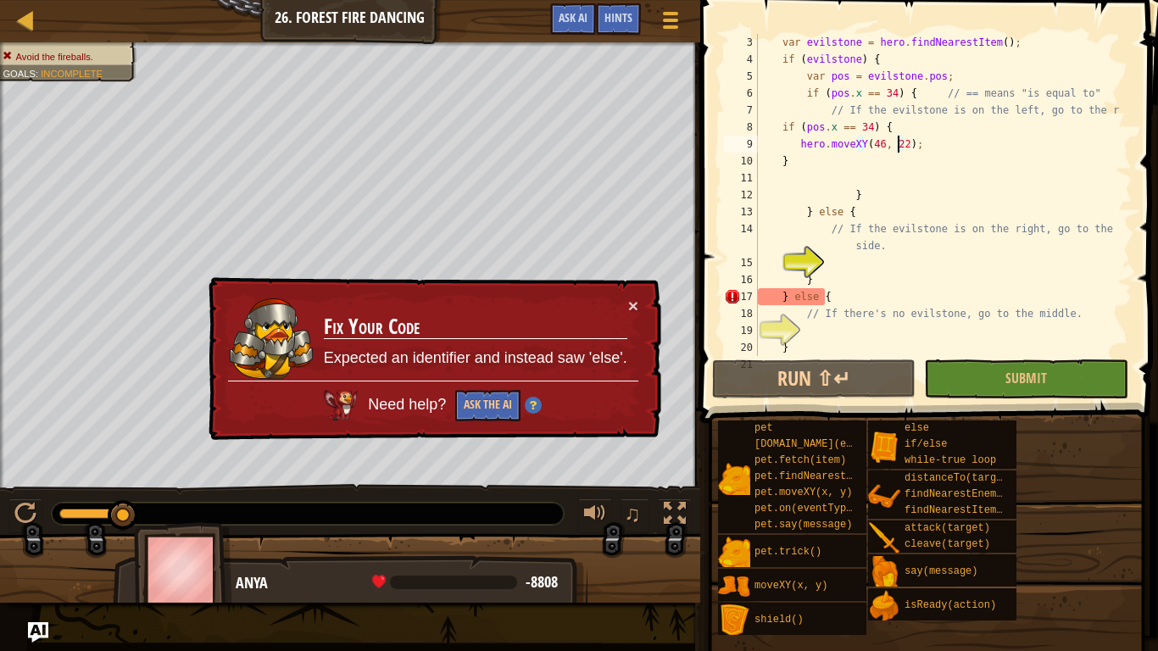
scroll to position [85, 0]
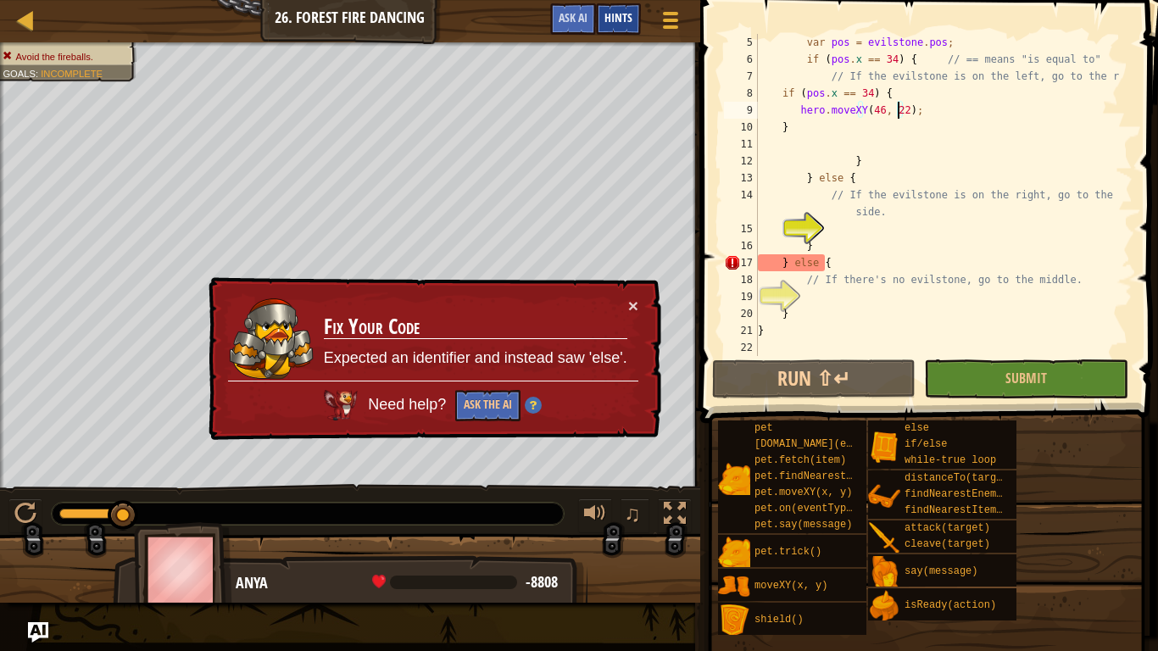
click at [632, 34] on div "Hints" at bounding box center [618, 18] width 45 height 31
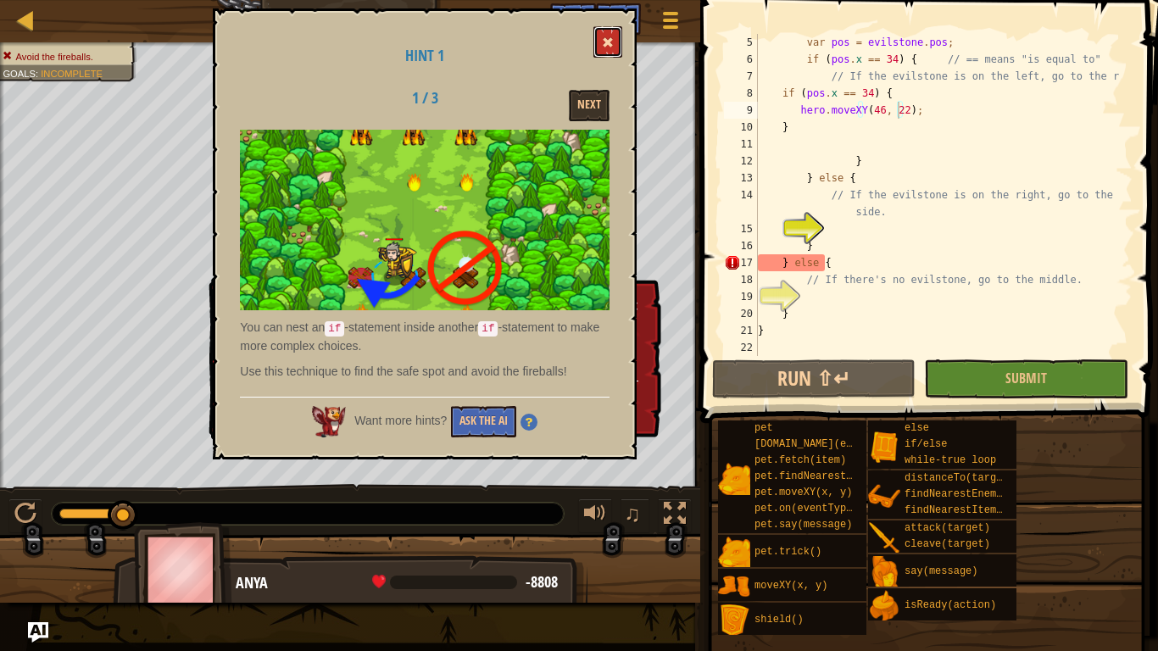
click at [612, 34] on button at bounding box center [608, 41] width 29 height 31
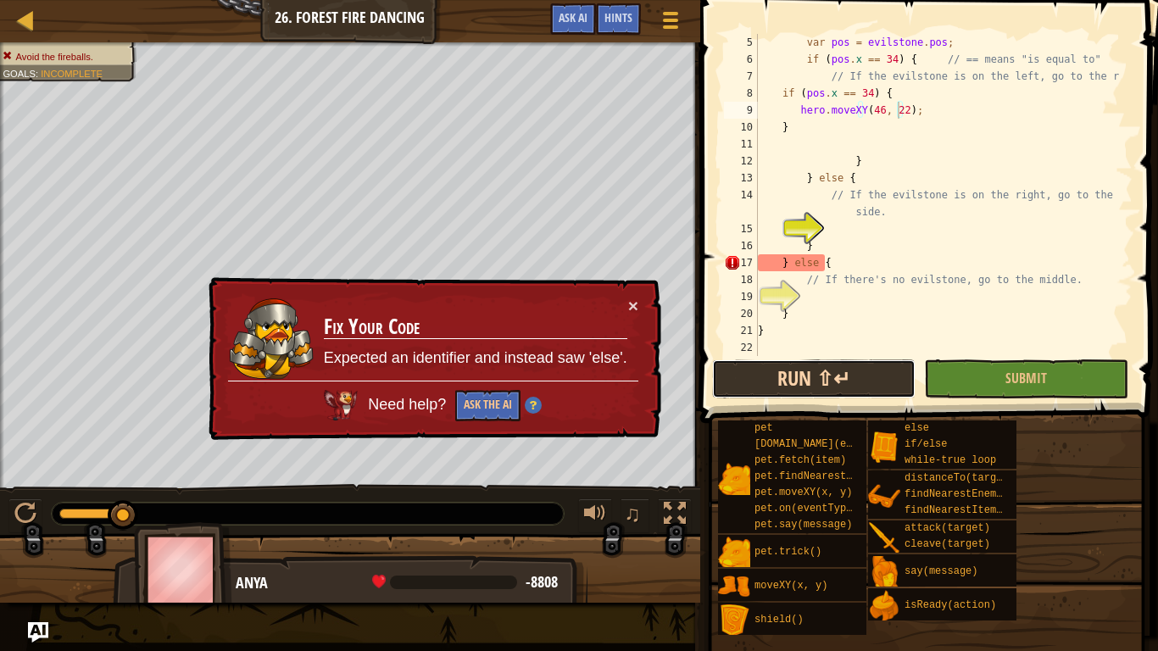
click at [799, 378] on button "Run ⇧↵" at bounding box center [814, 379] width 204 height 39
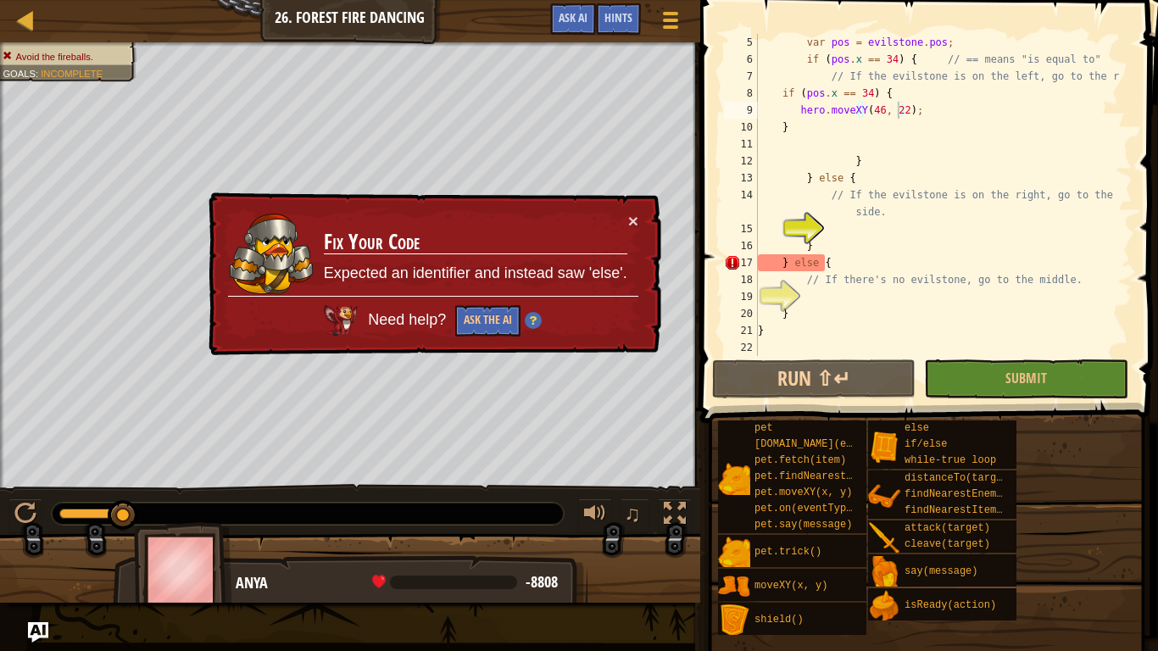
click at [631, 209] on div "× Fix Your Code Expected an identifier and instead saw 'else'. Need help? Ask t…" at bounding box center [433, 273] width 459 height 171
click at [631, 215] on button "×" at bounding box center [633, 218] width 11 height 18
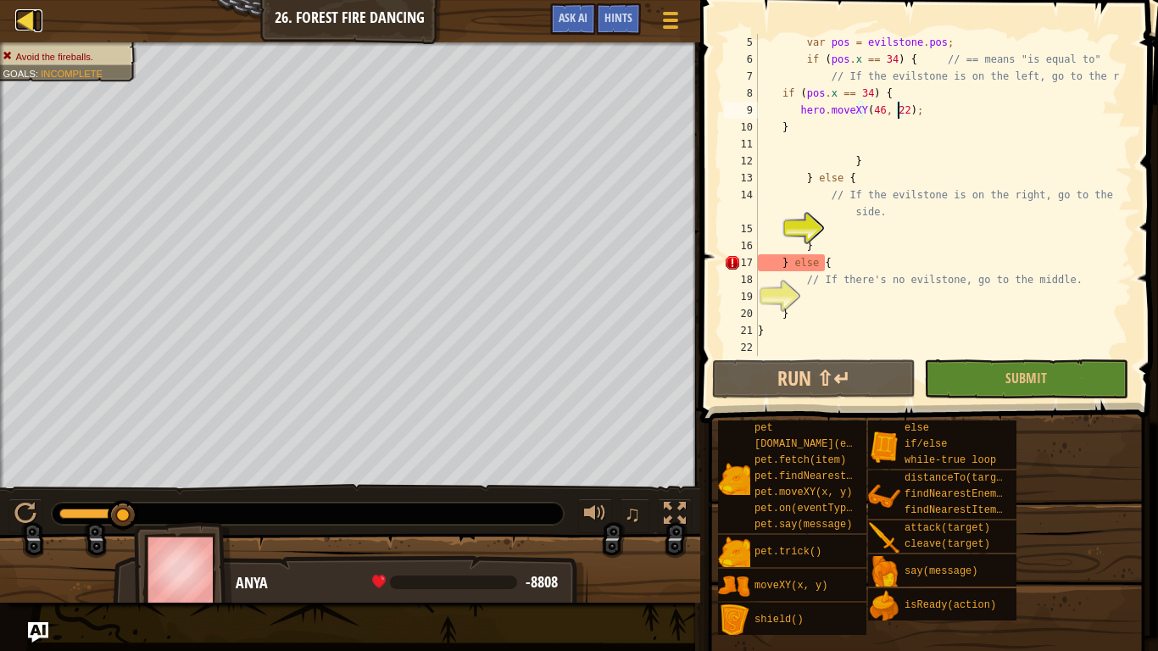
click at [31, 12] on div at bounding box center [25, 19] width 21 height 21
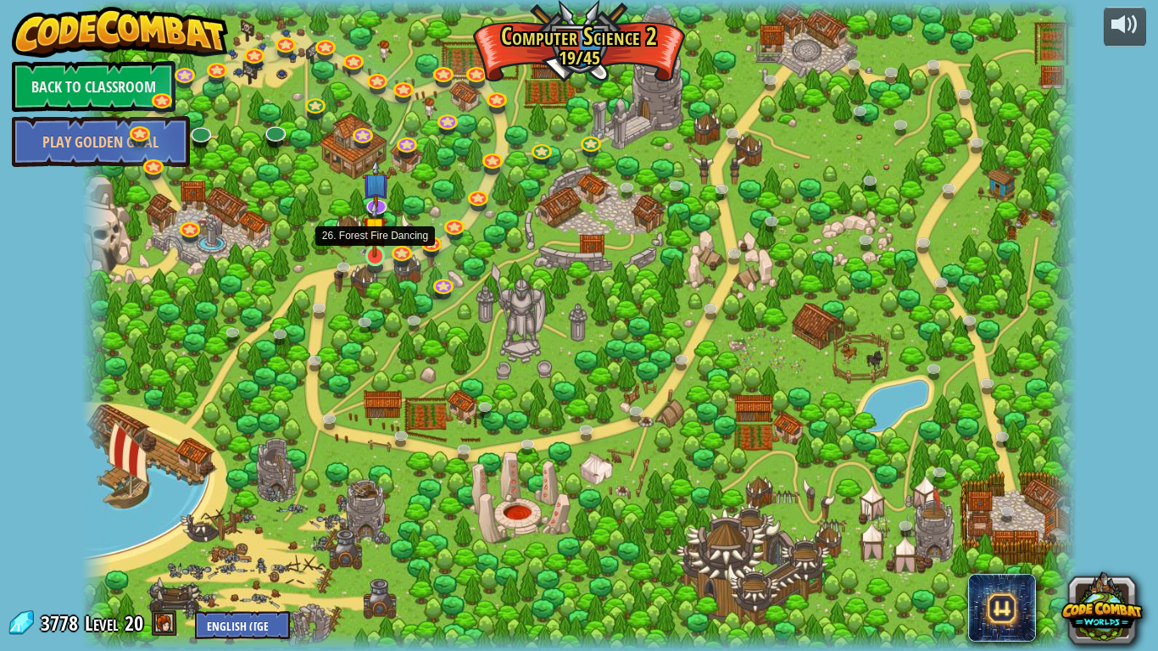
click at [378, 257] on img at bounding box center [374, 229] width 25 height 58
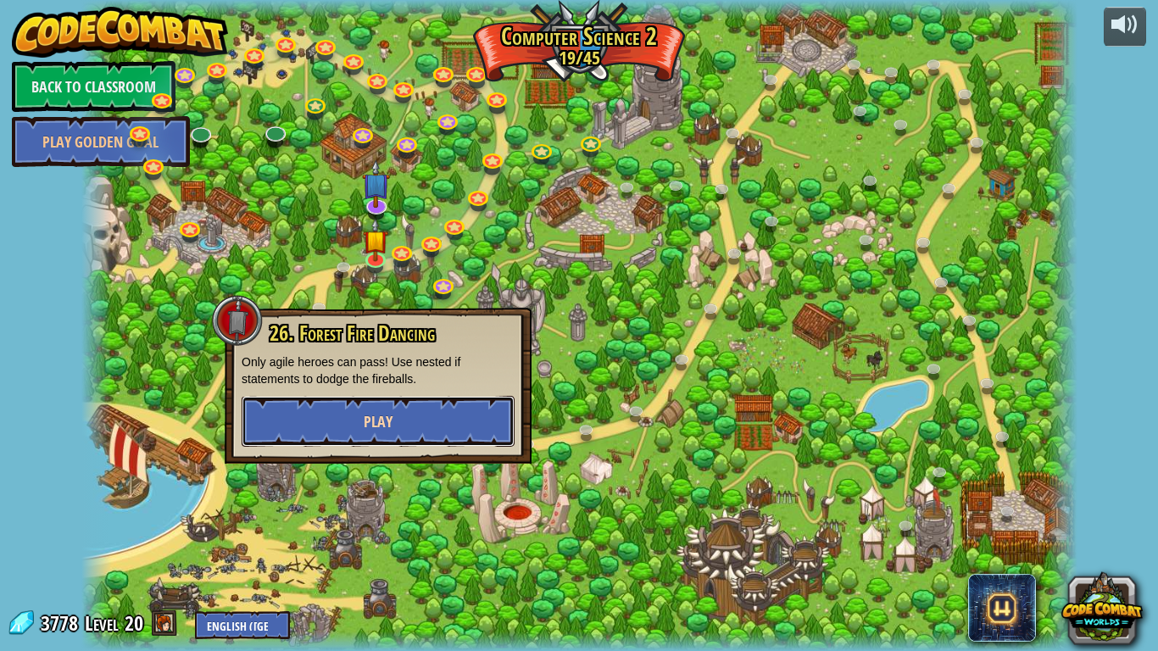
click at [367, 419] on span "Play" at bounding box center [378, 421] width 29 height 21
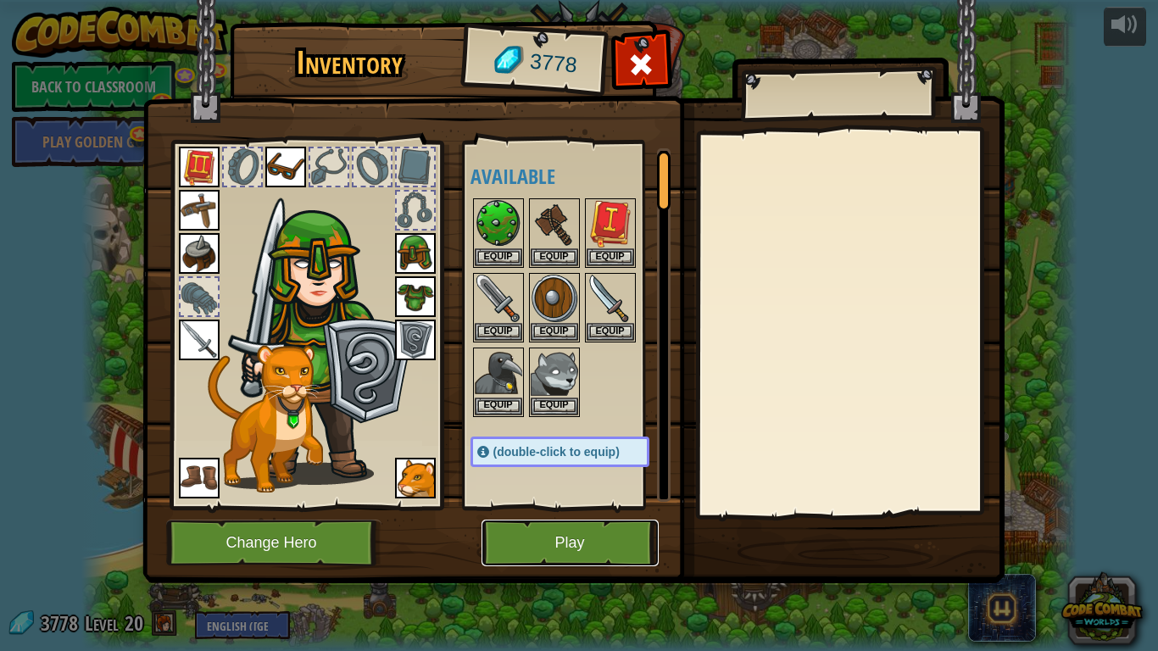
click at [526, 514] on button "Play" at bounding box center [570, 543] width 177 height 47
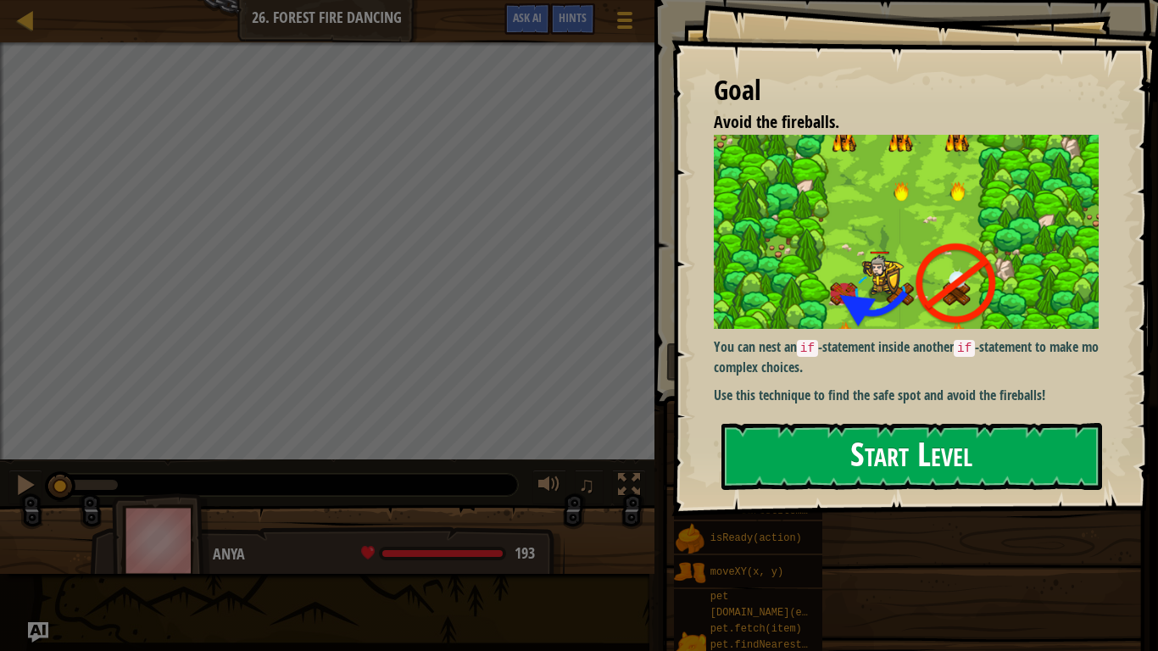
click at [790, 468] on button "Start Level" at bounding box center [912, 456] width 381 height 67
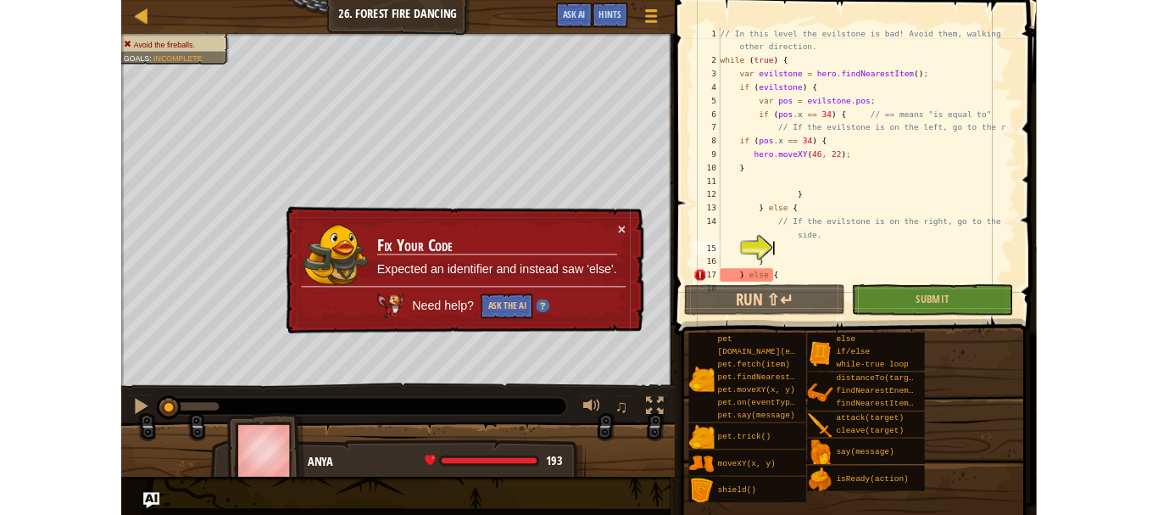
scroll to position [85, 0]
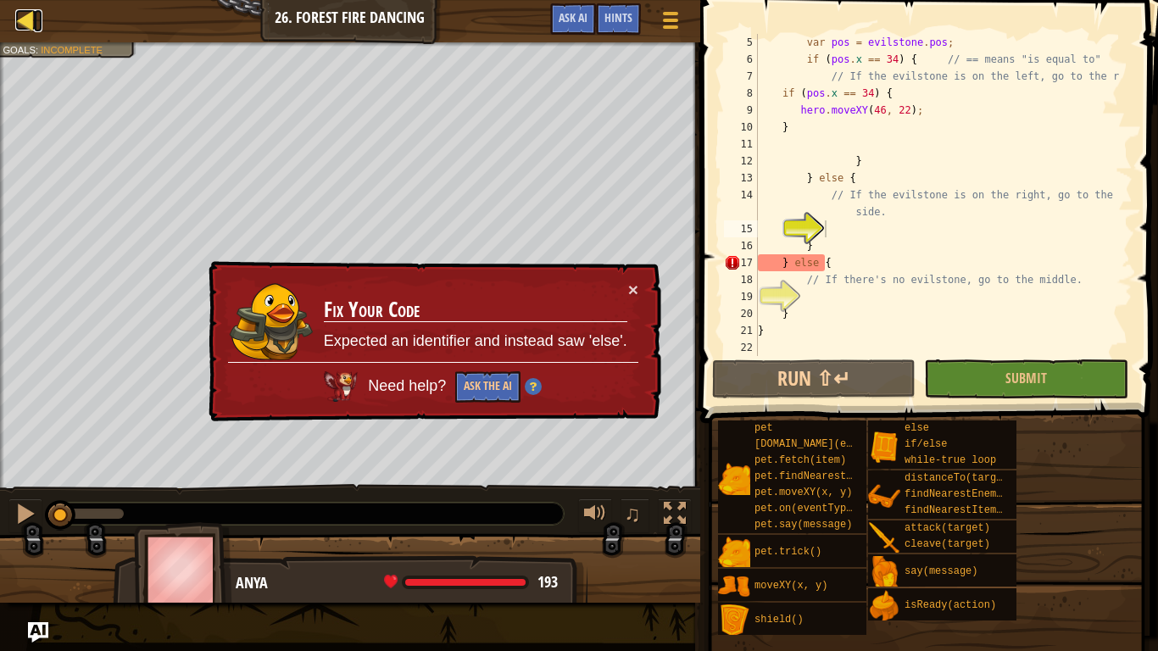
click at [23, 27] on div at bounding box center [25, 19] width 21 height 21
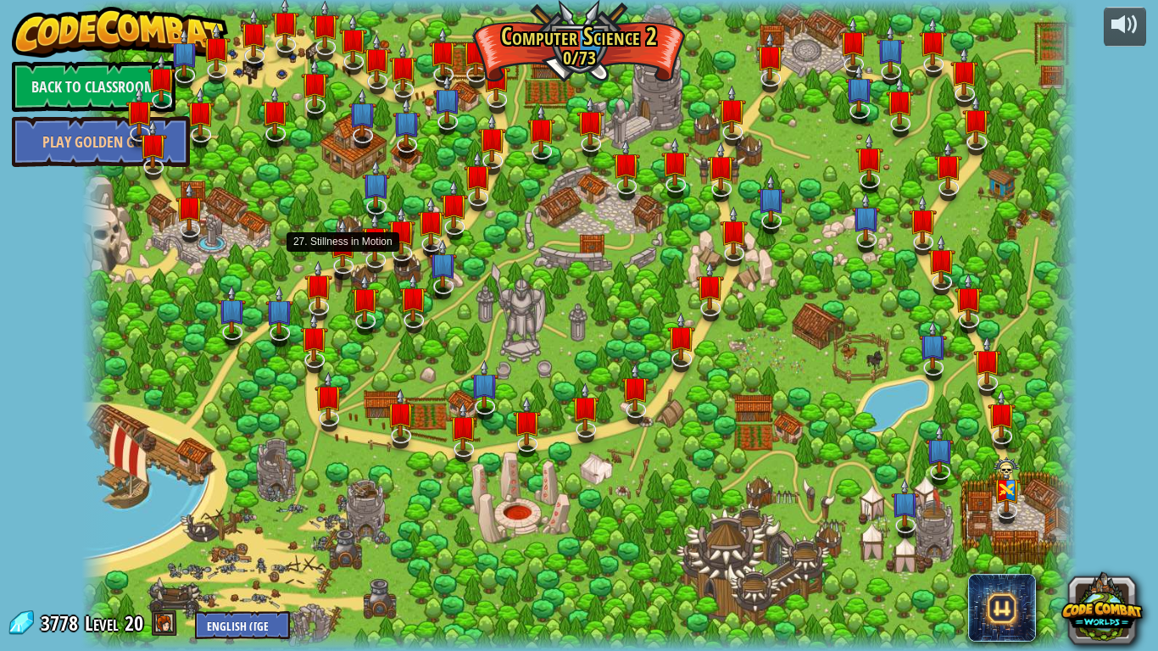
click at [351, 256] on img at bounding box center [343, 244] width 28 height 48
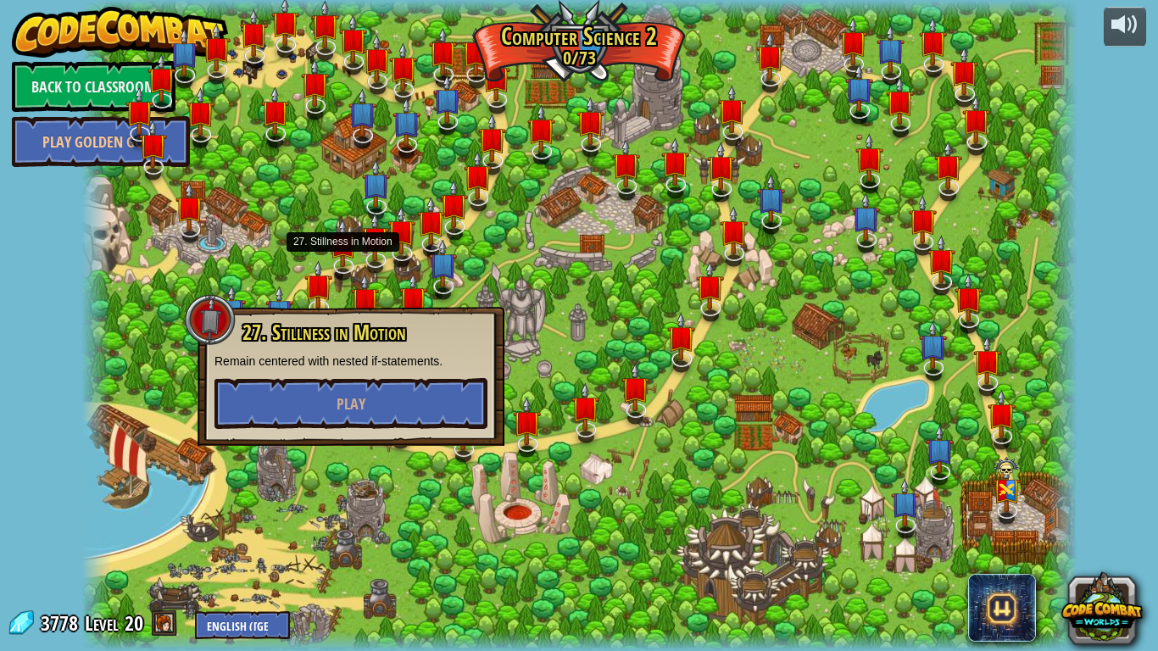
click at [351, 256] on img at bounding box center [343, 244] width 28 height 48
